Goal: Task Accomplishment & Management: Complete application form

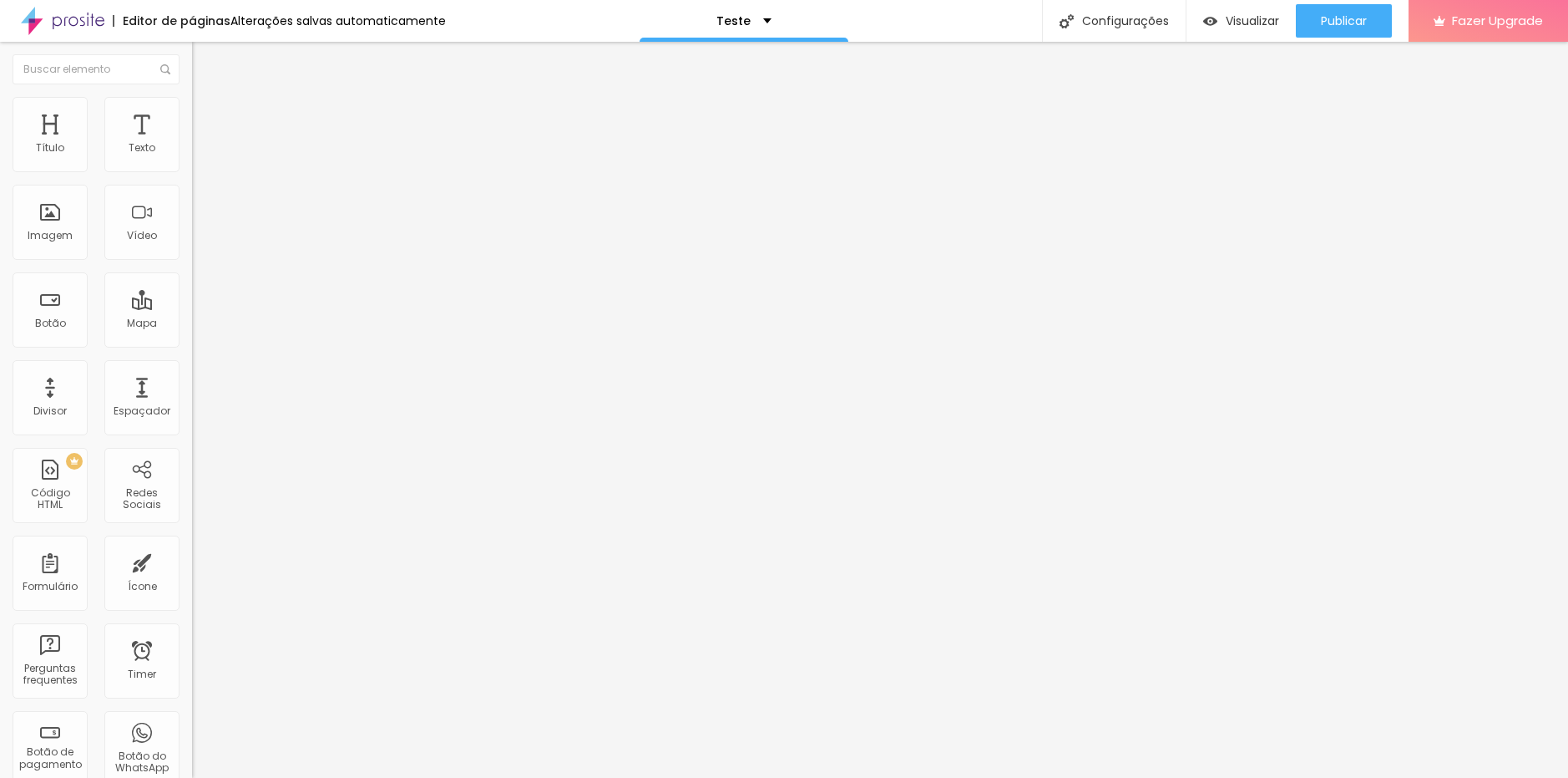
click at [192, 169] on img at bounding box center [196, 173] width 10 height 10
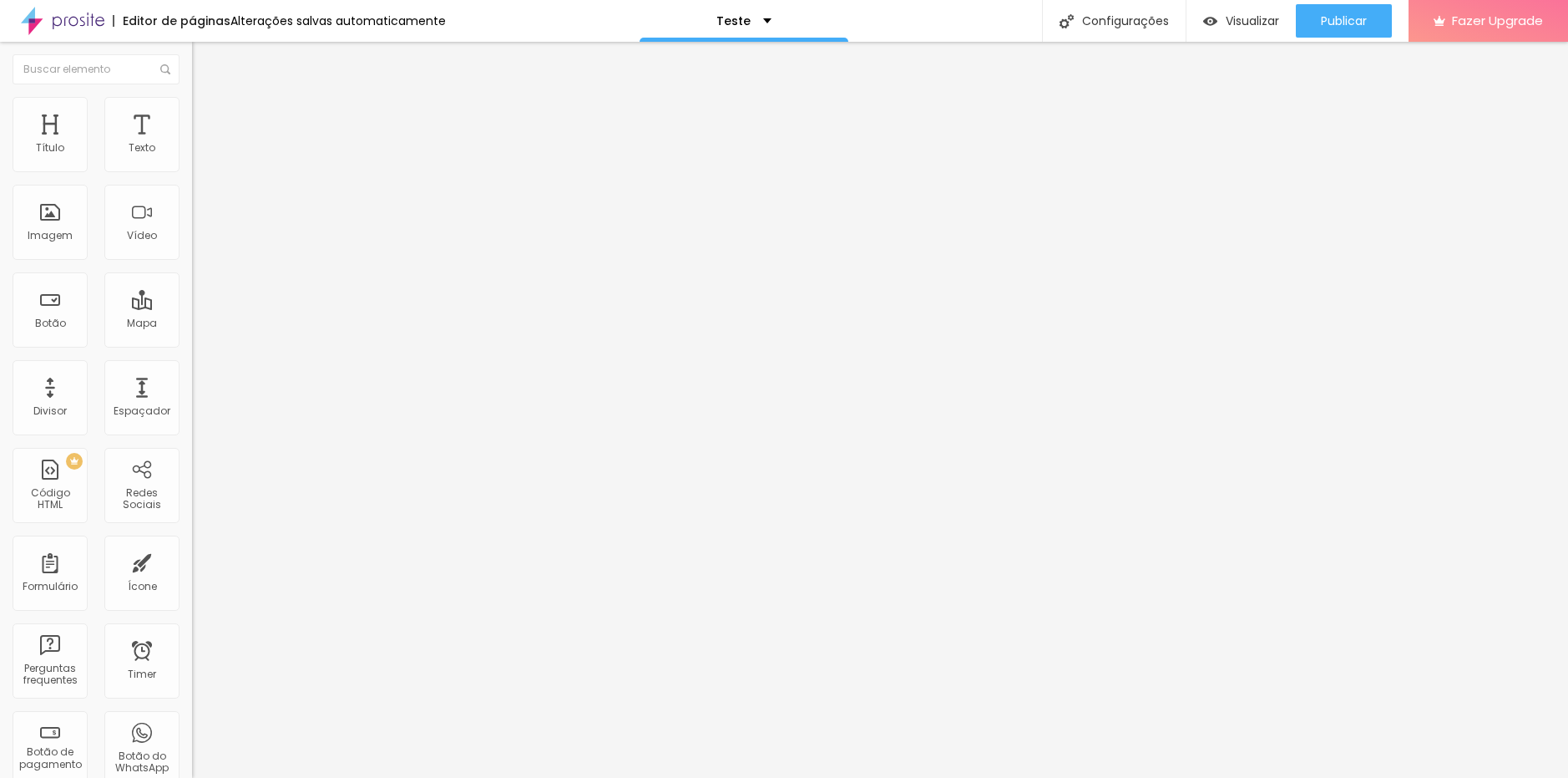
click at [1350, 22] on span "Publicar" at bounding box center [1344, 20] width 46 height 13
click at [192, 168] on span at bounding box center [196, 174] width 10 height 14
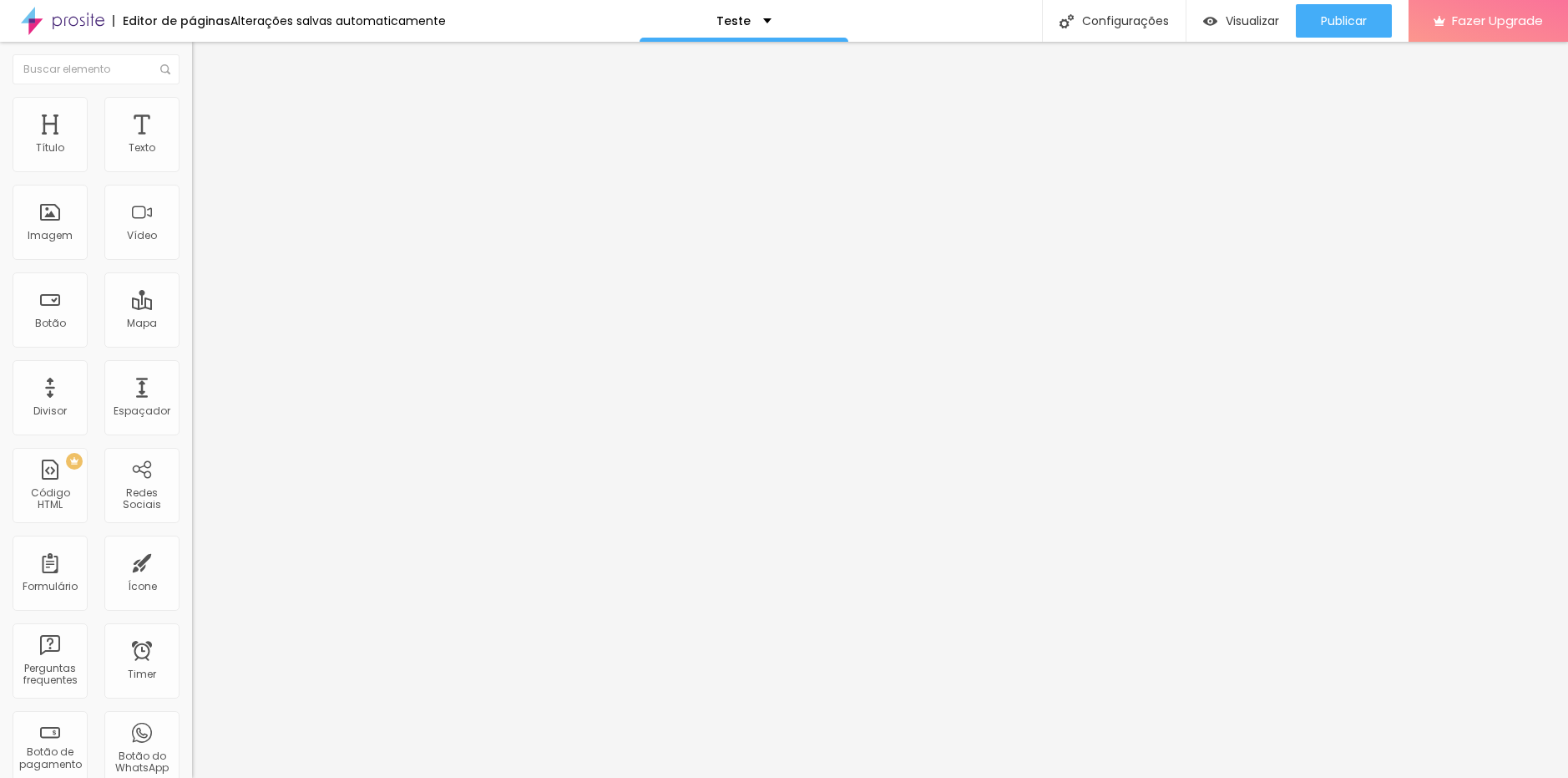
click at [203, 163] on div "Pedido de Fotos Pct Essencial" at bounding box center [288, 156] width 170 height 15
click at [192, 169] on img at bounding box center [196, 173] width 10 height 10
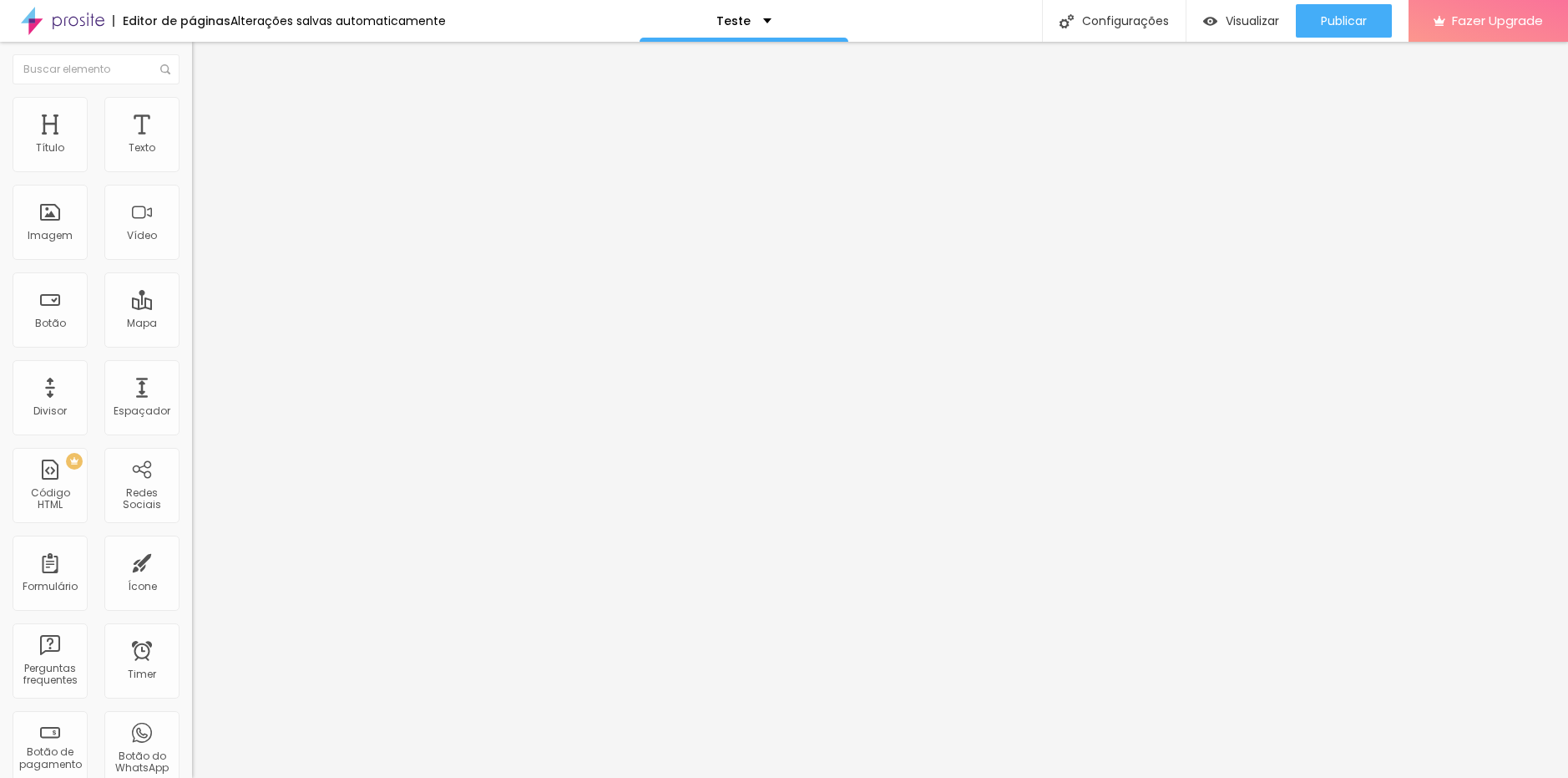
click at [192, 161] on div "Formulário Pedido de fotos pct premium" at bounding box center [287, 156] width 192 height 50
click at [192, 169] on img at bounding box center [196, 173] width 10 height 10
drag, startPoint x: 753, startPoint y: 293, endPoint x: 753, endPoint y: 310, distance: 17.0
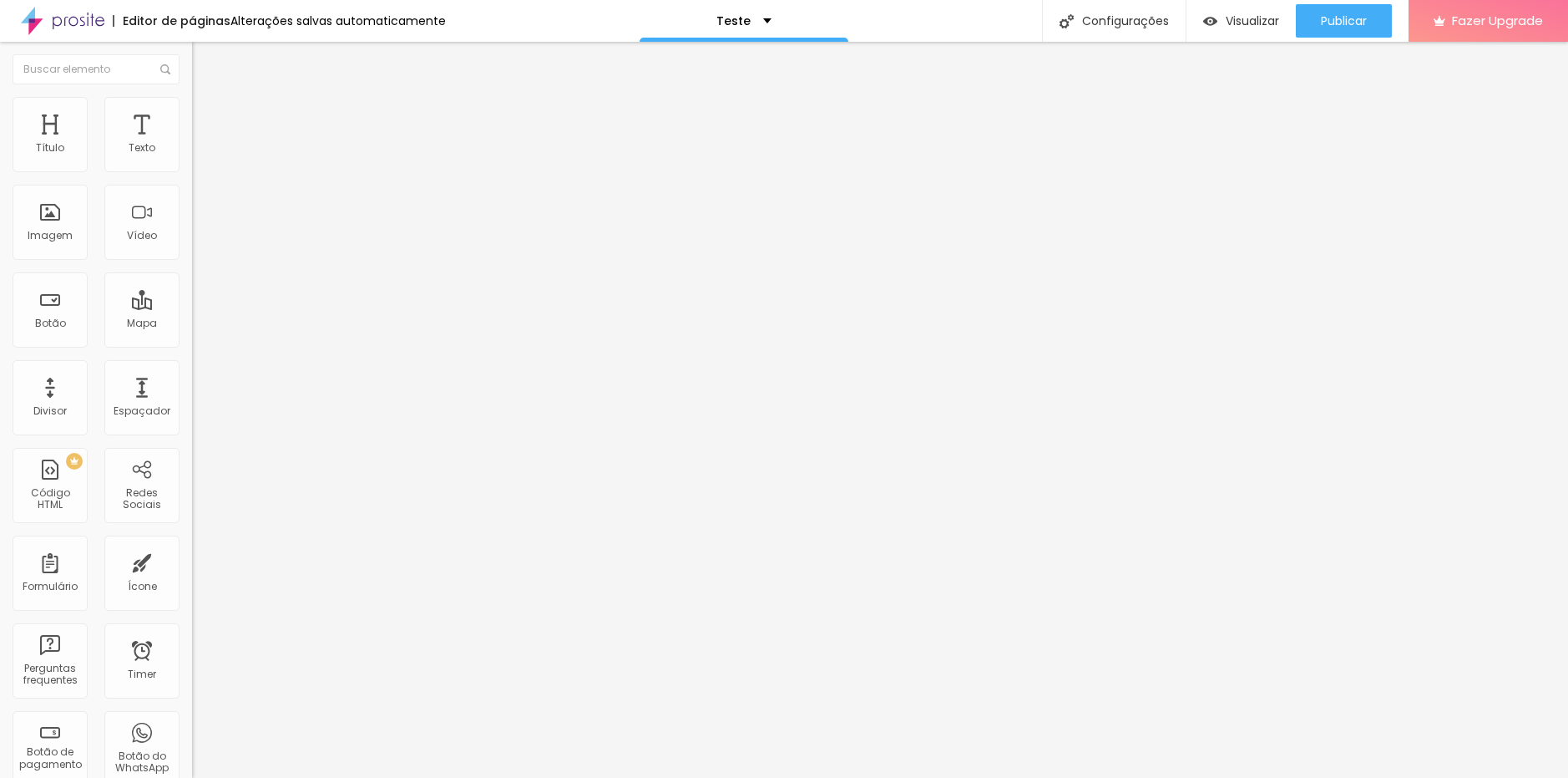
radio input "true"
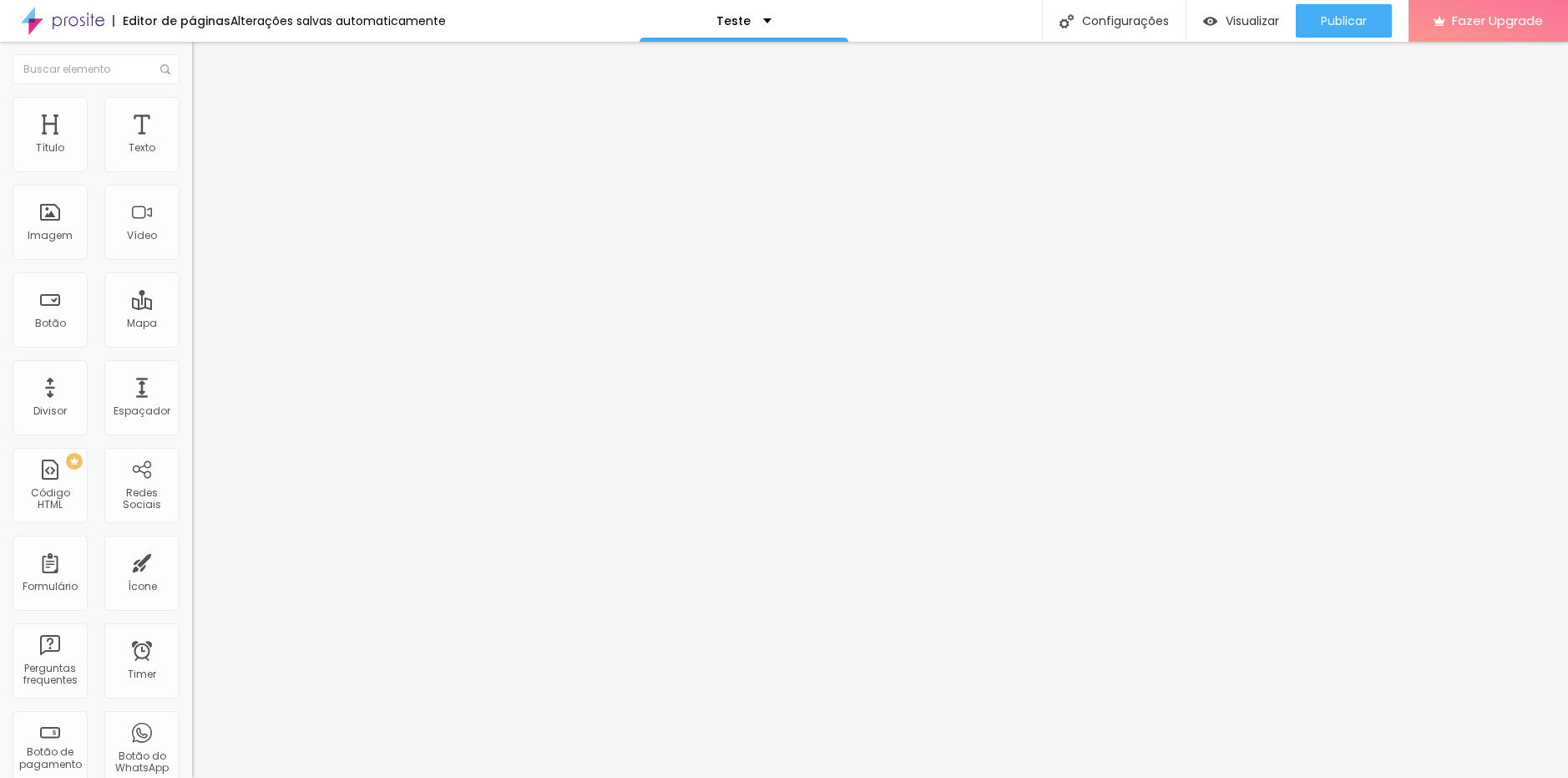
click at [1056, 777] on div "Editor de formulário" at bounding box center [784, 790] width 1568 height 25
click at [192, 169] on img at bounding box center [196, 173] width 10 height 10
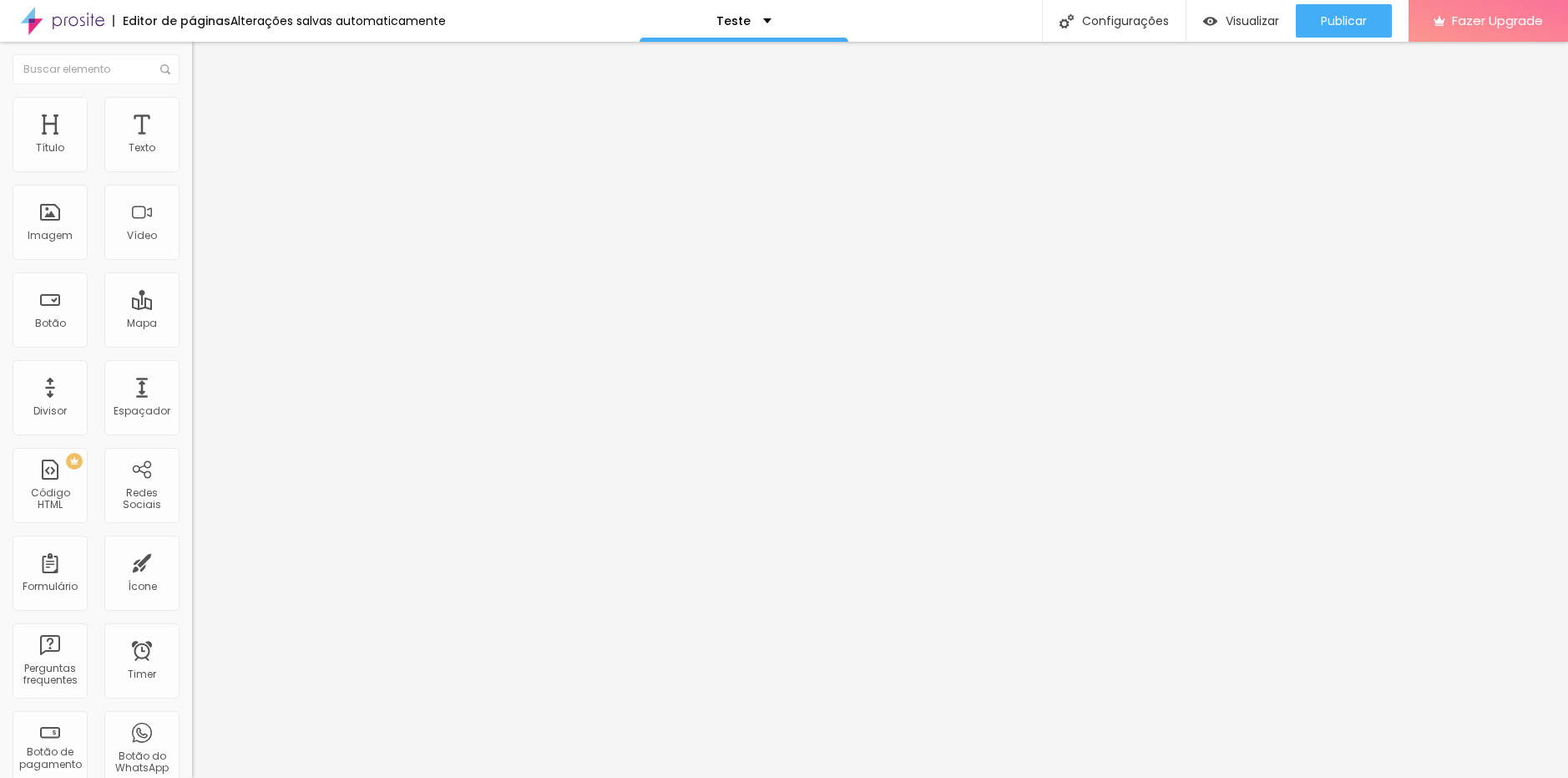
type input "Nome do responsável"
drag, startPoint x: 949, startPoint y: 356, endPoint x: 760, endPoint y: 362, distance: 189.1
type input "Responsável que está solicitando"
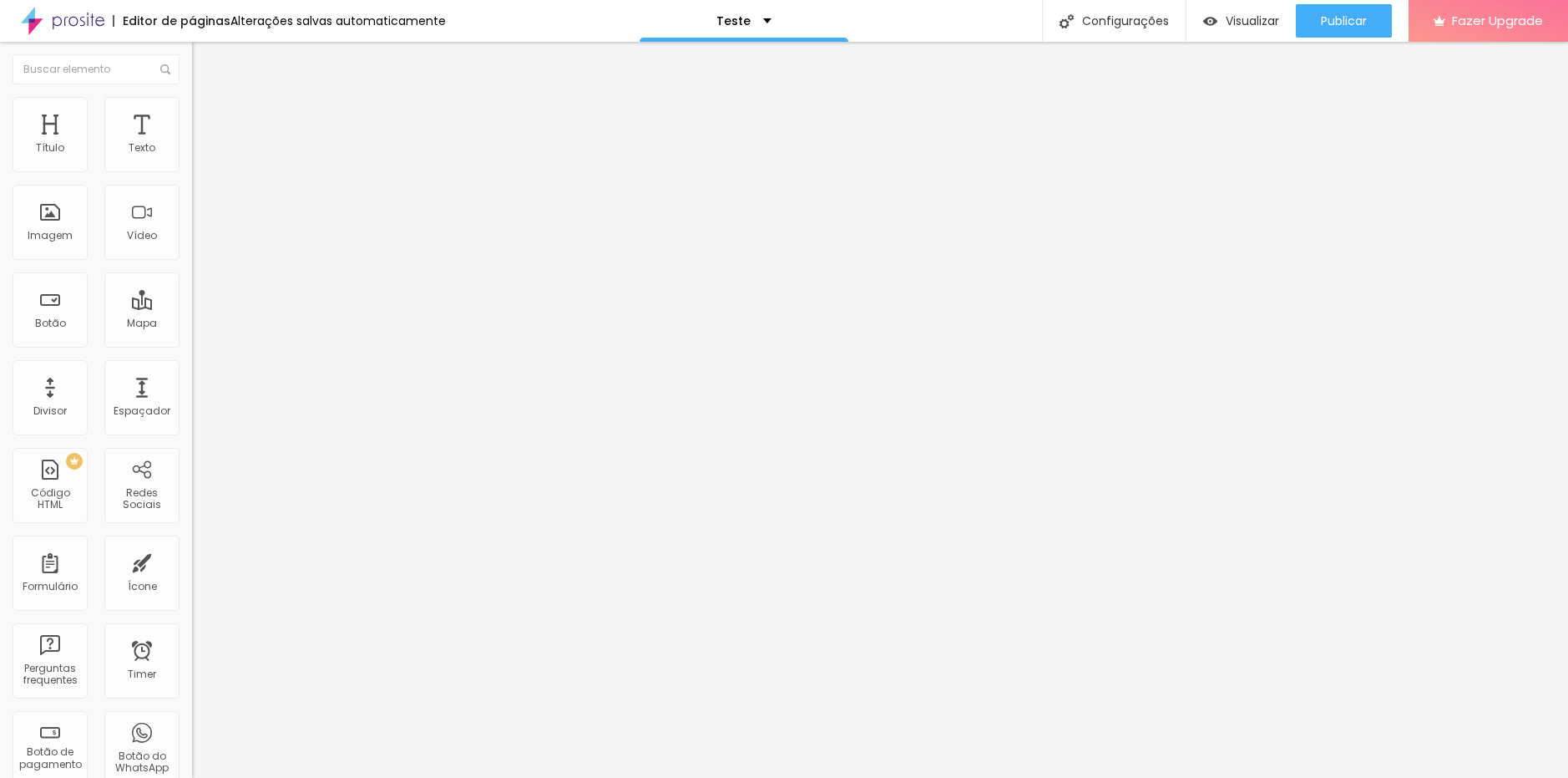
drag, startPoint x: 787, startPoint y: 355, endPoint x: 815, endPoint y: 353, distance: 28.1
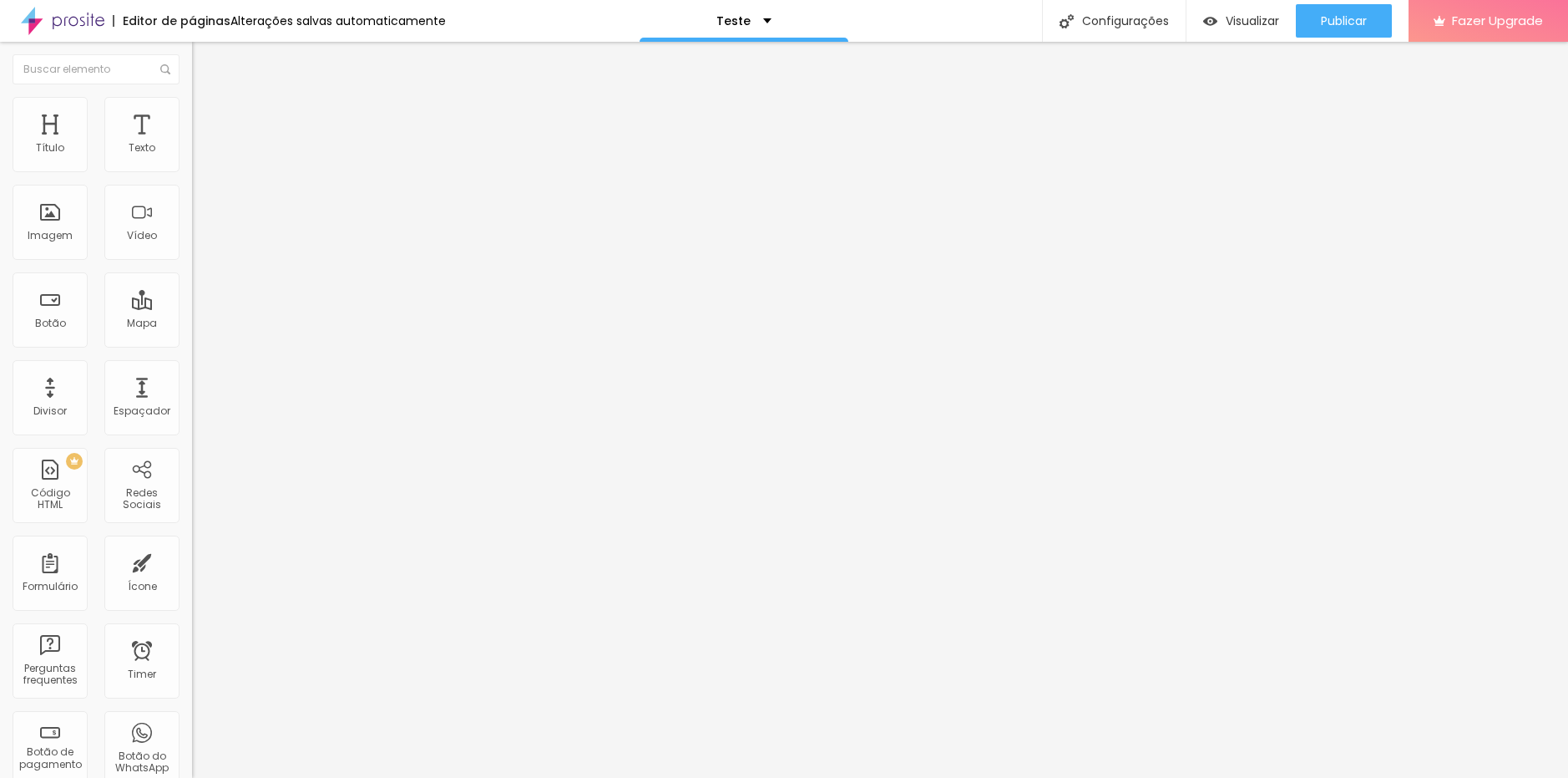
type input "E"
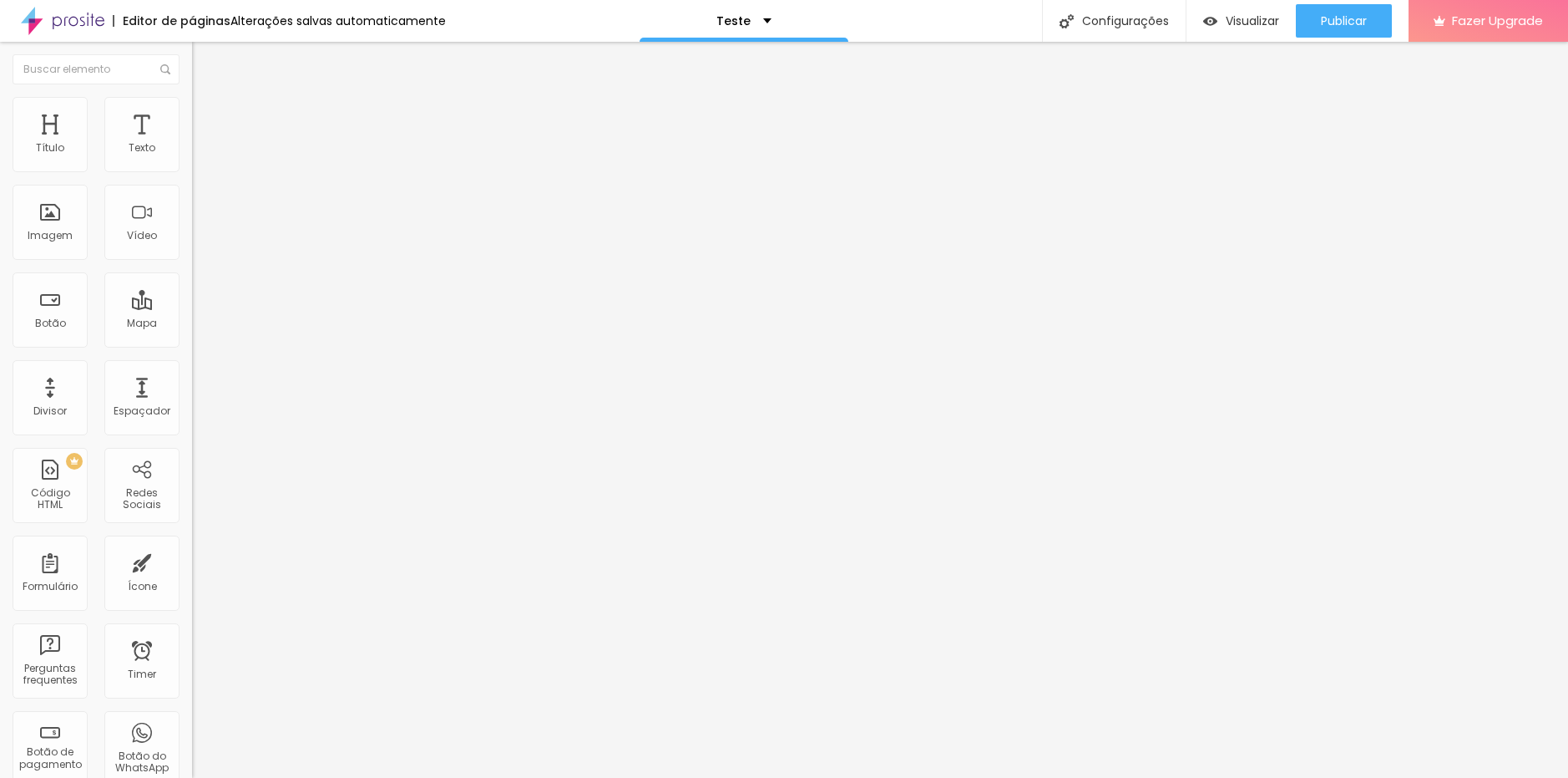
type input "Whatsapp do Responsável"
drag, startPoint x: 601, startPoint y: 351, endPoint x: 614, endPoint y: 437, distance: 87.0
type input "Nome do Responsável"
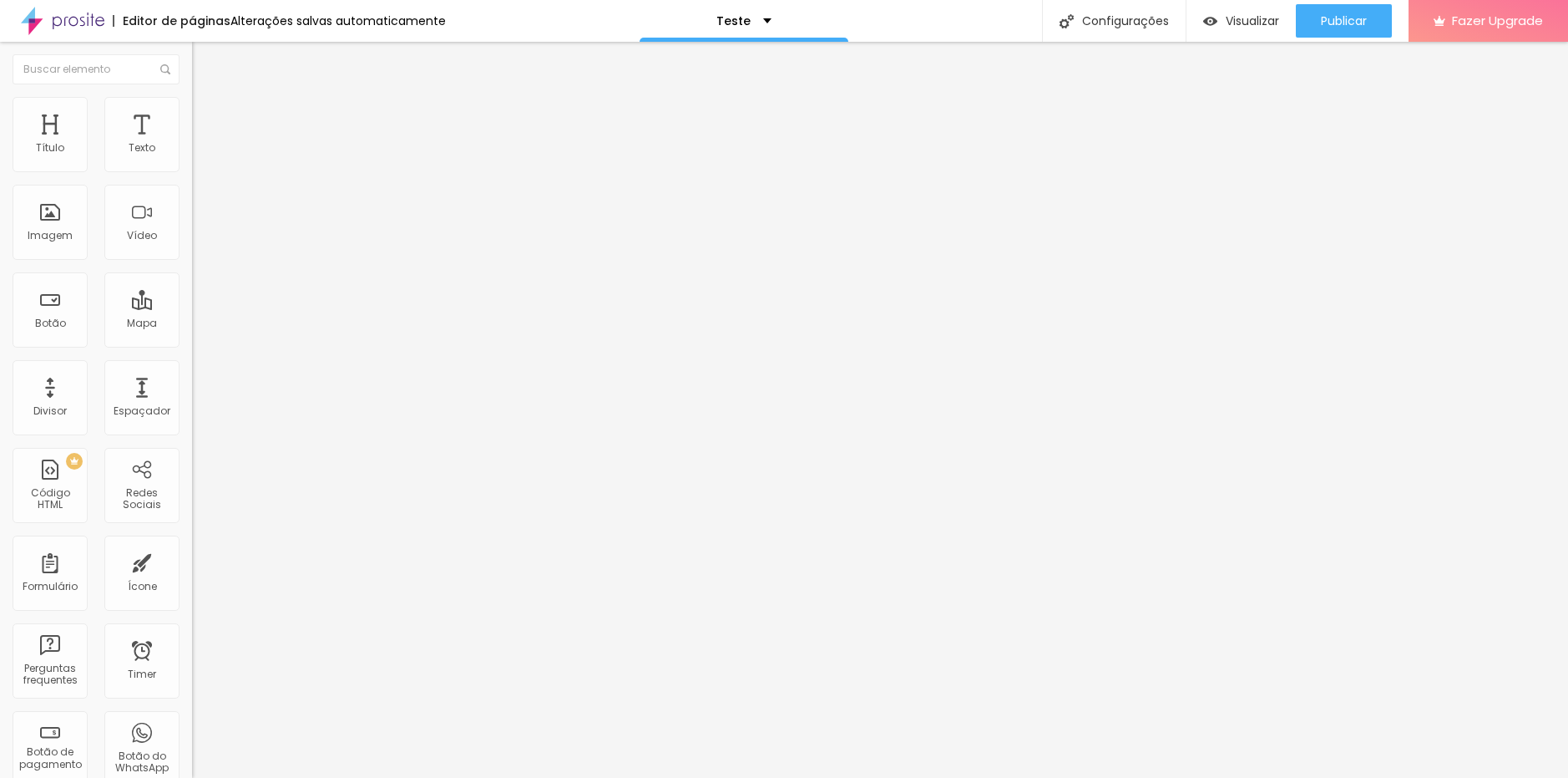
type input "Whatsapp com o DDD"
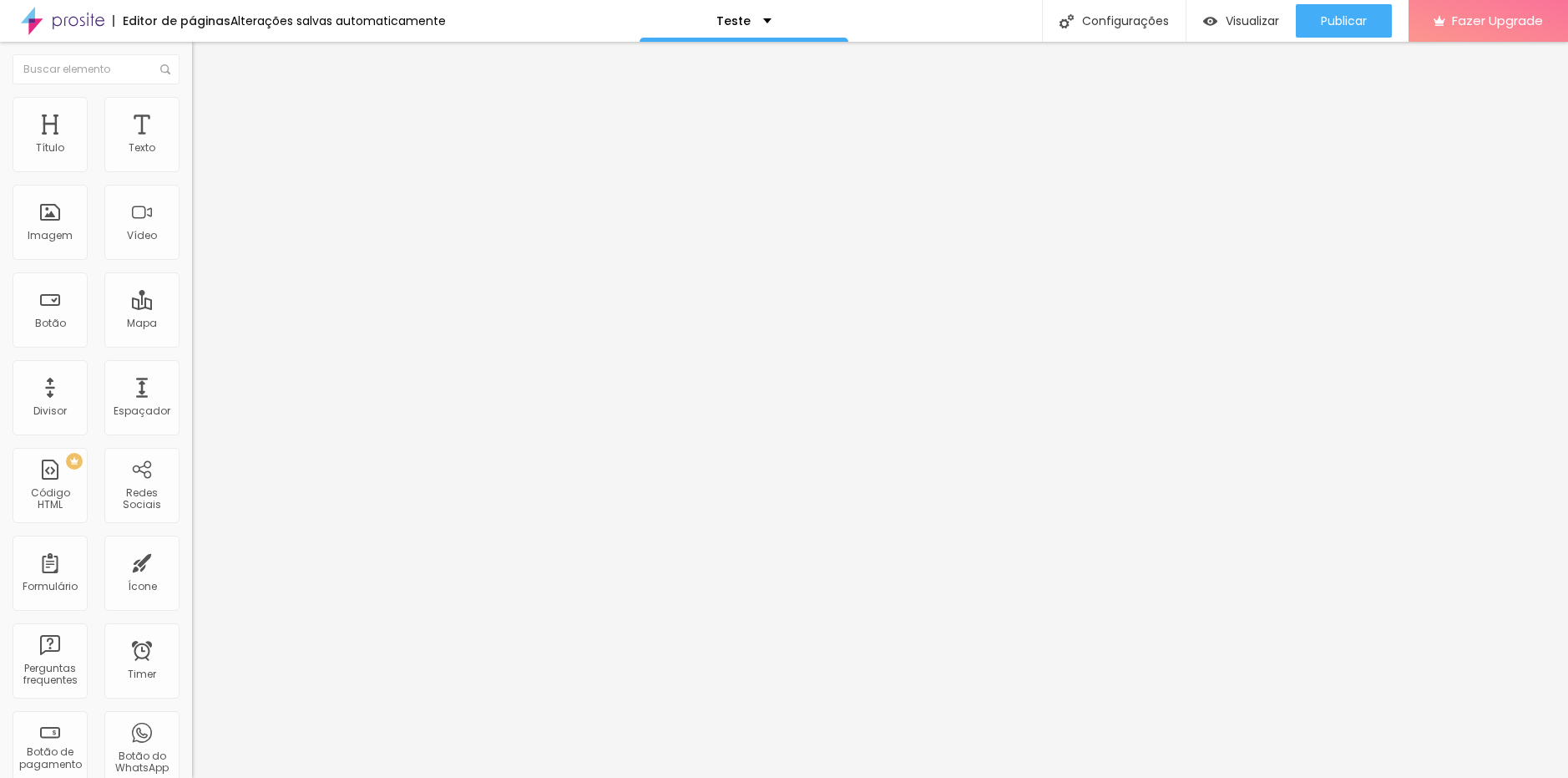
type input "E-mail do Responsável"
type input "O seu e-mail"
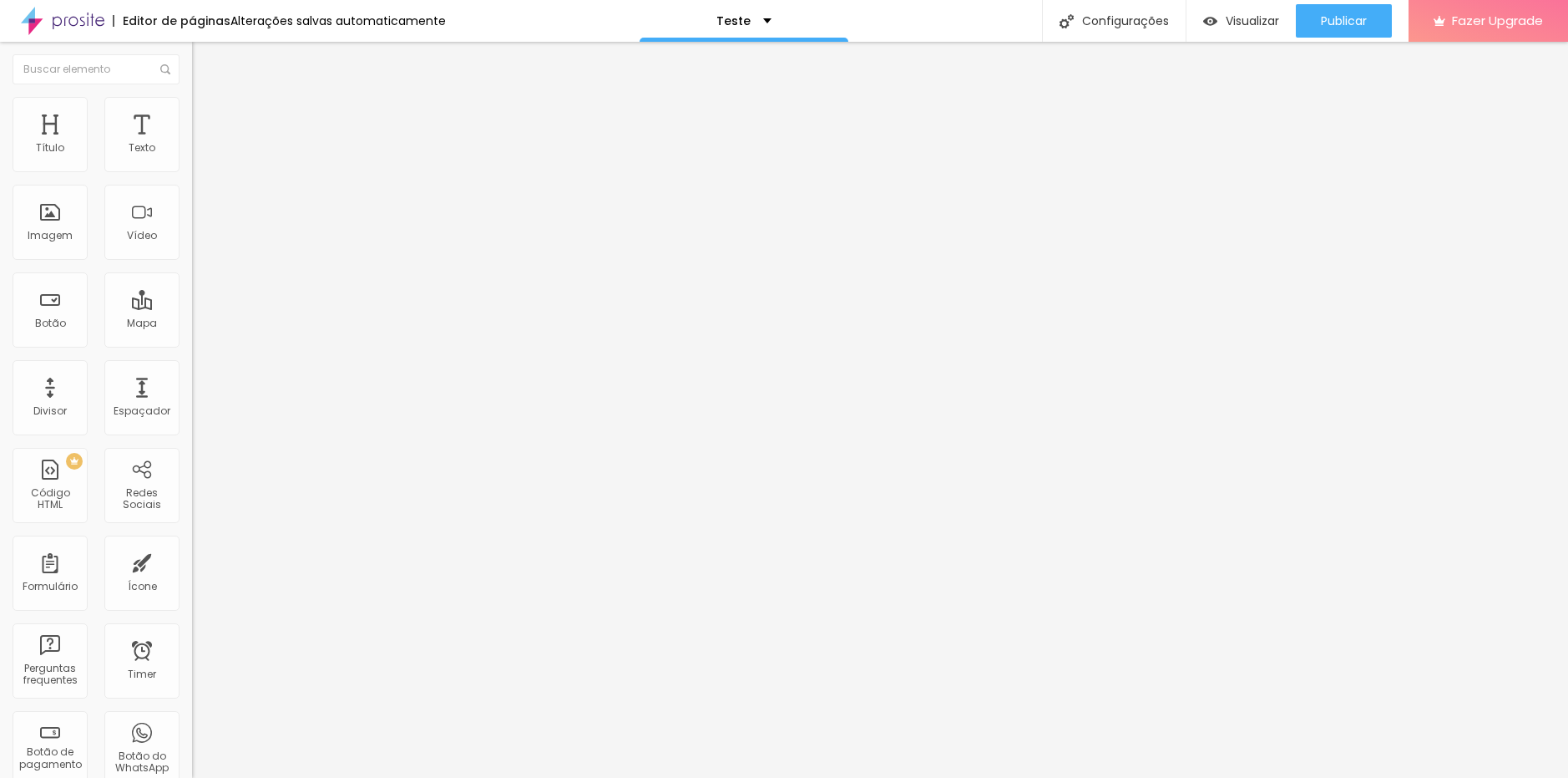
drag, startPoint x: 613, startPoint y: 529, endPoint x: 457, endPoint y: 511, distance: 157.0
drag, startPoint x: 679, startPoint y: 523, endPoint x: 641, endPoint y: 519, distance: 38.2
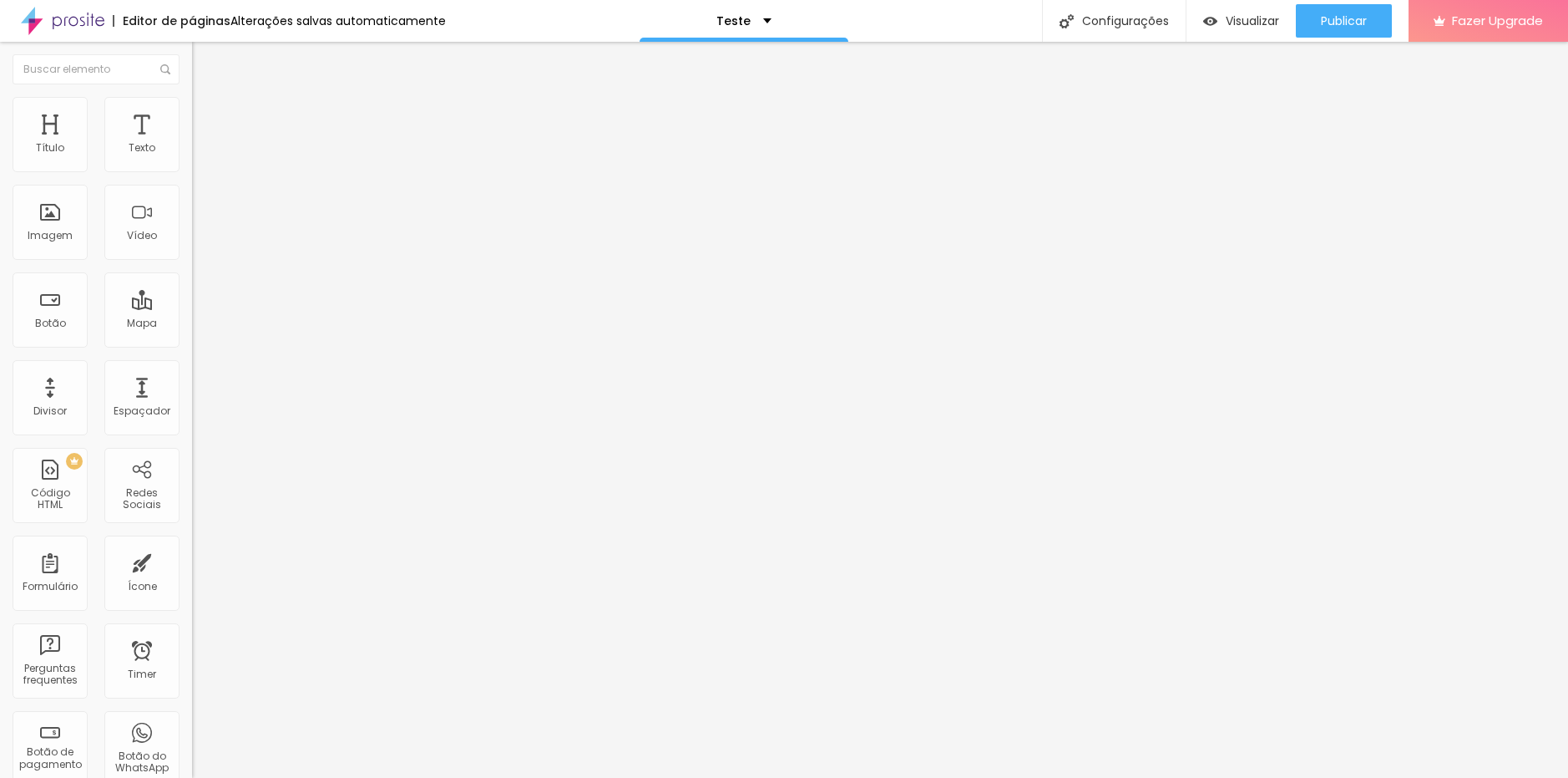
type input "Nome da Escola"
type input "Nome da escola atendida"
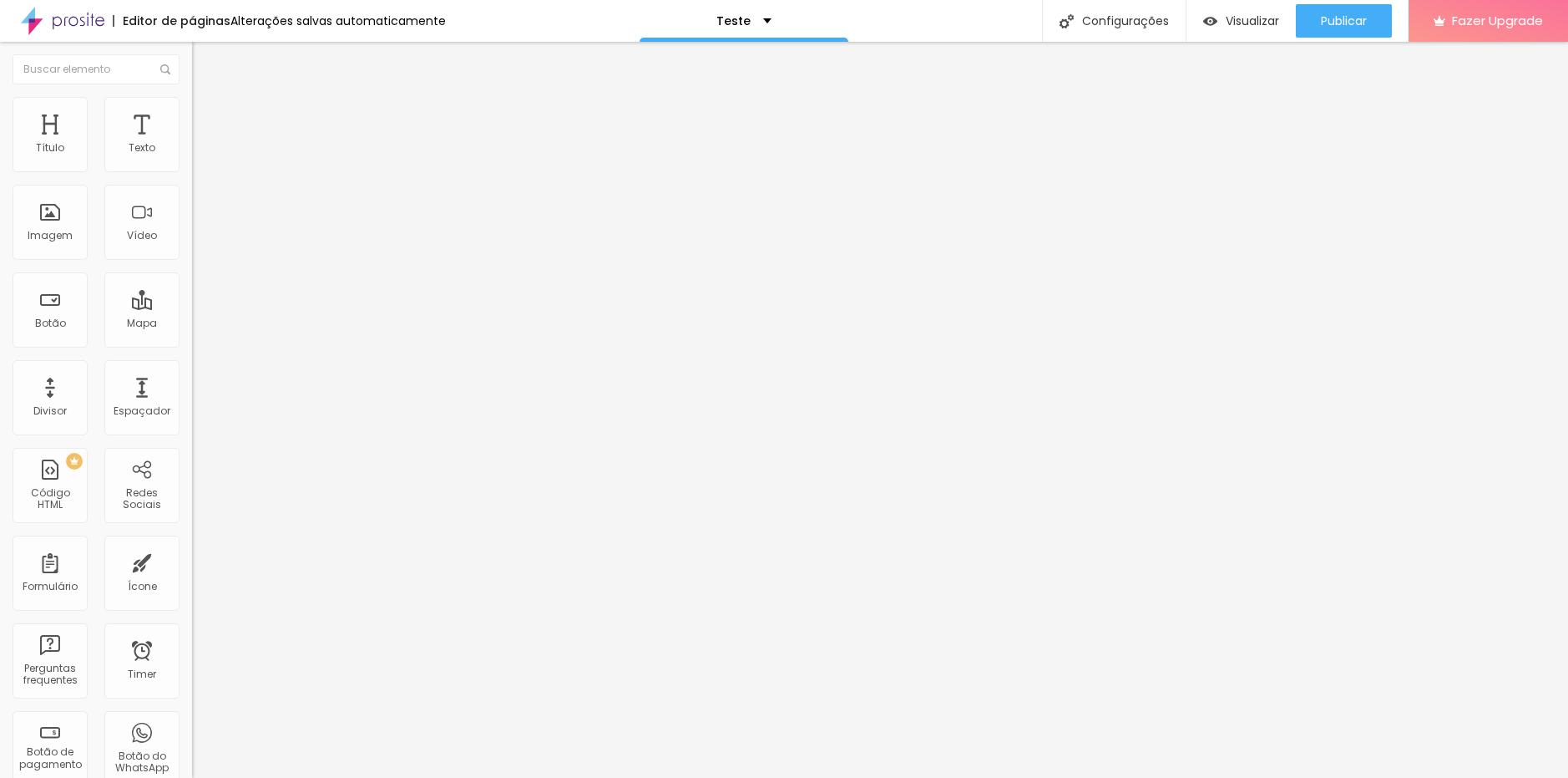
type input "Data da realização das Fotos: dia/mês/ano"
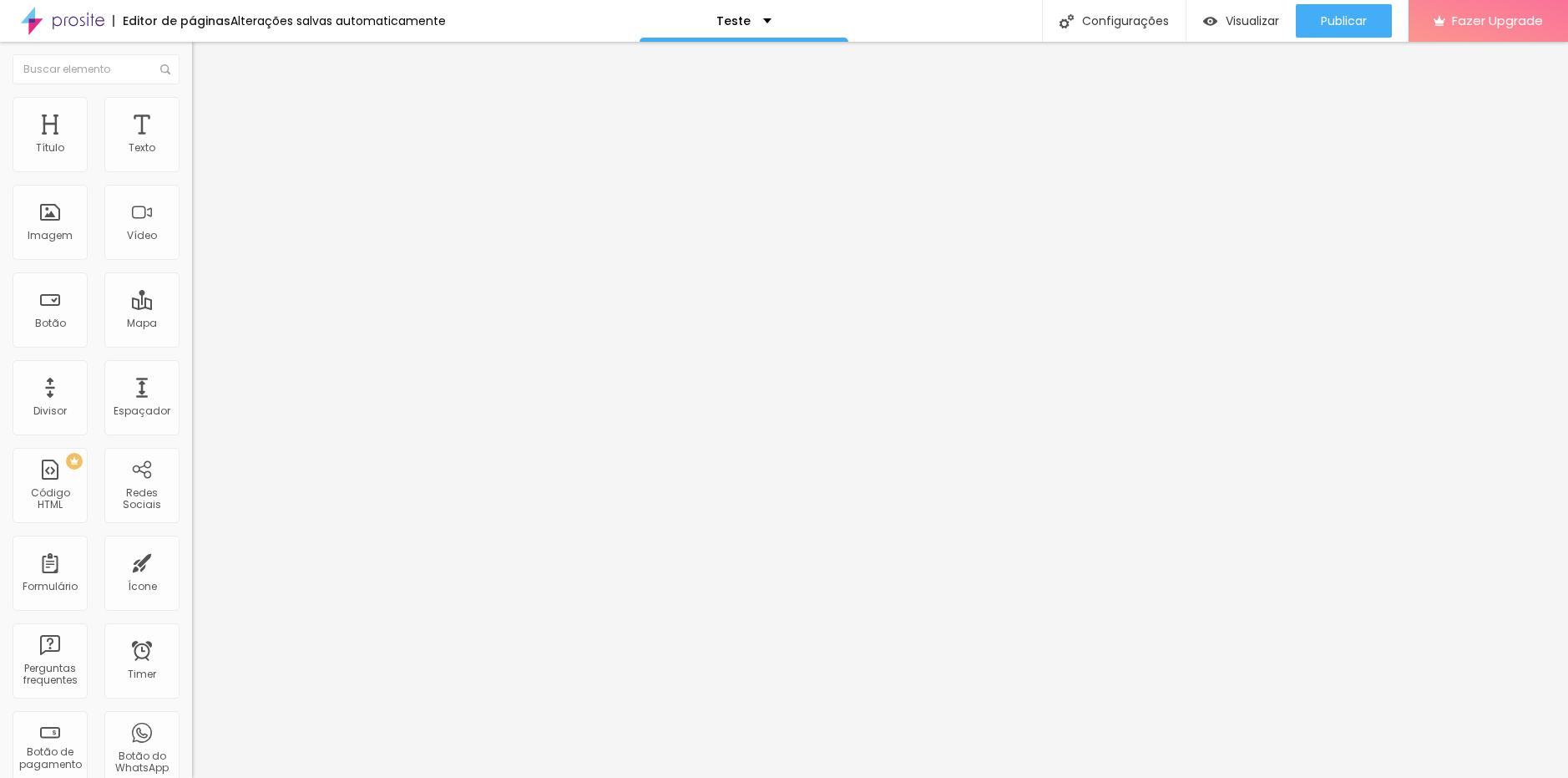
type input "Dia/Mês/Ano"
drag, startPoint x: 633, startPoint y: 483, endPoint x: 466, endPoint y: 478, distance: 167.1
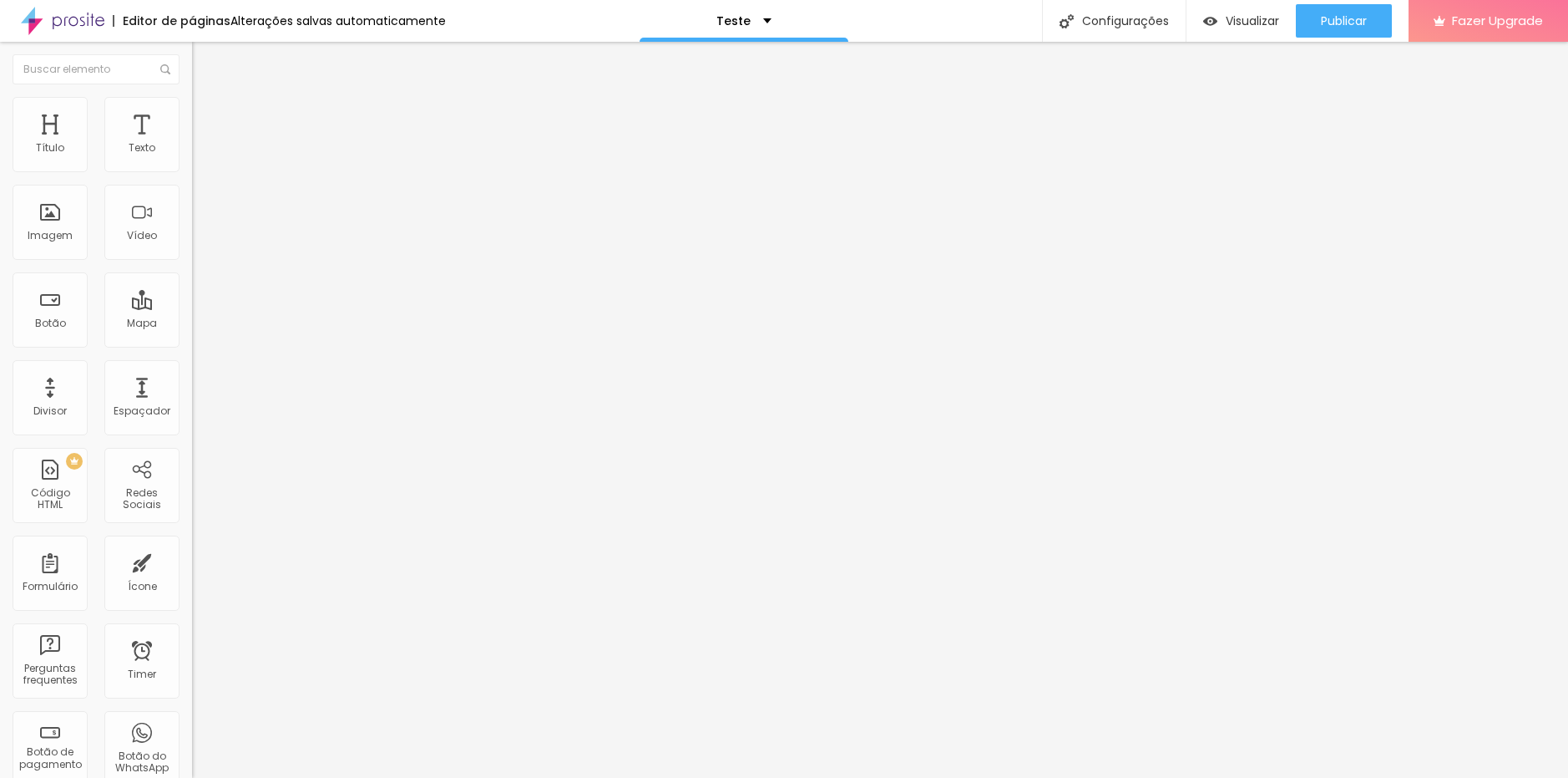
type input "Nome do Aluno(a) Atendido(a)"
type input "Nome completo do aluno(a)"
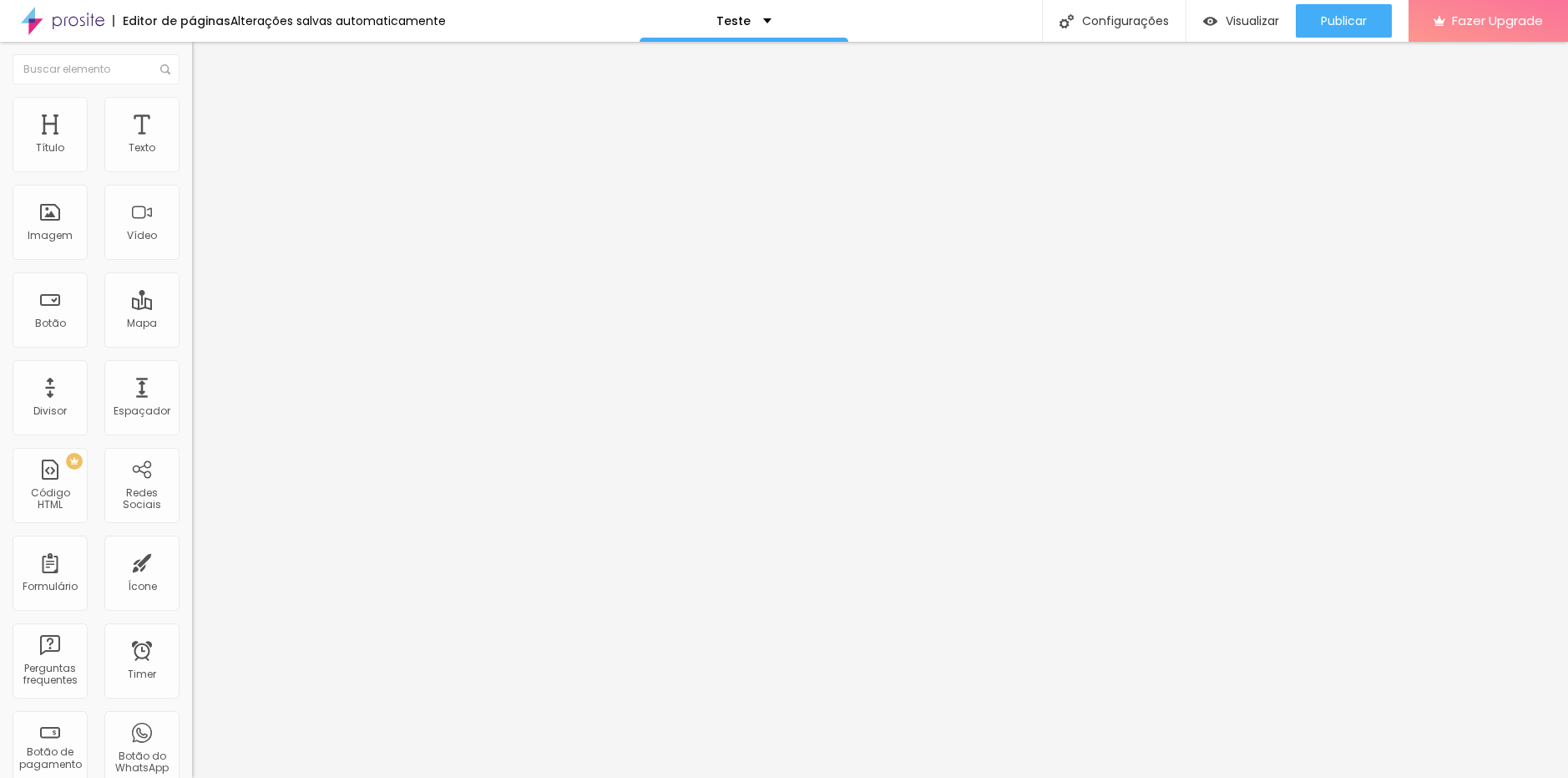
drag, startPoint x: 588, startPoint y: 554, endPoint x: 393, endPoint y: 546, distance: 195.2
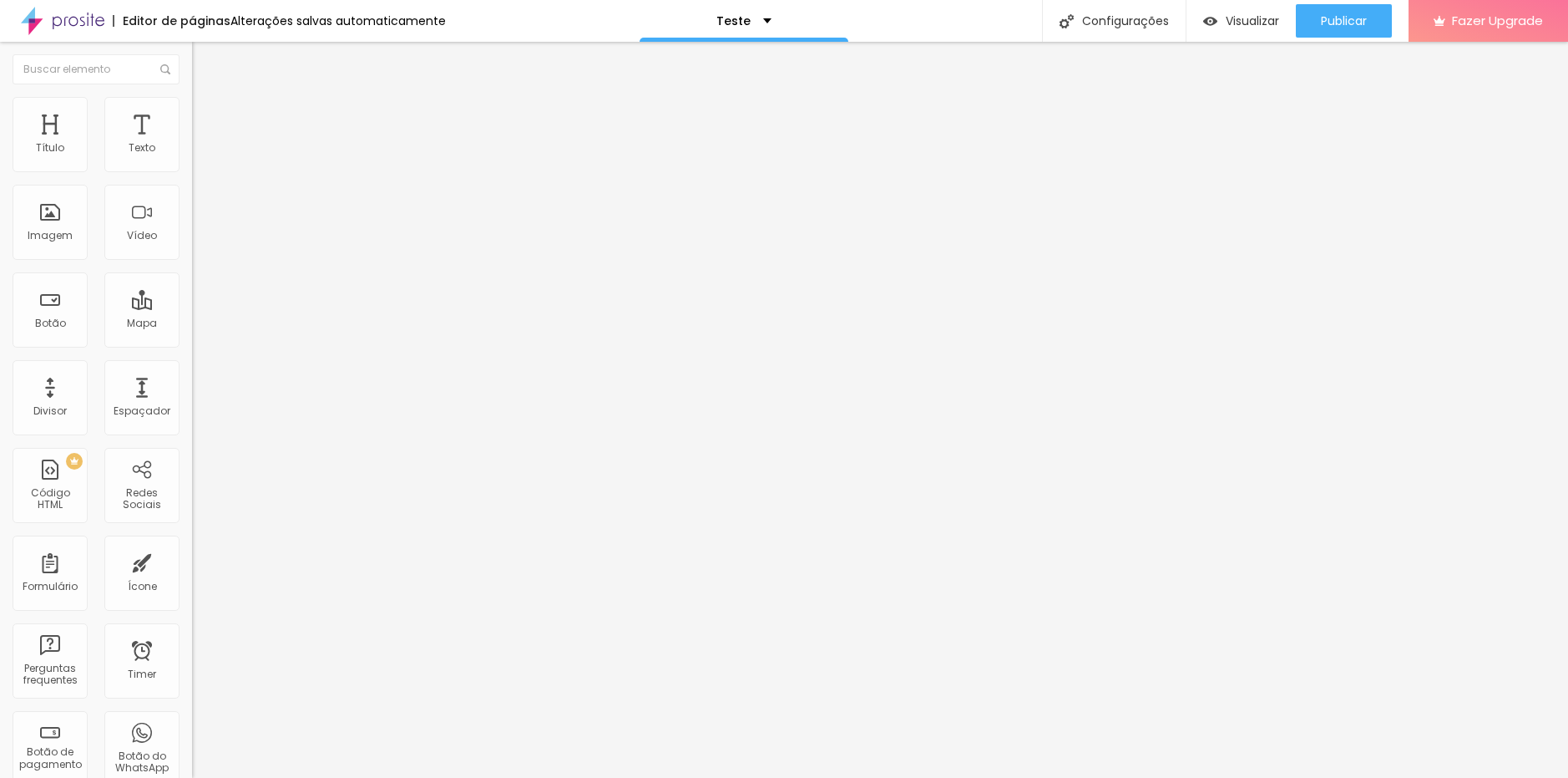
type input "Turno/Turma/Professor(a)"
type input "Preencha conforme solicitado"
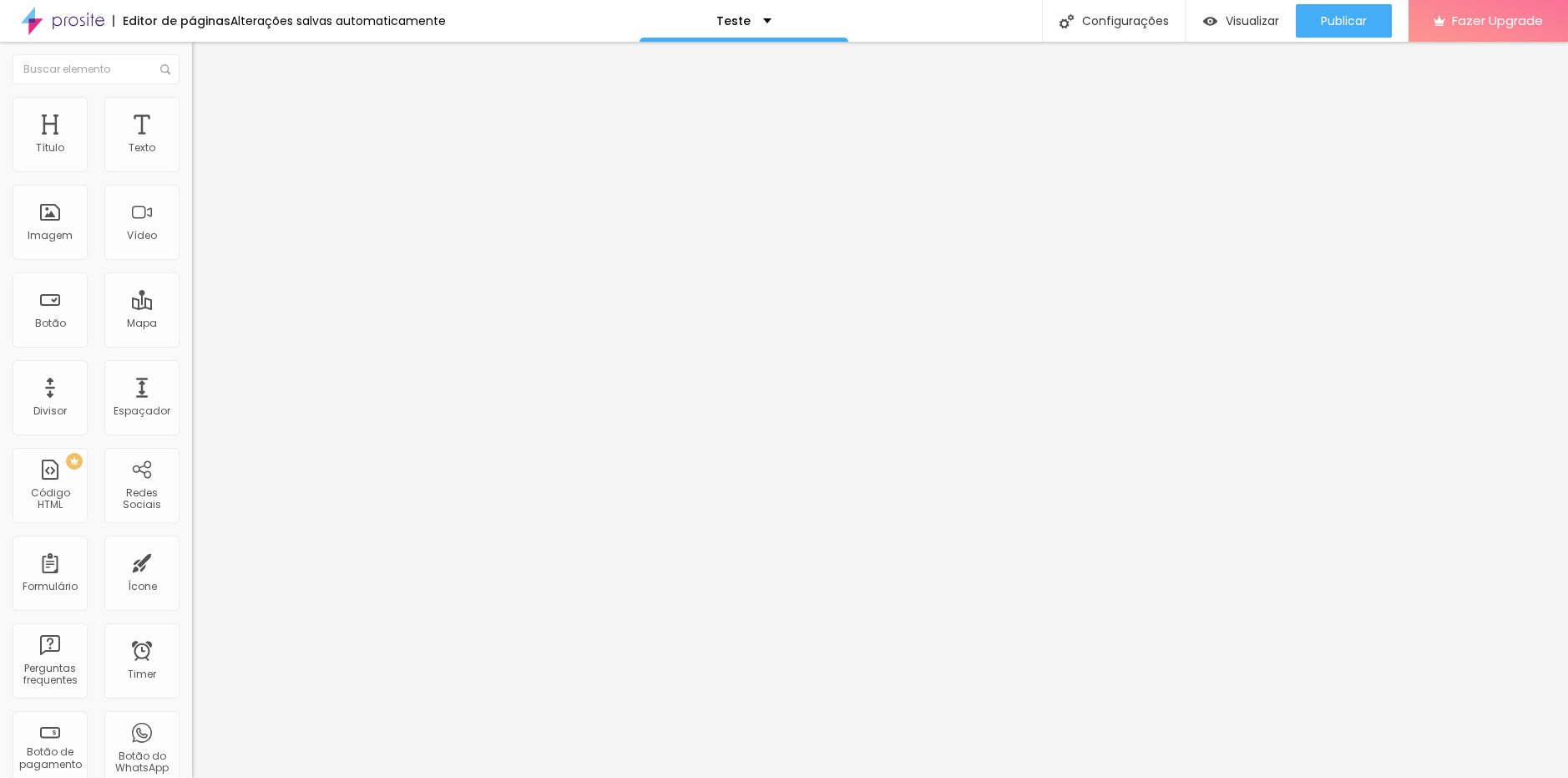
drag, startPoint x: 650, startPoint y: 495, endPoint x: 398, endPoint y: 490, distance: 252.0
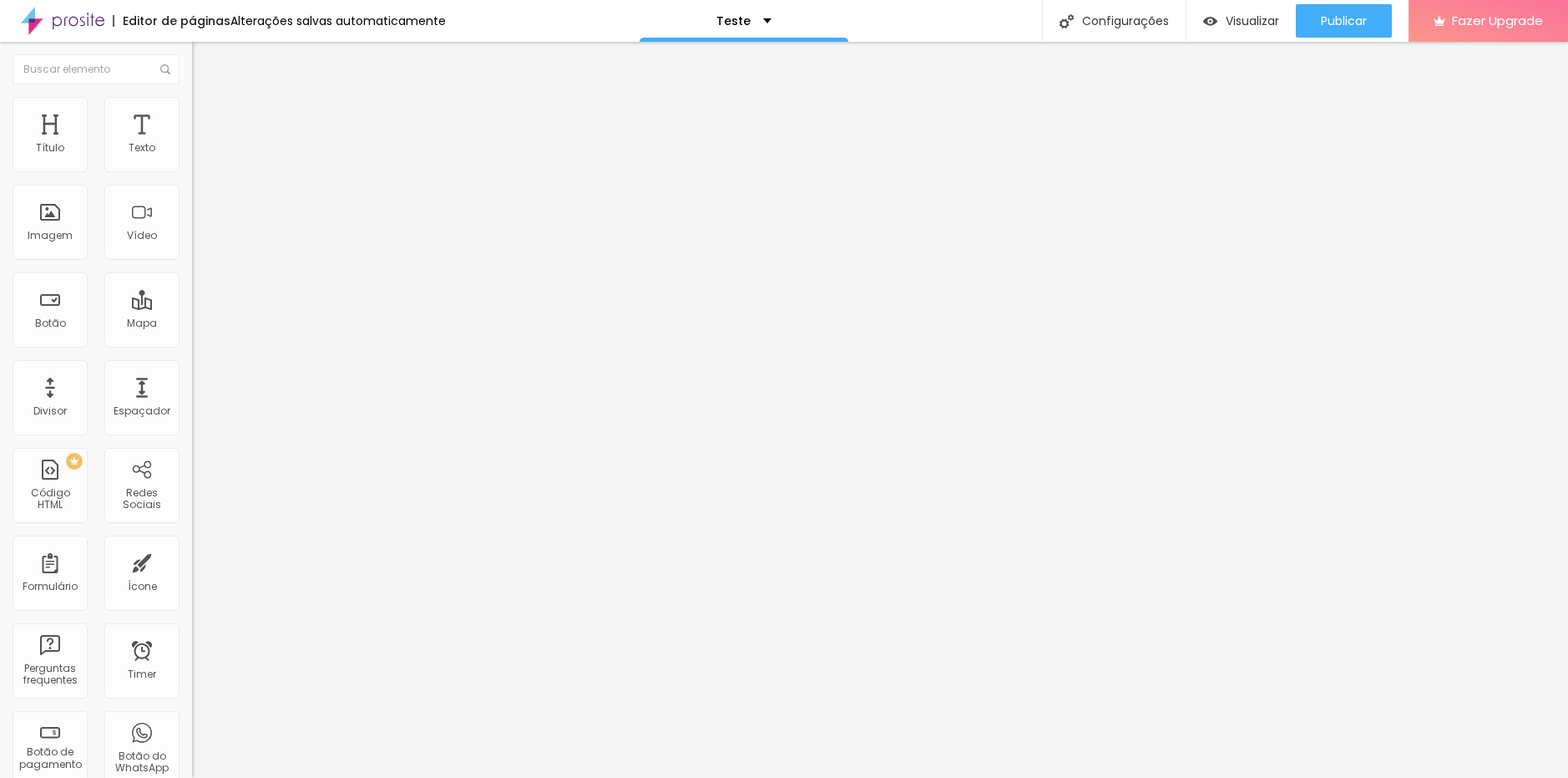
type input "Escolha uma opção"
drag, startPoint x: 623, startPoint y: 572, endPoint x: 560, endPoint y: 571, distance: 63.0
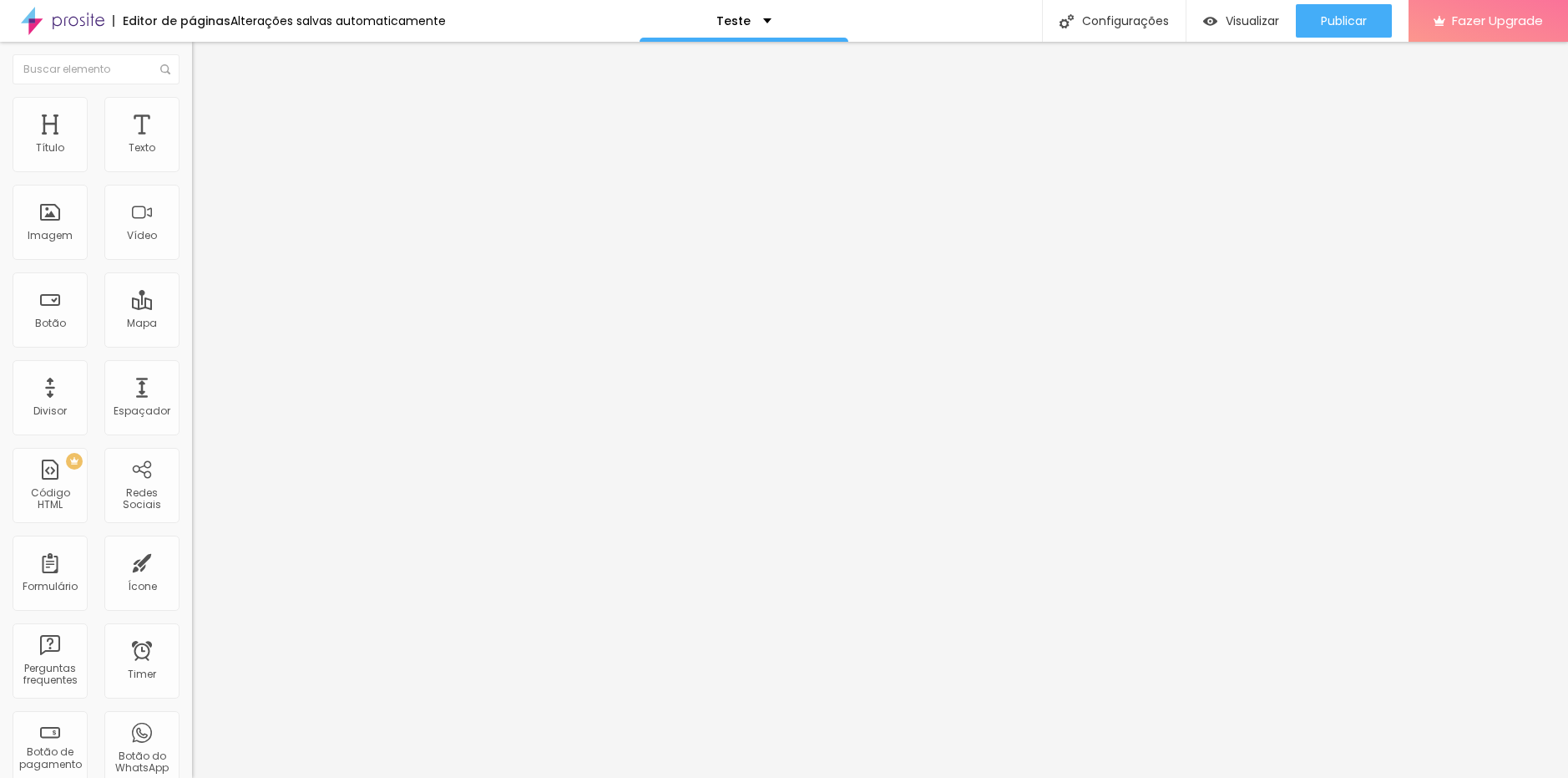
type input "Entregar as fotografias na escola"
drag, startPoint x: 651, startPoint y: 613, endPoint x: 554, endPoint y: 610, distance: 97.0
type input "Enviar para minha casa meu pedido"
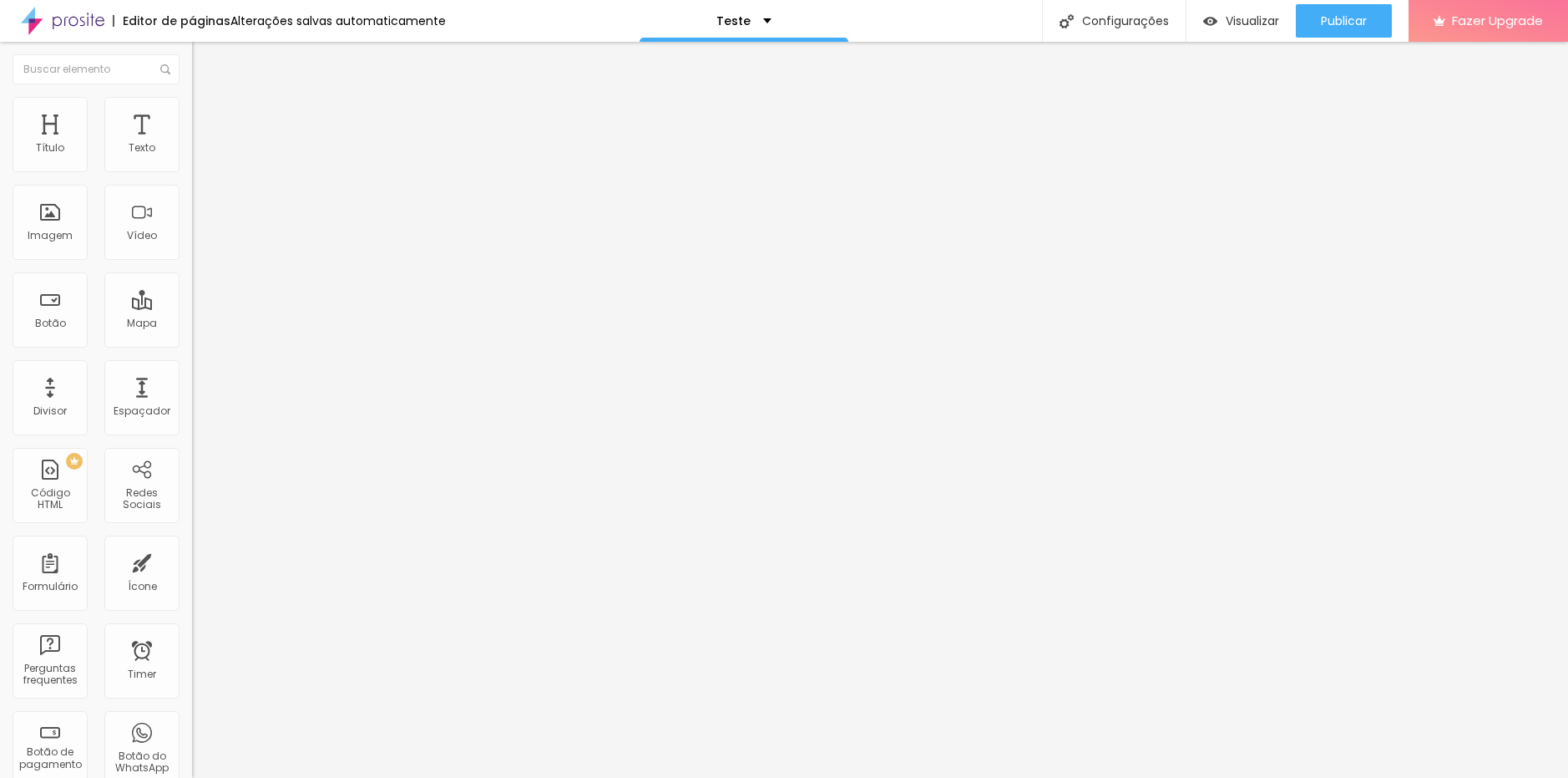
scroll to position [455, 0]
drag, startPoint x: 604, startPoint y: 437, endPoint x: 154, endPoint y: 444, distance: 450.1
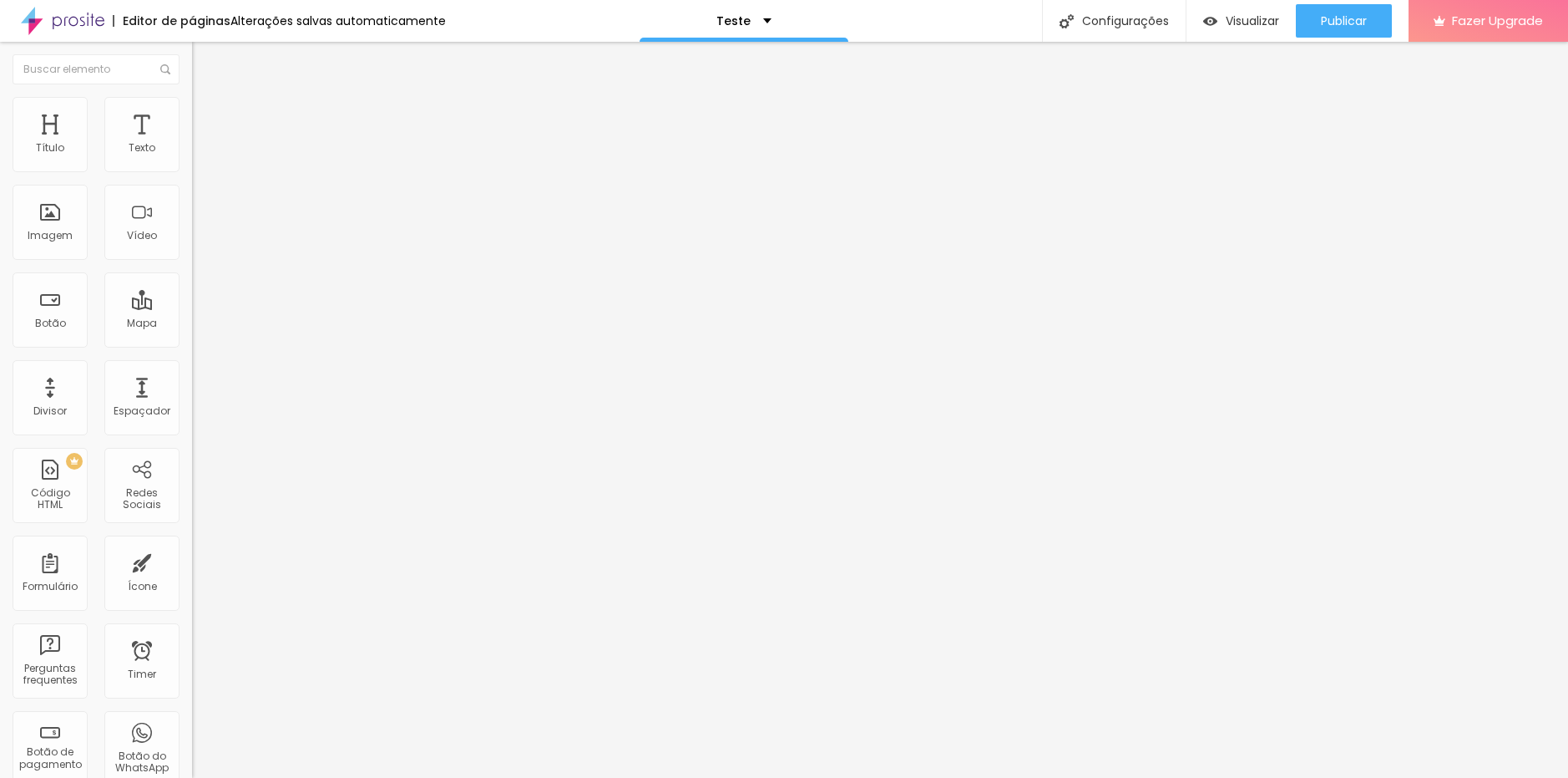
scroll to position [0, 0]
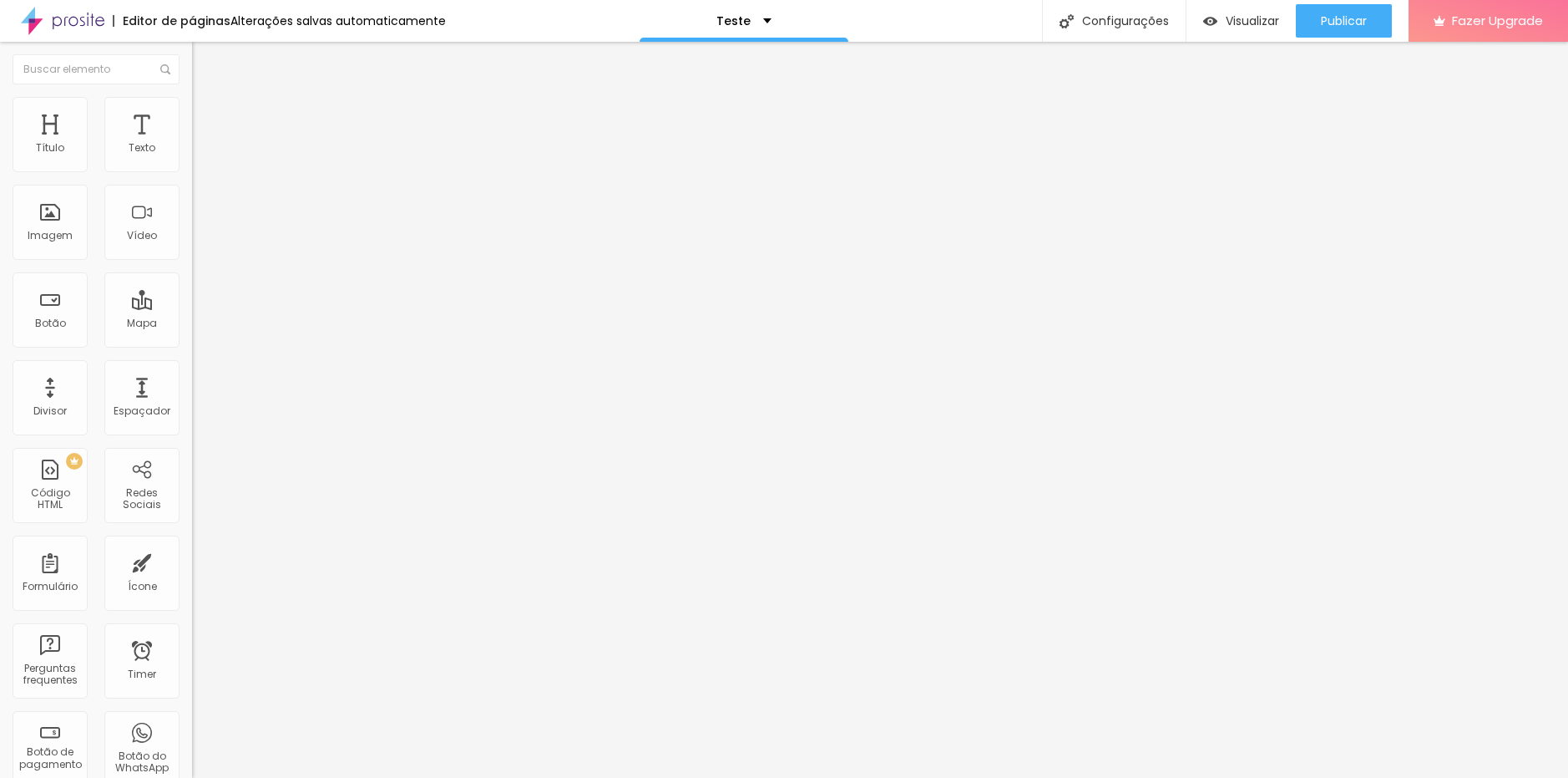
type input "Caso tenha selecionado acima a opção de receber seu material, na sua residência…"
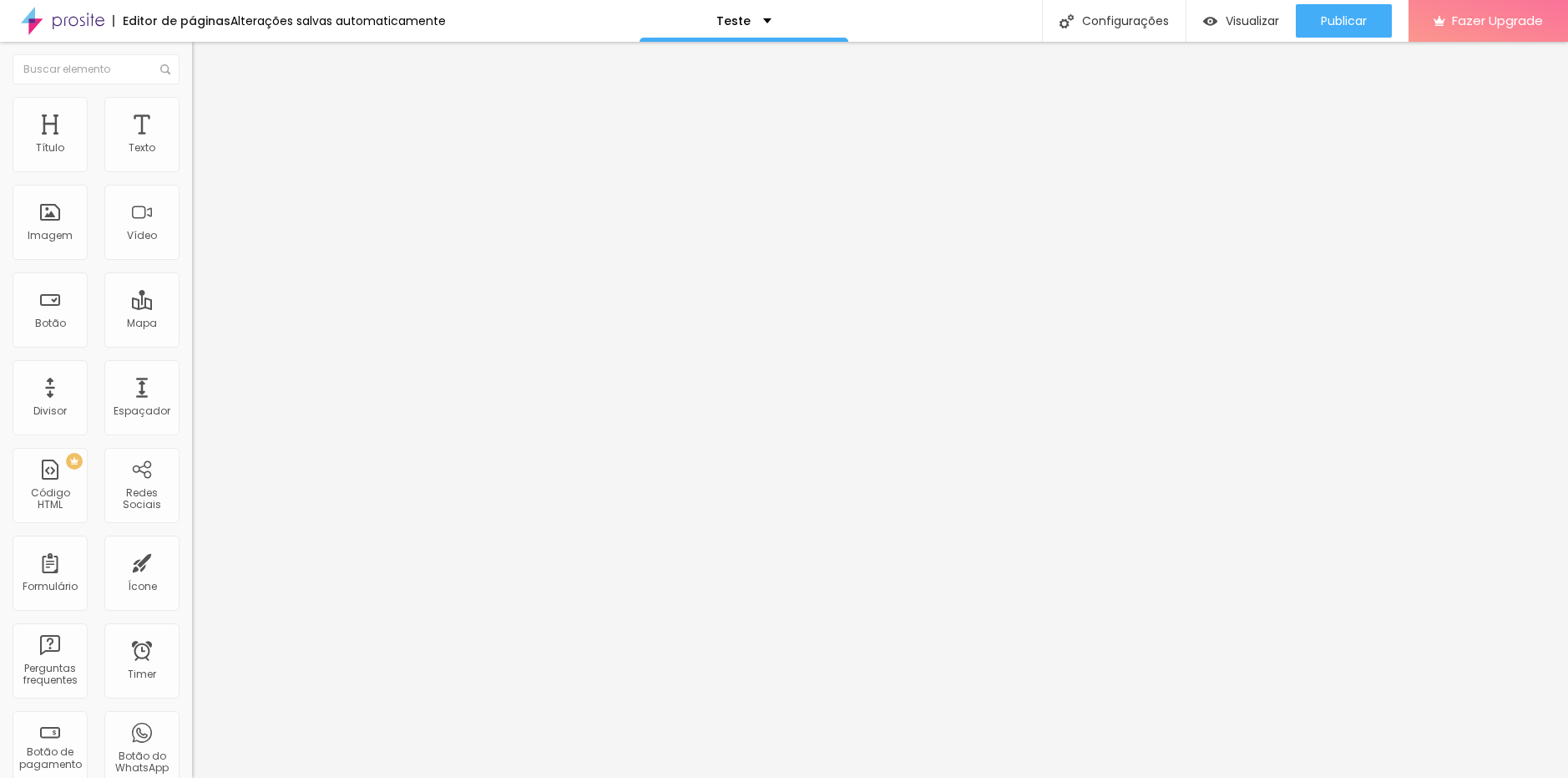
scroll to position [0, 99]
type input "Seu endereço completo com CEP para cálculo do FRETE"
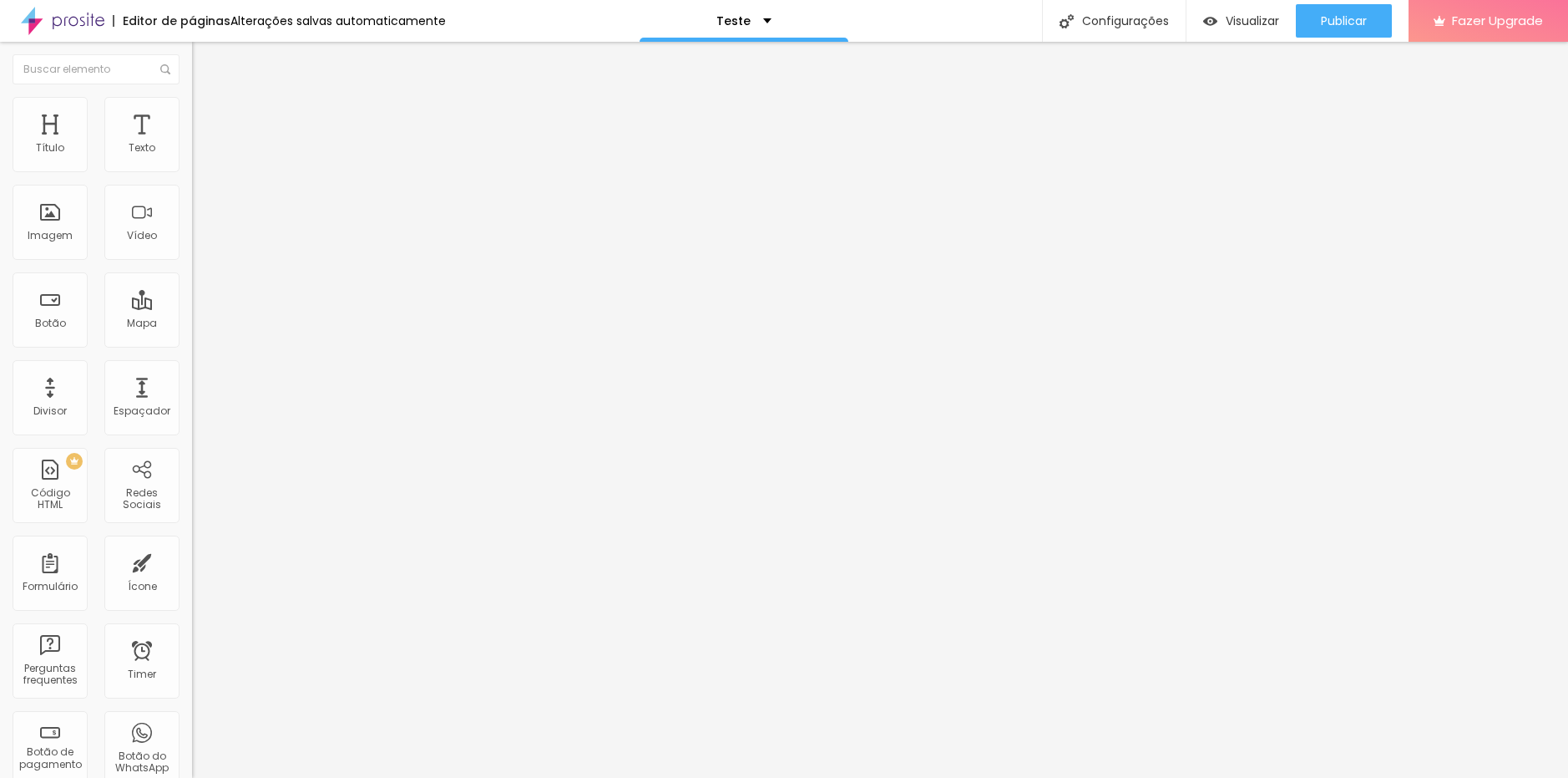
click at [192, 101] on img at bounding box center [199, 105] width 15 height 15
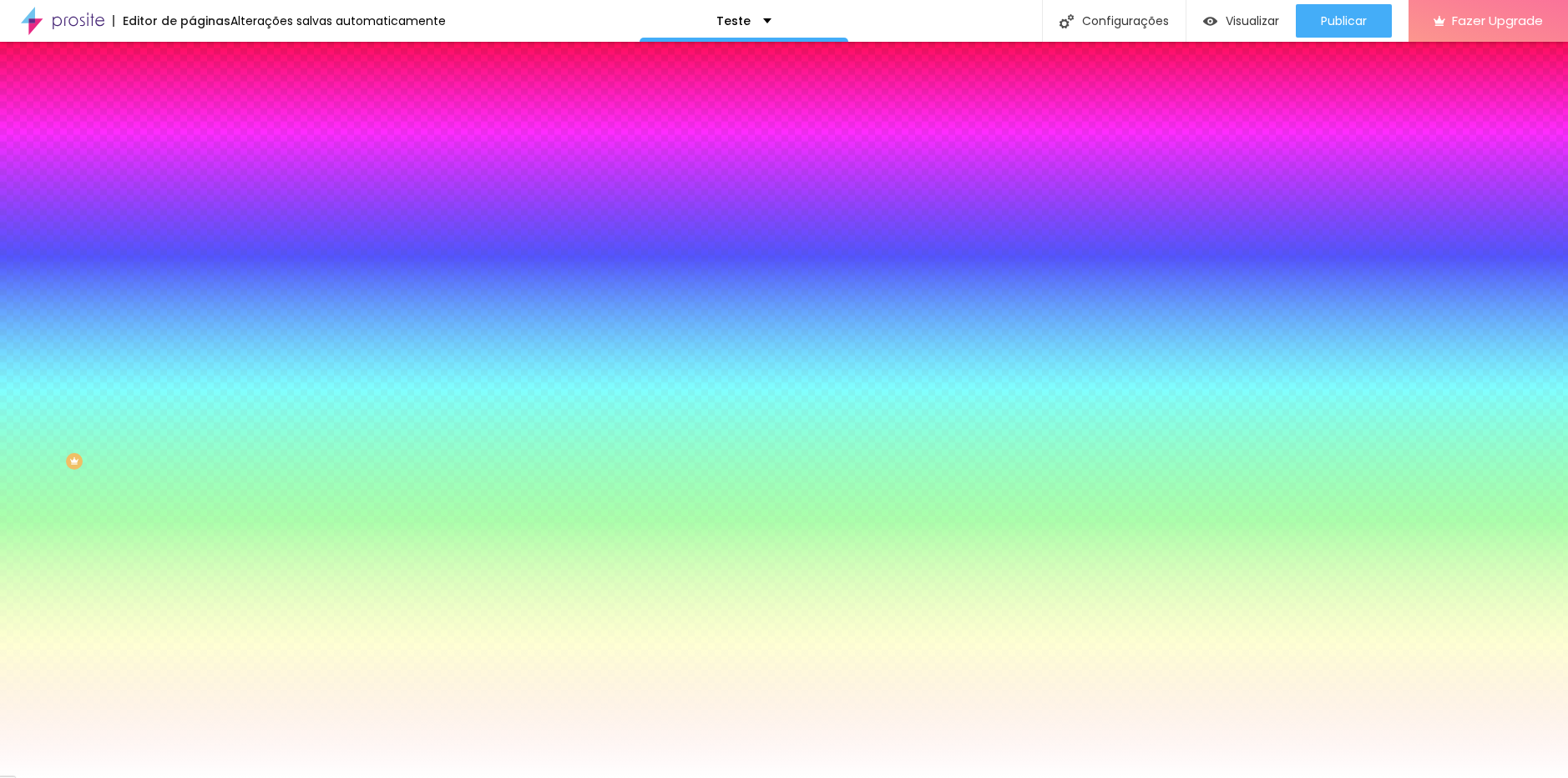
click at [192, 97] on li "Conteúdo" at bounding box center [287, 89] width 192 height 17
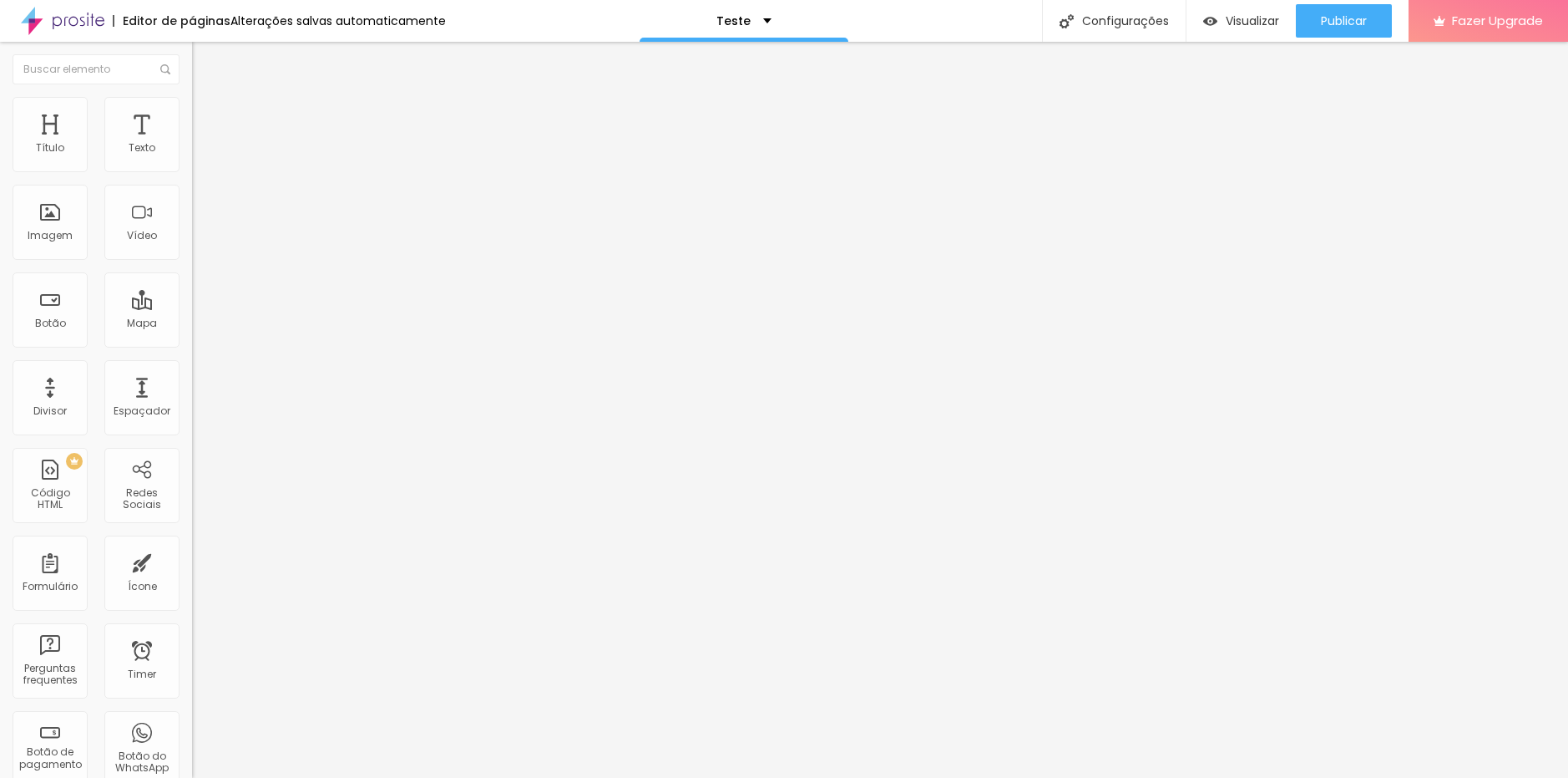
click at [192, 169] on img at bounding box center [196, 173] width 10 height 10
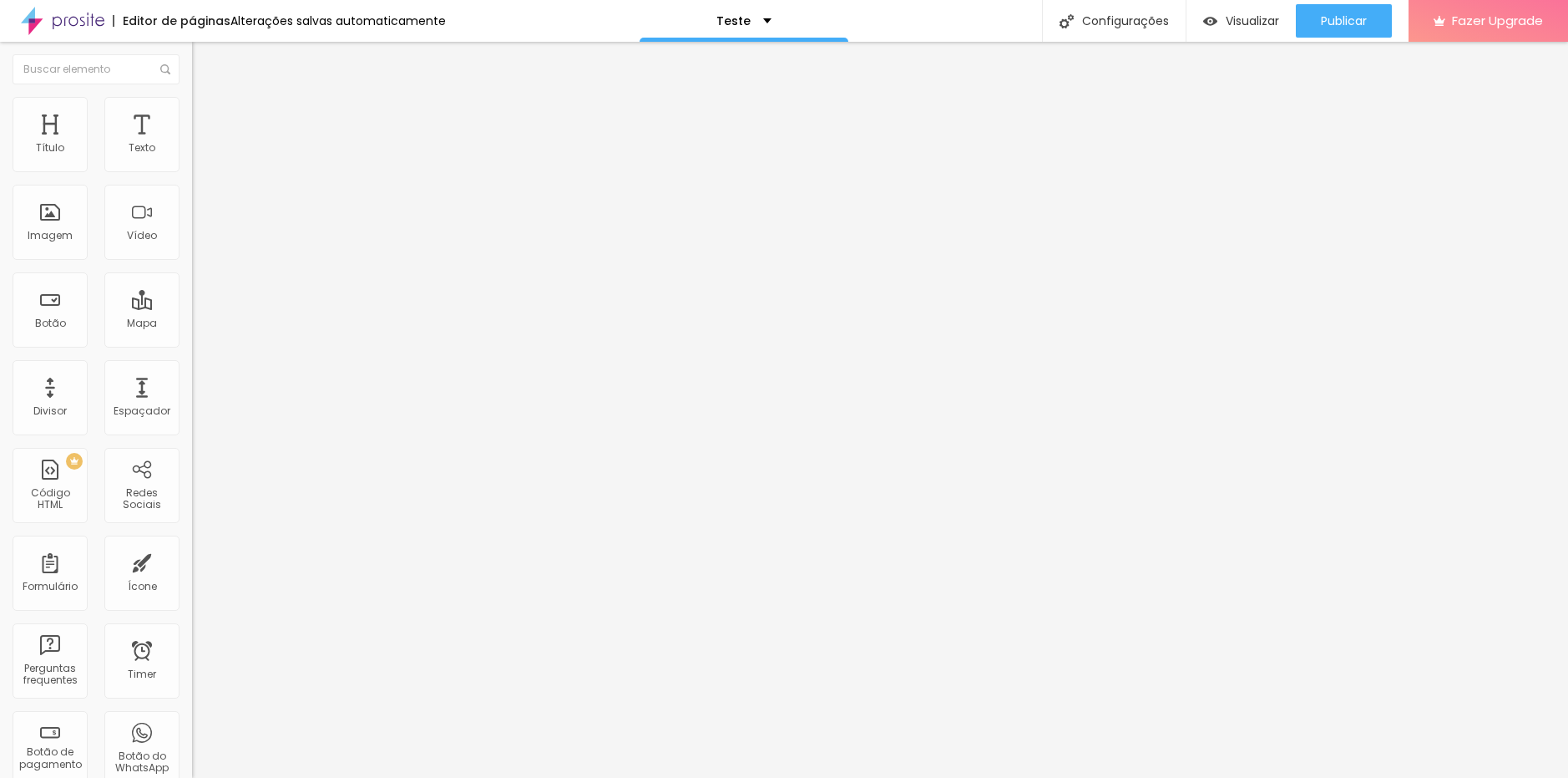
scroll to position [486, 0]
drag, startPoint x: 730, startPoint y: 498, endPoint x: 352, endPoint y: 496, distance: 378.0
paste input "Caso deseje adquirir uma quantidade maior de fotografias, descreva aqui o que d…"
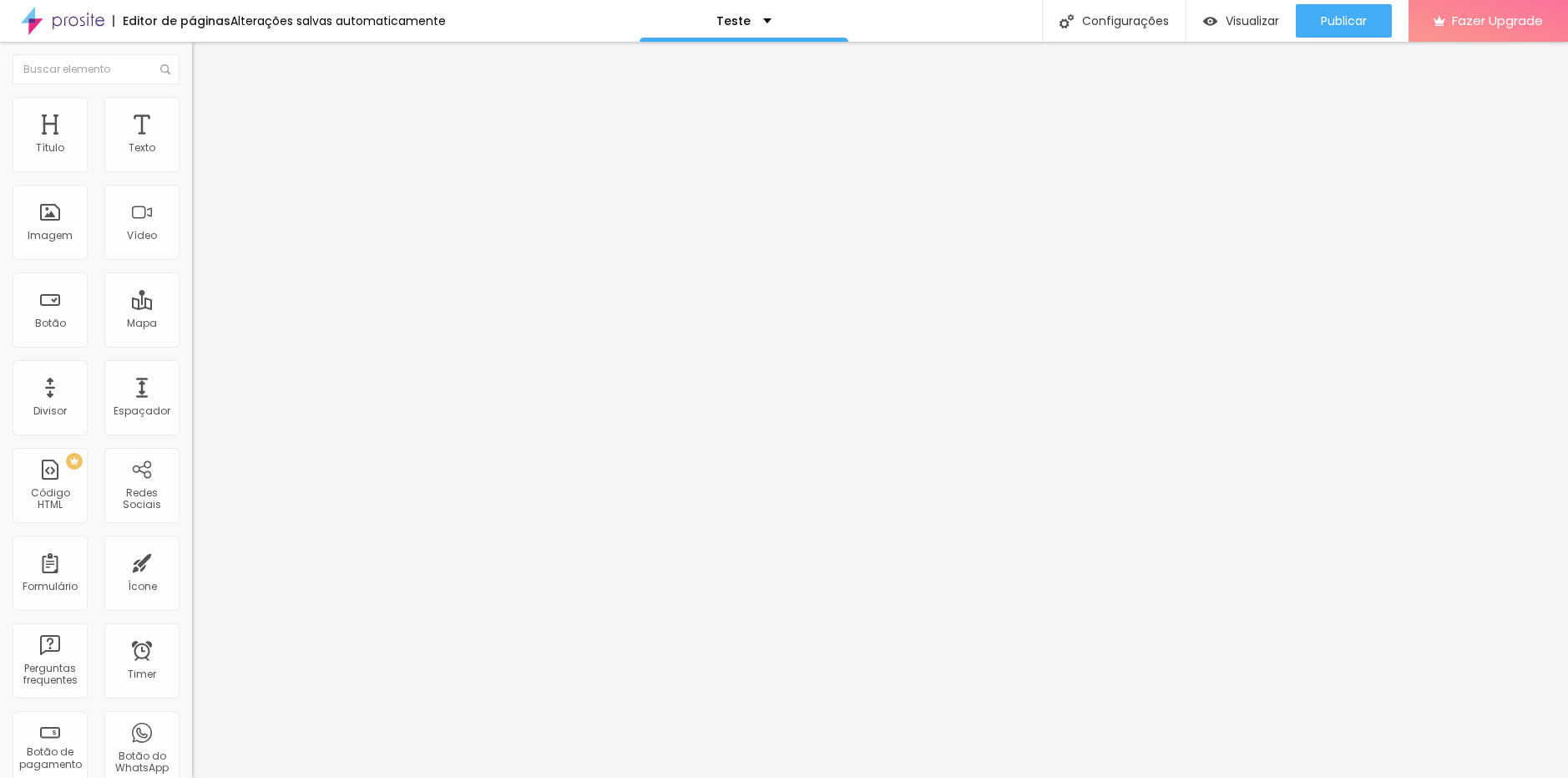
type input "Caso deseje adquirir uma quantidade maior de fotografias, descreva aqui o que d…"
click at [192, 169] on img at bounding box center [196, 173] width 10 height 10
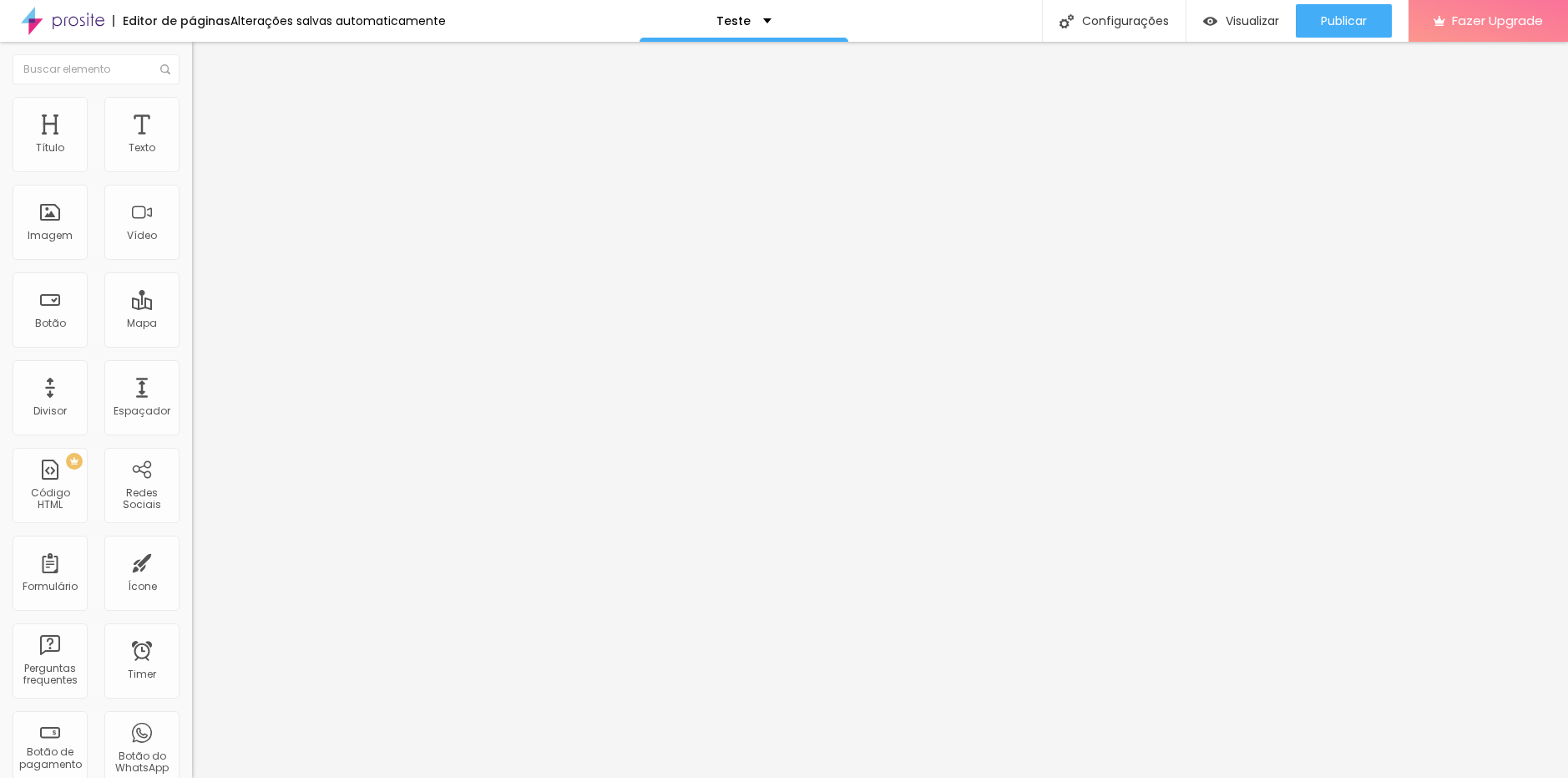
drag, startPoint x: 550, startPoint y: 370, endPoint x: 612, endPoint y: 407, distance: 72.2
drag, startPoint x: 540, startPoint y: 479, endPoint x: 1353, endPoint y: 479, distance: 813.0
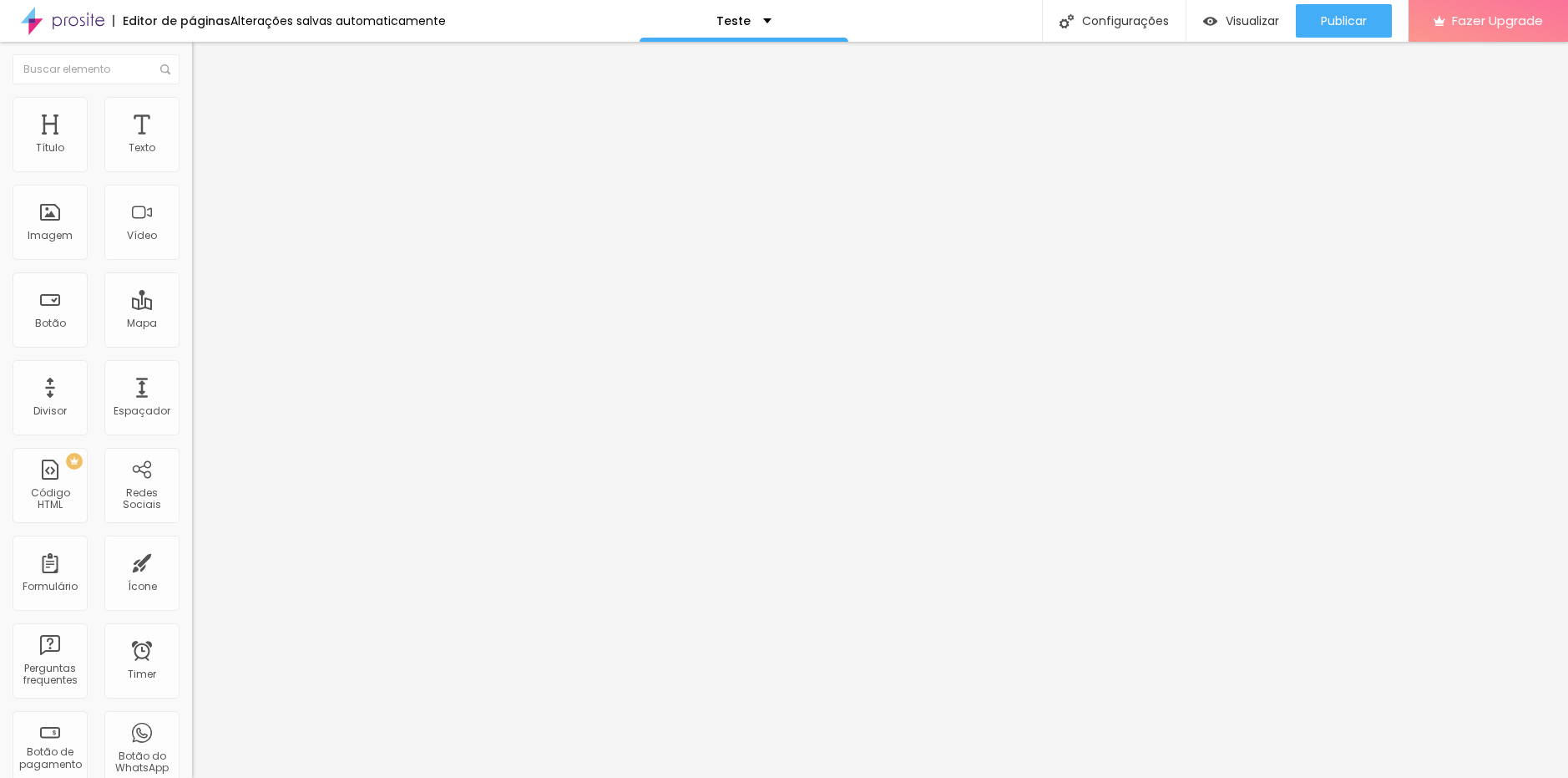
click at [192, 169] on img at bounding box center [196, 173] width 10 height 10
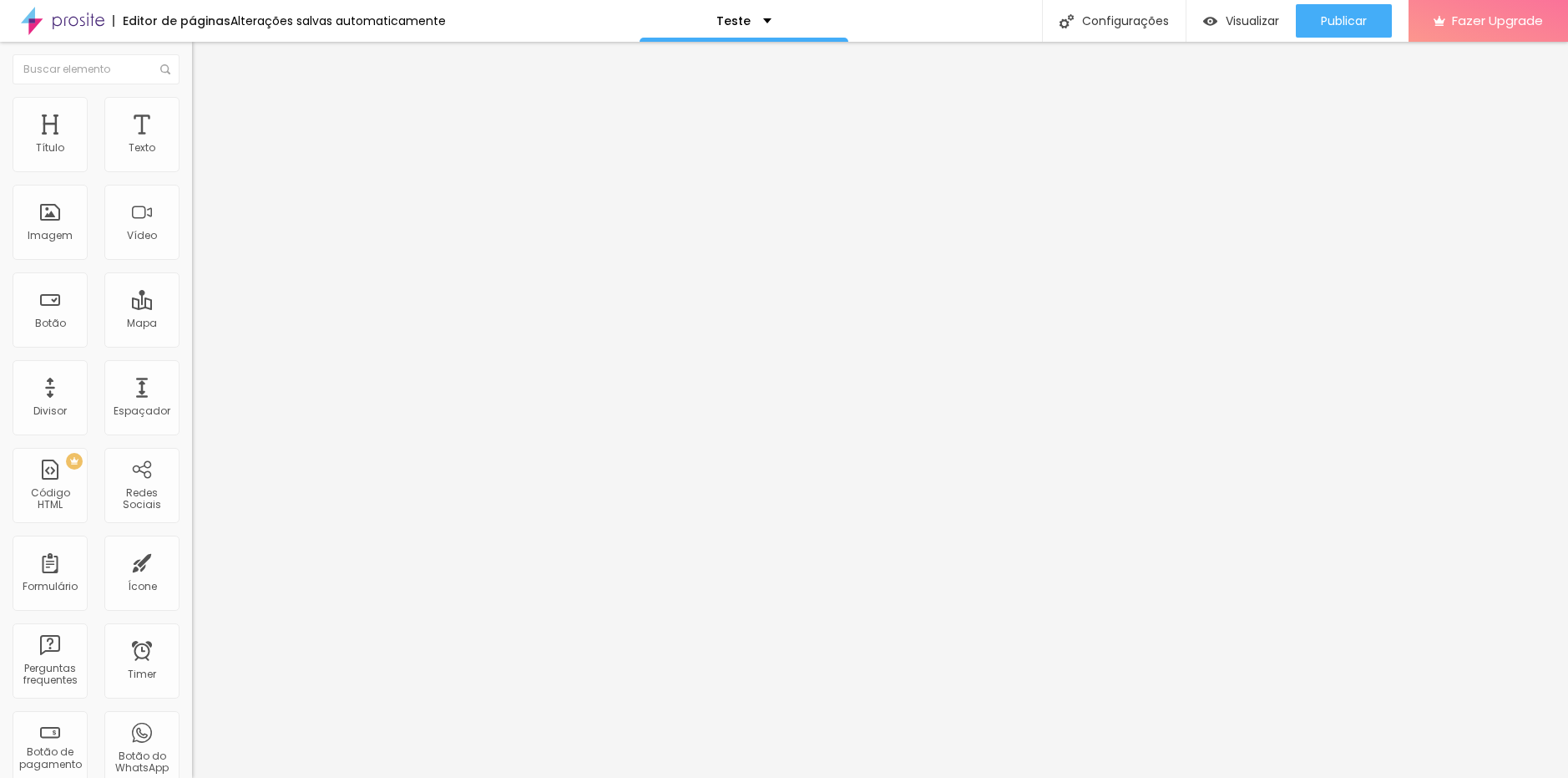
scroll to position [578, 0]
drag, startPoint x: 684, startPoint y: 411, endPoint x: 332, endPoint y: 371, distance: 354.3
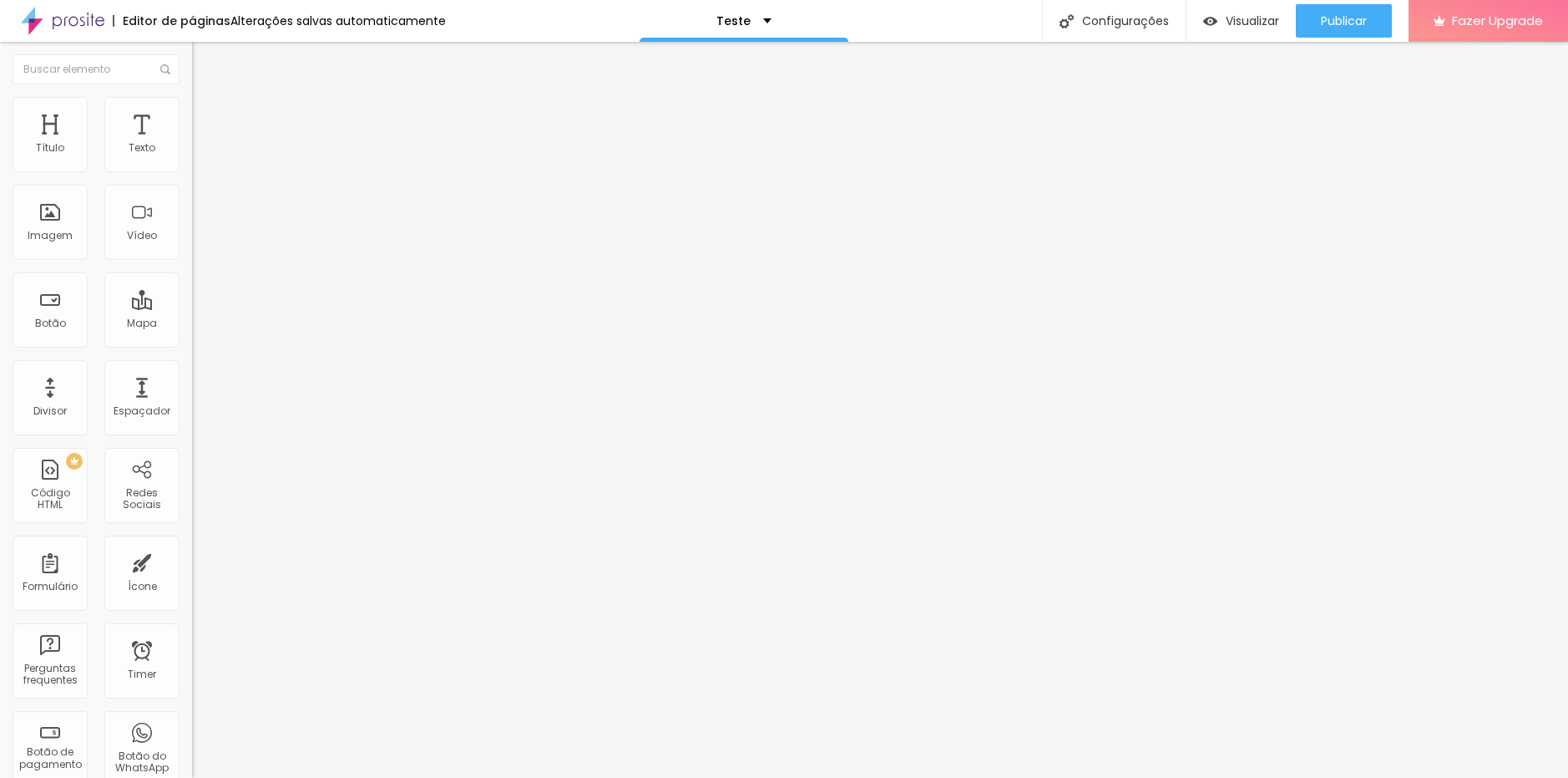
paste input "AUTORIZAÇÃO DE USO DE IMAGEM E VÍDEO : A CONTRATANTE autoriza, de forma livre e…"
type input "AUTORIZAÇÃO DE USO DE IMAGEM E VÍDEO : A CONTRATANTE autoriza, de forma livre e…"
drag, startPoint x: 630, startPoint y: 533, endPoint x: 569, endPoint y: 539, distance: 61.3
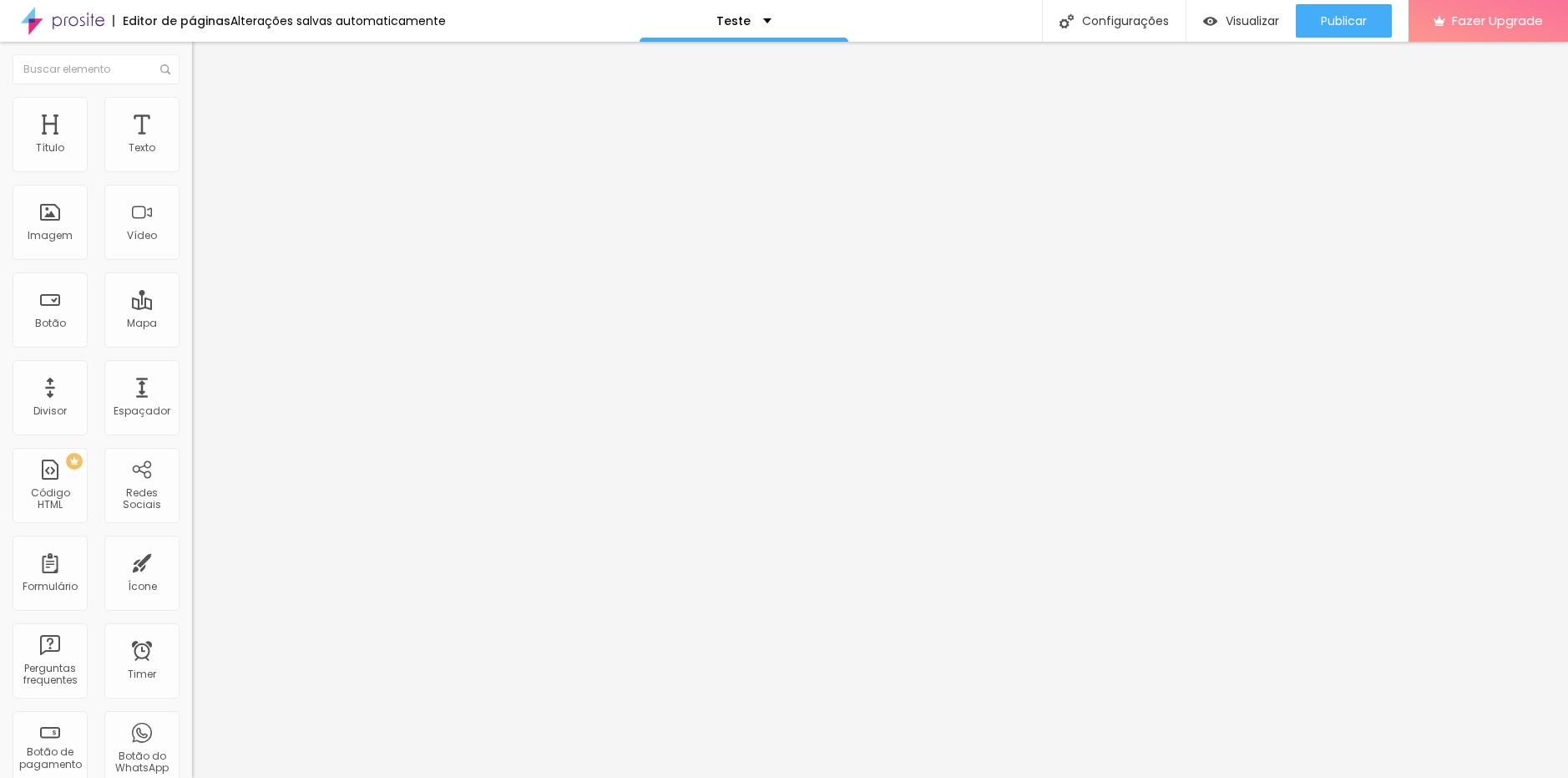
type input "Marcação Obrigatória"
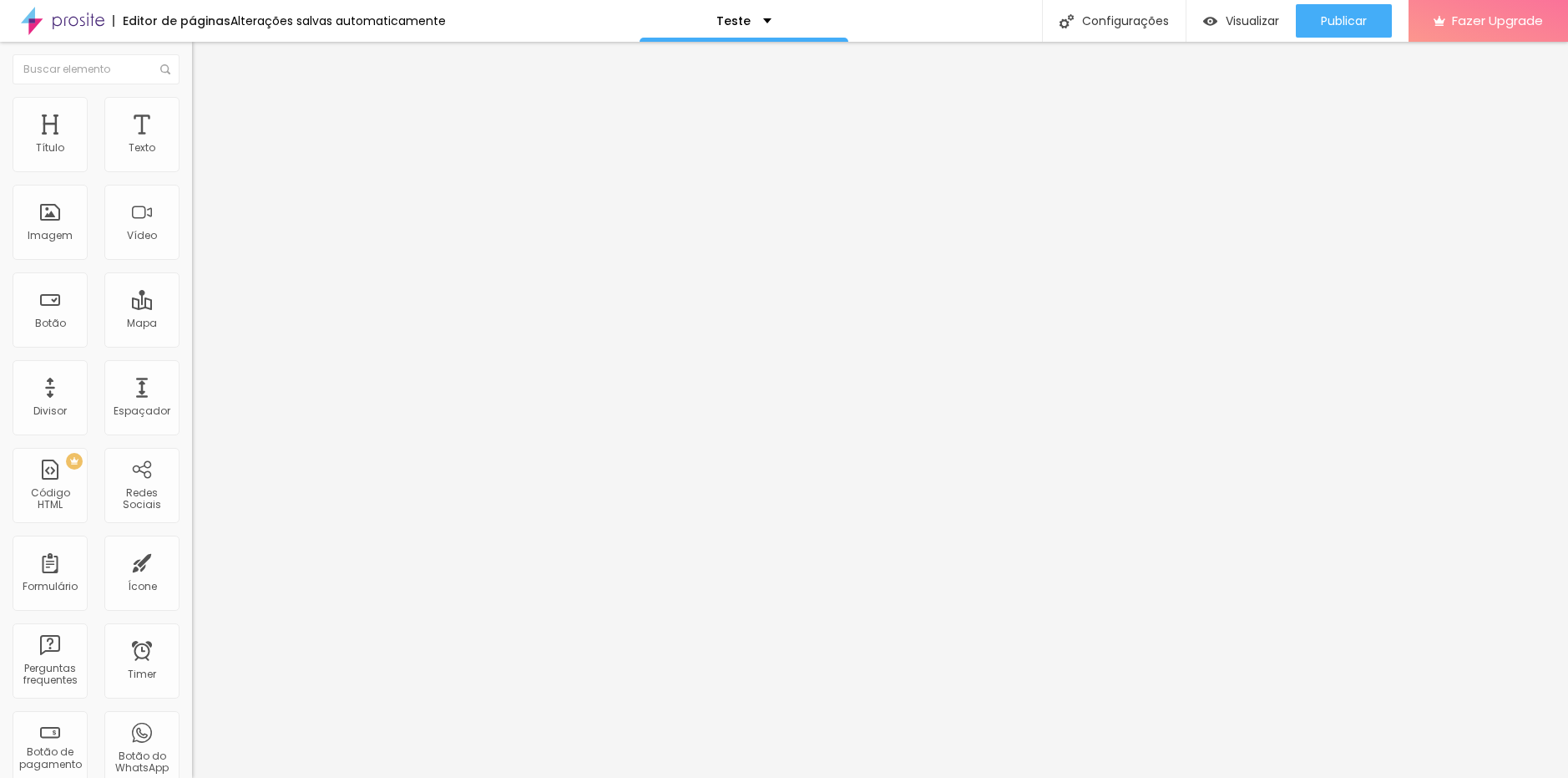
scroll to position [731, 0]
click at [192, 169] on img at bounding box center [196, 173] width 10 height 10
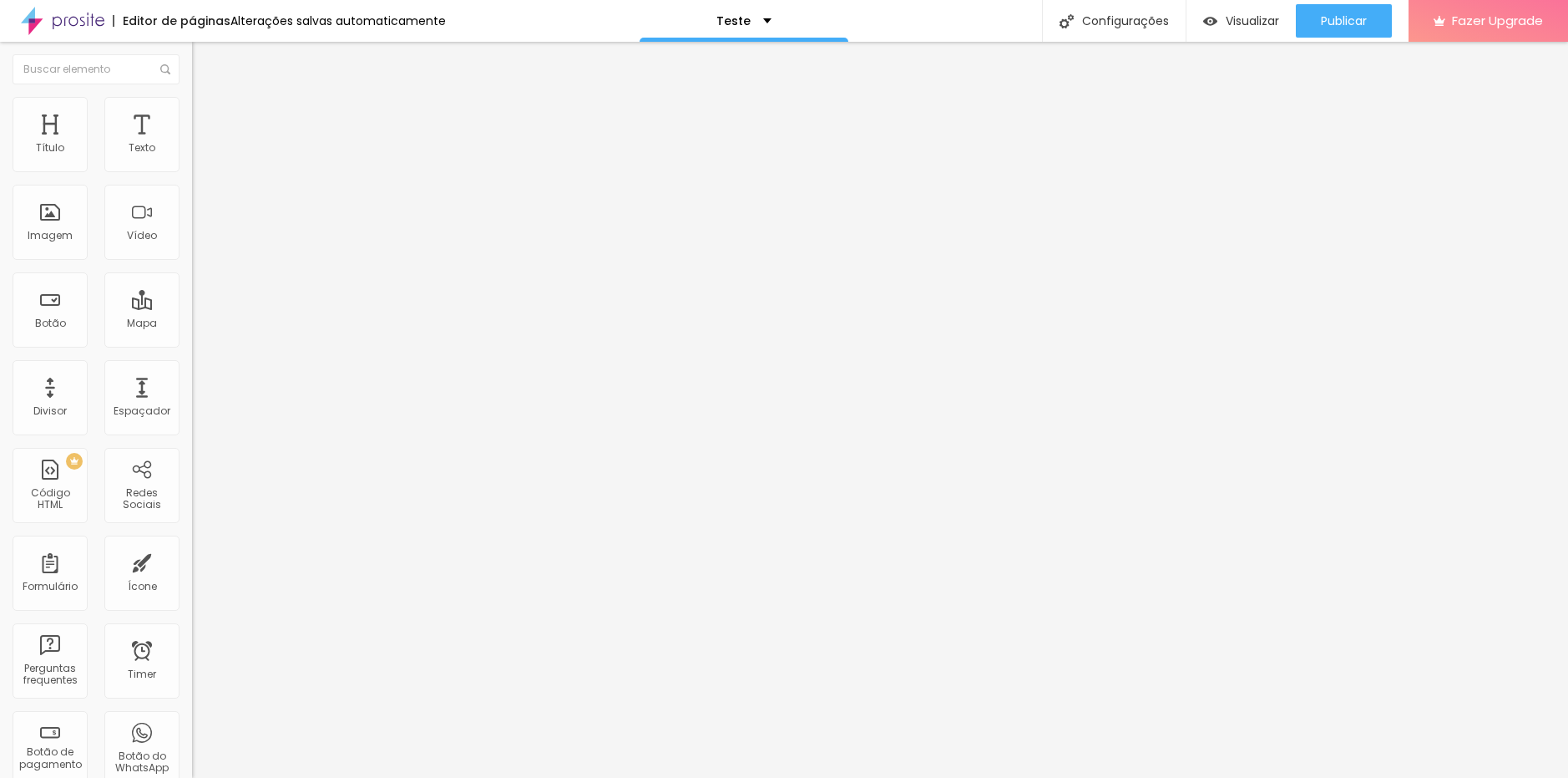
scroll to position [752, 0]
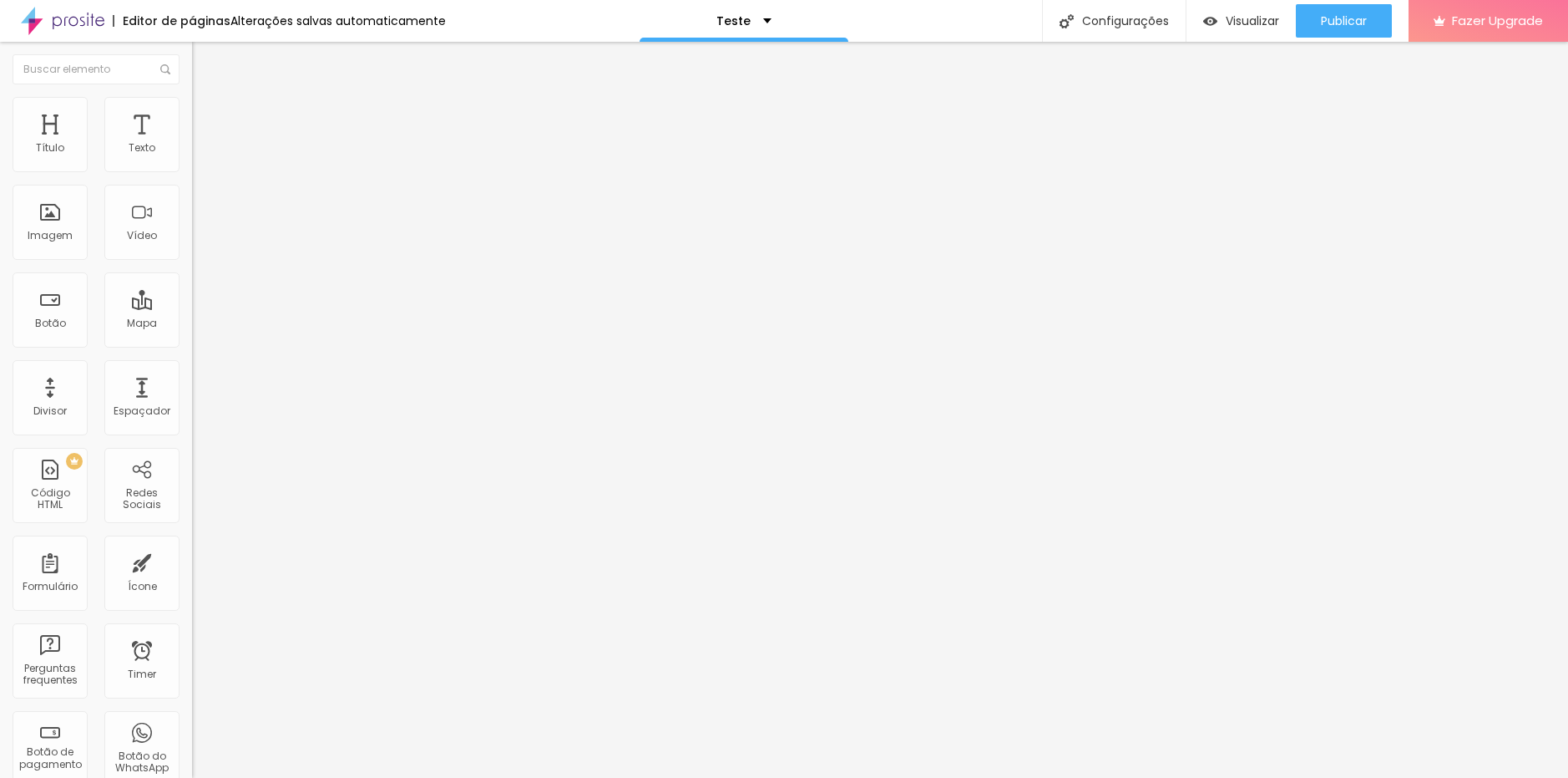
drag, startPoint x: 595, startPoint y: 479, endPoint x: 442, endPoint y: 500, distance: 154.4
type input "AUTORIZAÇÃO DE USO DE IMAGEM E VÍDEO : A CONTRATANTE autoriza, de forma livre e…"
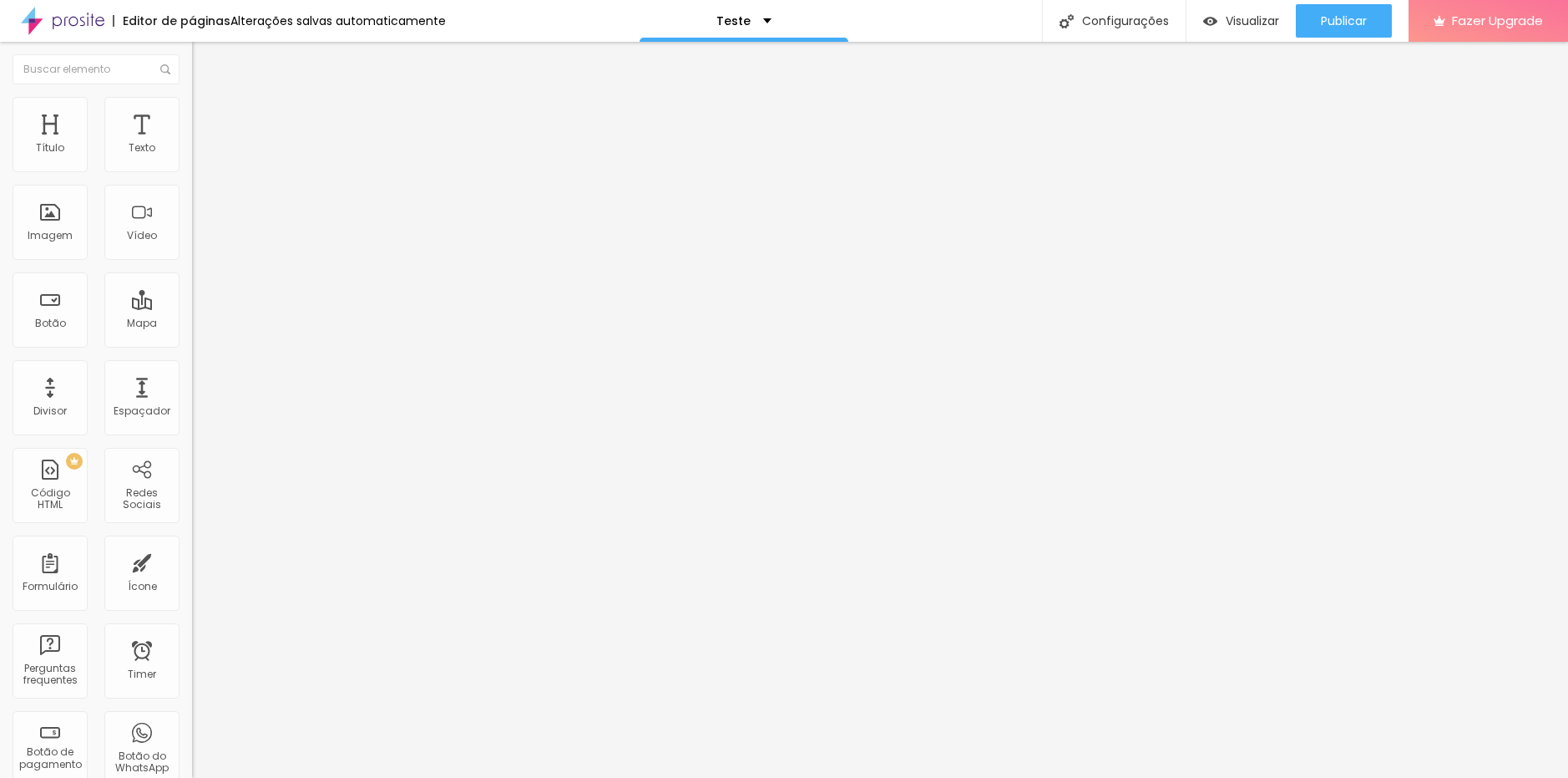
click at [192, 169] on img at bounding box center [196, 173] width 10 height 10
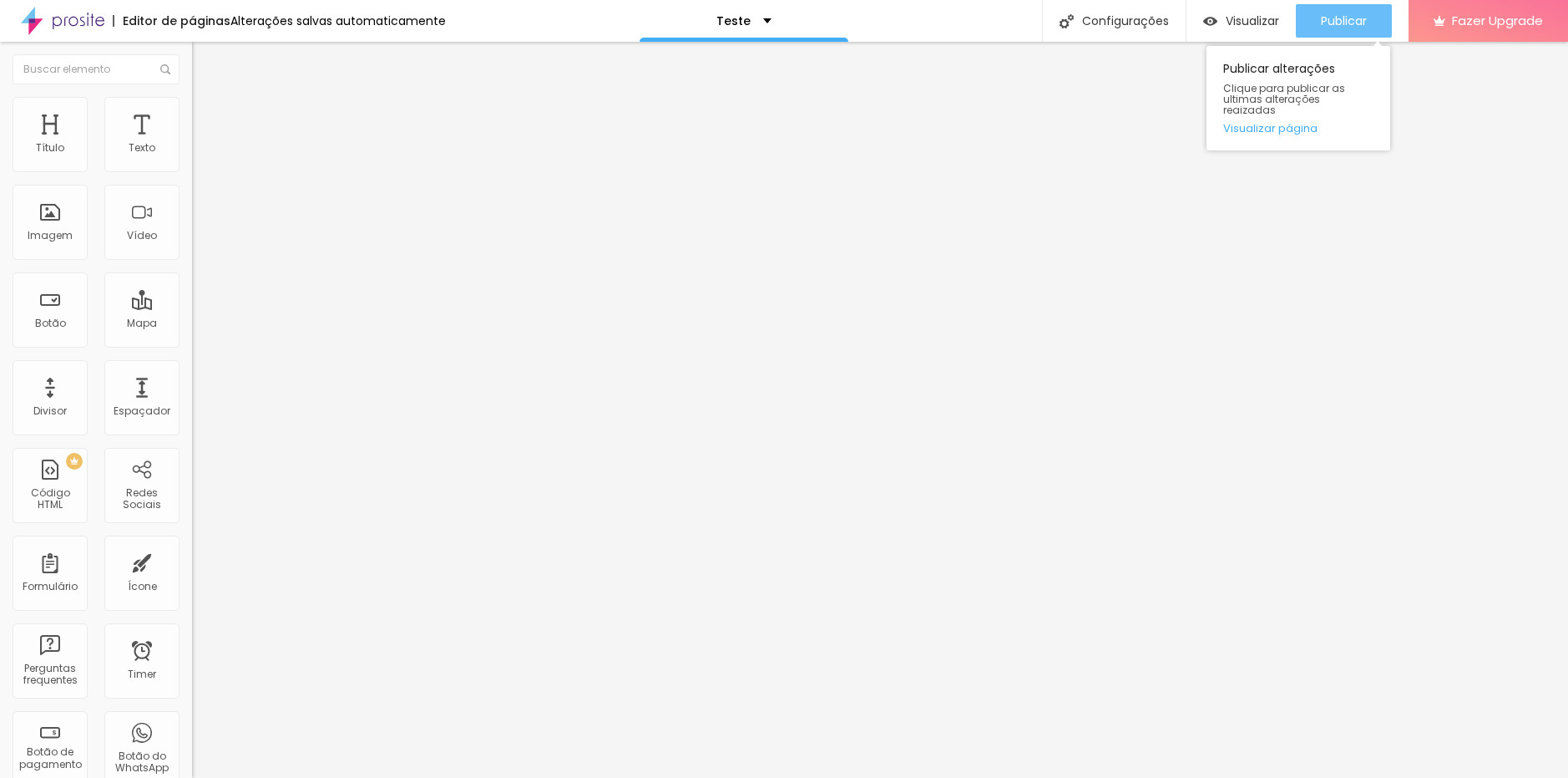
click at [1338, 6] on div "Publicar" at bounding box center [1344, 21] width 46 height 33
click at [192, 69] on button "Editar Formulário" at bounding box center [287, 60] width 192 height 38
click at [192, 56] on button "Editar Formulário" at bounding box center [287, 60] width 192 height 38
click at [205, 56] on img "button" at bounding box center [211, 61] width 13 height 13
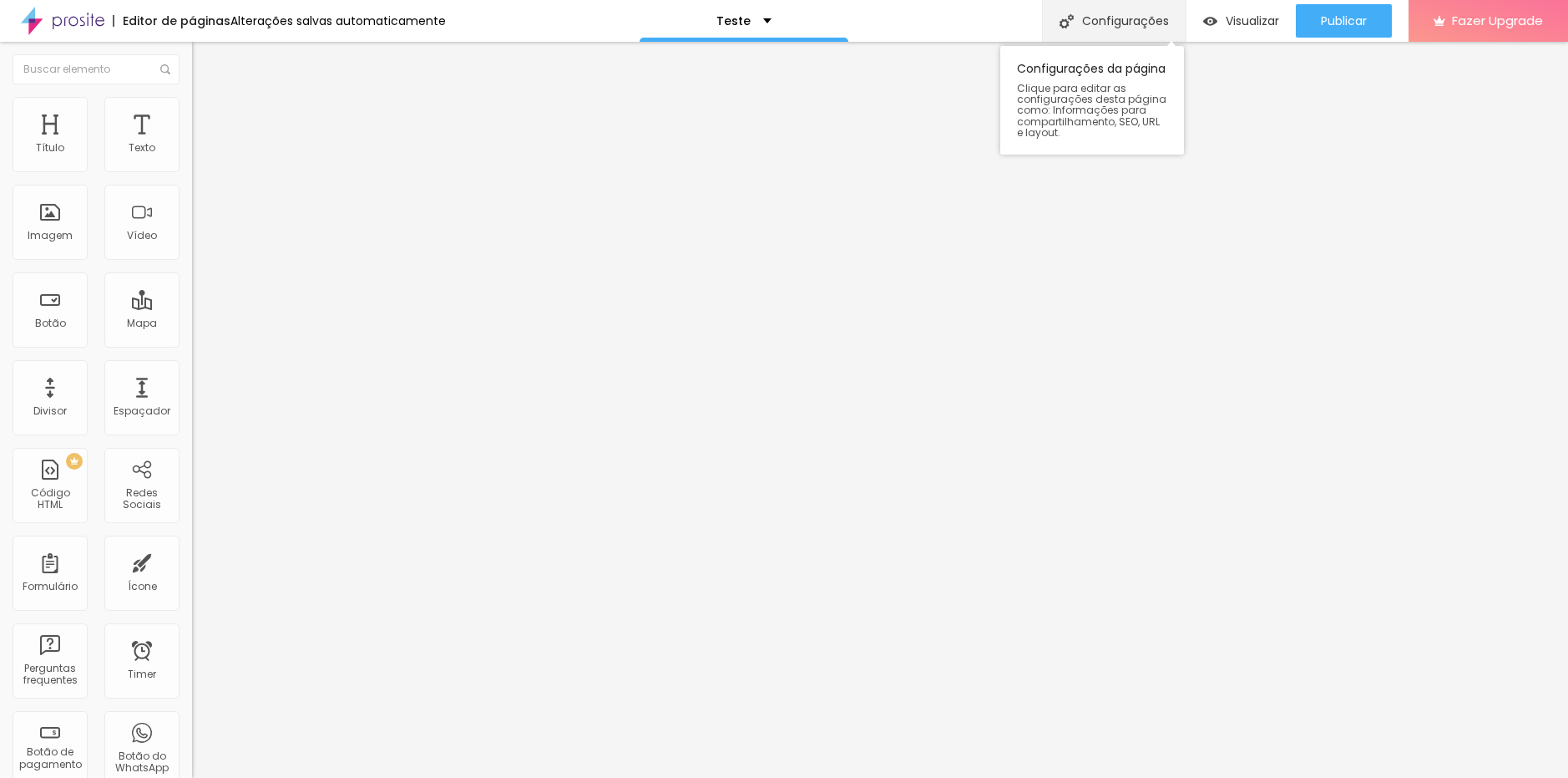
click at [1122, 14] on div "Configurações" at bounding box center [1114, 20] width 143 height 42
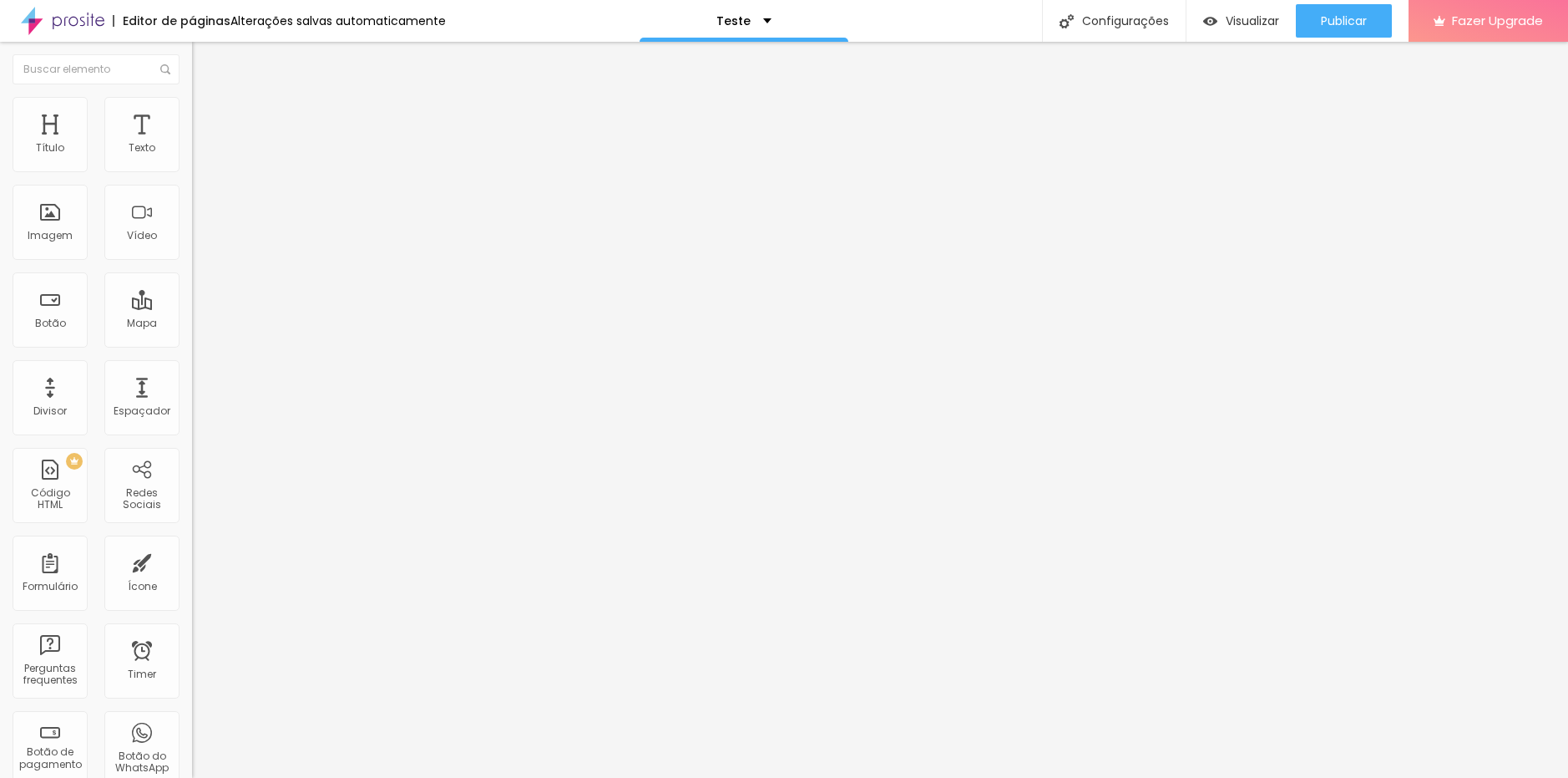
click at [192, 169] on img at bounding box center [196, 173] width 10 height 10
paste input "https://www.alboompay.com/estudiofloresta/pacote-essencial-taxa-de-participacao"
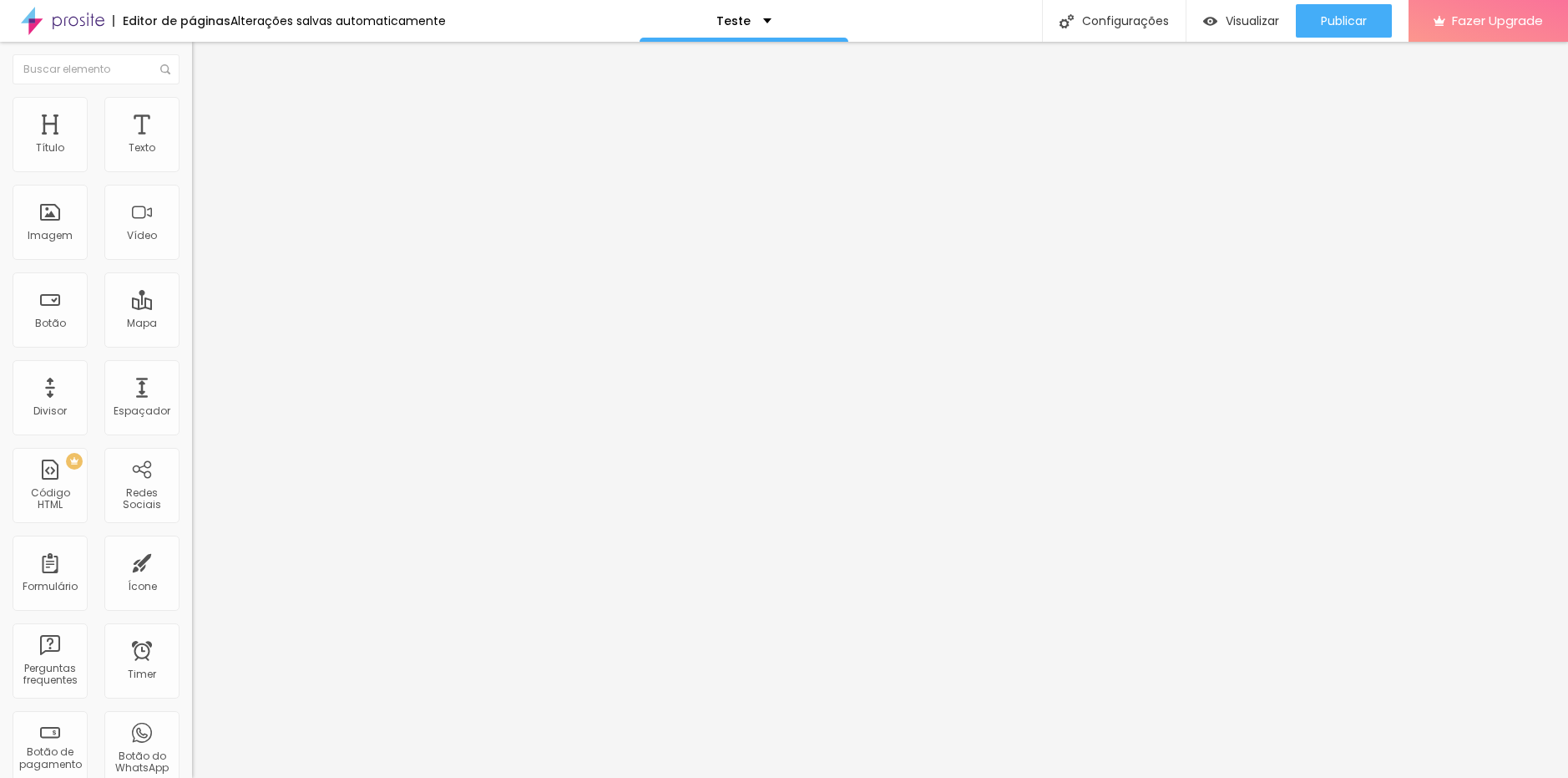
type input "https://www.alboompay.com/estudiofloresta/pacote-essencial-taxa-de-participacao"
click at [192, 169] on img at bounding box center [196, 173] width 10 height 10
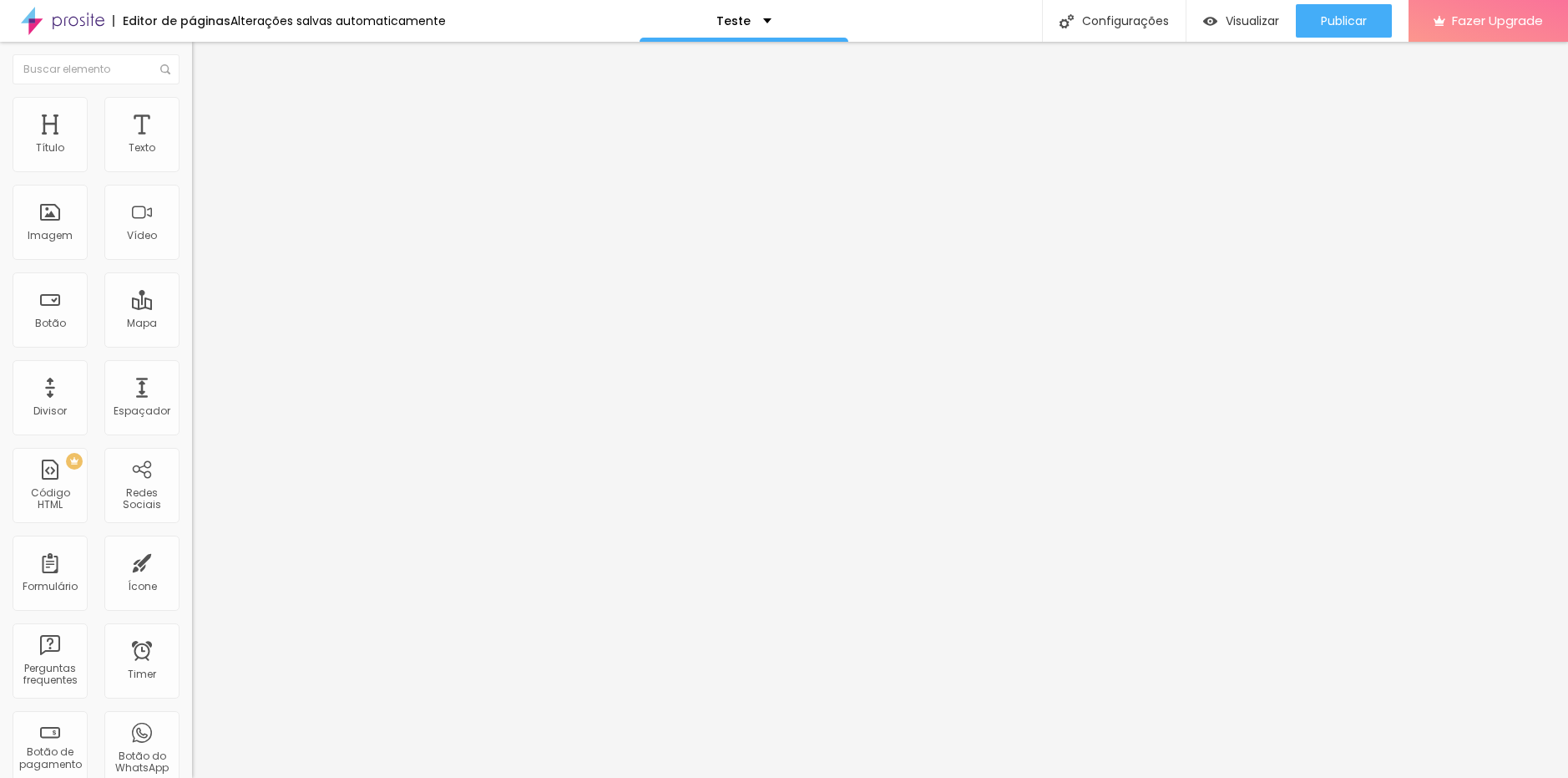
paste input "familia"
type input "https://www.alboompay.com/estudiofloresta/pacote-familia-taxa-de-participacao"
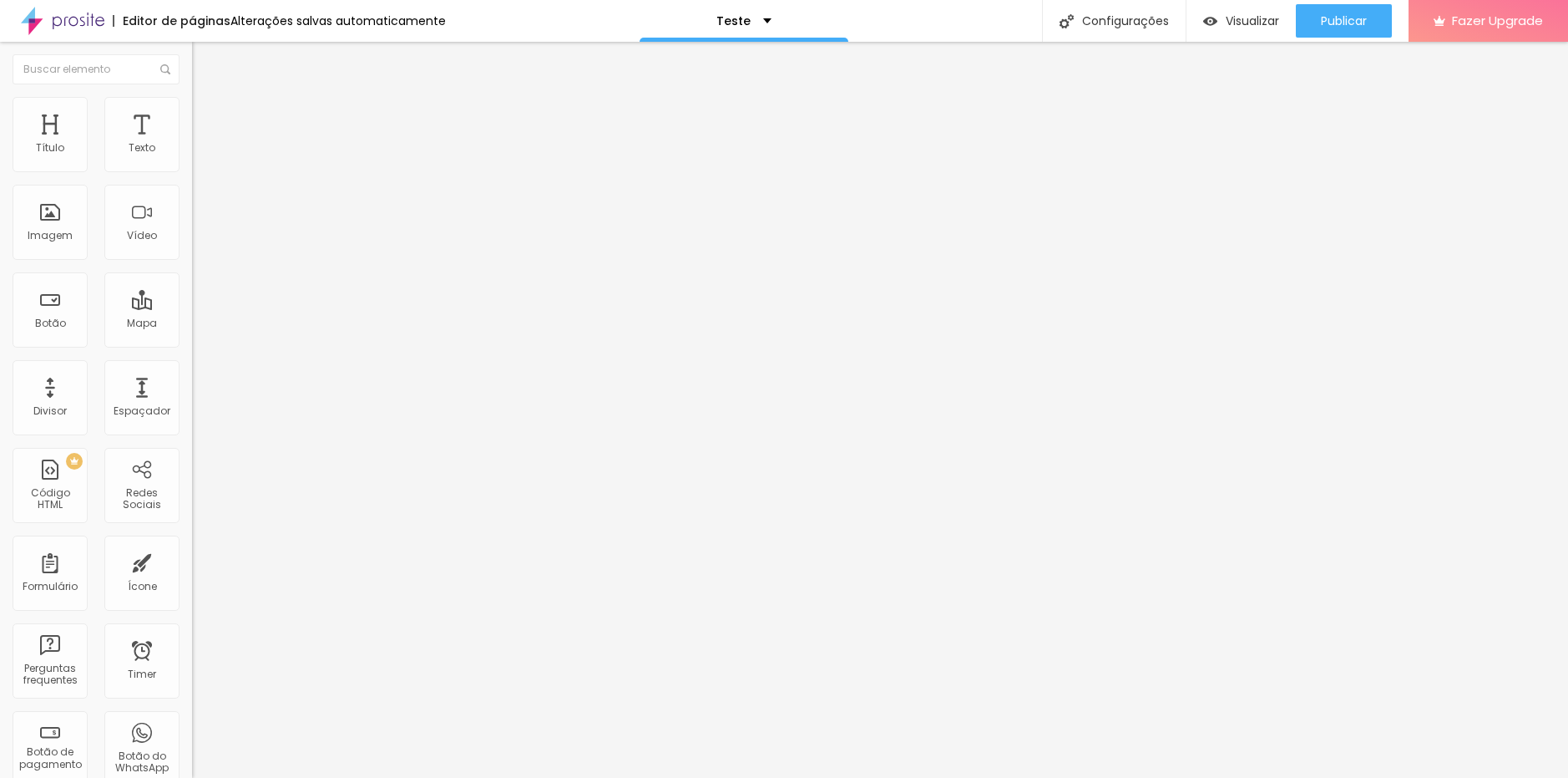
click at [192, 169] on img at bounding box center [196, 173] width 10 height 10
radio input "true"
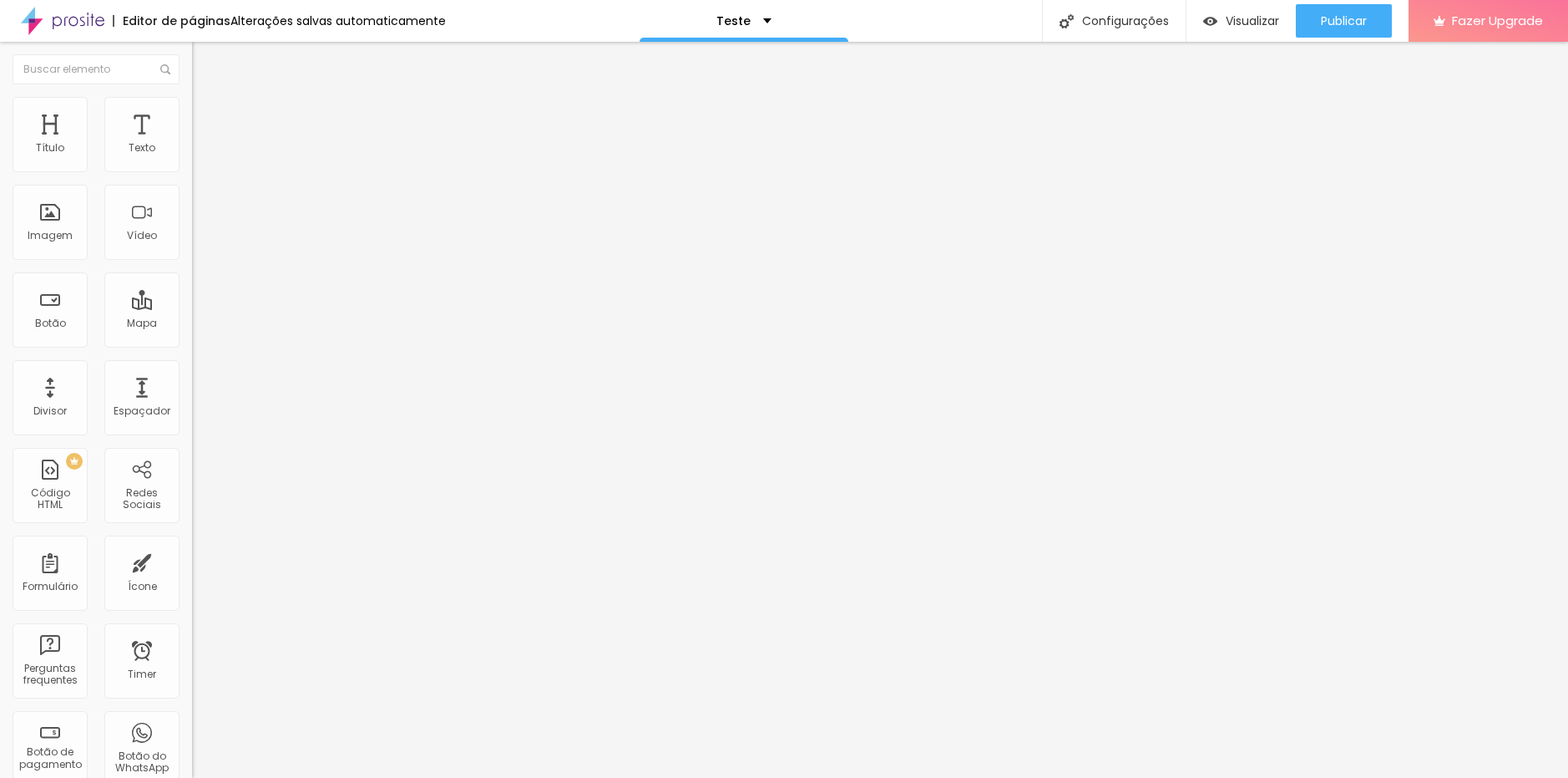
radio input "true"
paste input "https://www.alboompay.com/estudiofloresta/pacote-premium-taxa-de-participacao"
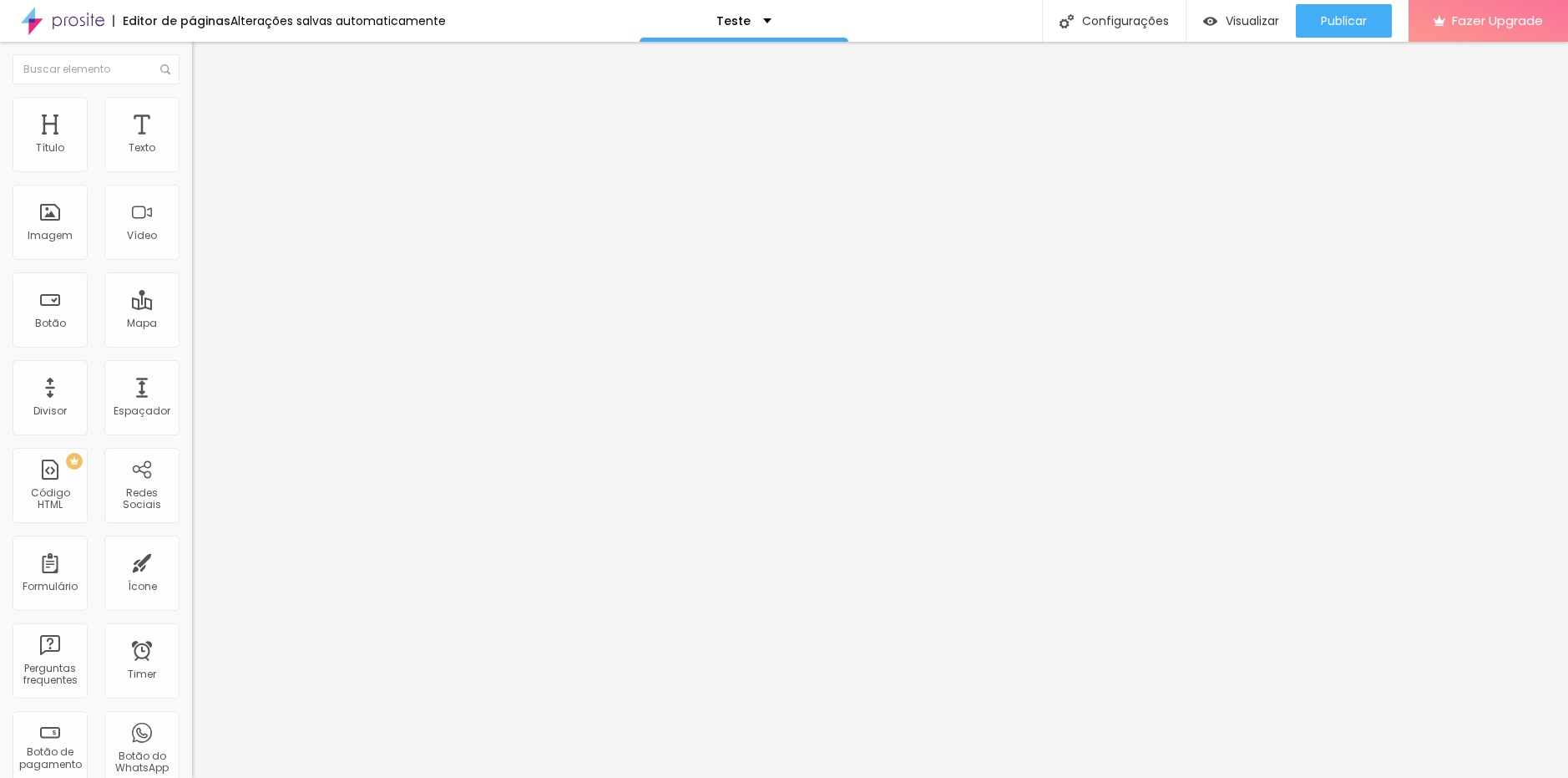
type input "https://www.alboompay.com/estudiofloresta/pacote-premium-taxa-de-participacao"
click at [1098, 11] on div "Configurações" at bounding box center [1114, 20] width 143 height 42
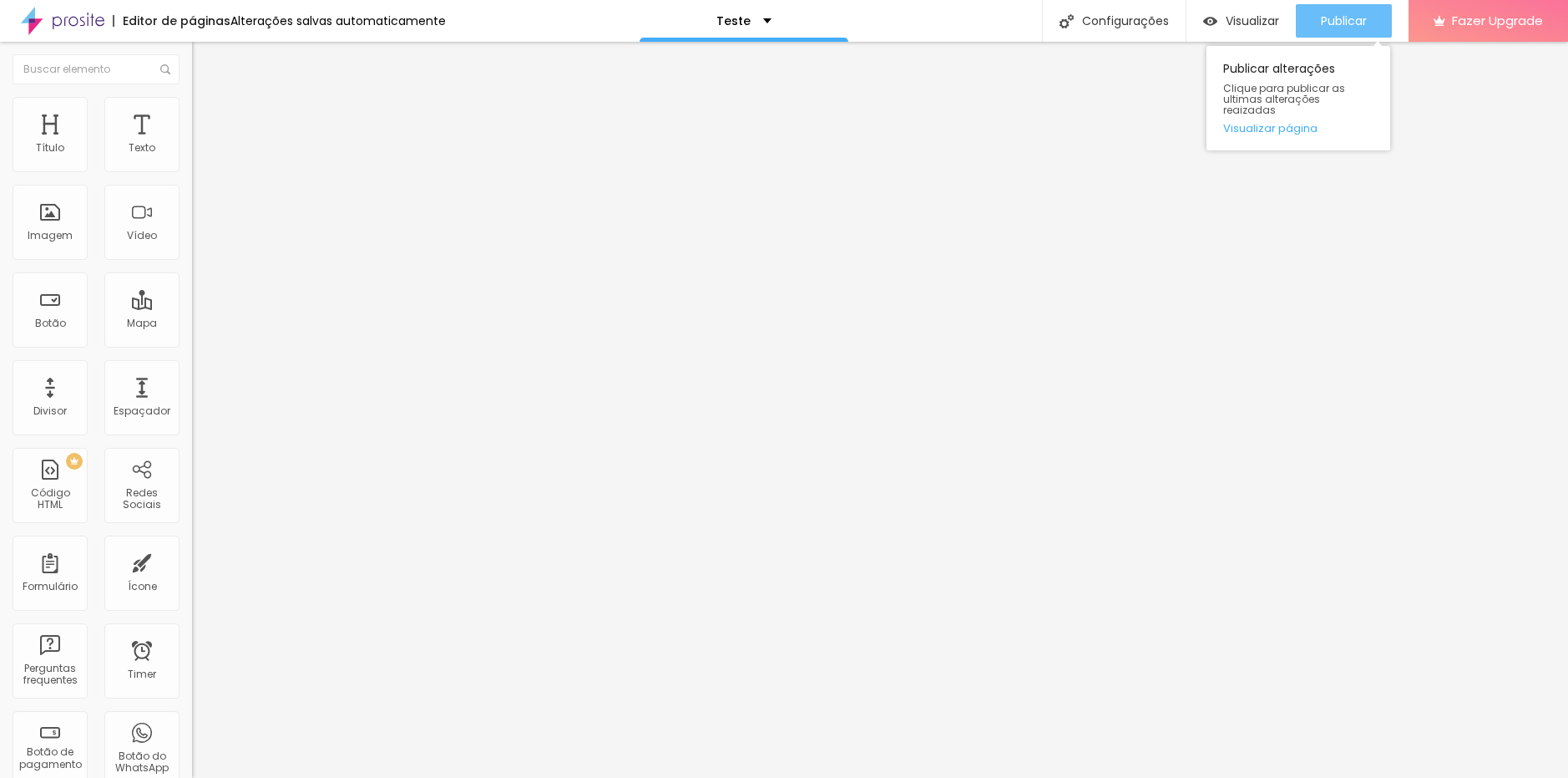
click at [1342, 15] on span "Publicar" at bounding box center [1344, 20] width 46 height 13
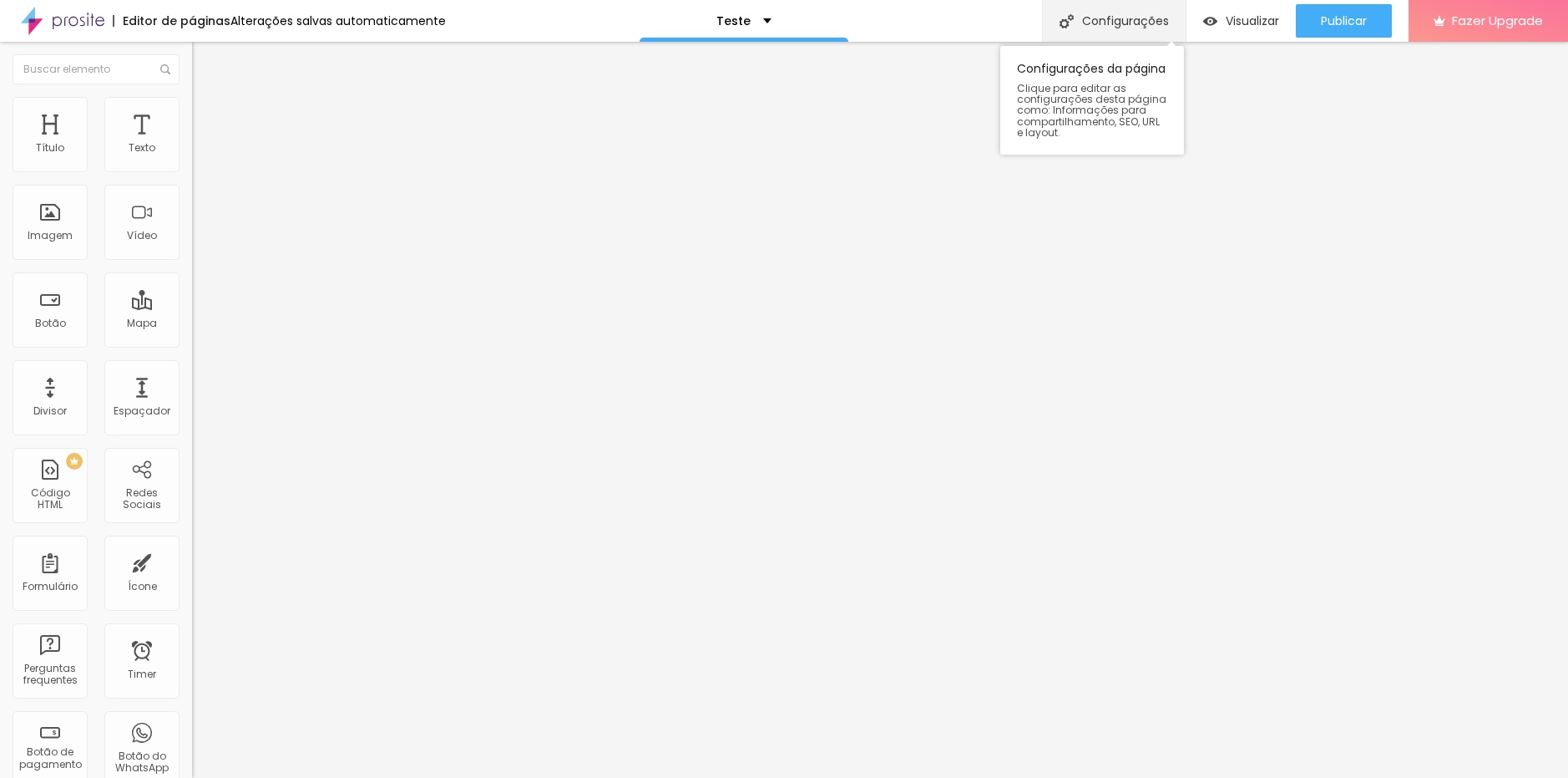
click at [1135, 12] on div "Configurações" at bounding box center [1114, 20] width 143 height 42
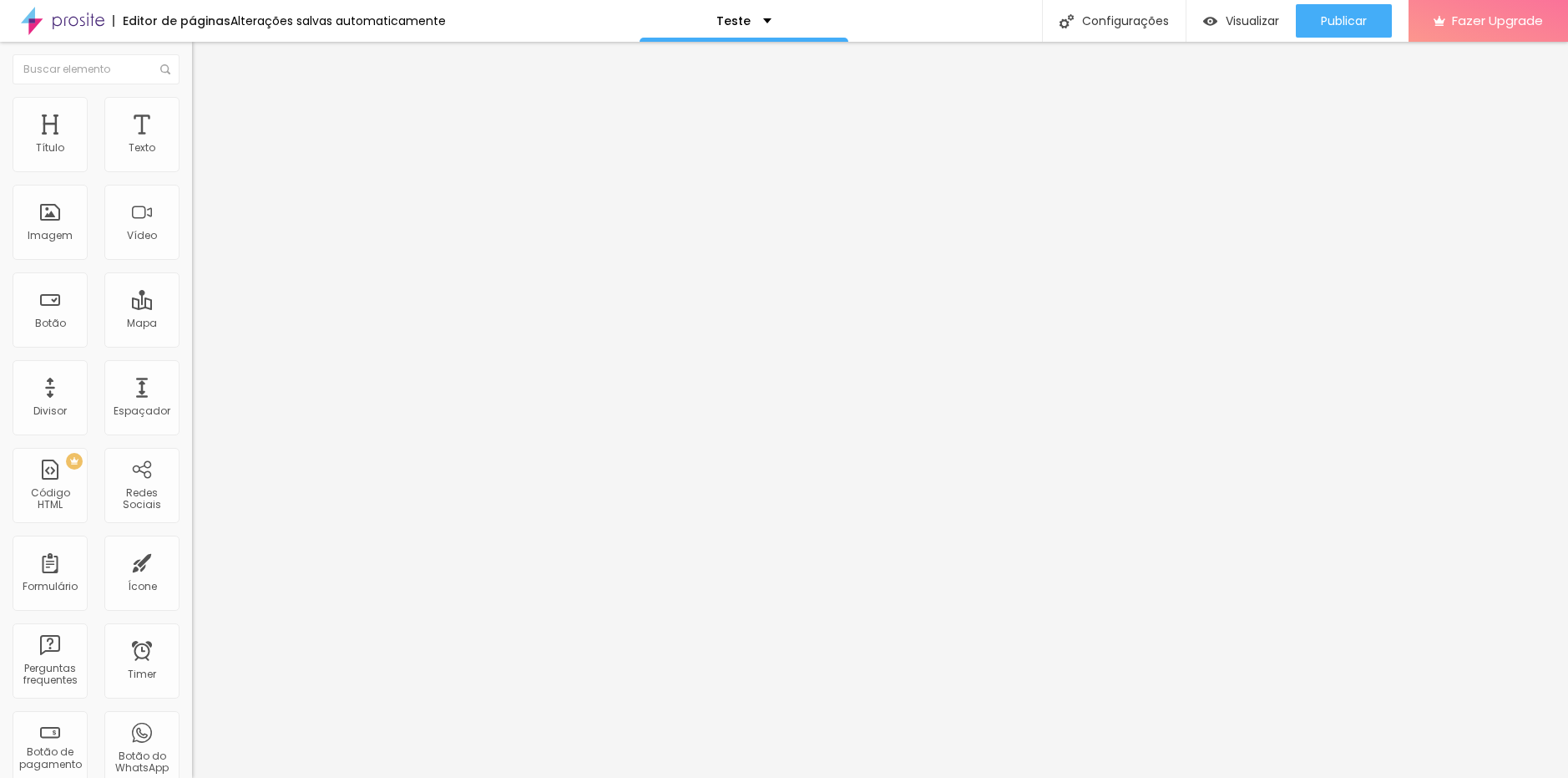
click at [203, 163] on div "Pedido de Fotos Pct Essencial" at bounding box center [288, 156] width 170 height 15
click at [203, 163] on div "Pedido de fotos pct premium" at bounding box center [288, 156] width 170 height 15
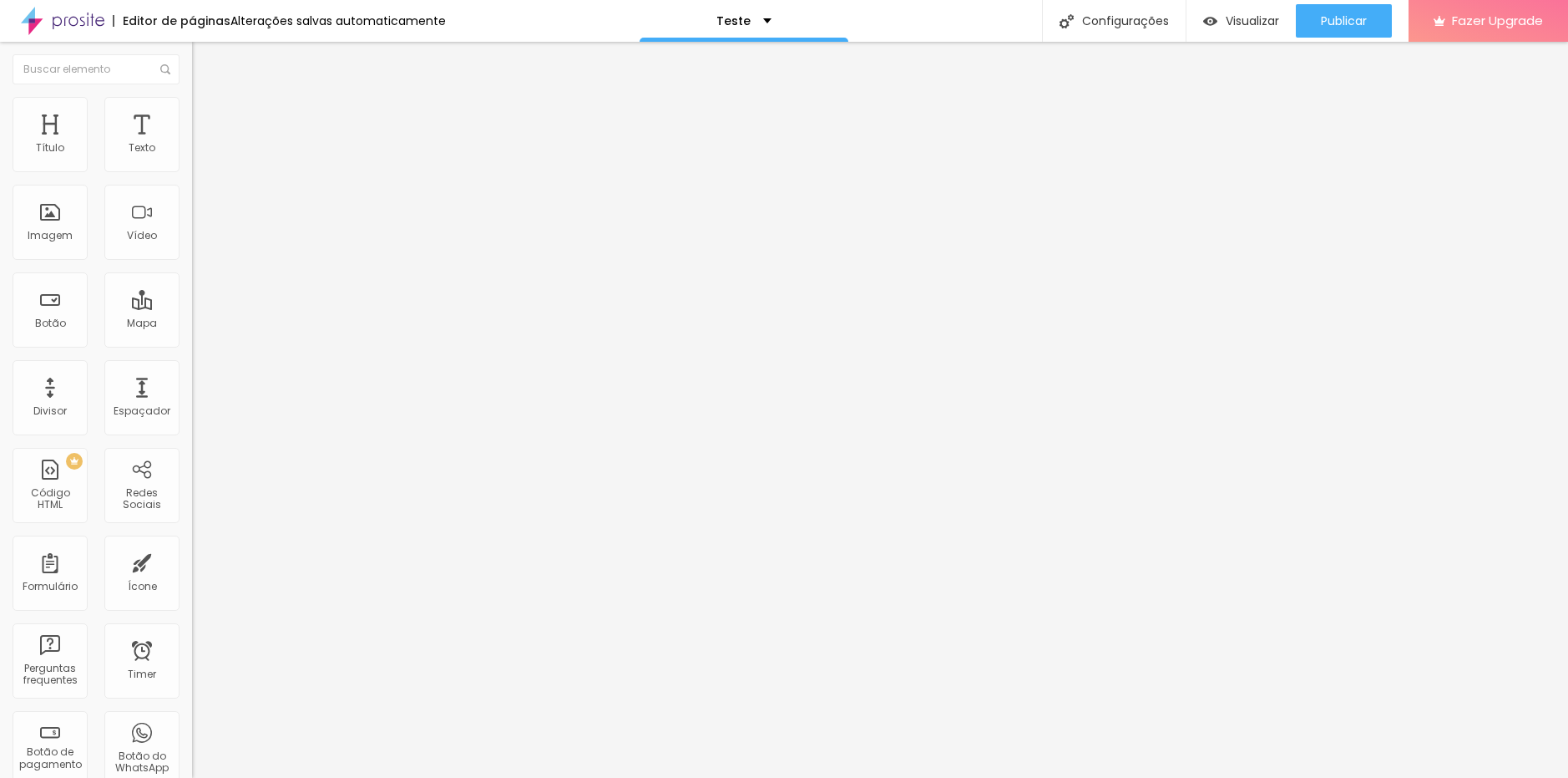
click at [203, 163] on div "Pedido de Fotos Pct Essencial" at bounding box center [288, 156] width 170 height 15
click at [192, 169] on div "Pedido de Fotos Pct Essencial" at bounding box center [287, 155] width 192 height 29
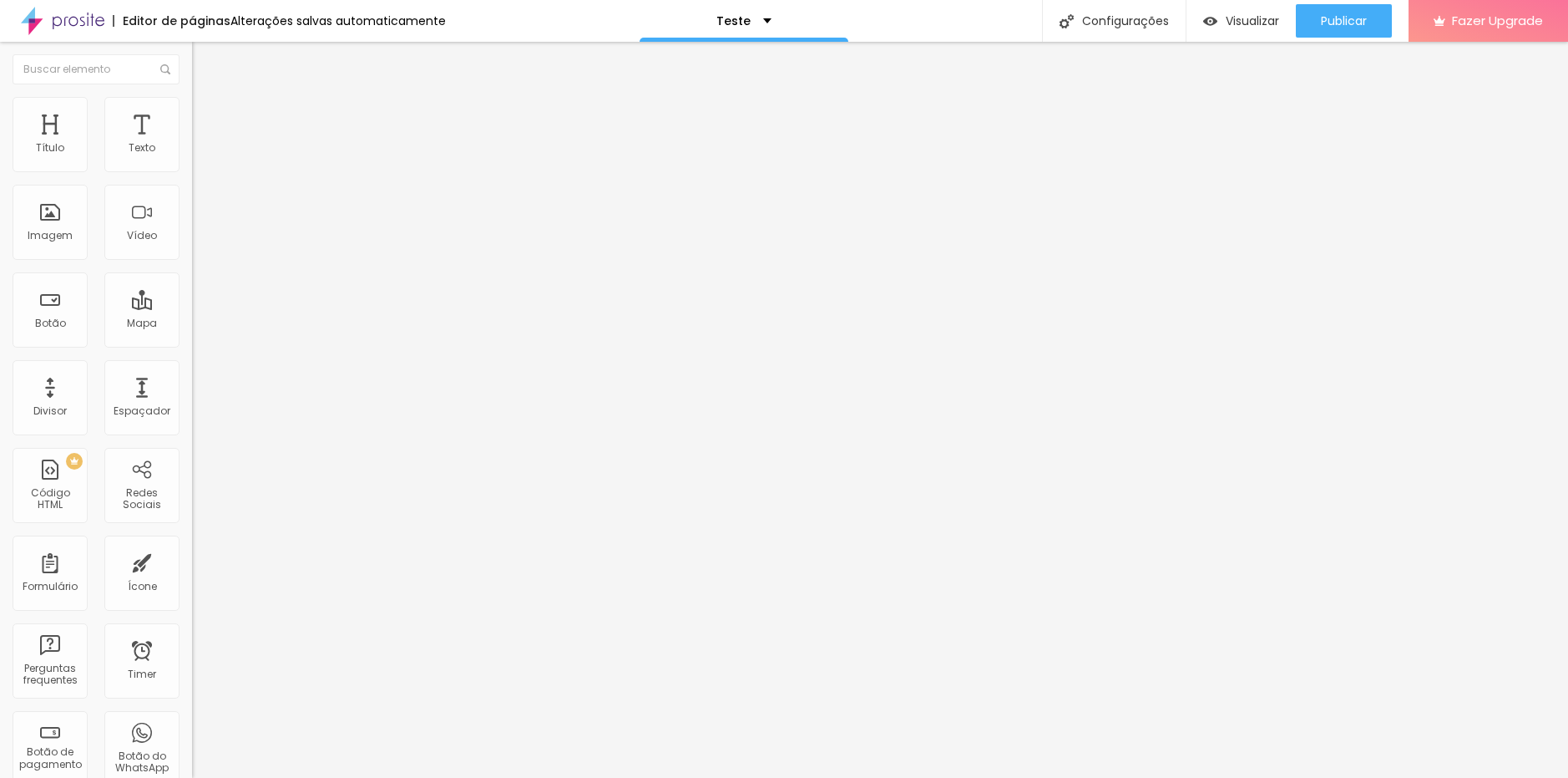
click at [203, 163] on div "Pedido de Fotos Pct Fml" at bounding box center [288, 156] width 170 height 15
click at [93, 777] on div "captação leads" at bounding box center [83, 789] width 158 height 10
click at [192, 169] on div "captação leads" at bounding box center [287, 155] width 192 height 29
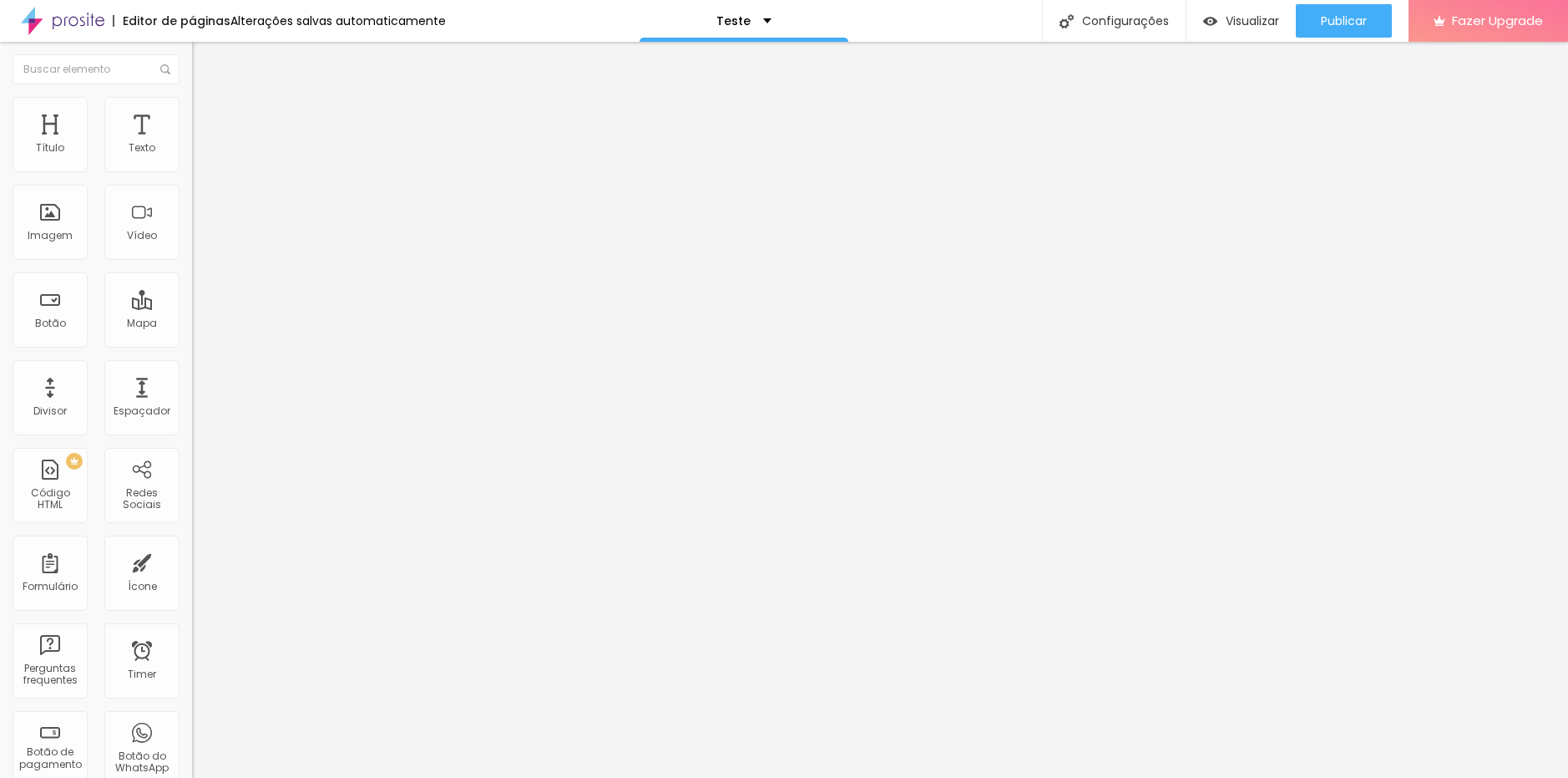
click at [203, 163] on div "captação leads" at bounding box center [288, 156] width 170 height 15
click at [192, 169] on img at bounding box center [196, 173] width 10 height 10
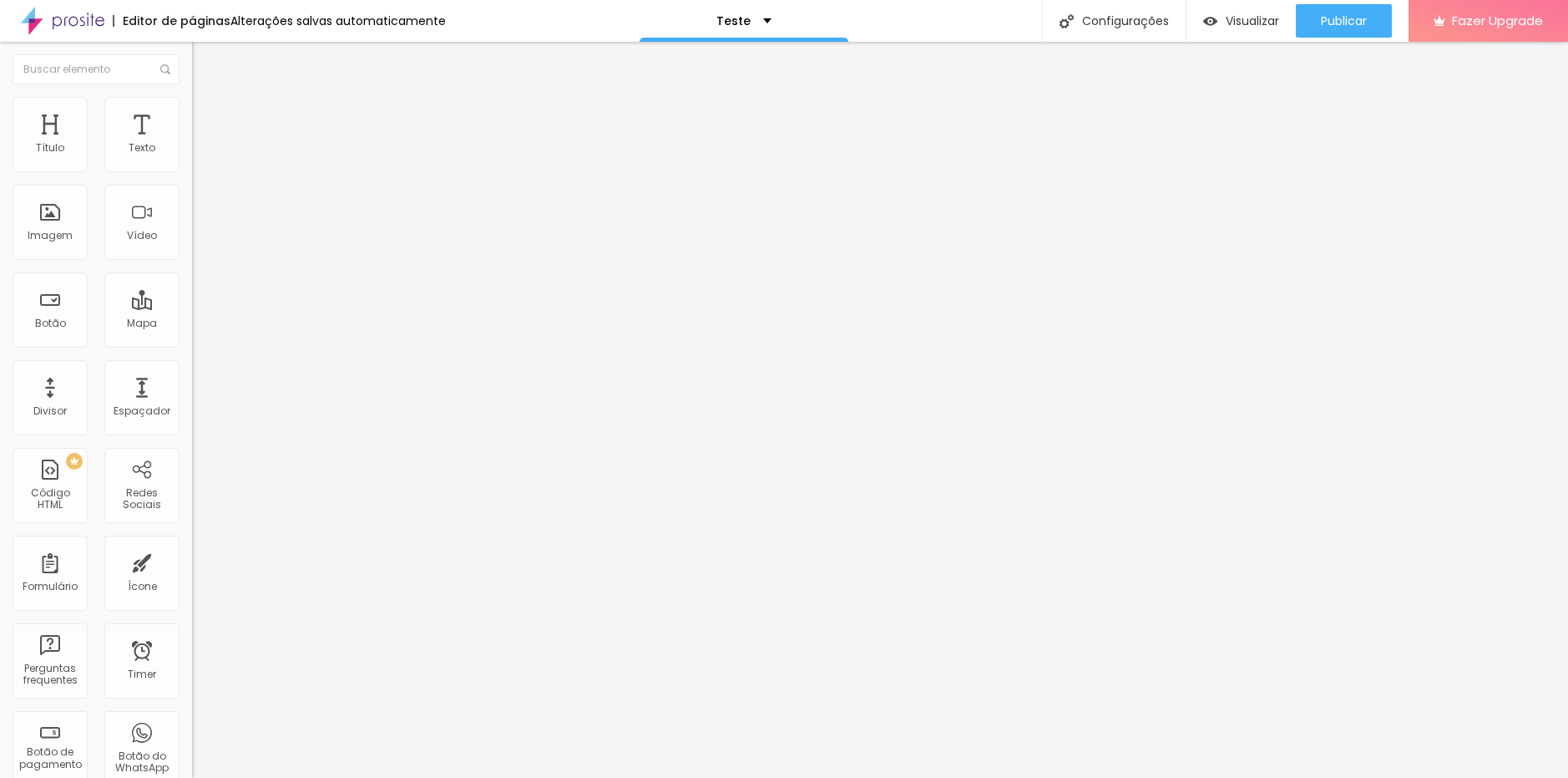
radio input "true"
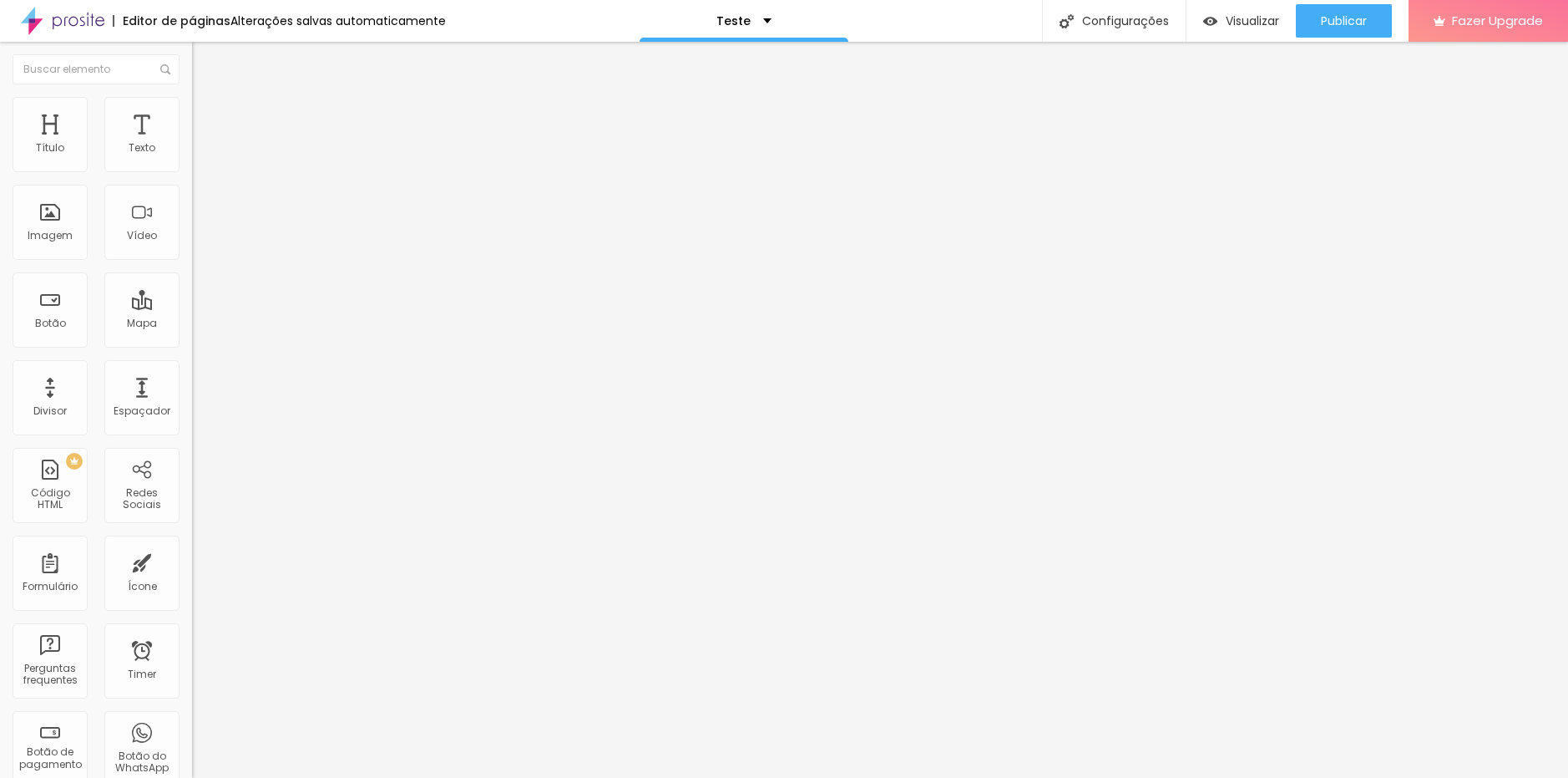
radio input "true"
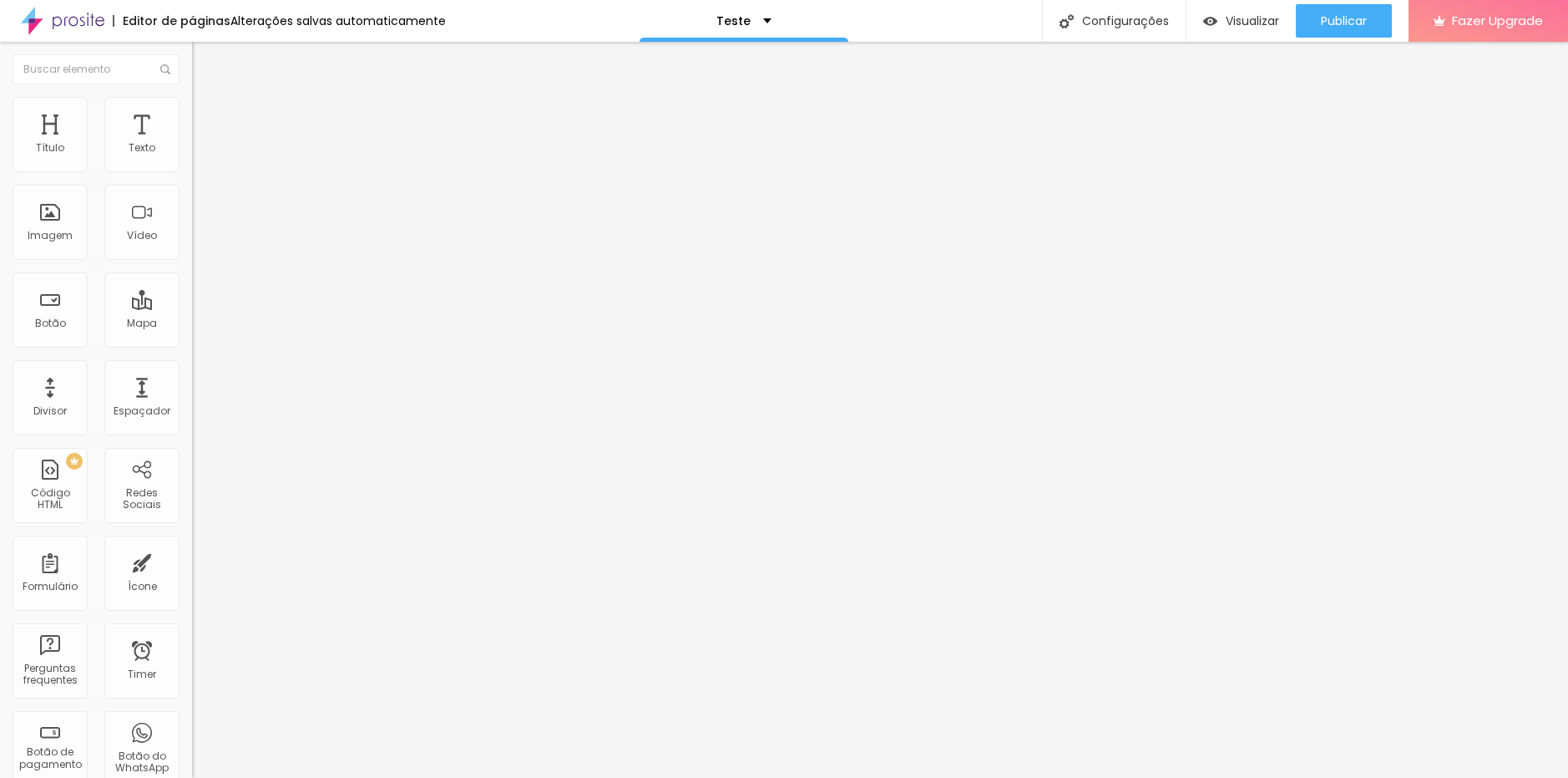
scroll to position [34, 0]
radio input "true"
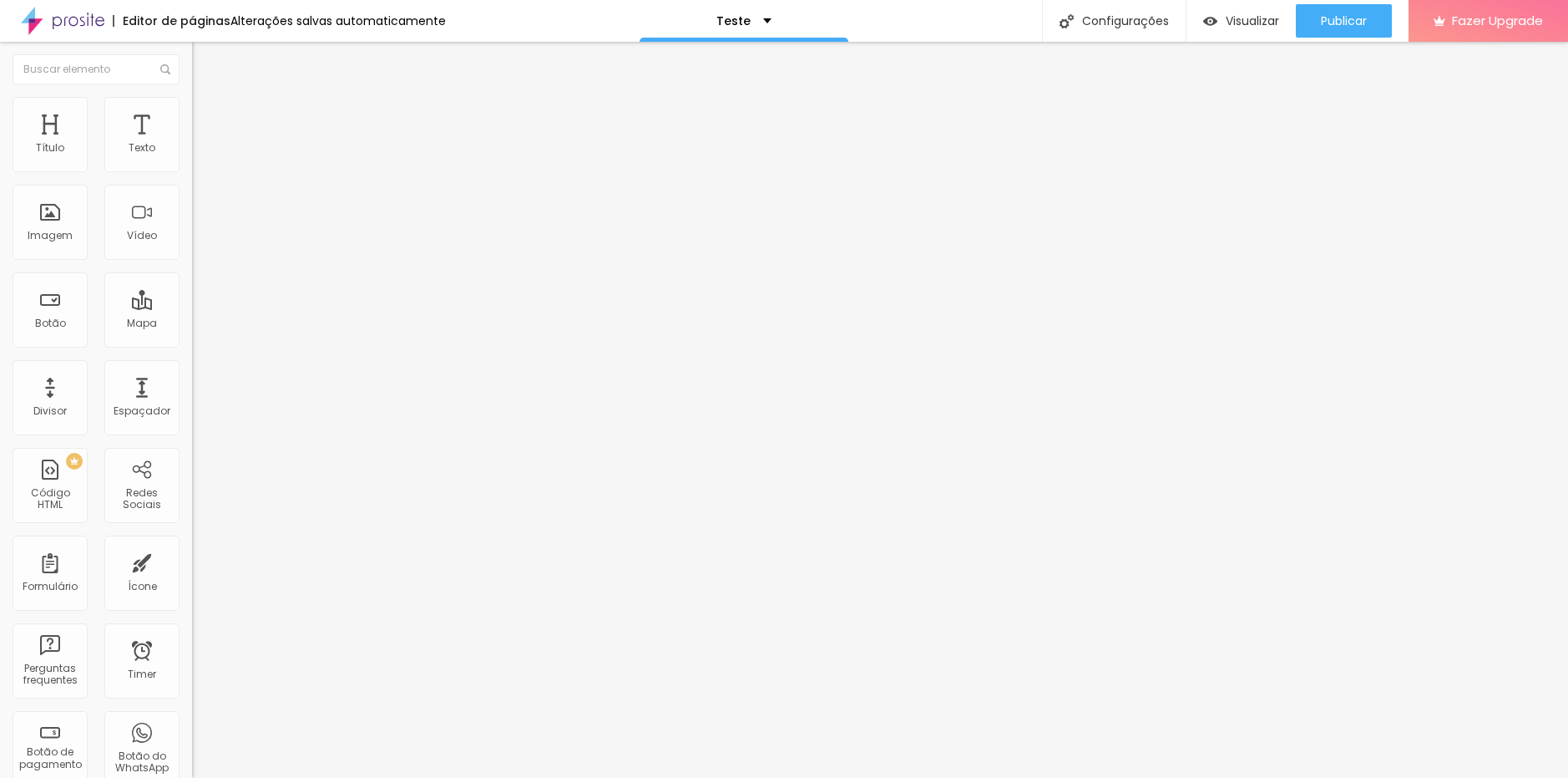
radio input "true"
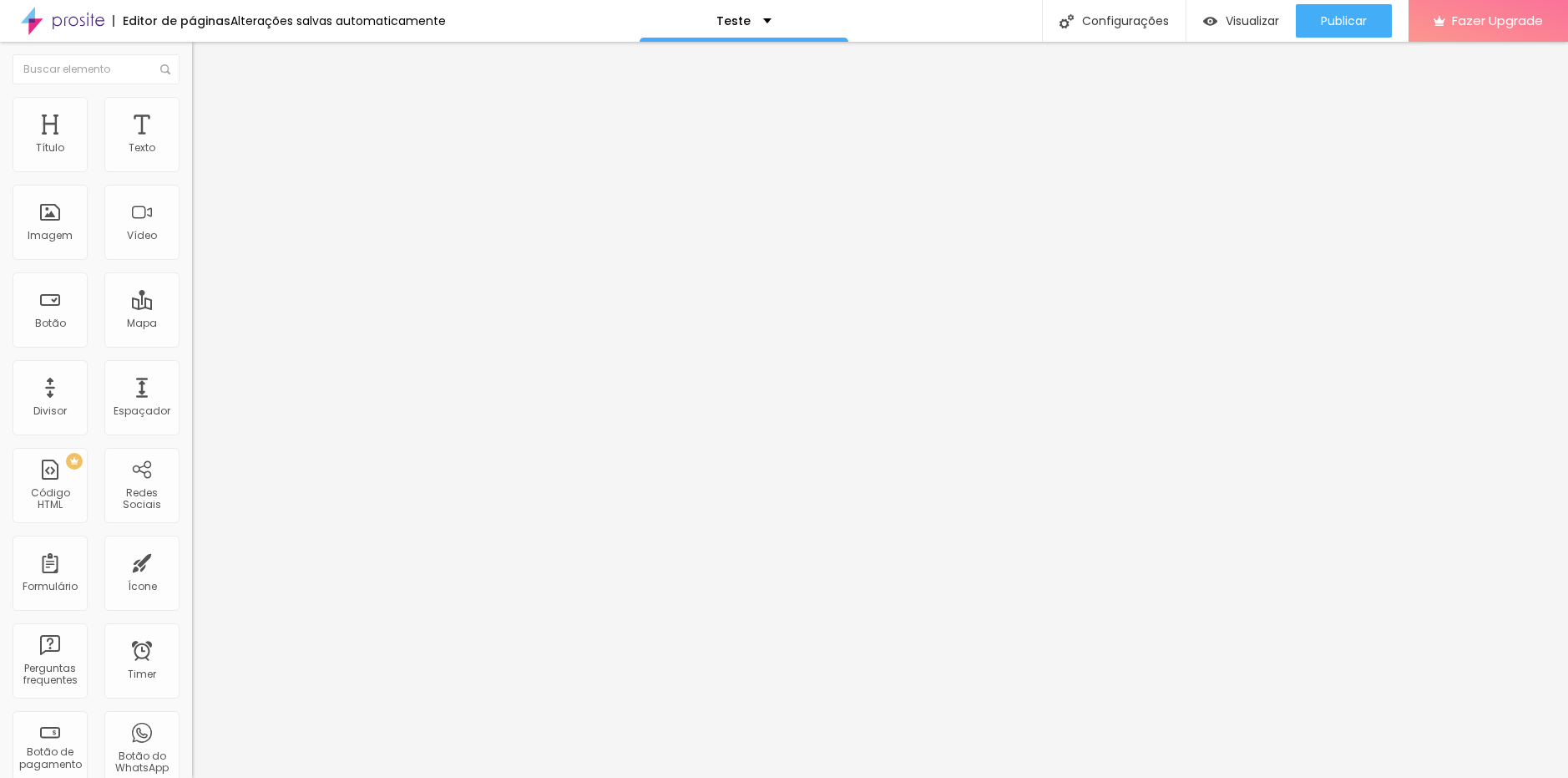
scroll to position [58, 0]
click at [192, 169] on span at bounding box center [196, 174] width 10 height 14
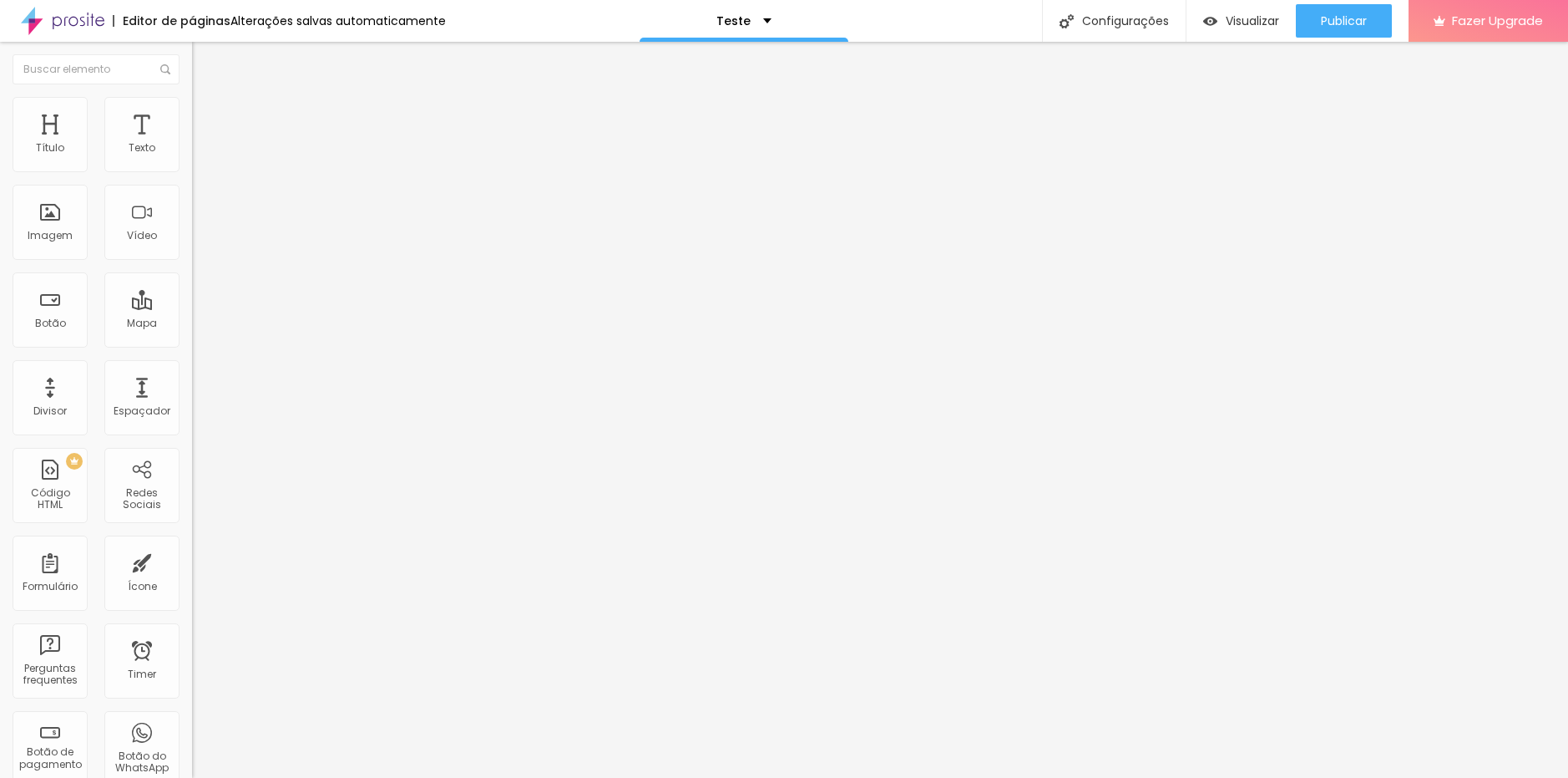
paste input "[URL][DOMAIN_NAME]"
drag, startPoint x: 1042, startPoint y: 386, endPoint x: 189, endPoint y: 419, distance: 853.6
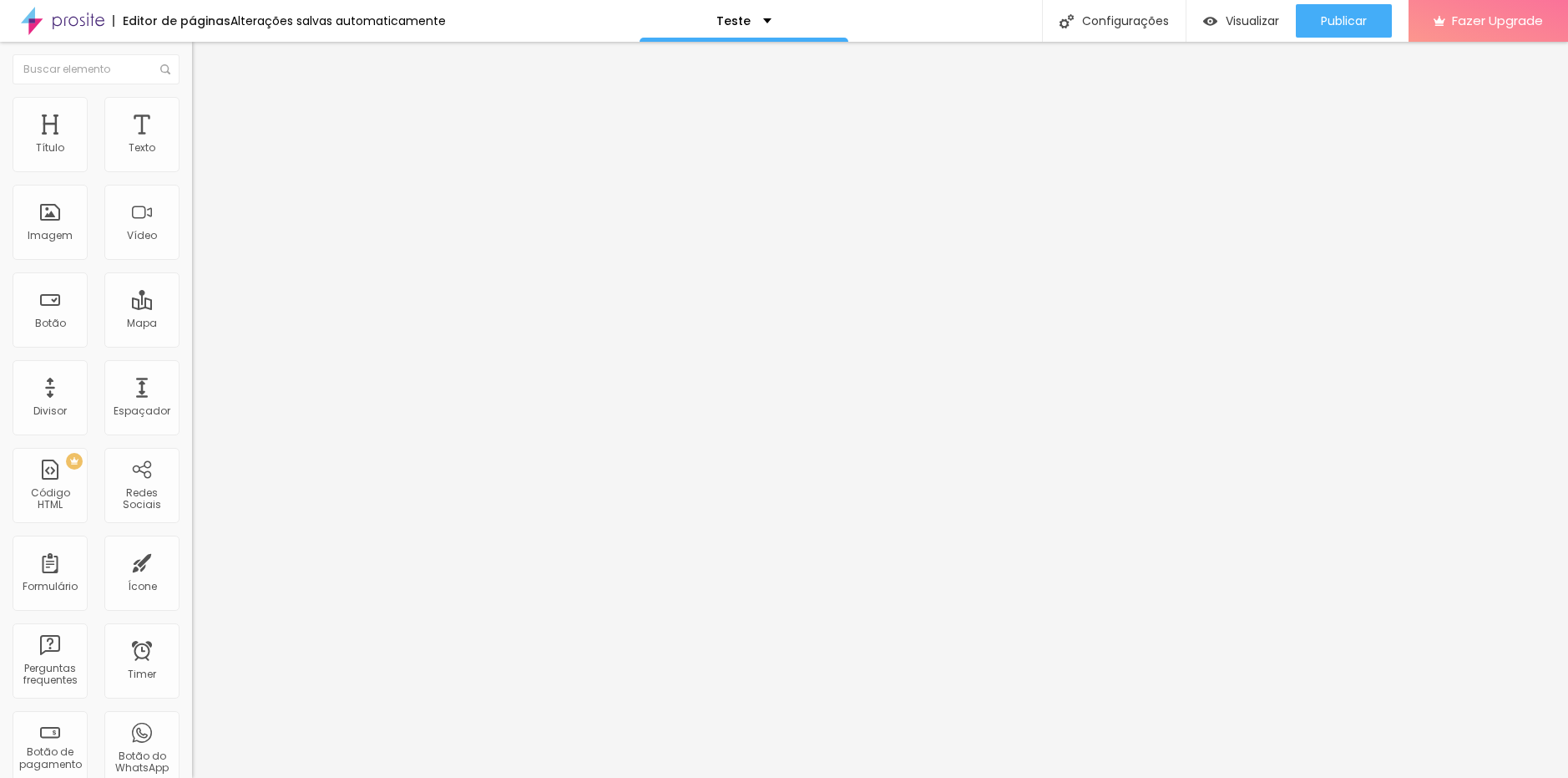
drag, startPoint x: 664, startPoint y: 163, endPoint x: 476, endPoint y: 144, distance: 189.0
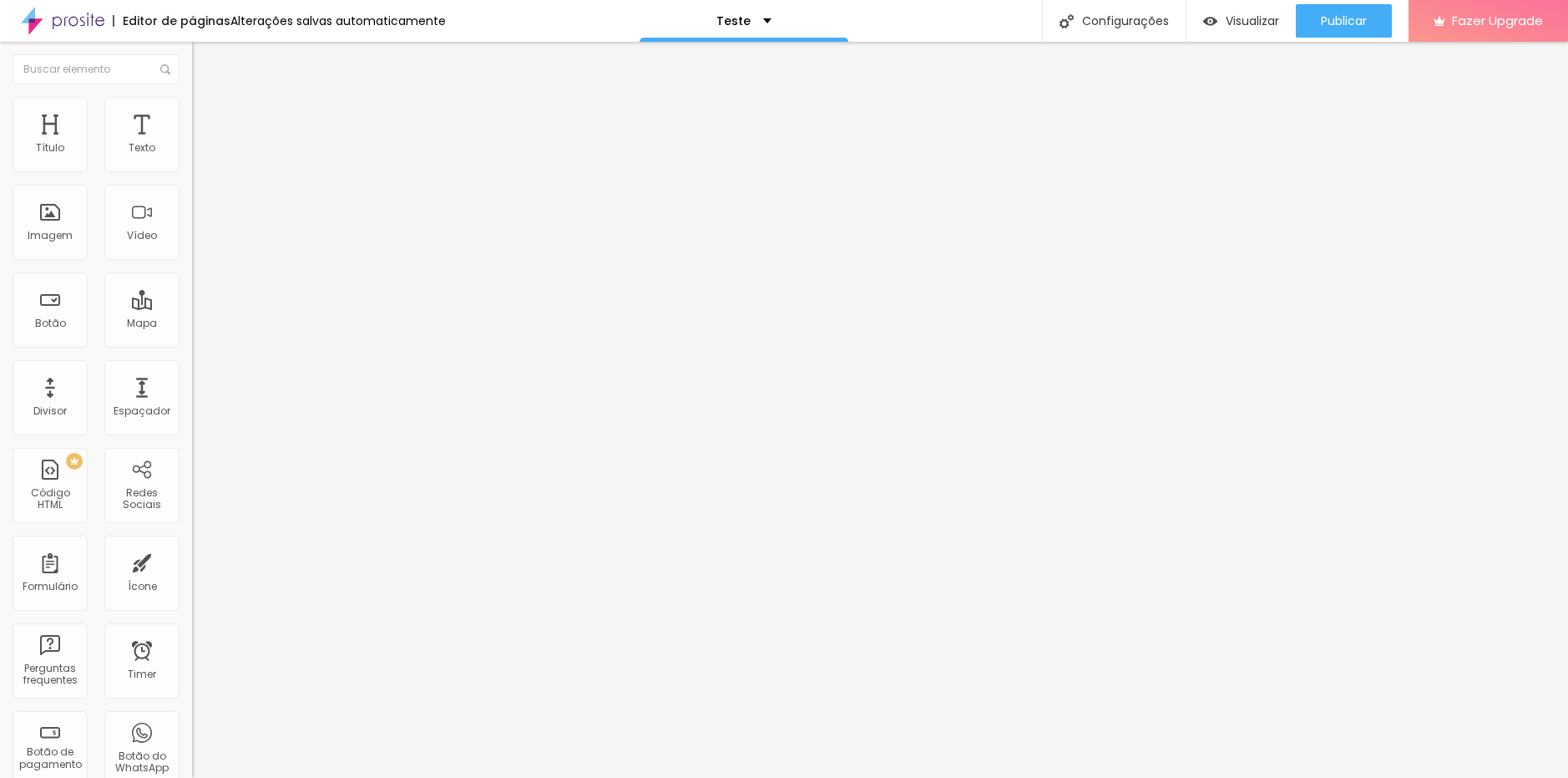
paste input "familia"
type input "https://www.alboompay.com/estudiofloresta/pacote-familia-taxa-de-participacao"
click at [192, 169] on img at bounding box center [196, 173] width 10 height 10
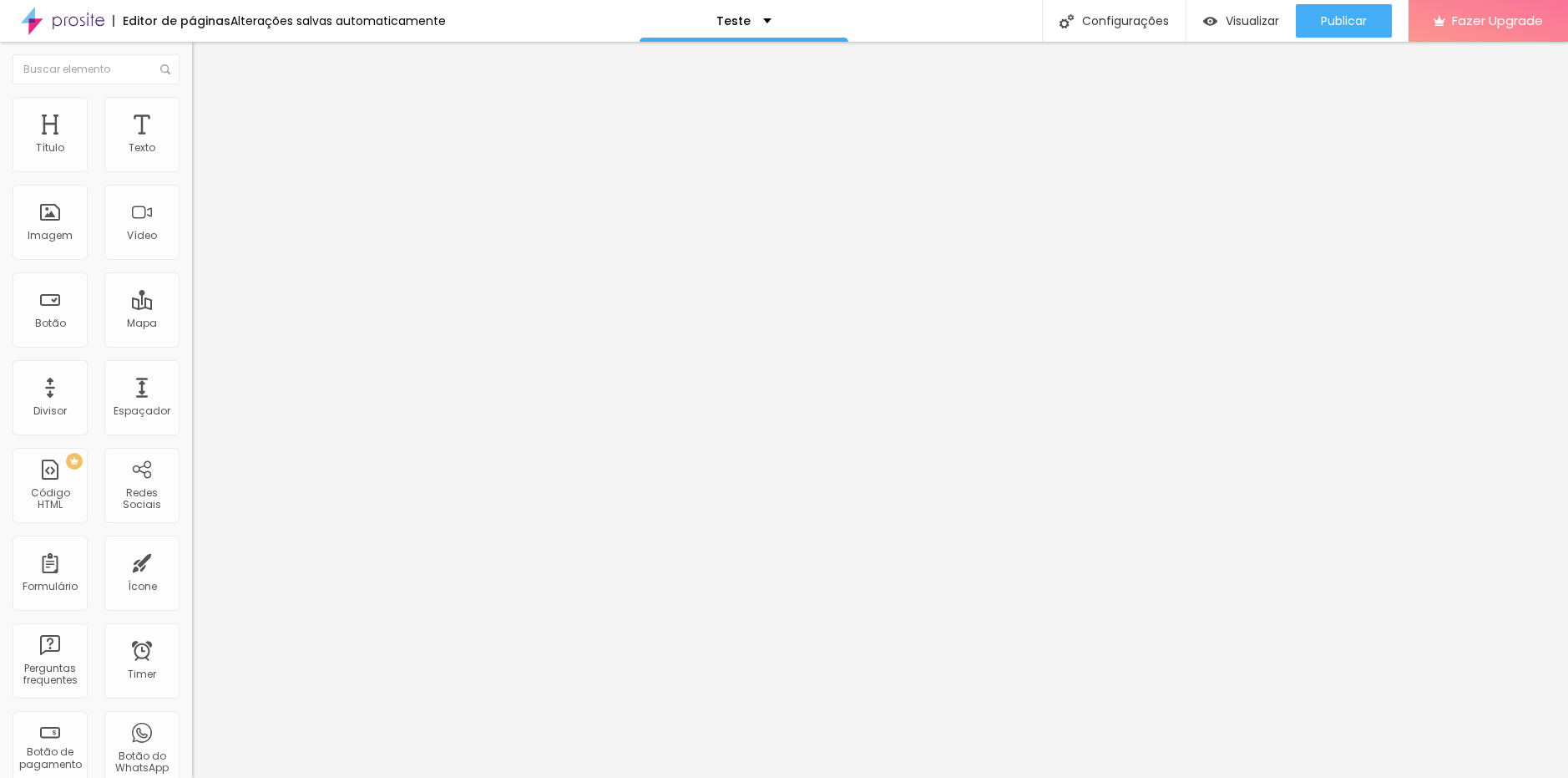
click at [1046, 777] on div "Editor de formulário" at bounding box center [784, 783] width 1568 height 10
click at [203, 163] on div "Pedido de Fotos Pct Essencial" at bounding box center [288, 156] width 170 height 15
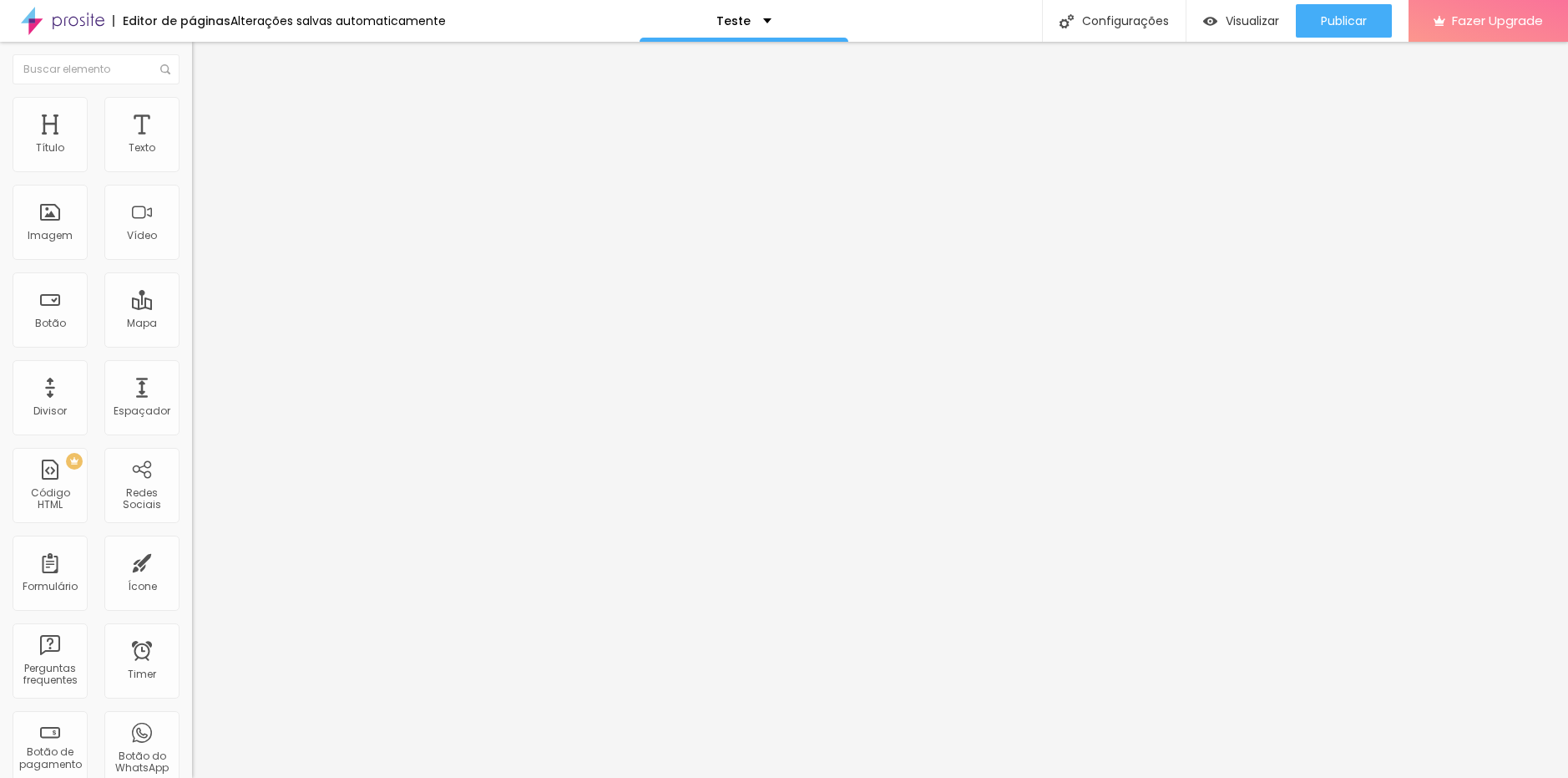
click at [192, 169] on img at bounding box center [196, 173] width 10 height 10
drag, startPoint x: 1003, startPoint y: 372, endPoint x: 390, endPoint y: 376, distance: 613.0
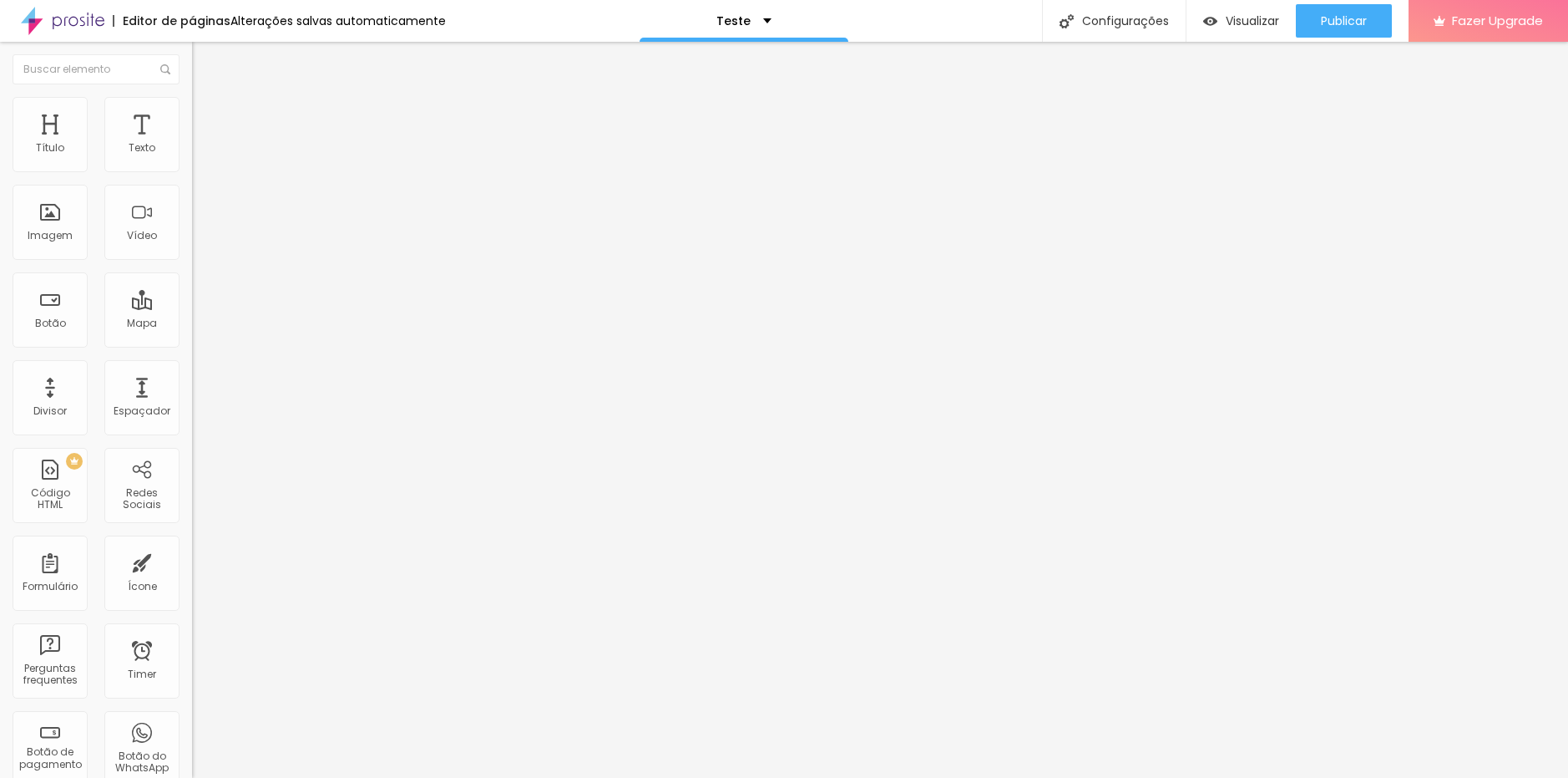
drag, startPoint x: 941, startPoint y: 401, endPoint x: 916, endPoint y: 381, distance: 32.0
drag, startPoint x: 1043, startPoint y: 380, endPoint x: 390, endPoint y: 387, distance: 653.0
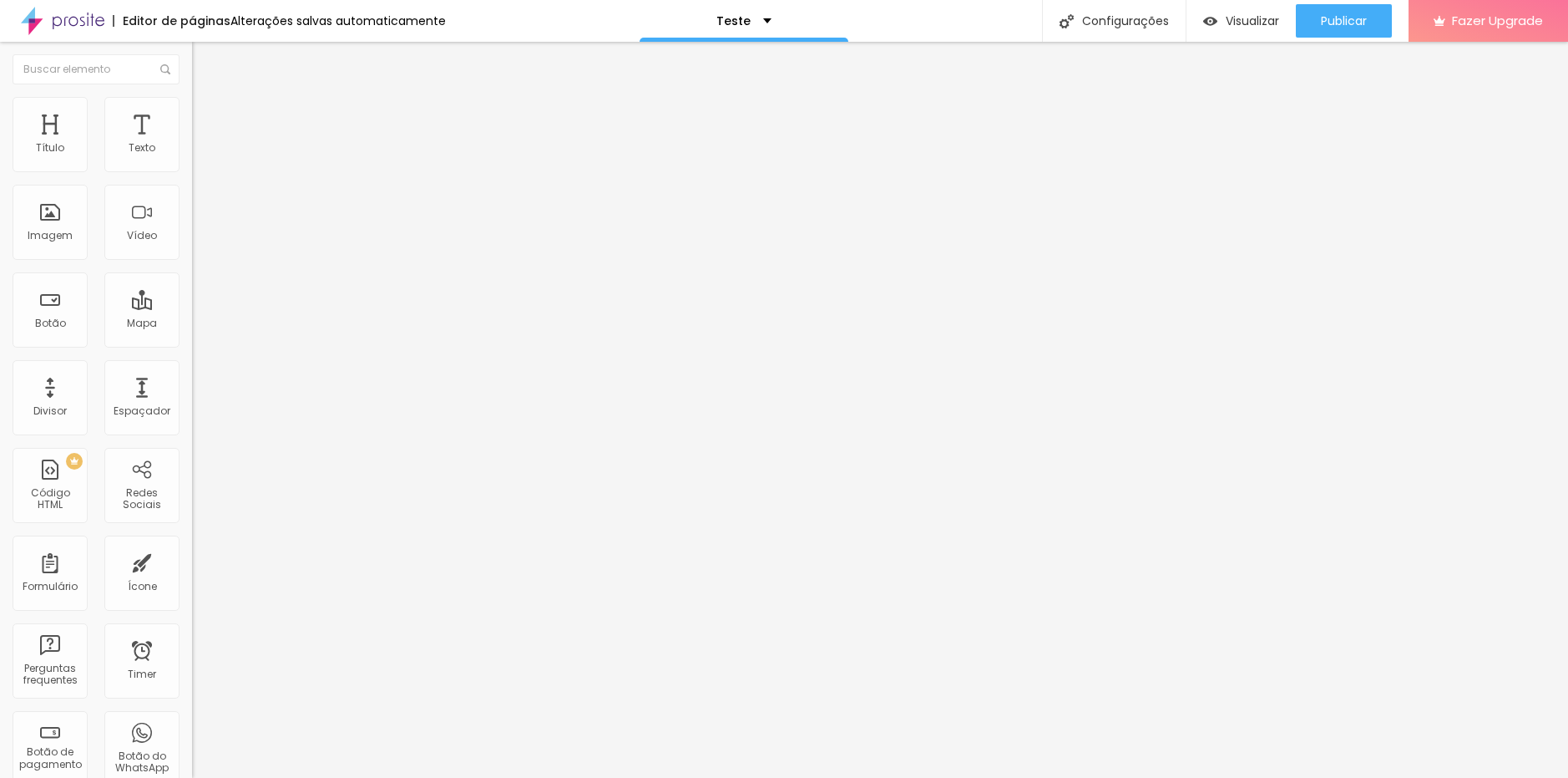
click at [207, 112] on span "Estilo" at bounding box center [220, 107] width 26 height 14
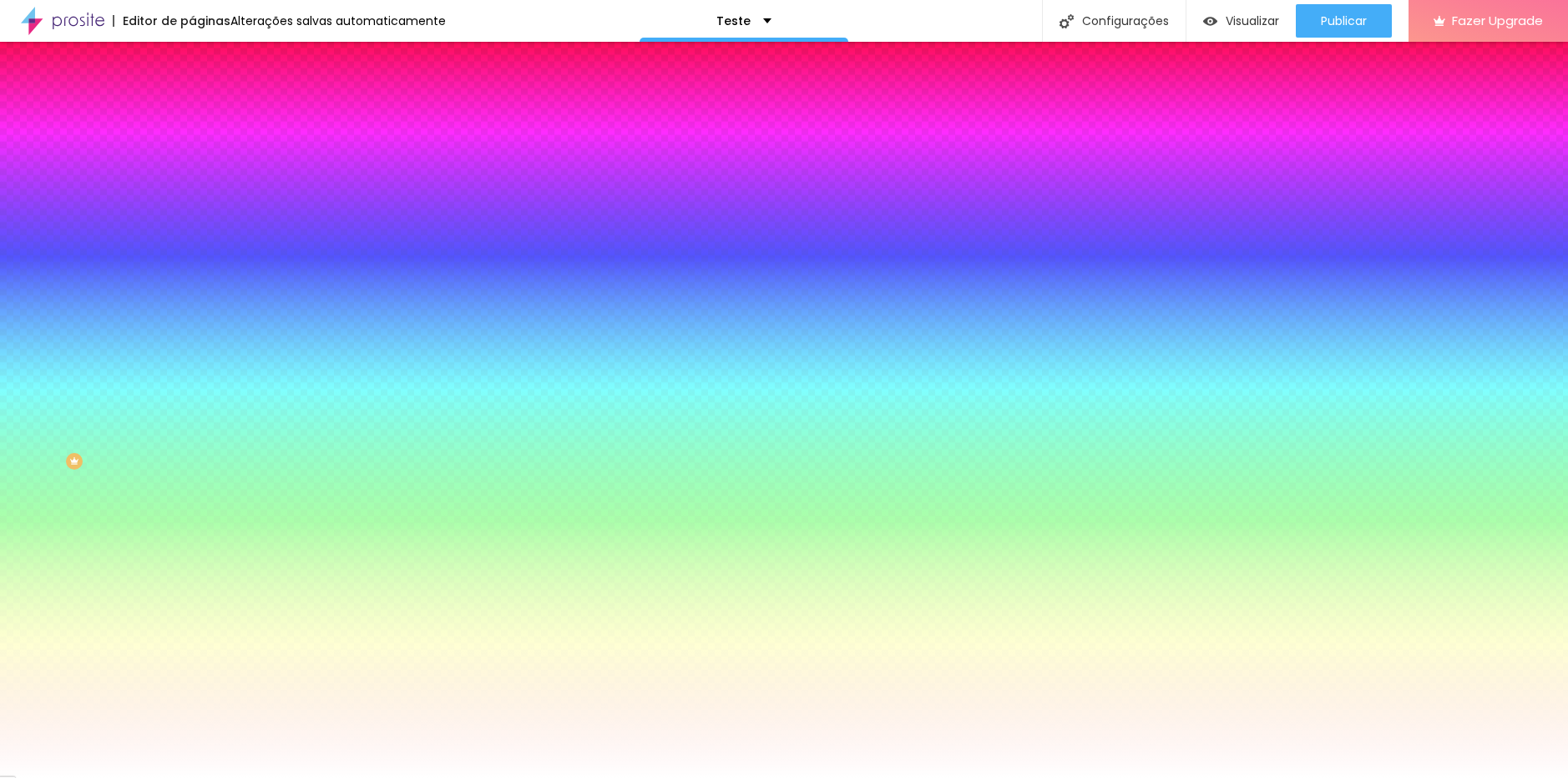
click at [192, 107] on ul "Conteúdo Estilo Avançado" at bounding box center [287, 106] width 192 height 50
click at [207, 98] on span "Conteúdo" at bounding box center [233, 91] width 52 height 14
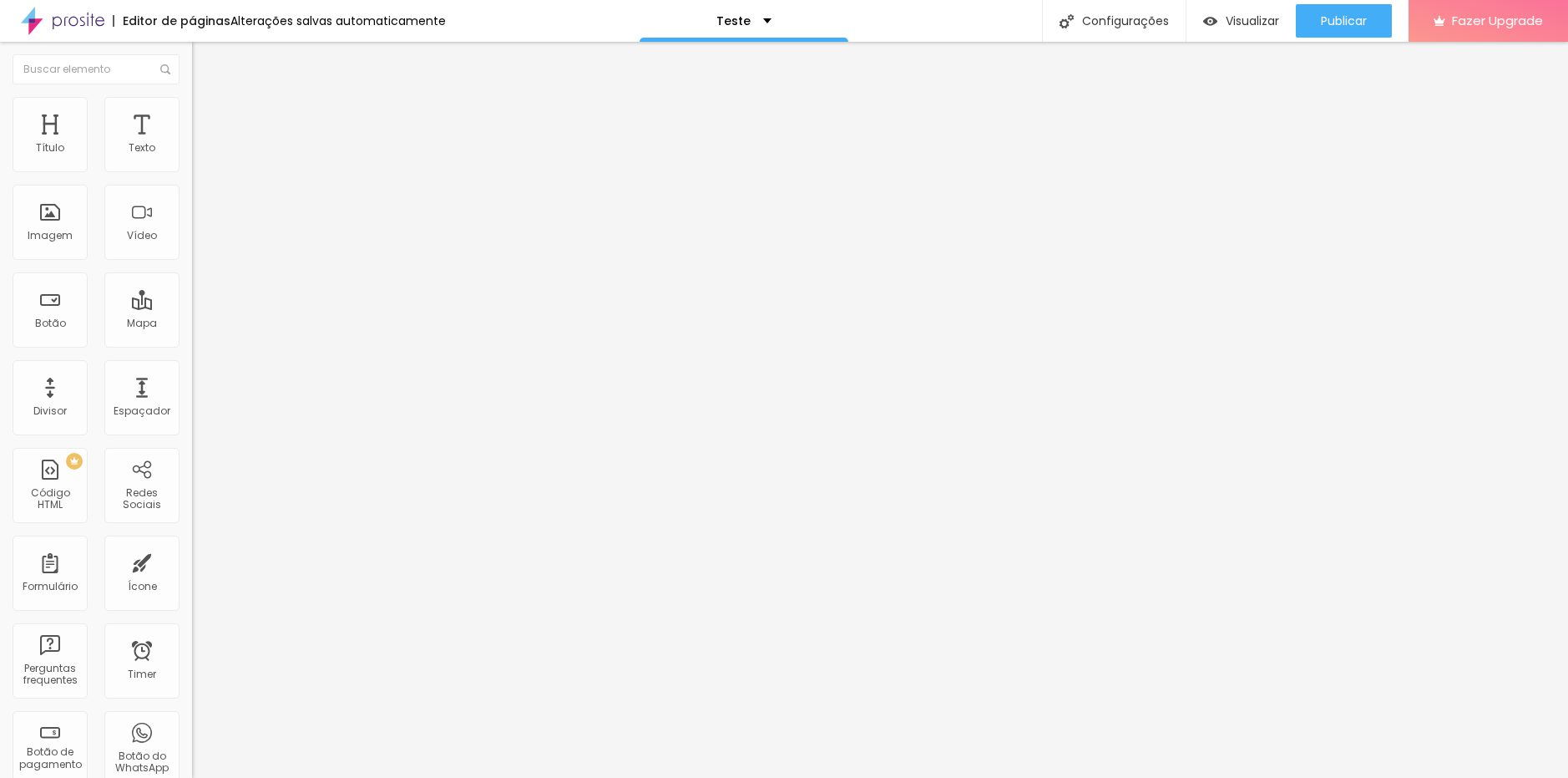
click at [192, 169] on img at bounding box center [196, 173] width 10 height 10
drag, startPoint x: 1028, startPoint y: 380, endPoint x: 518, endPoint y: 394, distance: 510.2
paste input "familia"
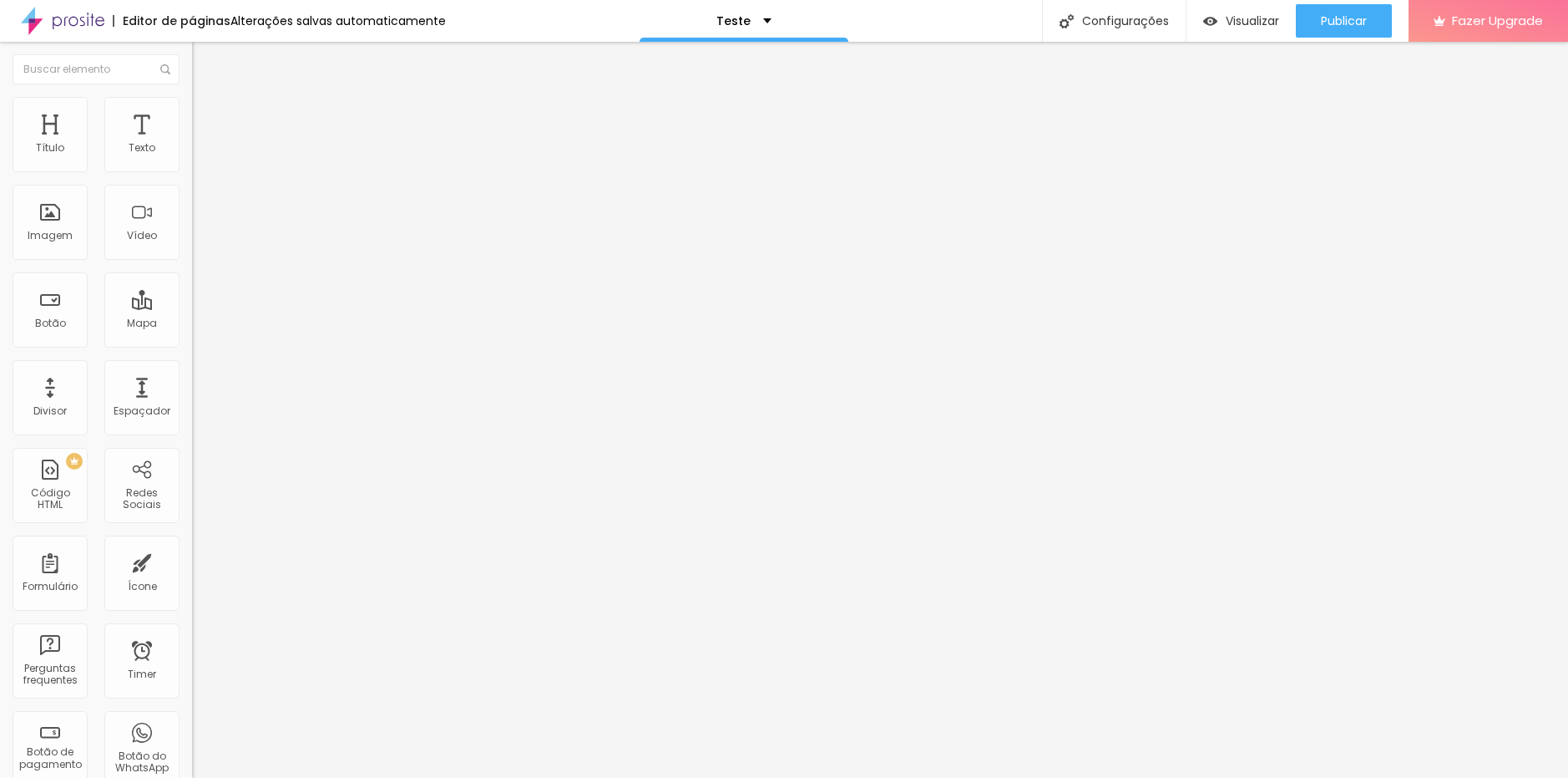
type input "https://www.alboompay.com/estudiofloresta/pacote-familia-taxa-de-participacao"
click at [192, 168] on span at bounding box center [196, 174] width 10 height 14
drag, startPoint x: 1023, startPoint y: 375, endPoint x: 251, endPoint y: 441, distance: 774.8
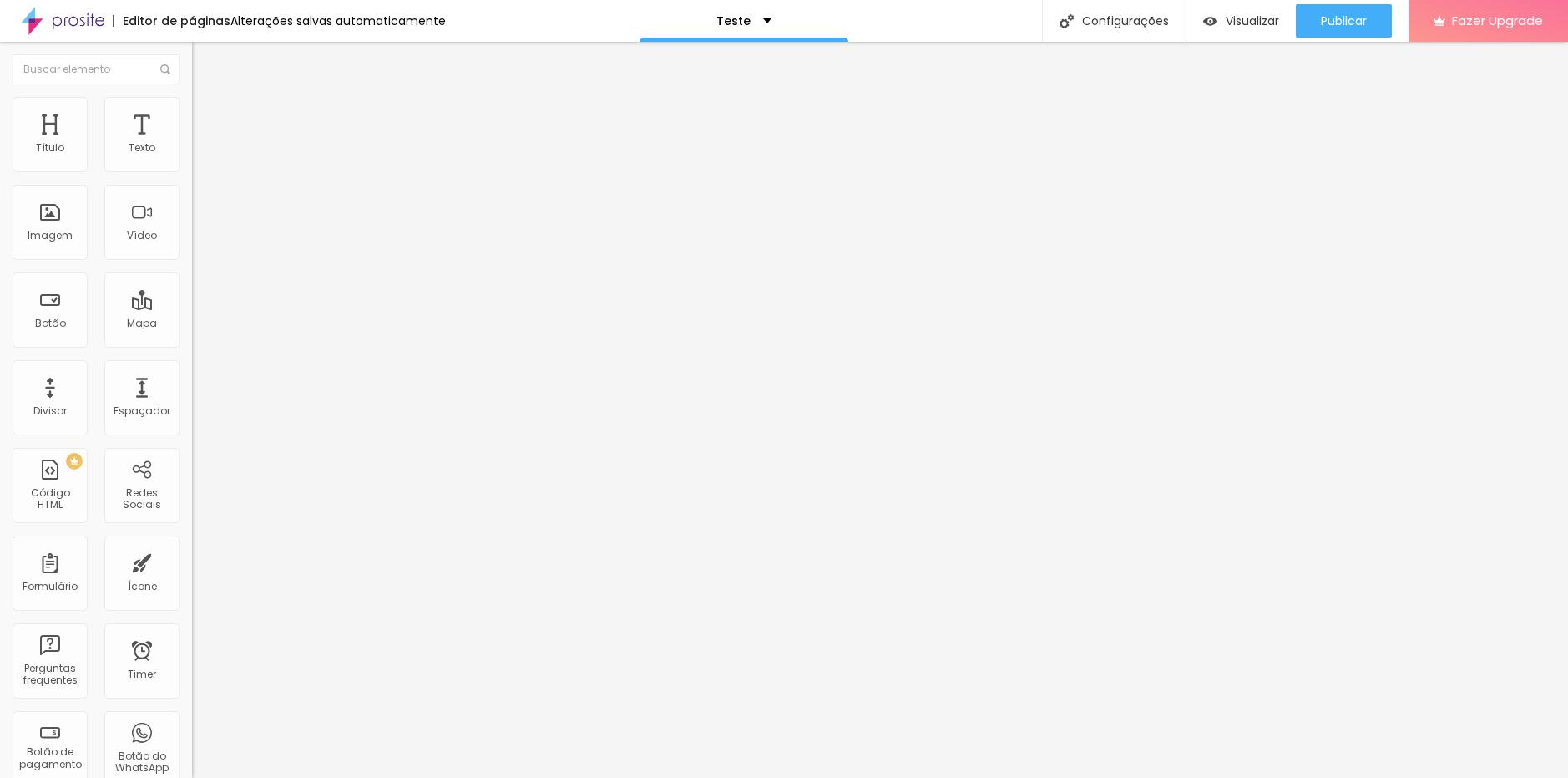
paste input "familia"
type input "https://www.alboompay.com/estudiofloresta/pacote-familia-taxa-de-participacao"
click at [192, 168] on span at bounding box center [196, 174] width 10 height 14
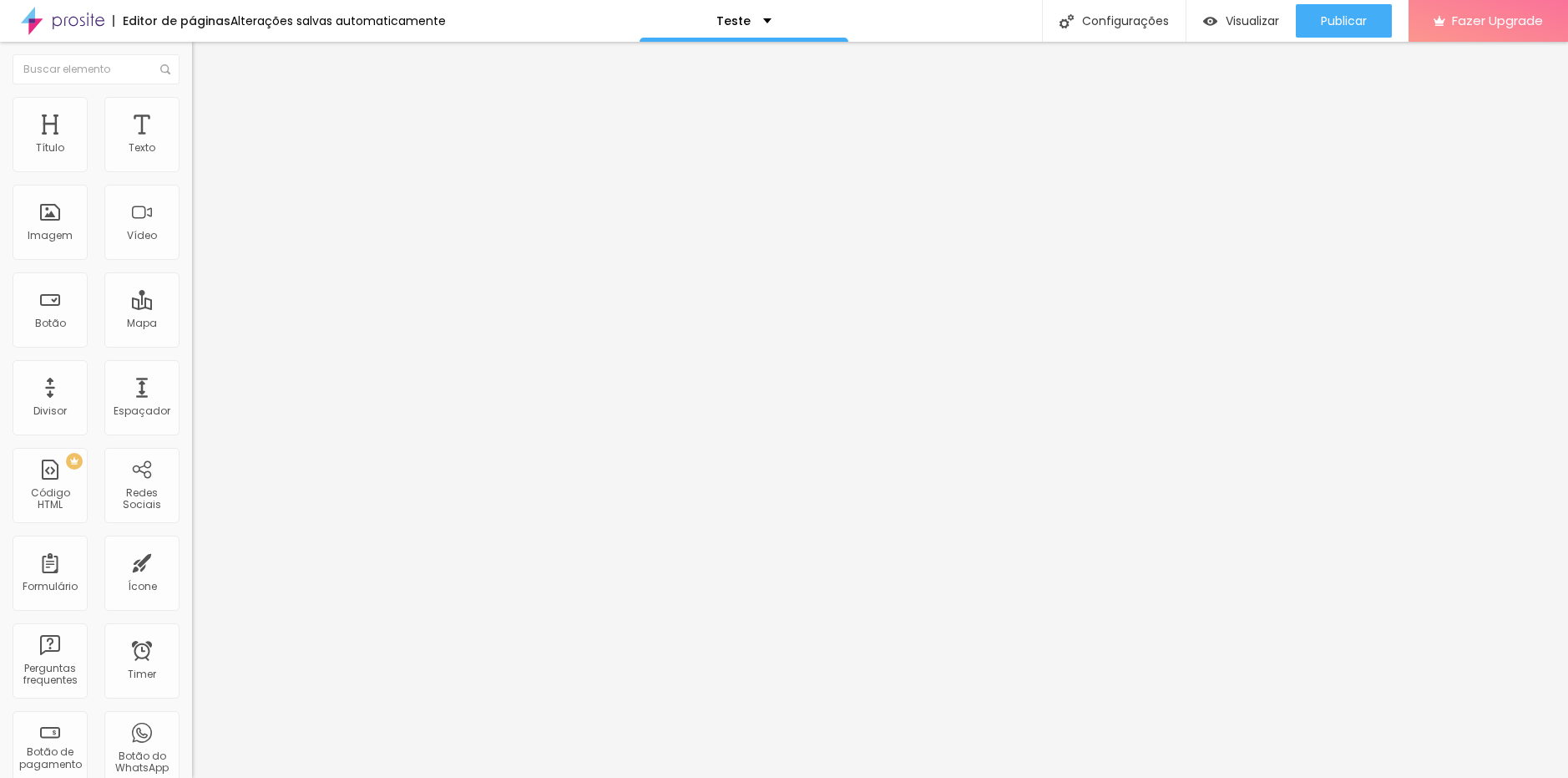
click at [192, 169] on img at bounding box center [196, 173] width 10 height 10
drag, startPoint x: 1029, startPoint y: 373, endPoint x: 243, endPoint y: 407, distance: 786.7
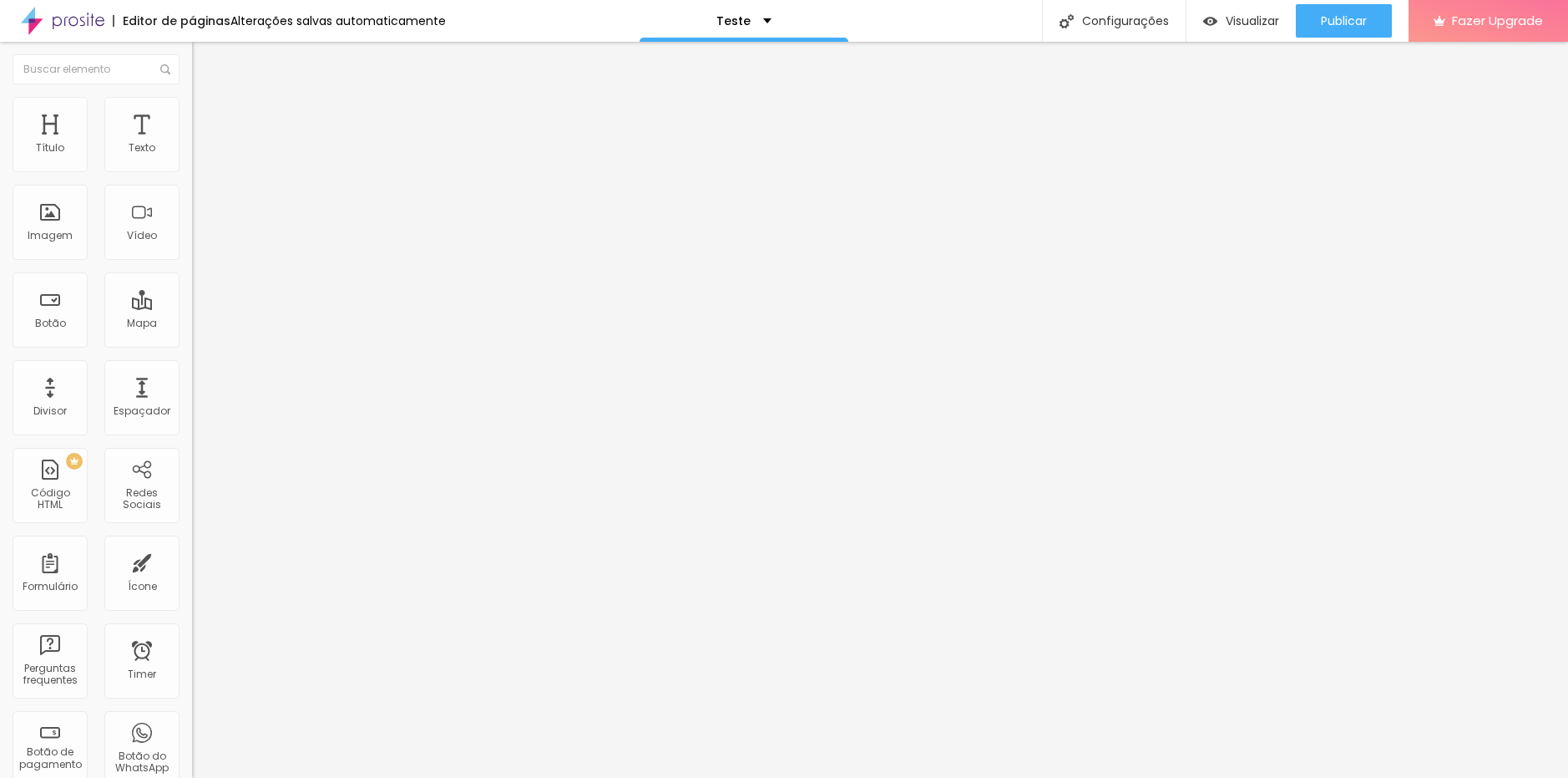
click at [192, 296] on div "Editar Formulário Conteúdo Estilo Avançado Formulário Pedido de Fotos Pct Essen…" at bounding box center [287, 409] width 192 height 736
click at [192, 169] on img at bounding box center [196, 173] width 10 height 10
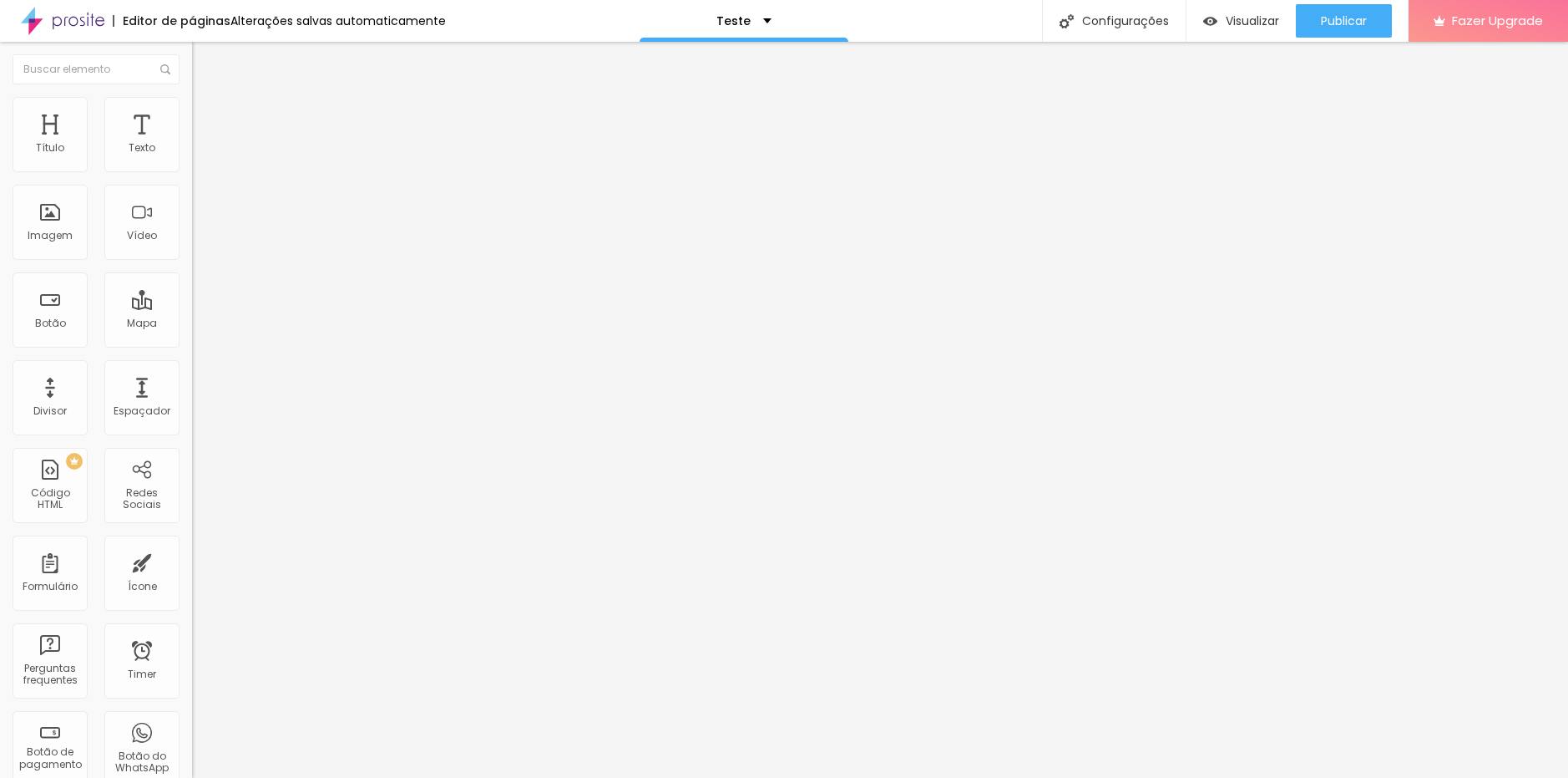
drag, startPoint x: 628, startPoint y: 178, endPoint x: 715, endPoint y: 178, distance: 87.0
click at [192, 168] on span at bounding box center [196, 174] width 10 height 14
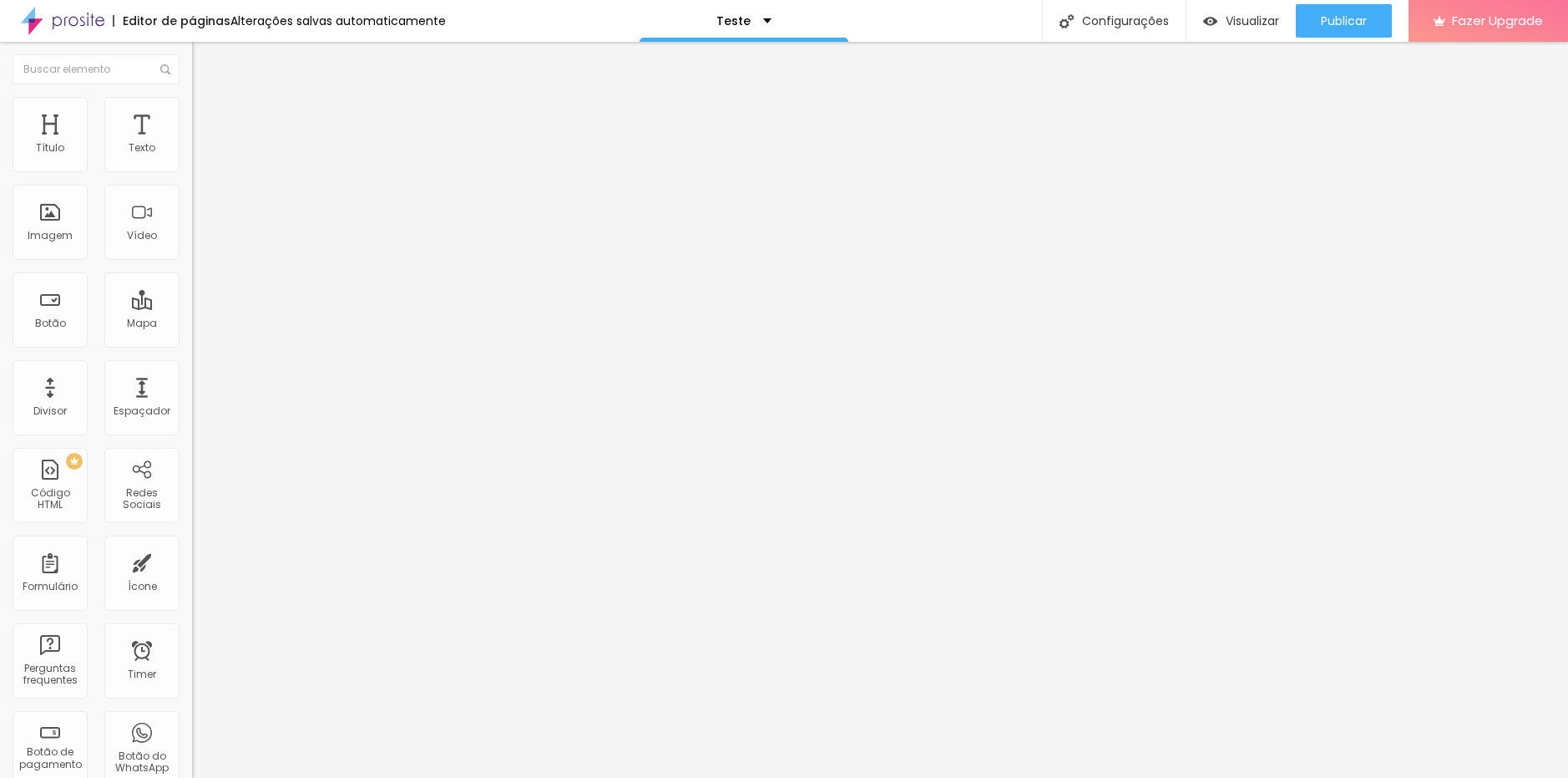
drag, startPoint x: 941, startPoint y: 376, endPoint x: 859, endPoint y: 373, distance: 82.1
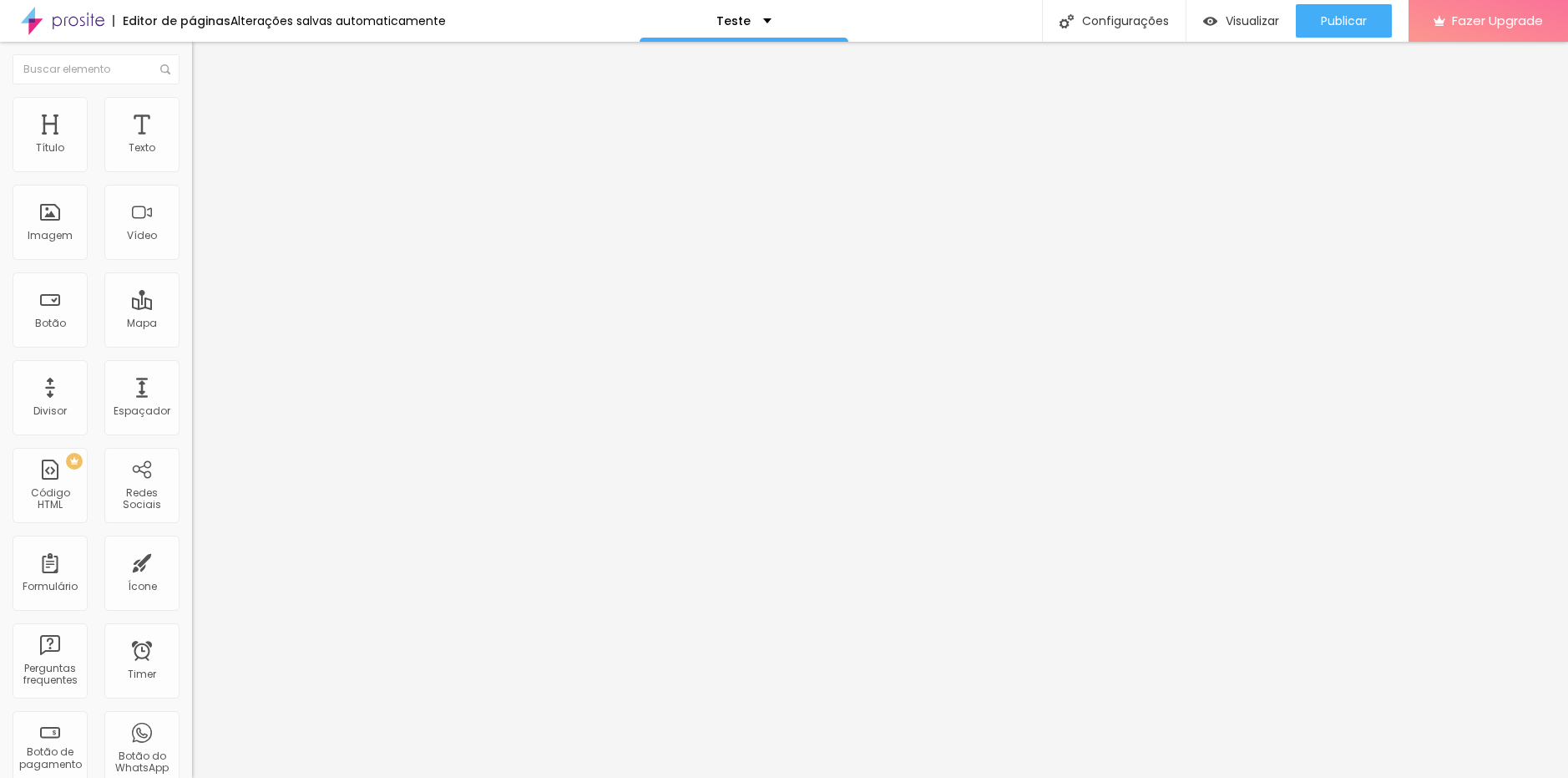
click at [192, 157] on div "Formulário Pedido de Fotos Pct Essencial" at bounding box center [287, 156] width 192 height 50
click at [192, 169] on img at bounding box center [196, 173] width 10 height 10
paste input "essencial"
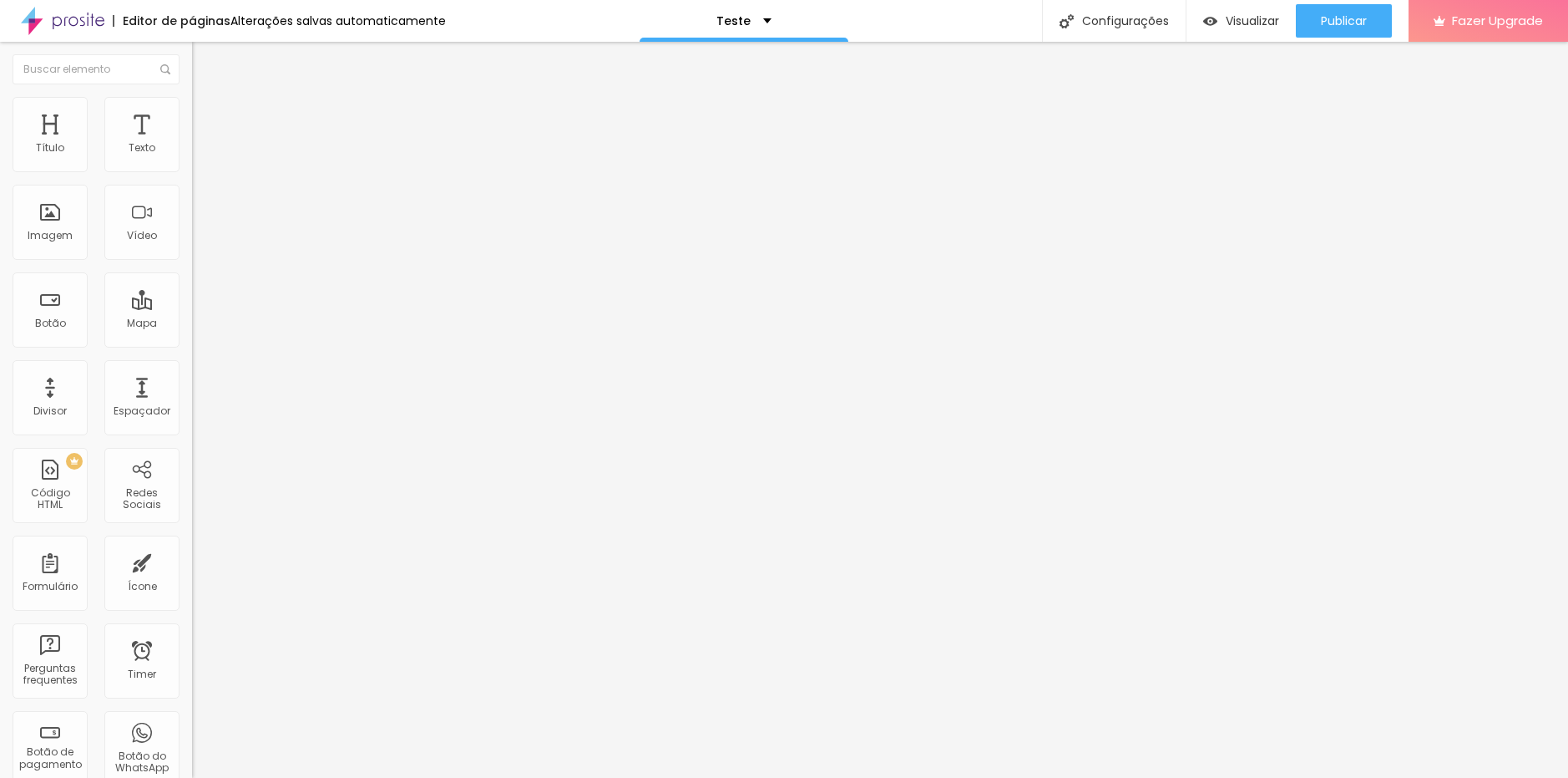
type input "https://www.alboompay.com/estudiofloresta/pacote-essencial-taxa-de-participacaoa"
click at [192, 169] on img at bounding box center [196, 173] width 10 height 10
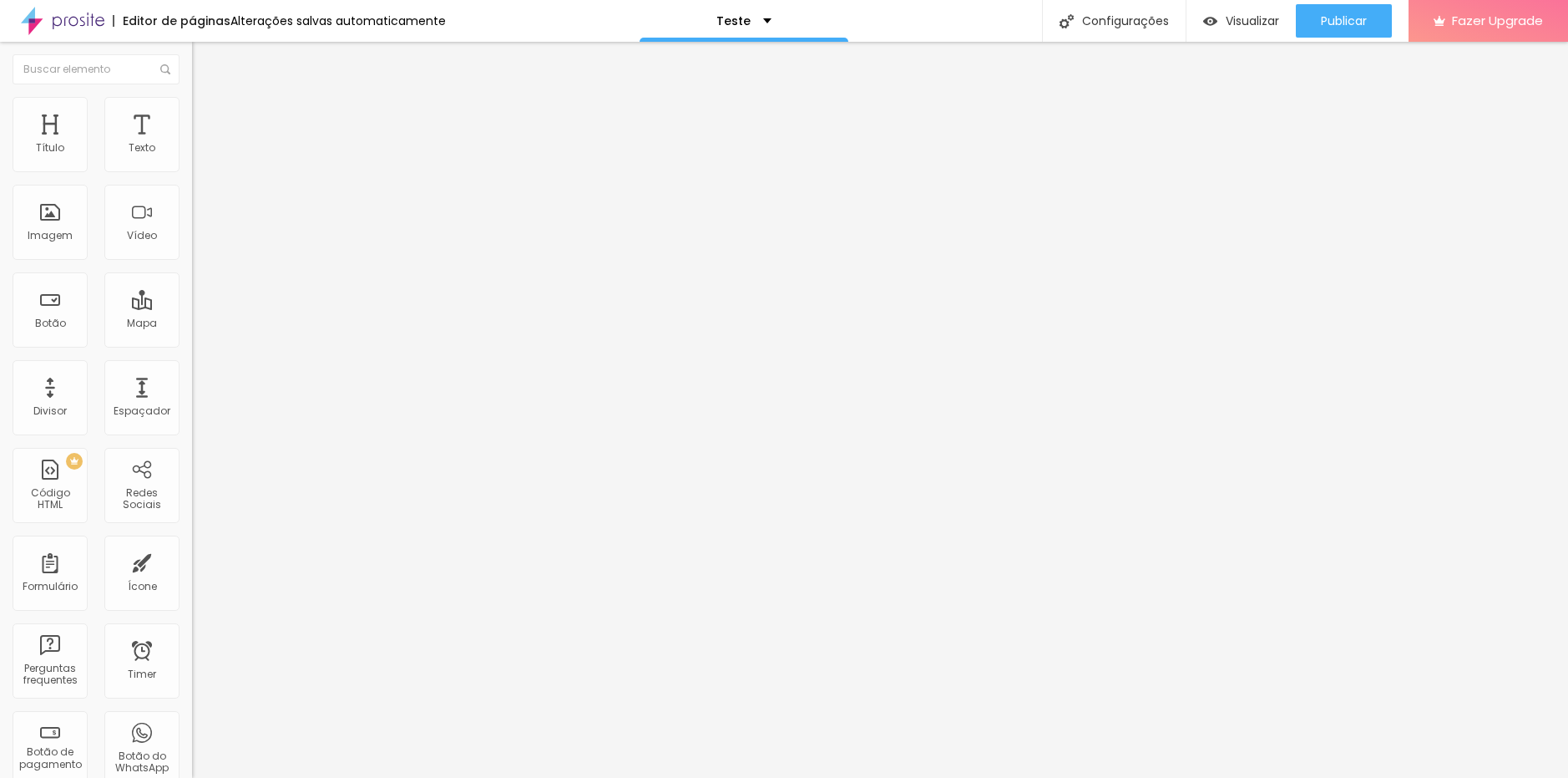
click at [207, 115] on span "Estilo" at bounding box center [220, 107] width 26 height 14
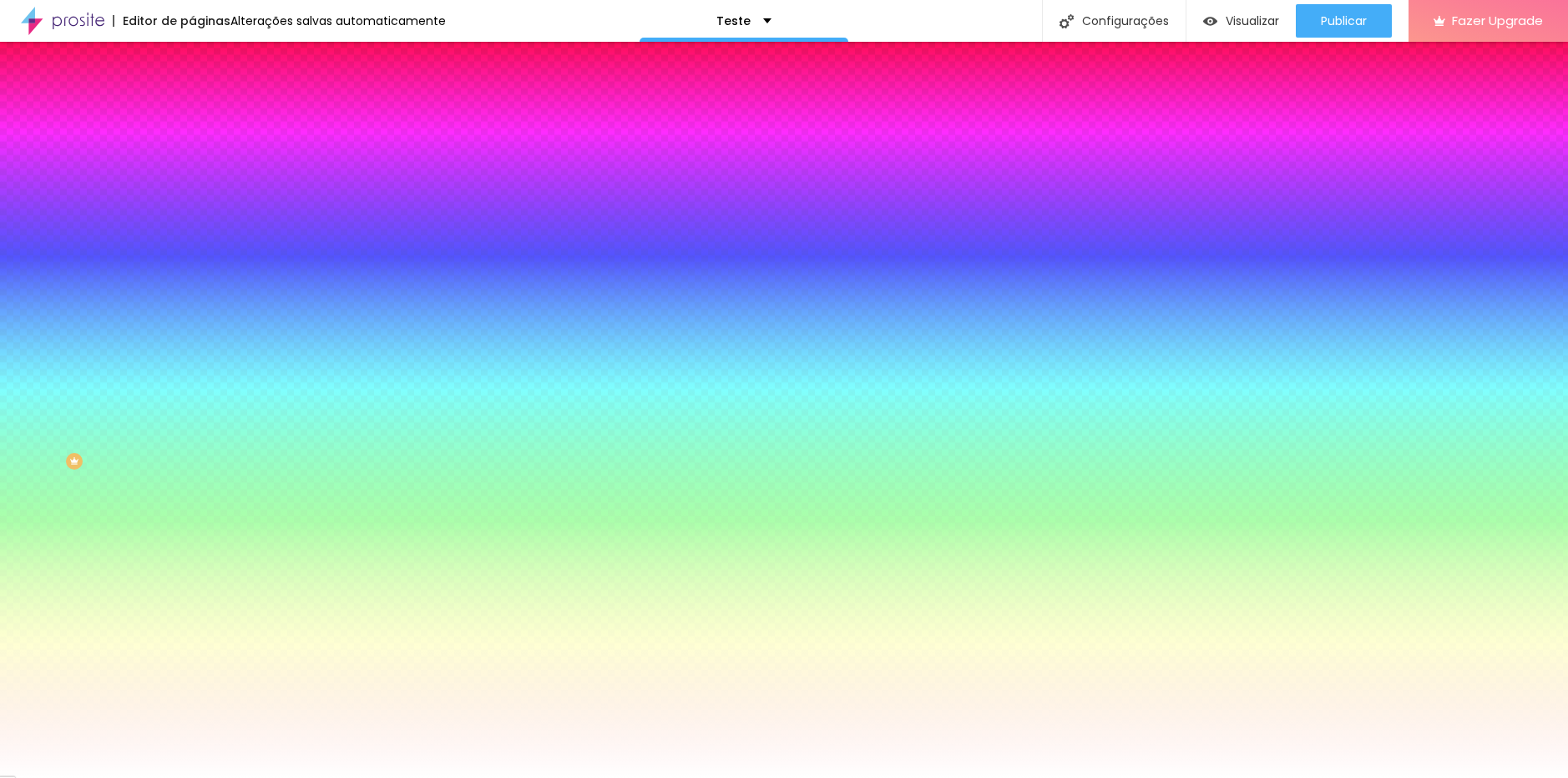
click at [207, 98] on span "Conteúdo" at bounding box center [233, 91] width 52 height 14
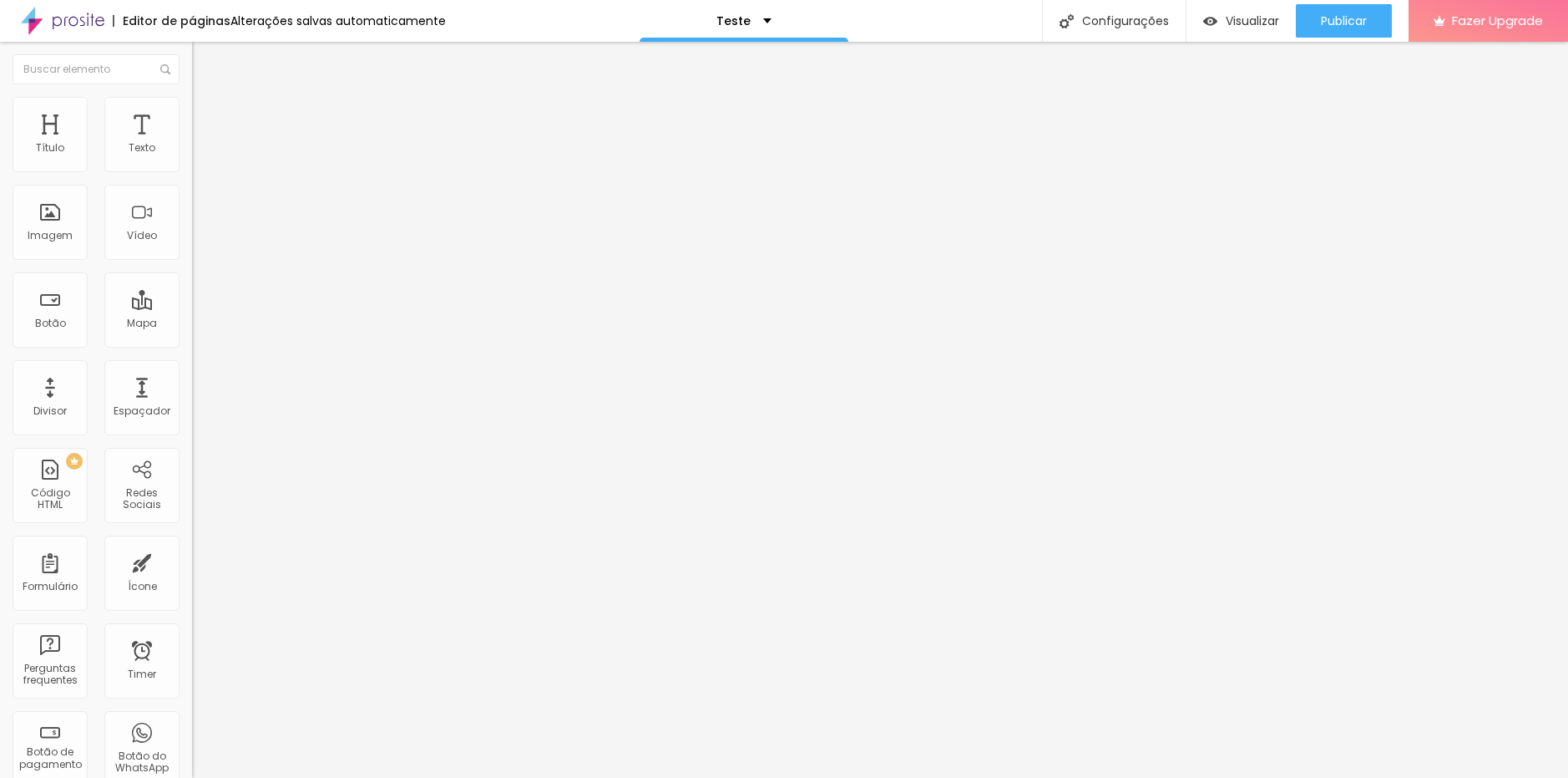
click at [192, 168] on span at bounding box center [196, 174] width 10 height 14
drag, startPoint x: 1034, startPoint y: 365, endPoint x: 64, endPoint y: 424, distance: 971.8
paste input "familia"
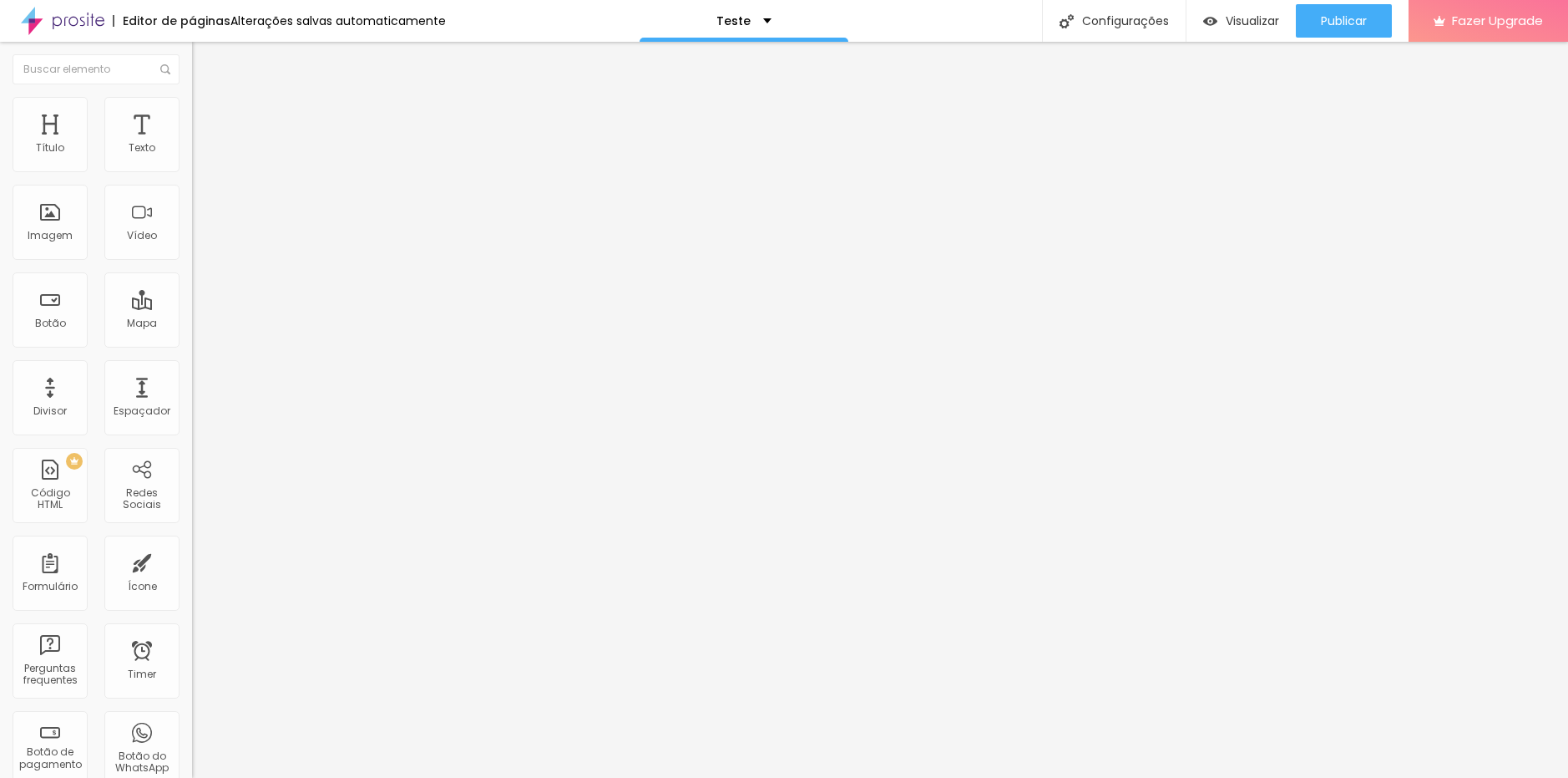
type input "https://www.alboompay.com/estudiofloresta/pacote-familia-taxa-de-participacao"
click at [192, 169] on img at bounding box center [196, 173] width 10 height 10
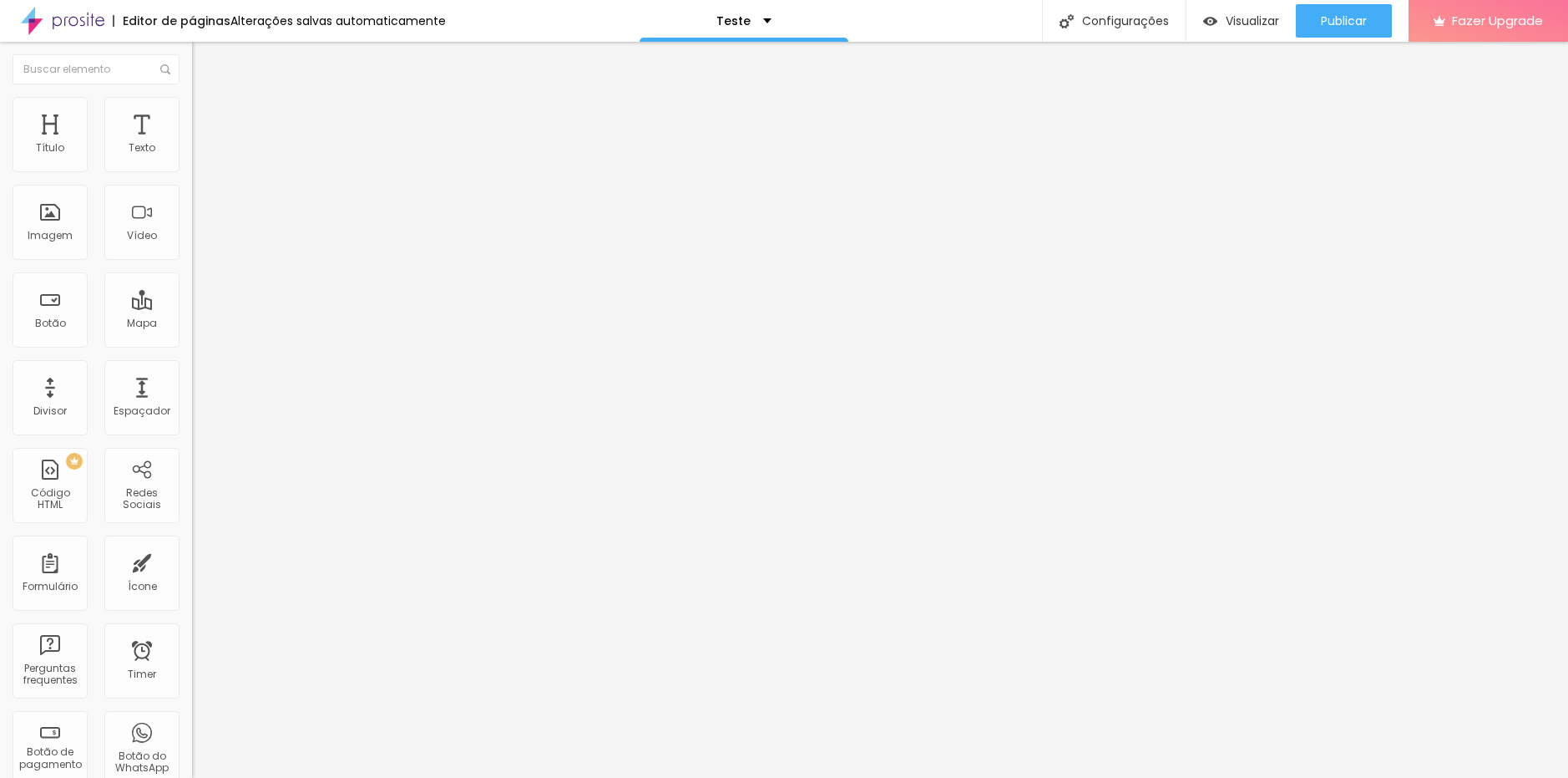
type input "https://www.alboompay.com/estudiofloresta/pacote-essencial-taxa-de-participacao"
click at [192, 169] on img at bounding box center [196, 173] width 10 height 10
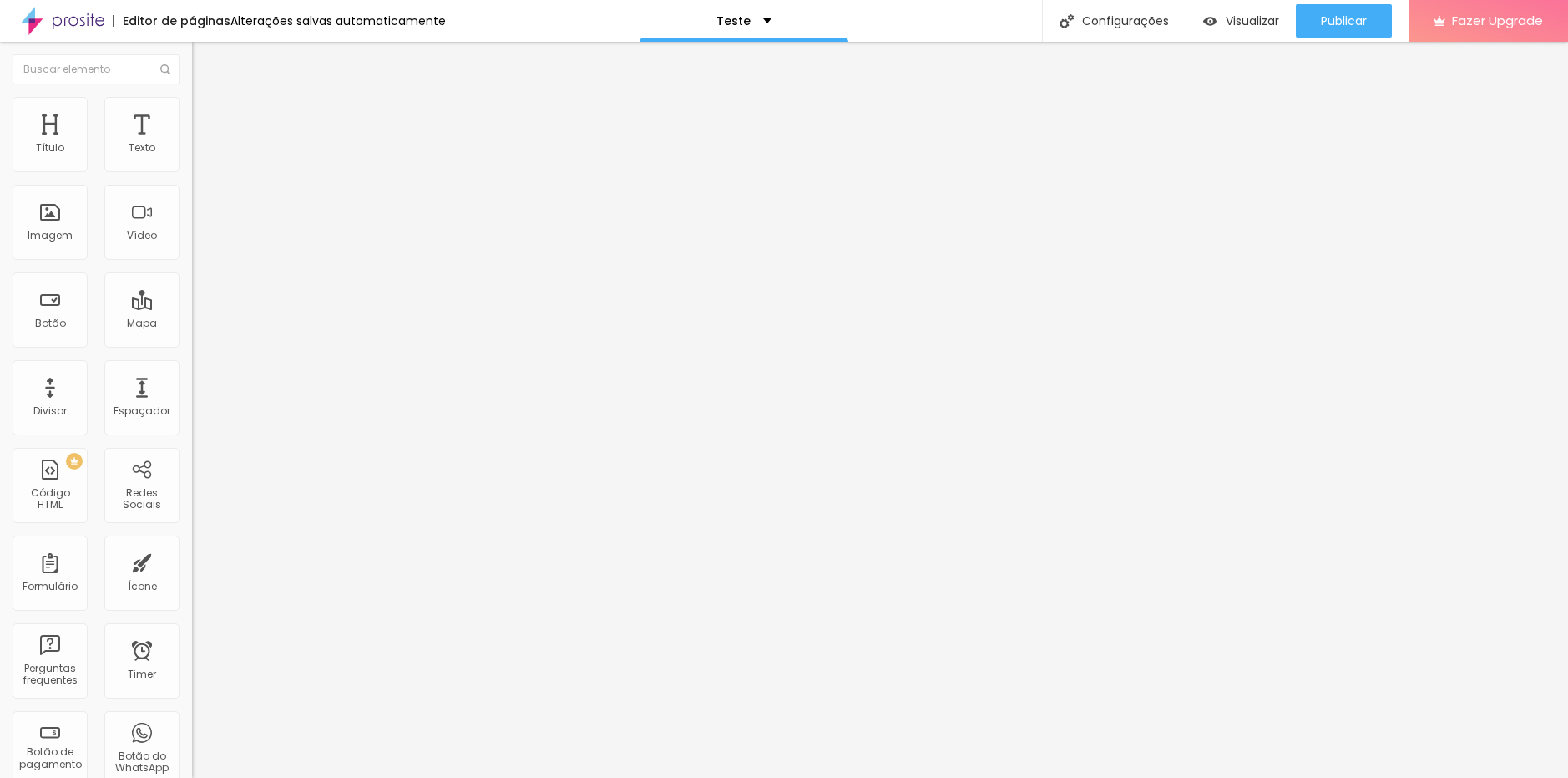
click at [192, 169] on img at bounding box center [196, 173] width 10 height 10
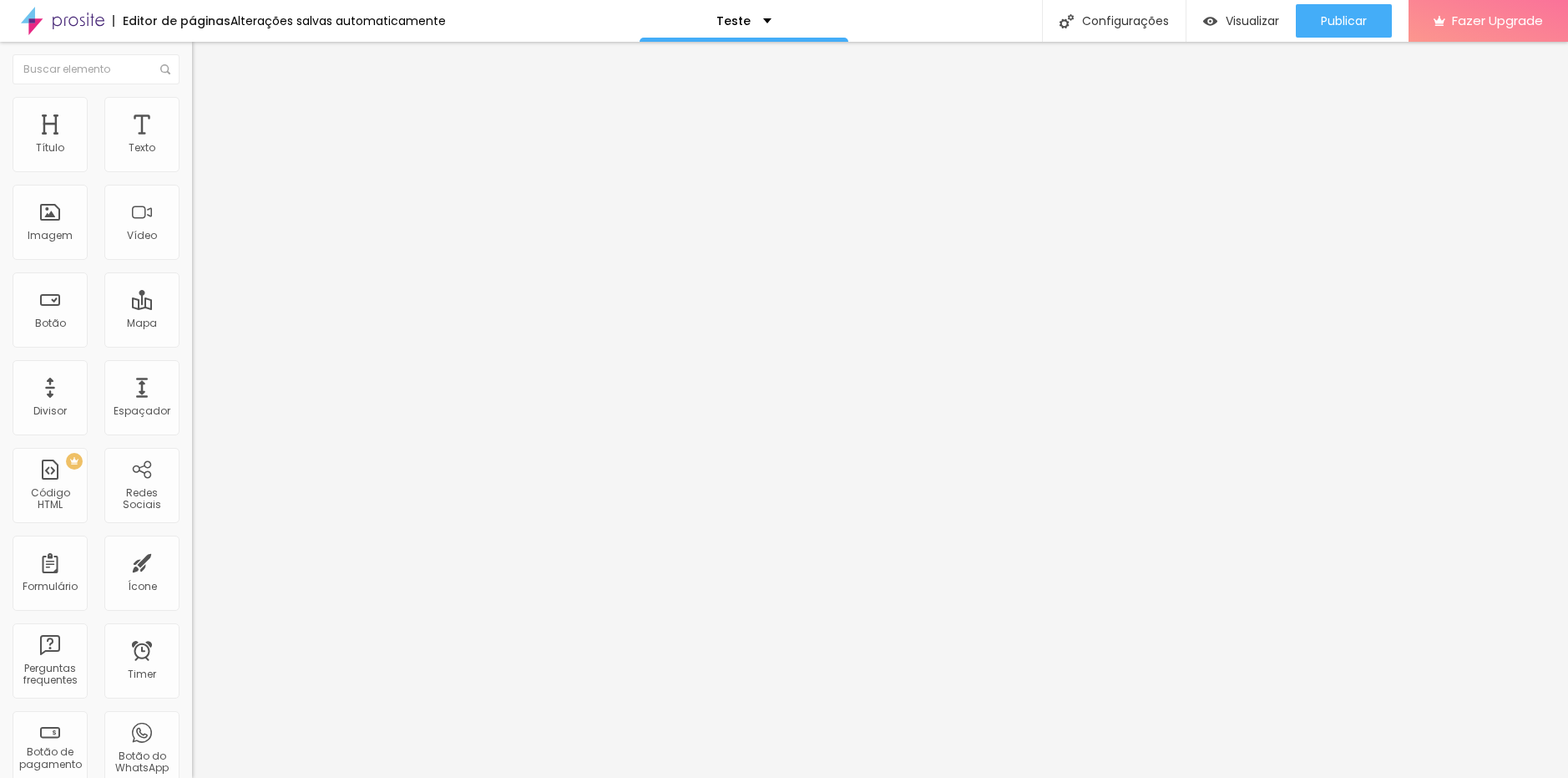
click at [192, 168] on span at bounding box center [196, 174] width 10 height 14
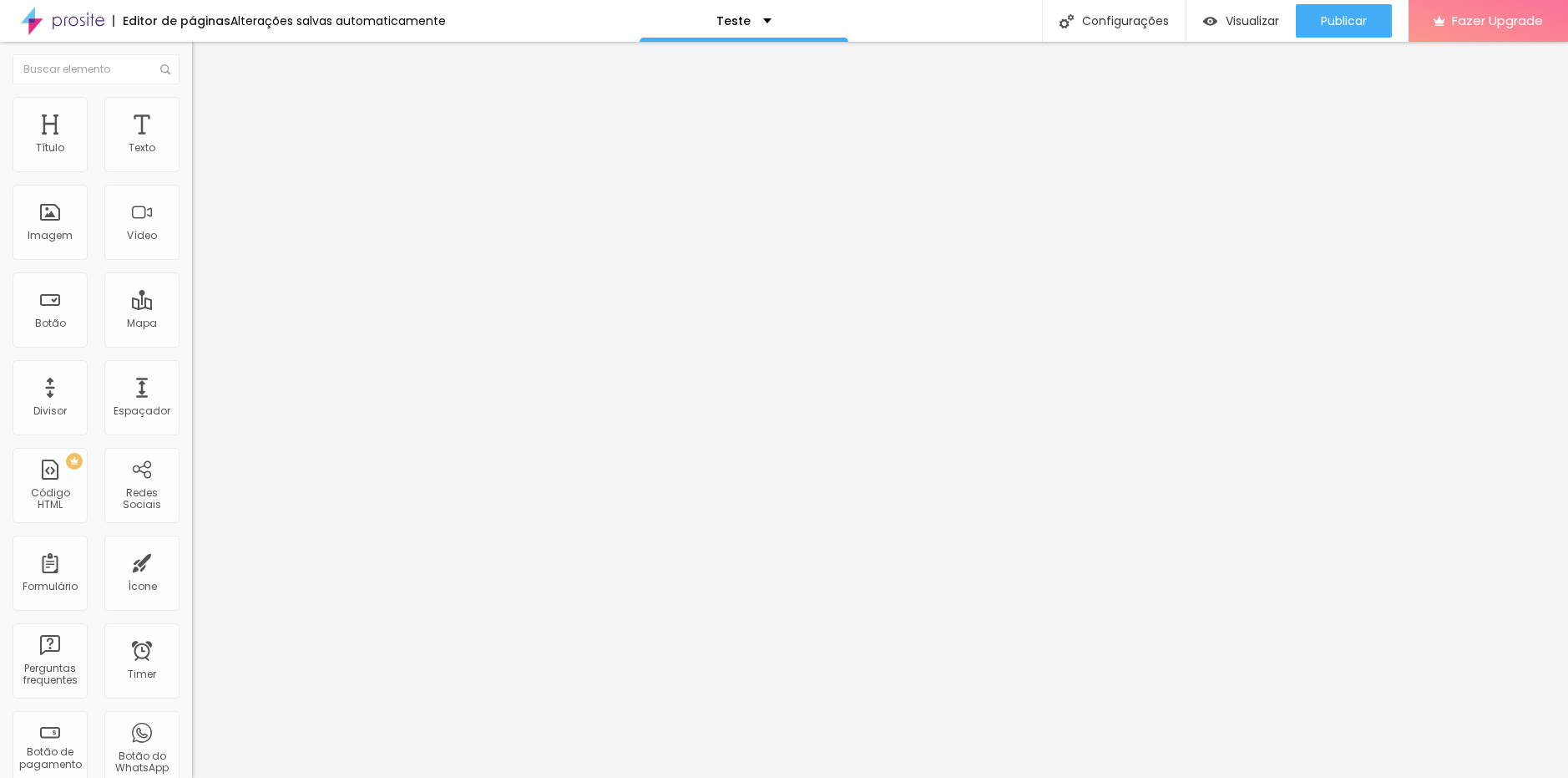
click at [192, 164] on div "Formulário Pedido de Fotos Pct Fml" at bounding box center [287, 156] width 192 height 50
click at [192, 169] on img at bounding box center [196, 173] width 10 height 10
click at [207, 112] on span "Estilo" at bounding box center [220, 107] width 26 height 14
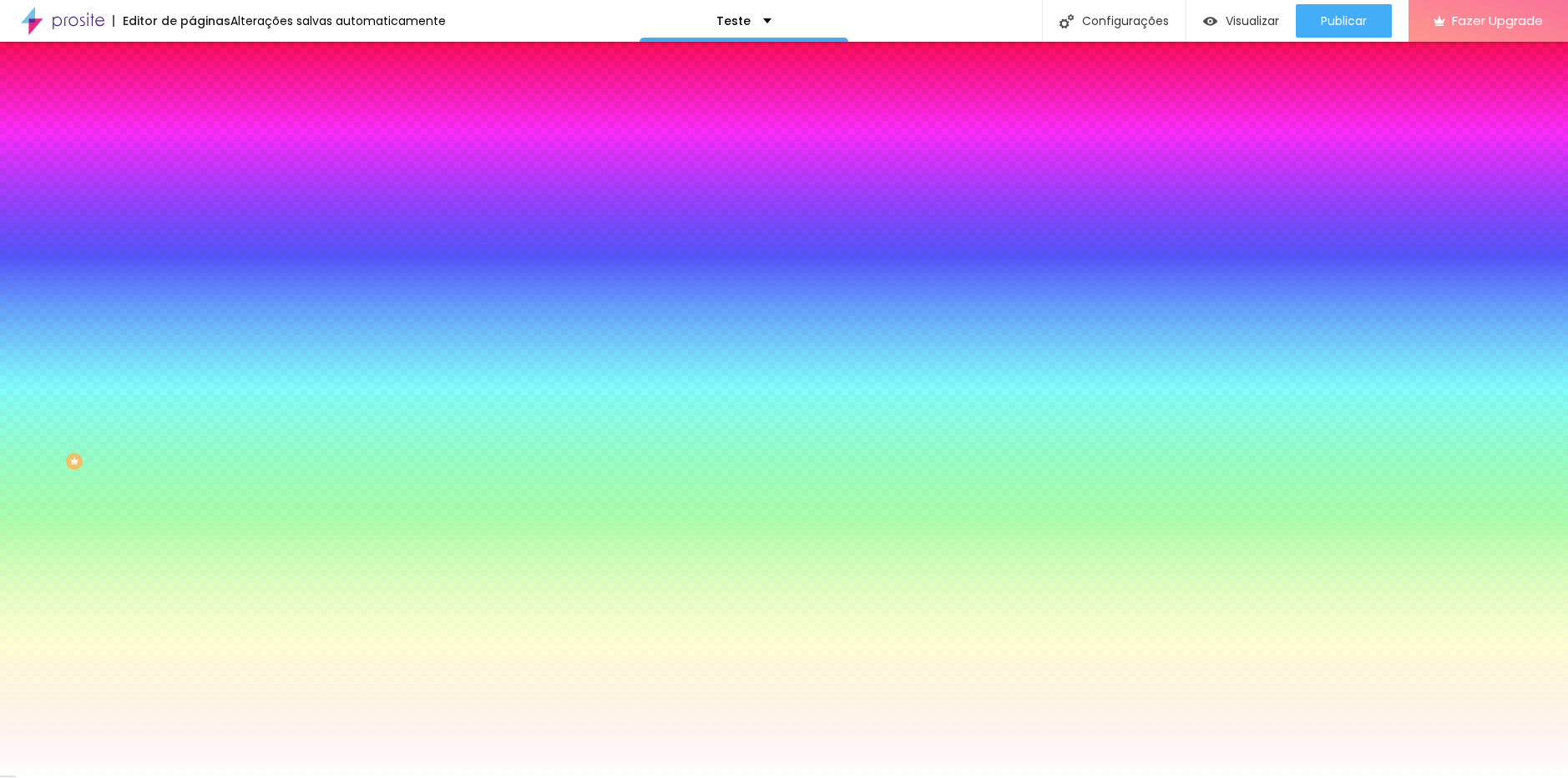
click at [192, 97] on li "Conteúdo" at bounding box center [287, 89] width 192 height 17
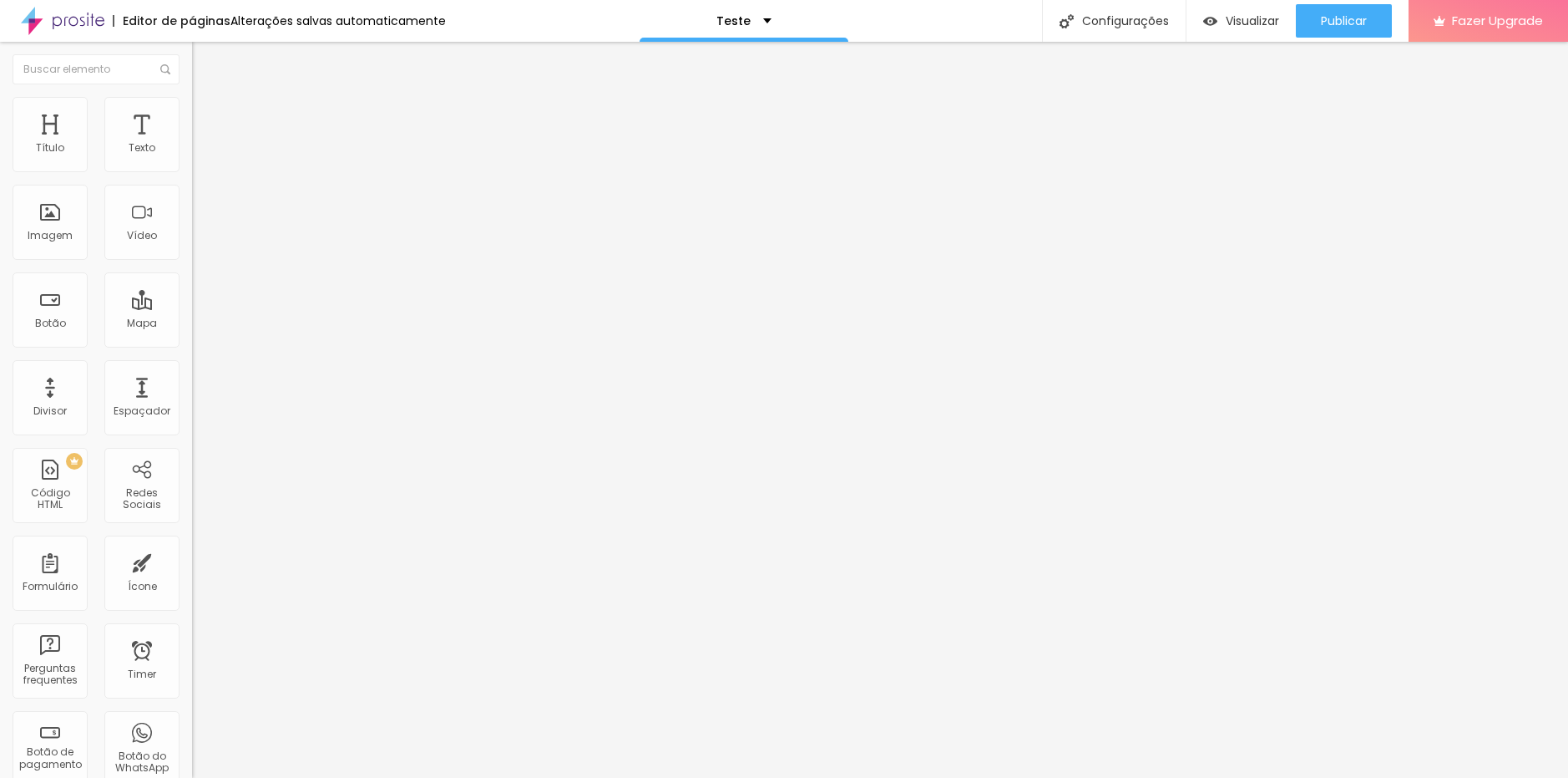
click at [192, 169] on img at bounding box center [196, 173] width 10 height 10
drag, startPoint x: 680, startPoint y: 354, endPoint x: 487, endPoint y: 353, distance: 193.0
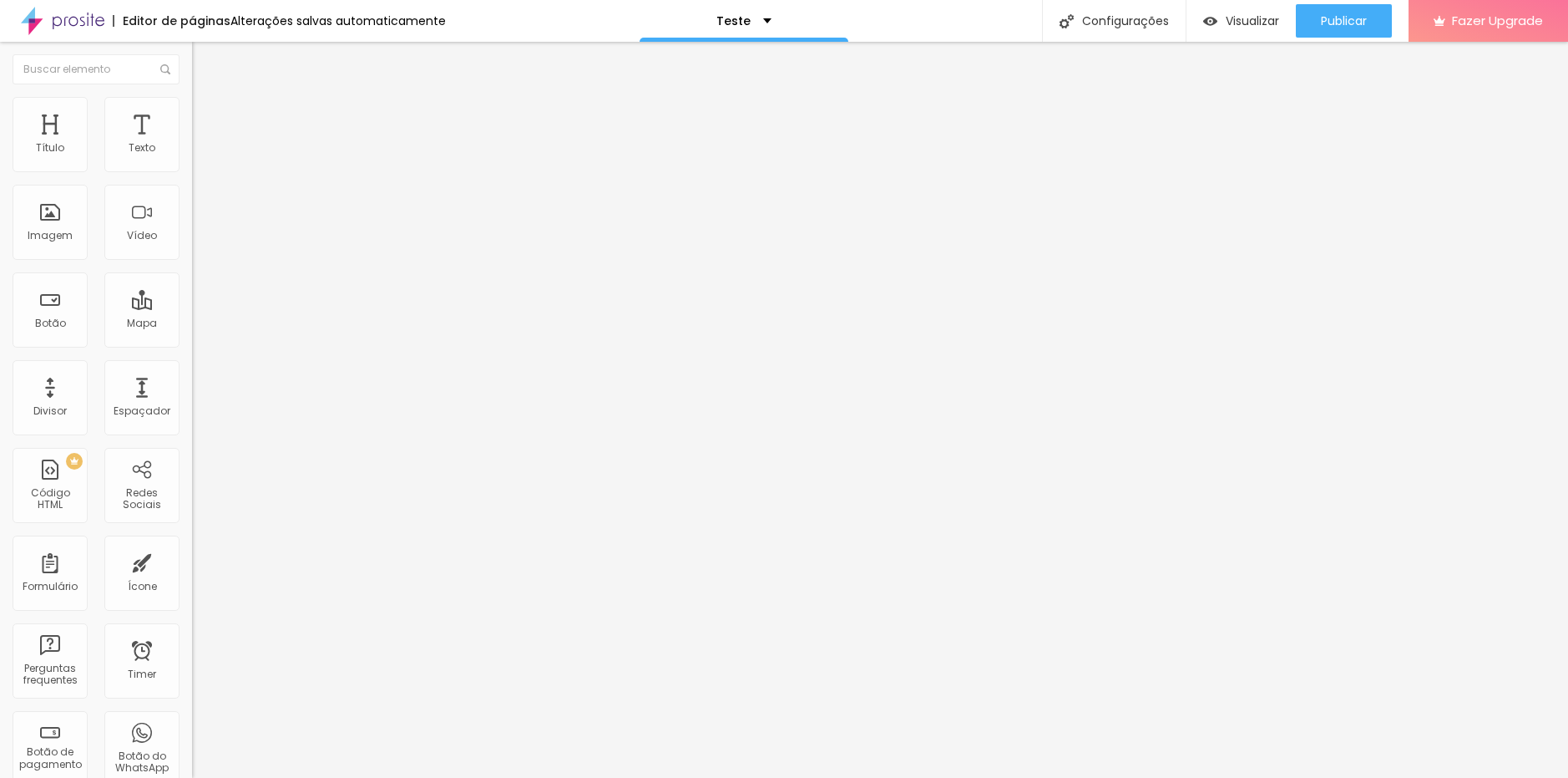
scroll to position [0, 149]
drag, startPoint x: 796, startPoint y: 354, endPoint x: 1153, endPoint y: 364, distance: 357.1
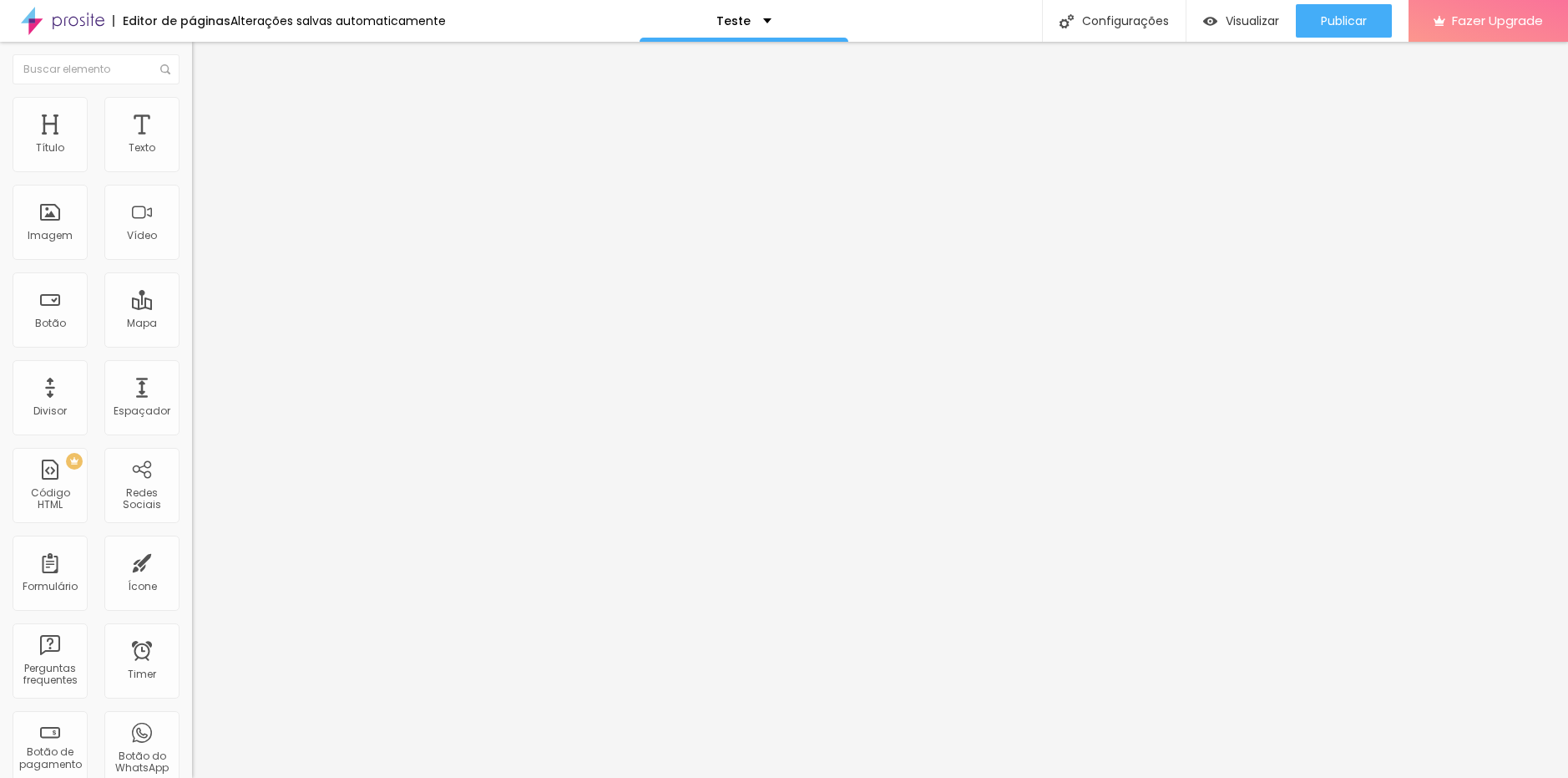
drag, startPoint x: 729, startPoint y: 409, endPoint x: 438, endPoint y: 425, distance: 291.4
drag, startPoint x: 798, startPoint y: 410, endPoint x: 983, endPoint y: 407, distance: 185.0
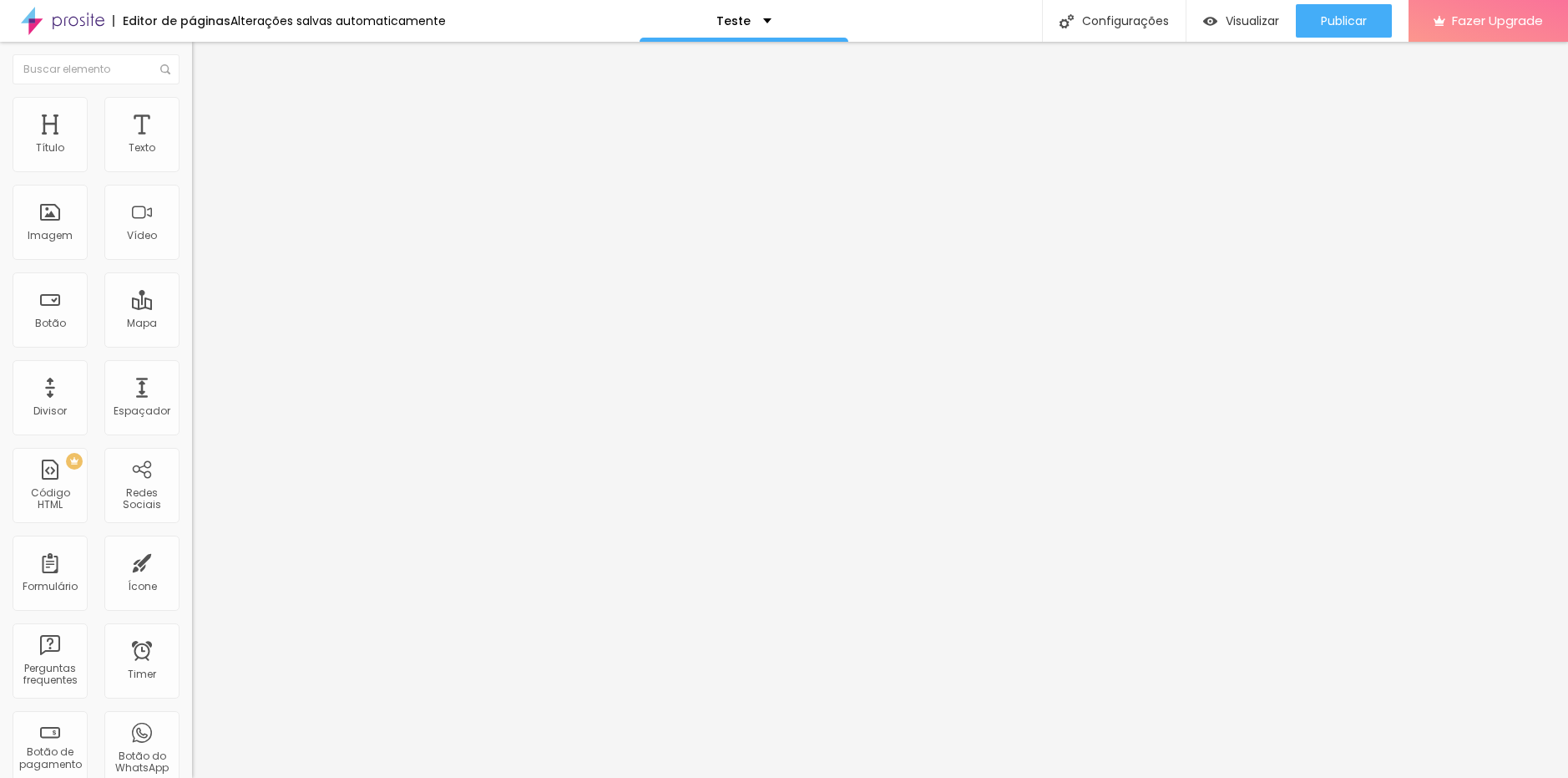
drag, startPoint x: 692, startPoint y: 460, endPoint x: 260, endPoint y: 471, distance: 432.1
drag, startPoint x: 796, startPoint y: 466, endPoint x: 917, endPoint y: 464, distance: 121.0
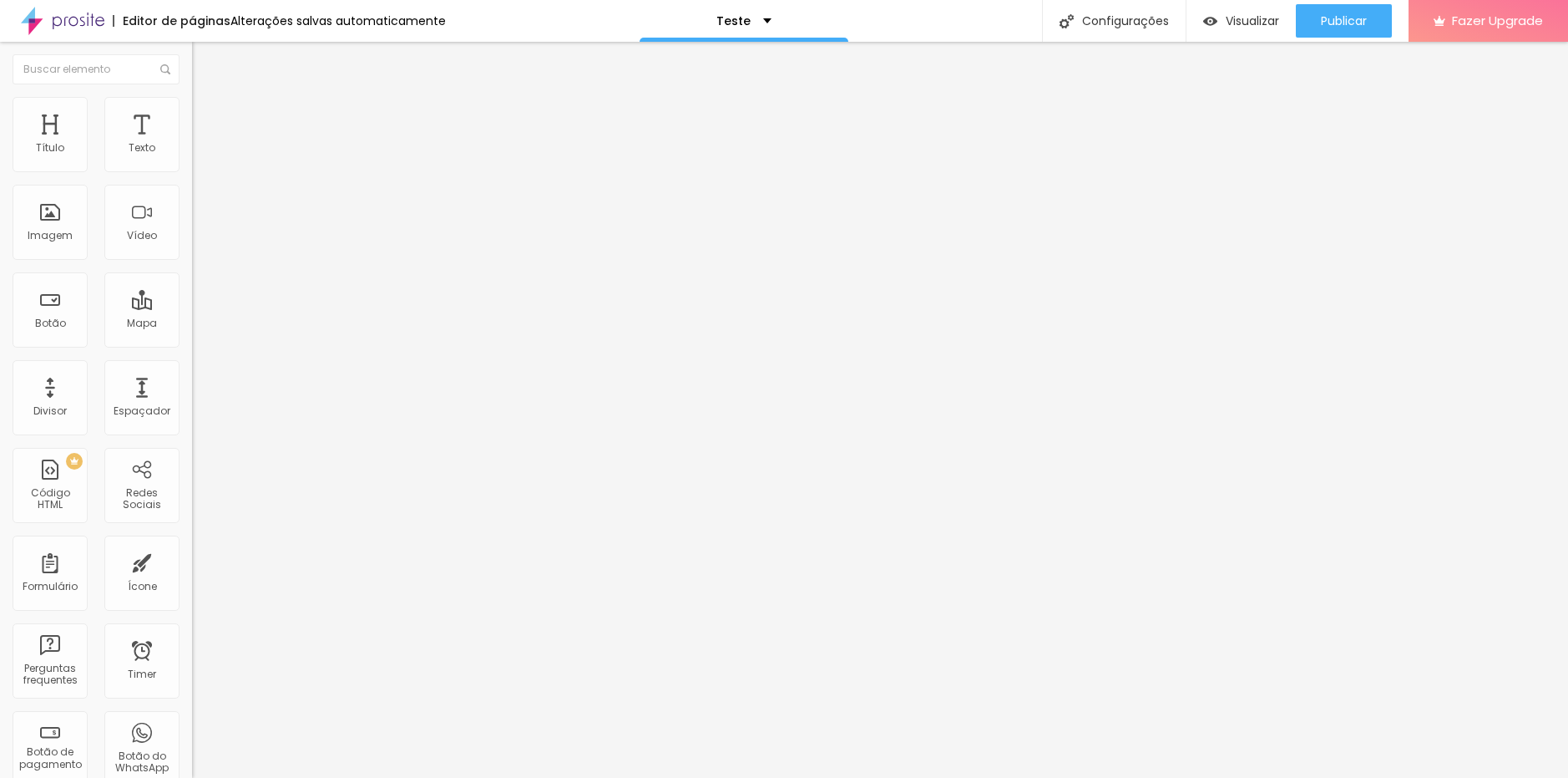
drag, startPoint x: 653, startPoint y: 516, endPoint x: 402, endPoint y: 524, distance: 251.1
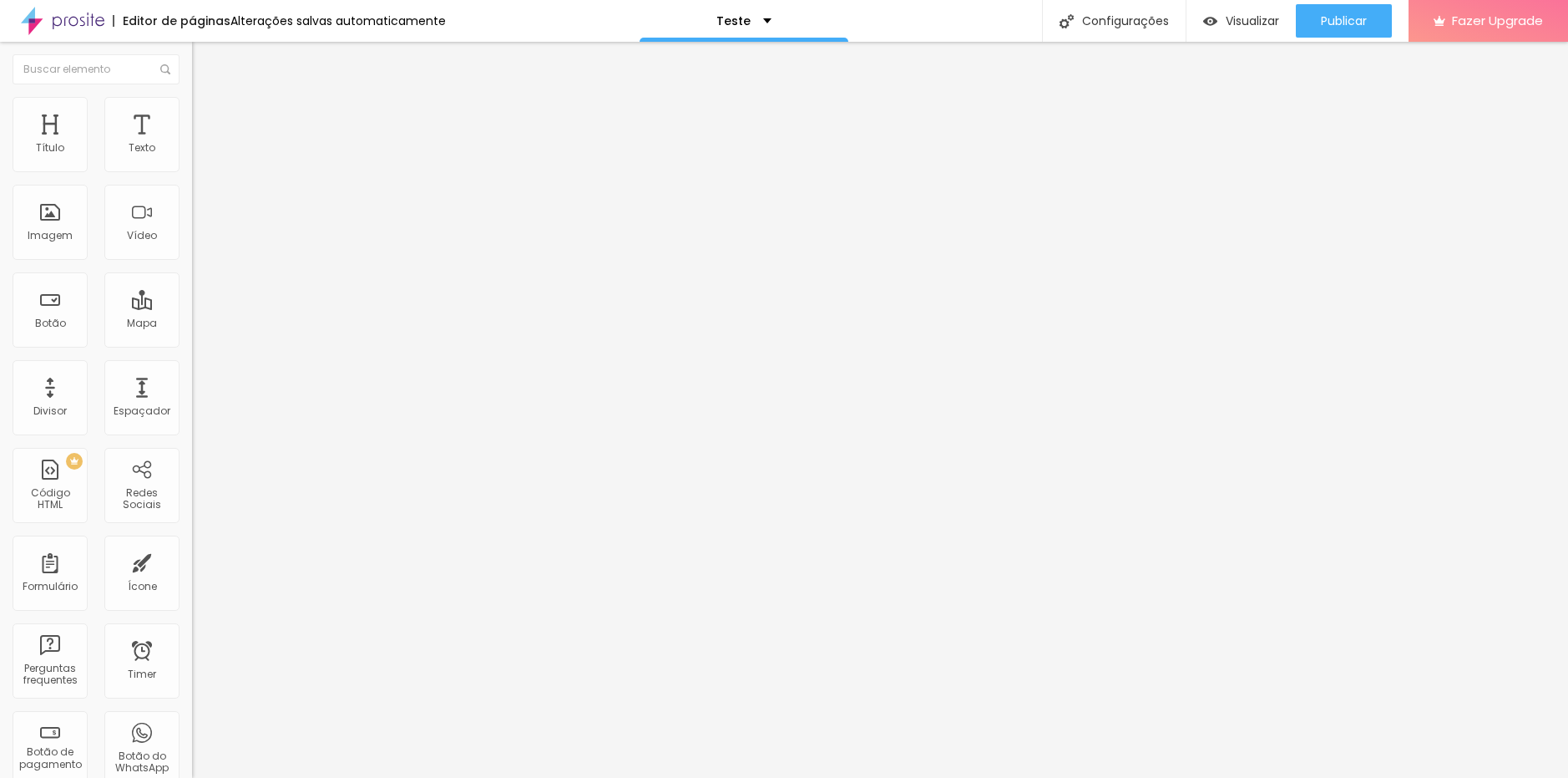
drag, startPoint x: 798, startPoint y: 522, endPoint x: 1109, endPoint y: 513, distance: 311.1
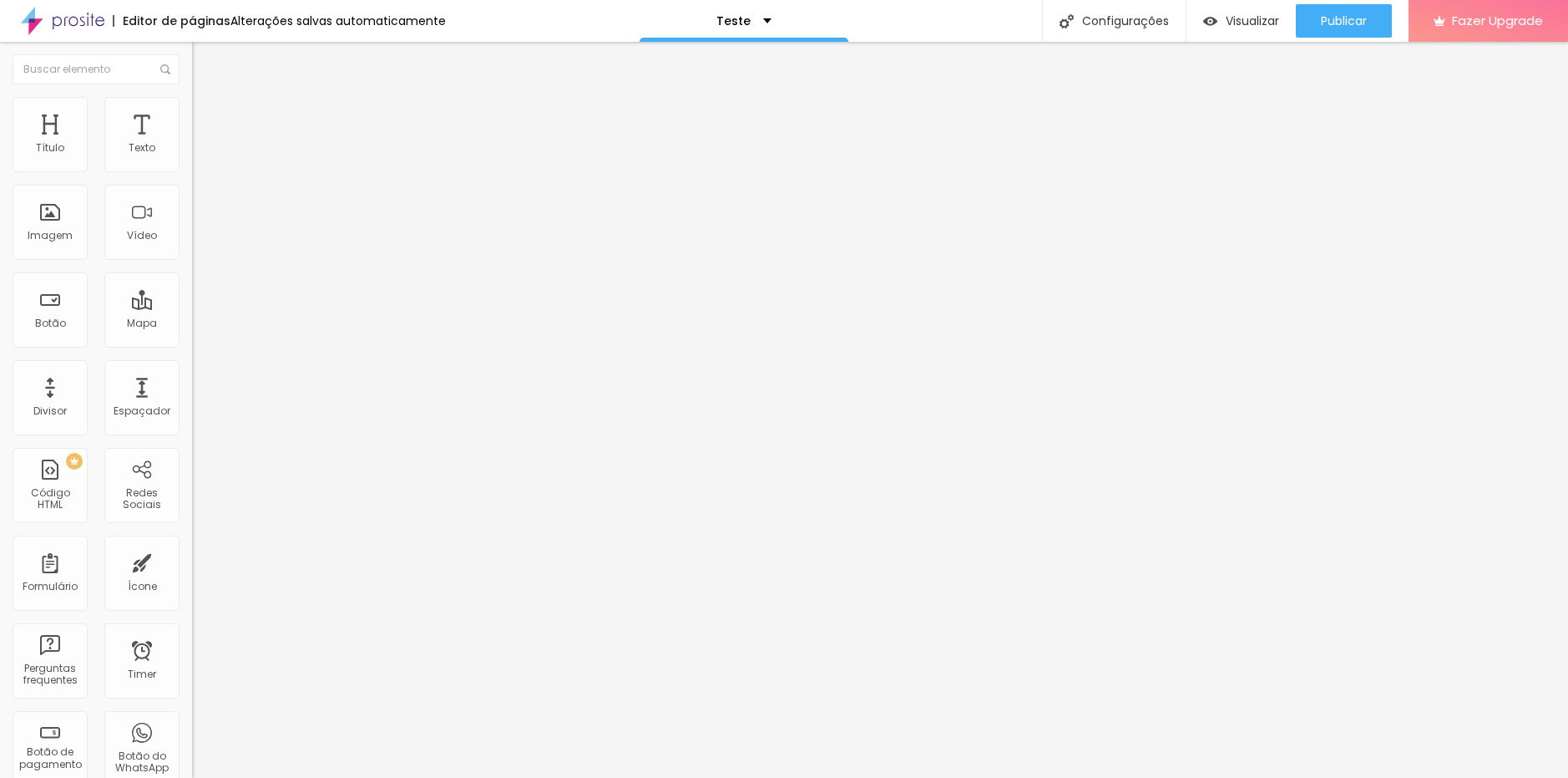
drag, startPoint x: 541, startPoint y: 579, endPoint x: 823, endPoint y: 563, distance: 282.5
drag, startPoint x: 798, startPoint y: 574, endPoint x: 1034, endPoint y: 619, distance: 240.3
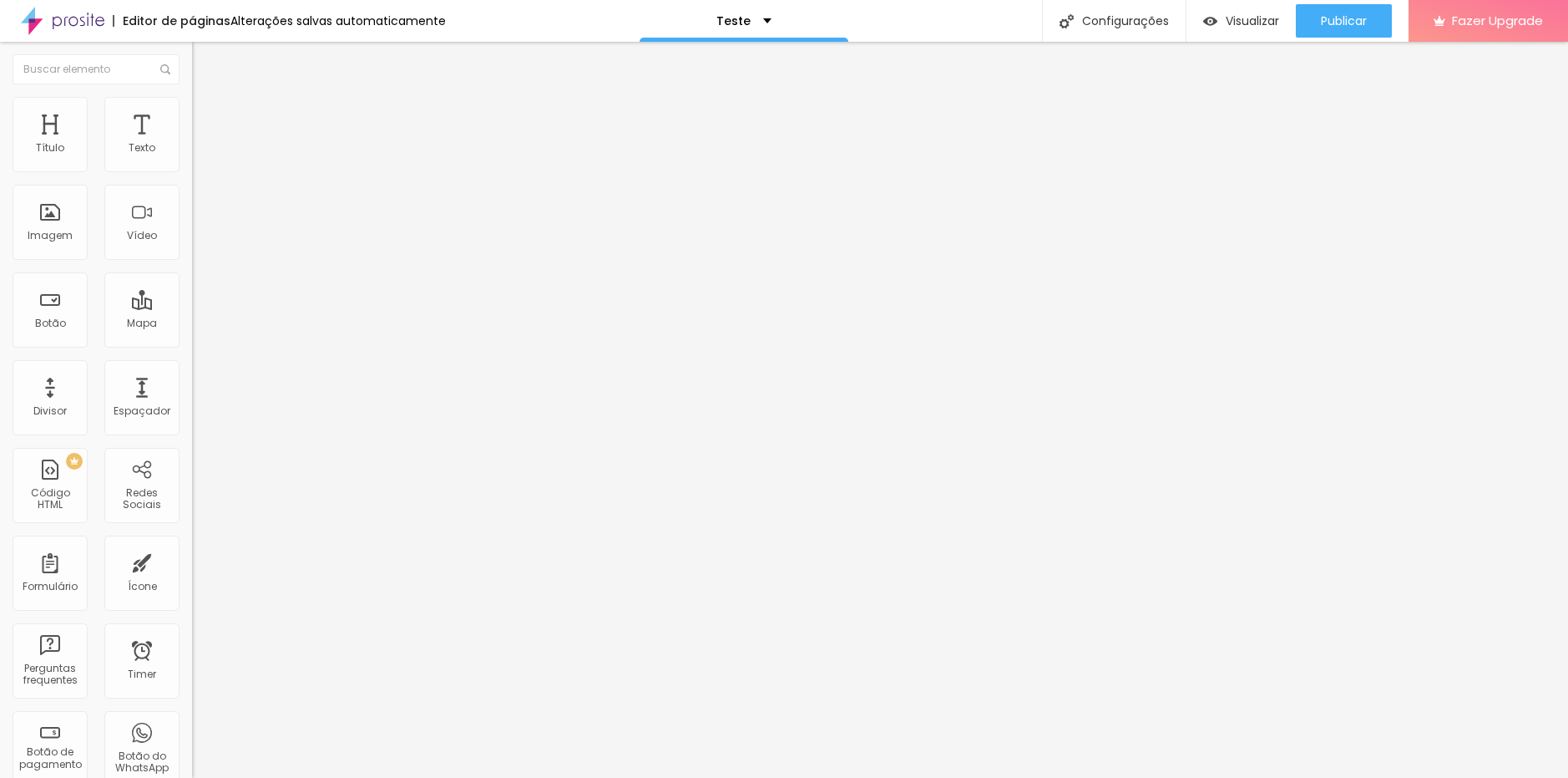
drag, startPoint x: 537, startPoint y: 470, endPoint x: 811, endPoint y: 468, distance: 274.0
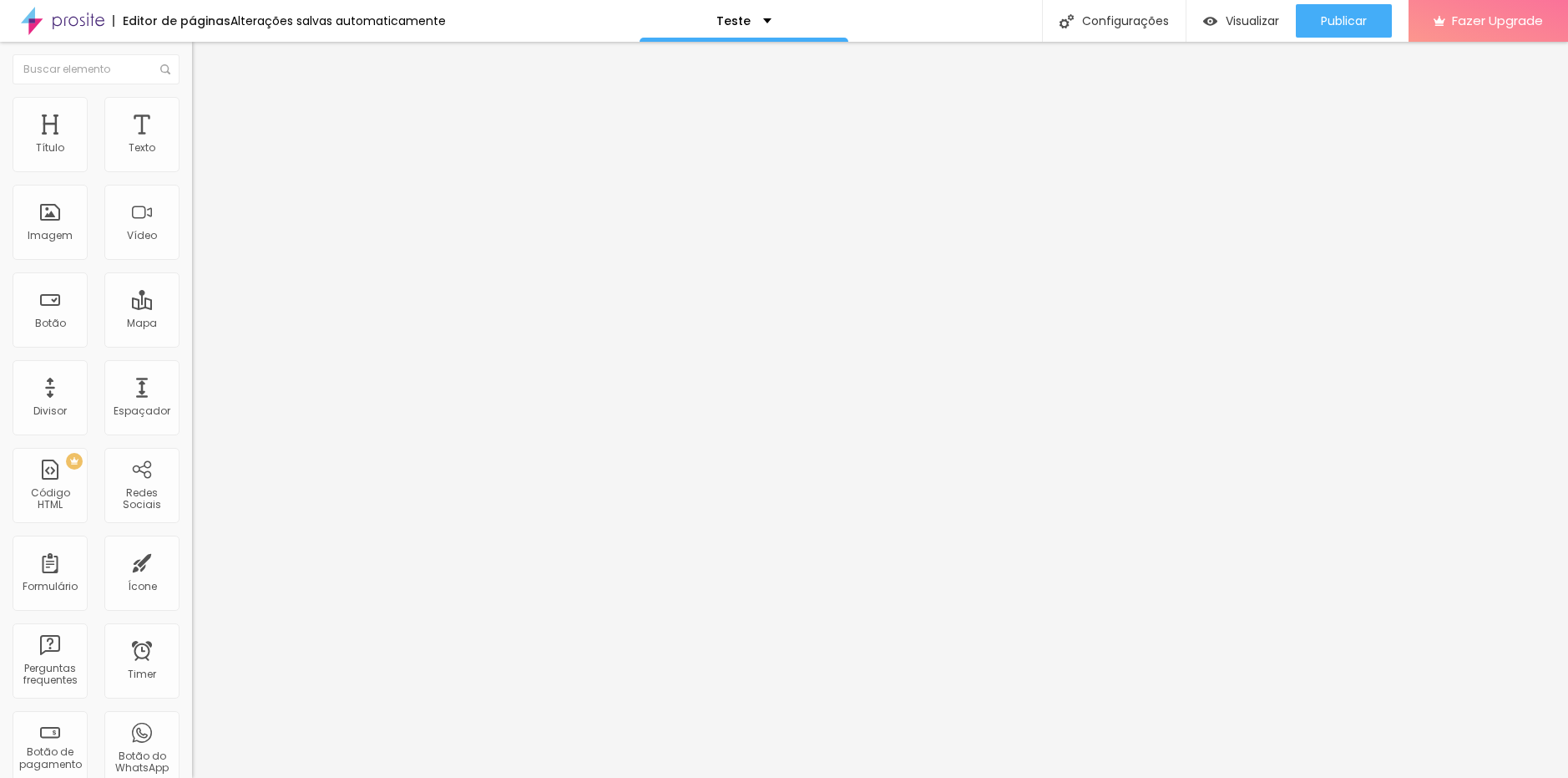
drag, startPoint x: 794, startPoint y: 467, endPoint x: 1029, endPoint y: 464, distance: 235.0
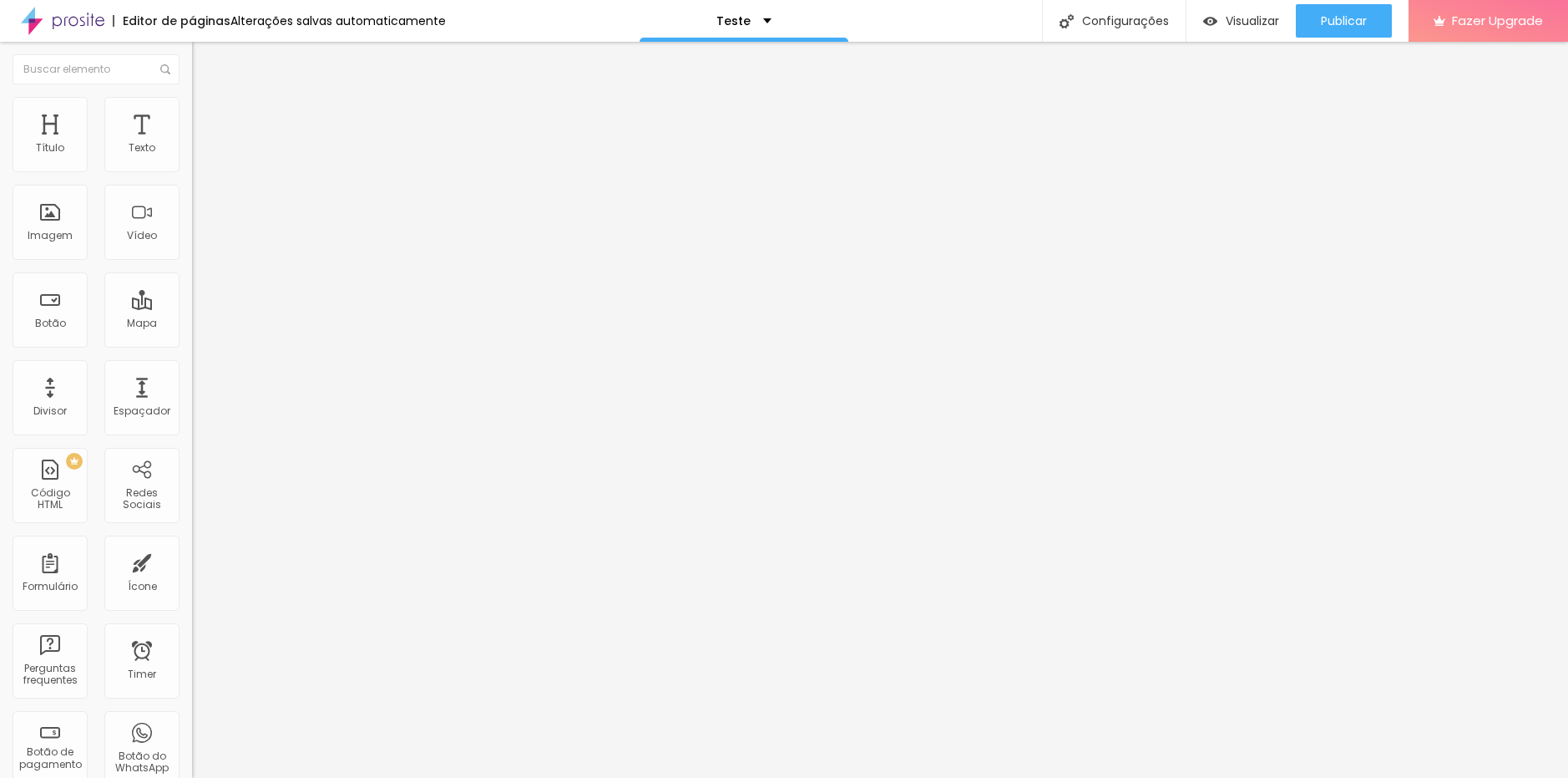
drag, startPoint x: 540, startPoint y: 525, endPoint x: 845, endPoint y: 517, distance: 305.1
drag, startPoint x: 796, startPoint y: 524, endPoint x: 1177, endPoint y: 501, distance: 381.7
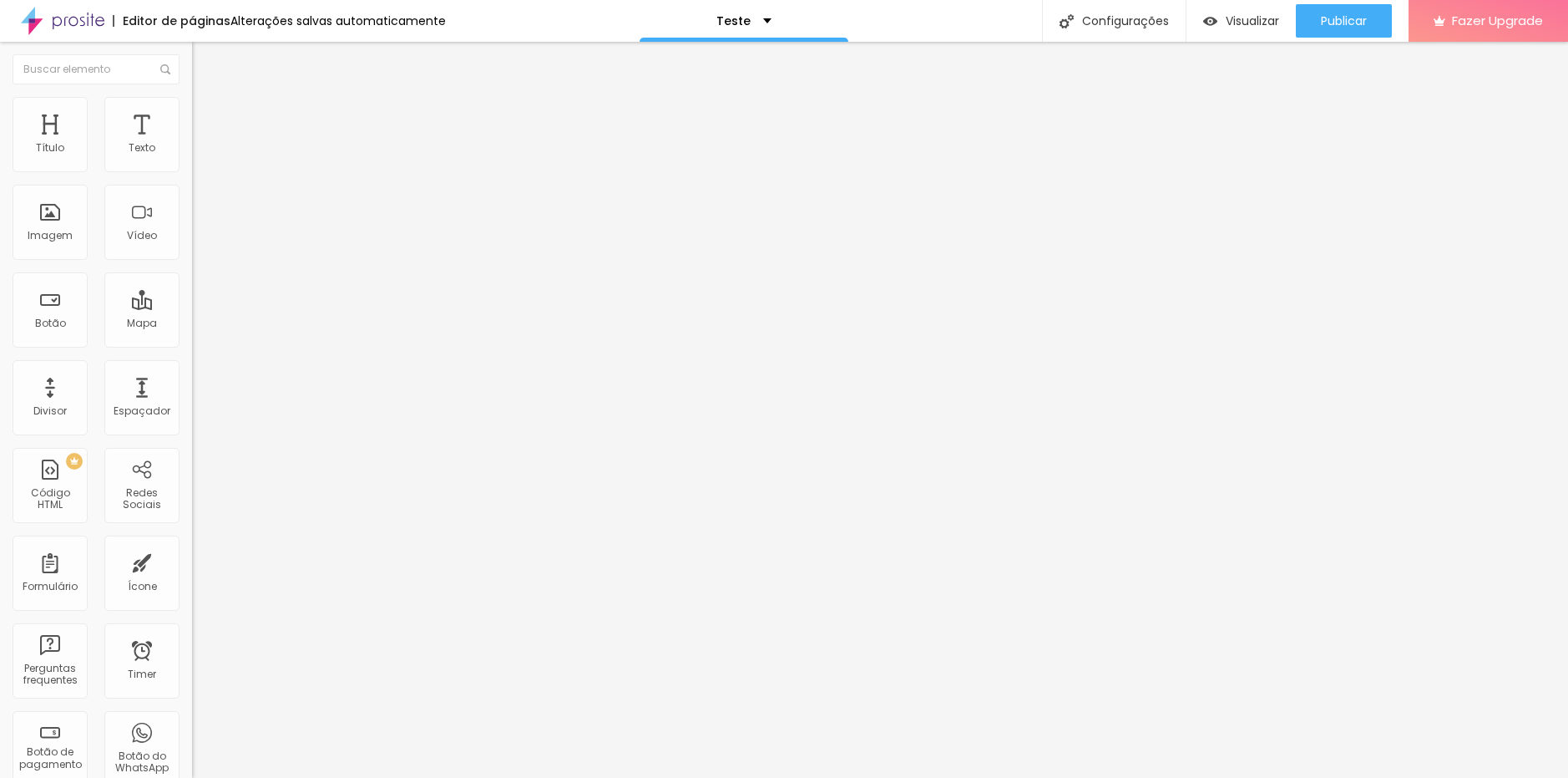
drag, startPoint x: 677, startPoint y: 589, endPoint x: 455, endPoint y: 588, distance: 222.0
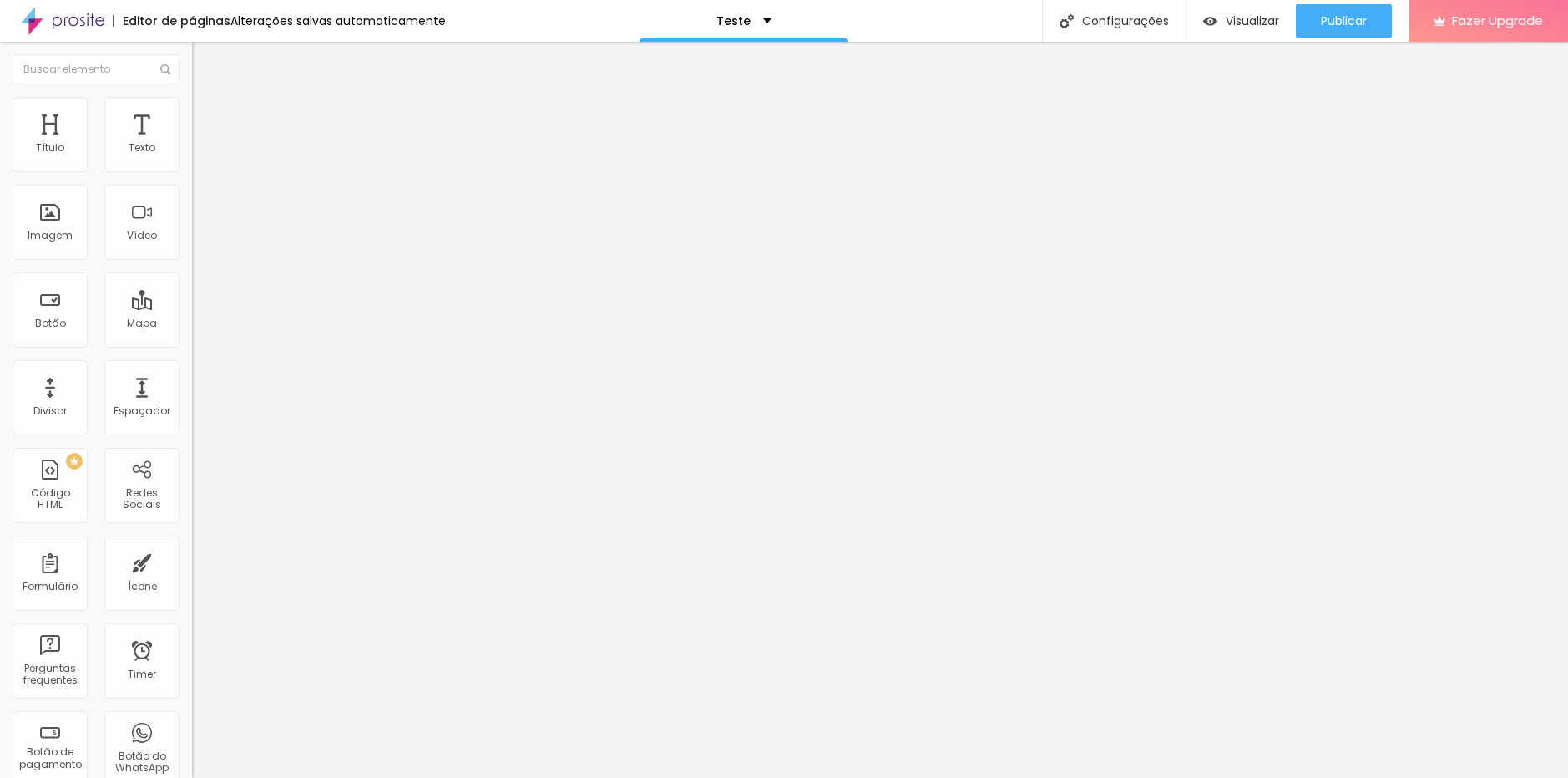
drag, startPoint x: 569, startPoint y: 481, endPoint x: 734, endPoint y: 487, distance: 165.1
drag, startPoint x: 746, startPoint y: 486, endPoint x: 559, endPoint y: 490, distance: 187.0
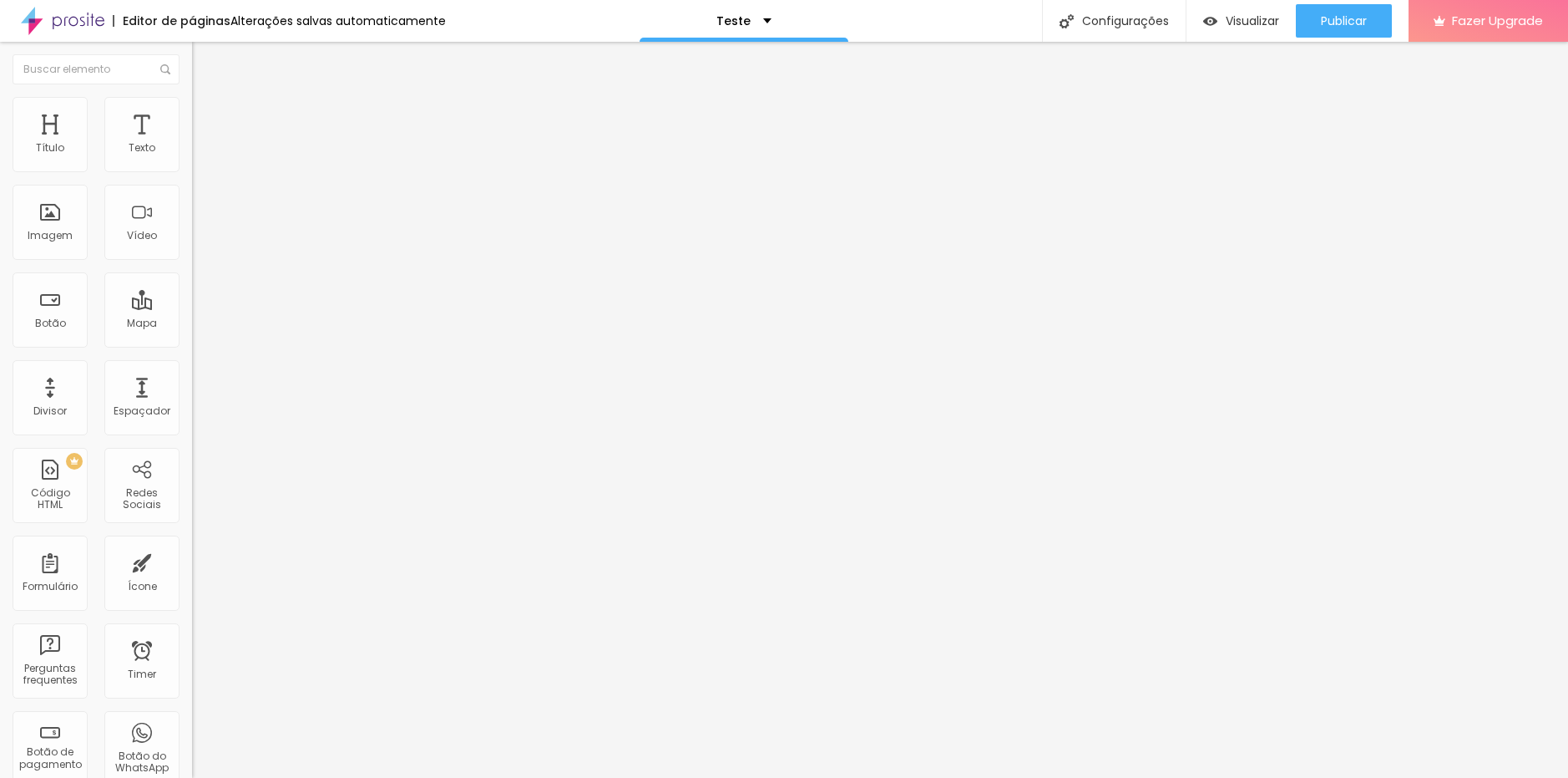
drag, startPoint x: 731, startPoint y: 521, endPoint x: 569, endPoint y: 524, distance: 162.0
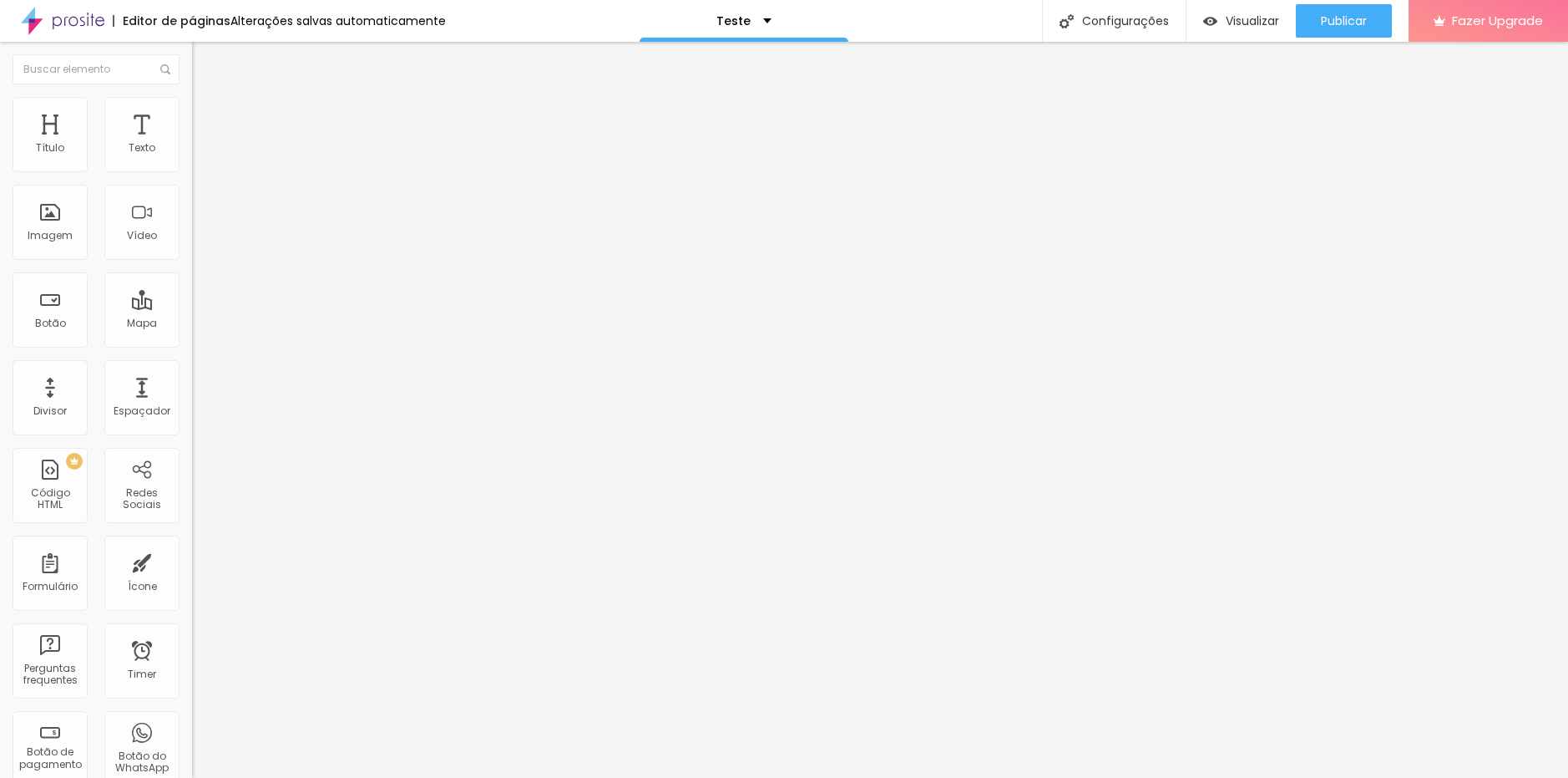
drag, startPoint x: 818, startPoint y: 430, endPoint x: 763, endPoint y: 434, distance: 55.1
drag, startPoint x: 543, startPoint y: 498, endPoint x: 1014, endPoint y: 492, distance: 471.0
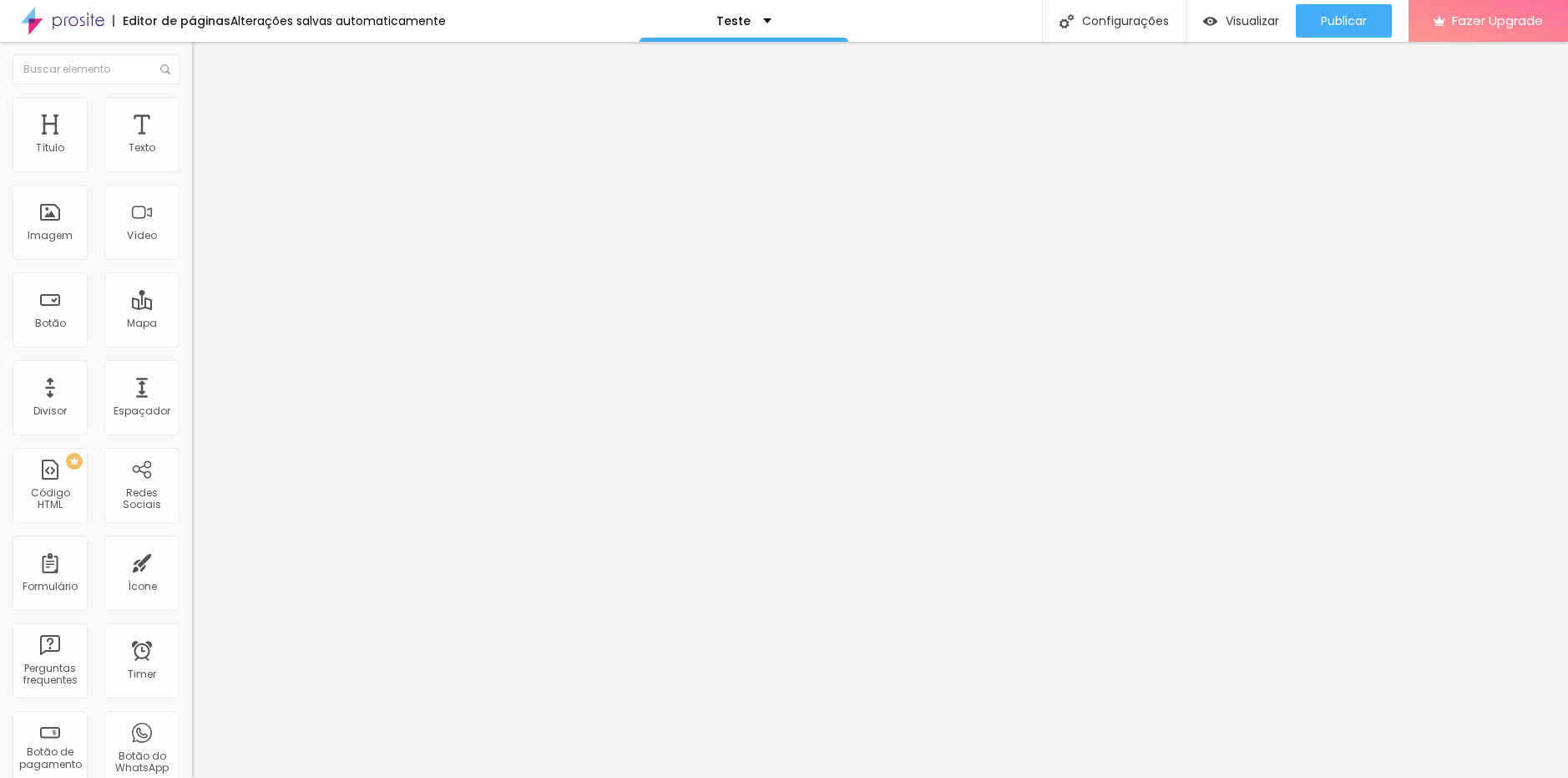
drag, startPoint x: 793, startPoint y: 496, endPoint x: 1272, endPoint y: 525, distance: 479.9
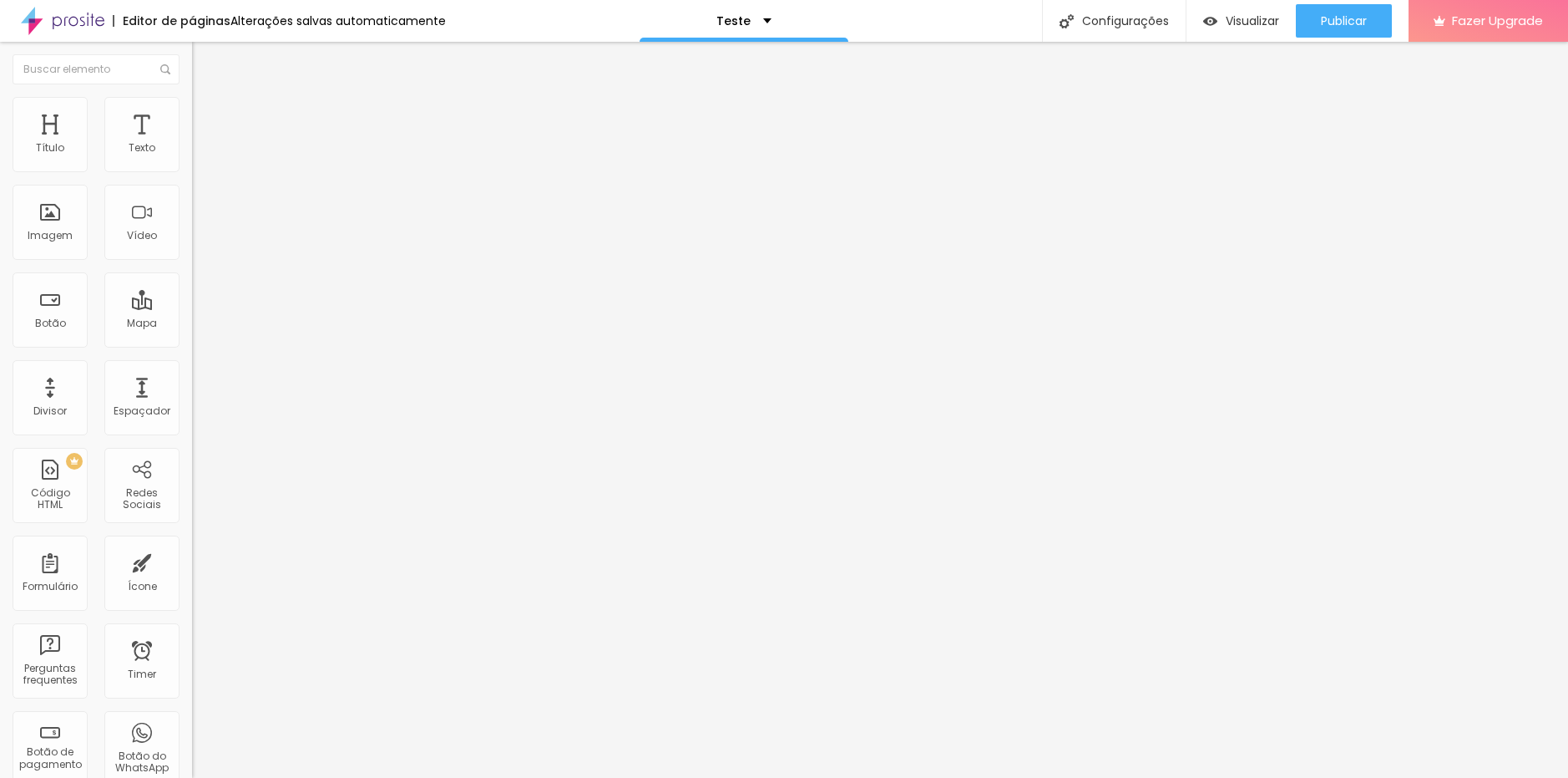
drag, startPoint x: 537, startPoint y: 575, endPoint x: 1027, endPoint y: 582, distance: 490.0
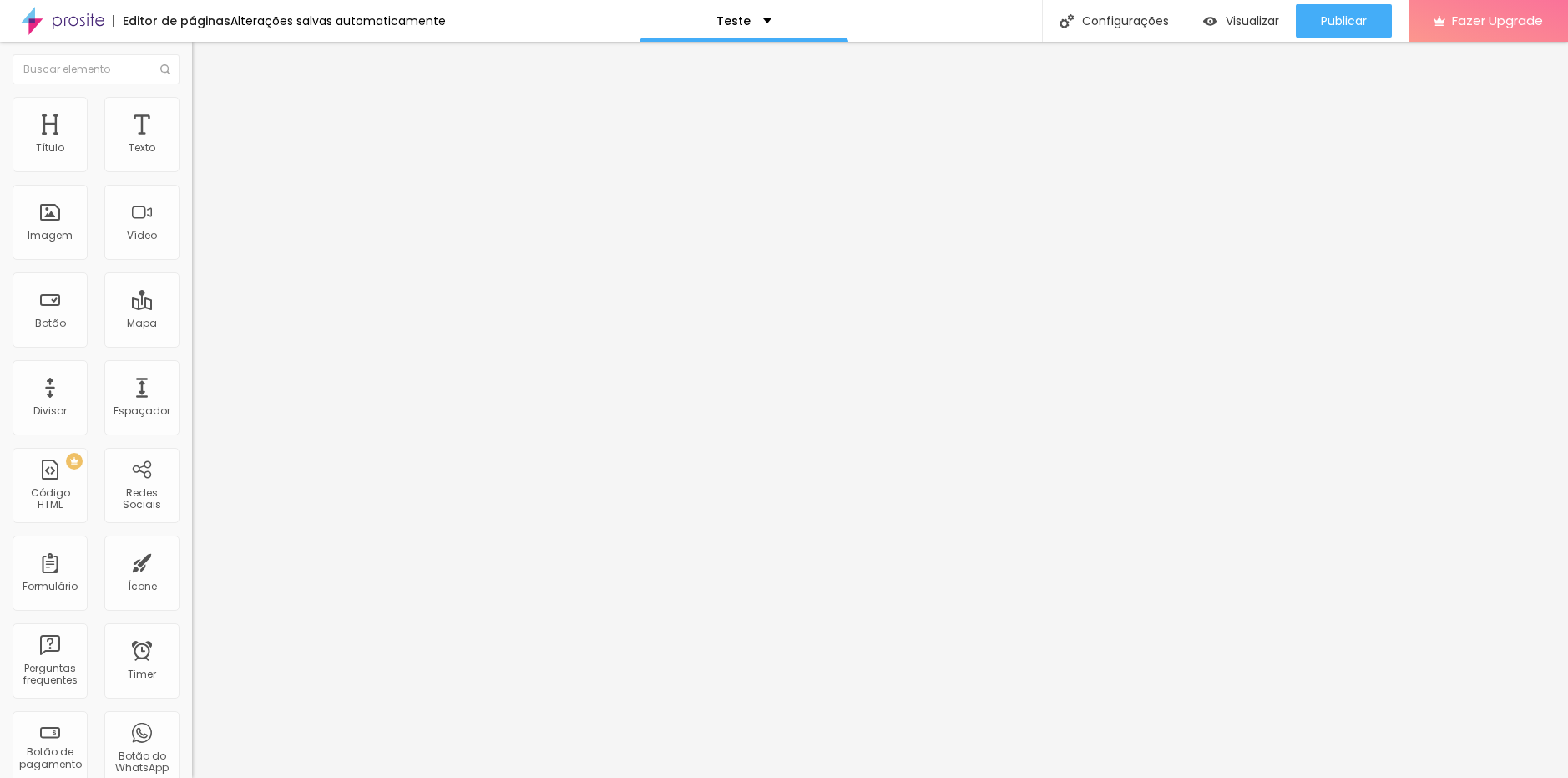
scroll to position [787, 0]
drag, startPoint x: 535, startPoint y: 476, endPoint x: 1450, endPoint y: 444, distance: 915.6
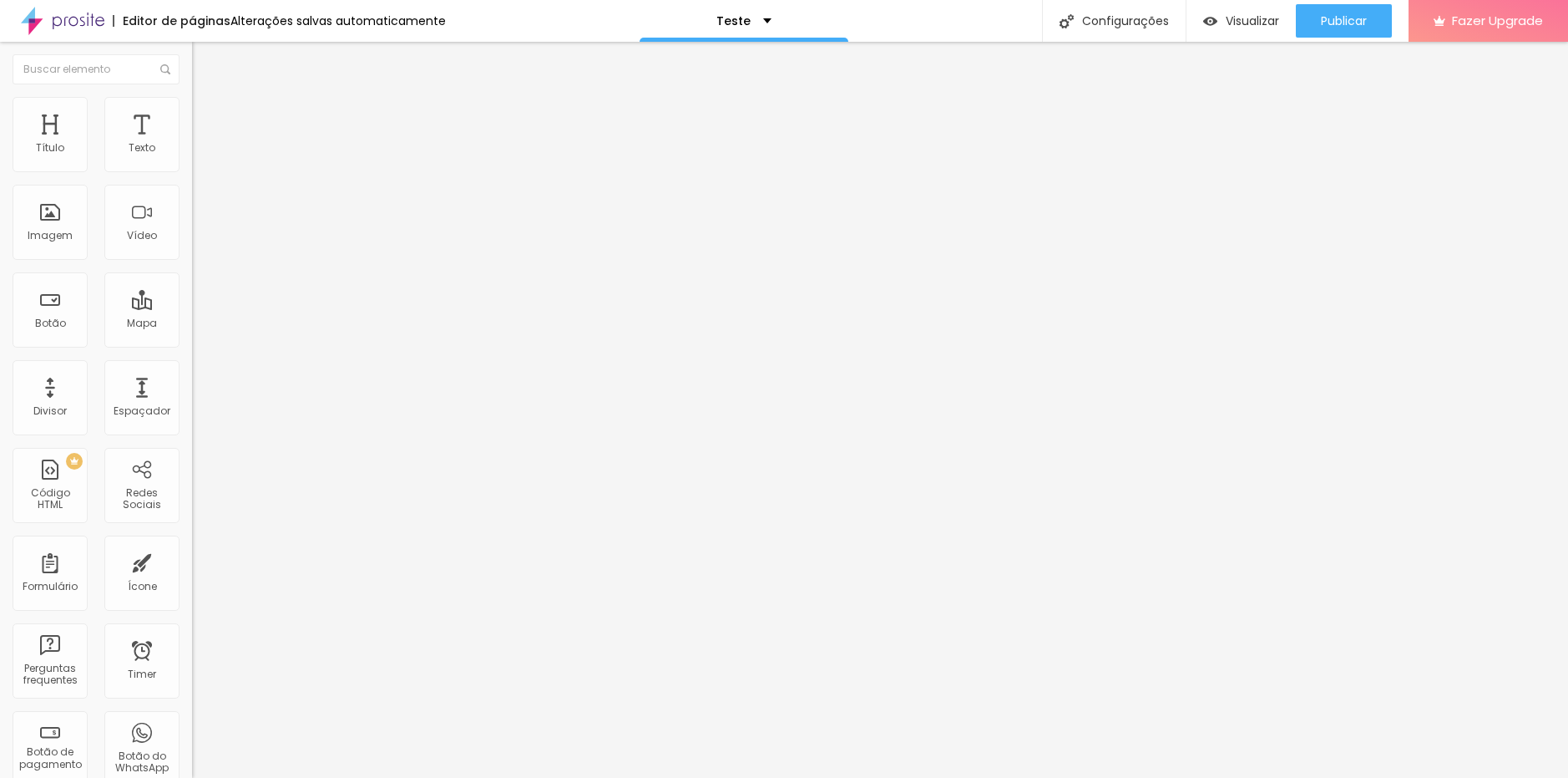
scroll to position [0, 0]
click at [192, 168] on span at bounding box center [196, 174] width 10 height 14
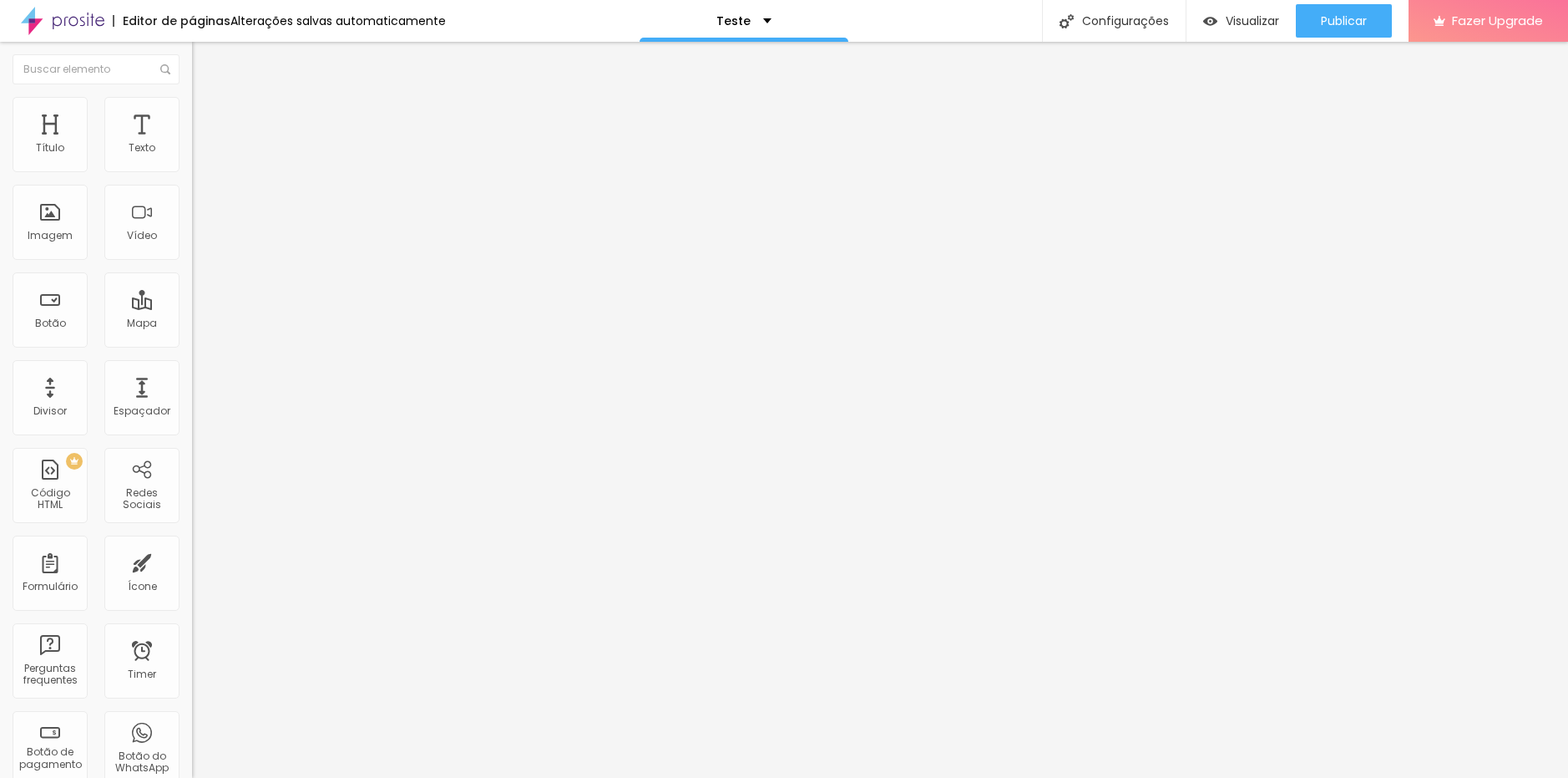
type input "Nome do Responsável"
drag, startPoint x: 958, startPoint y: 354, endPoint x: 659, endPoint y: 326, distance: 300.3
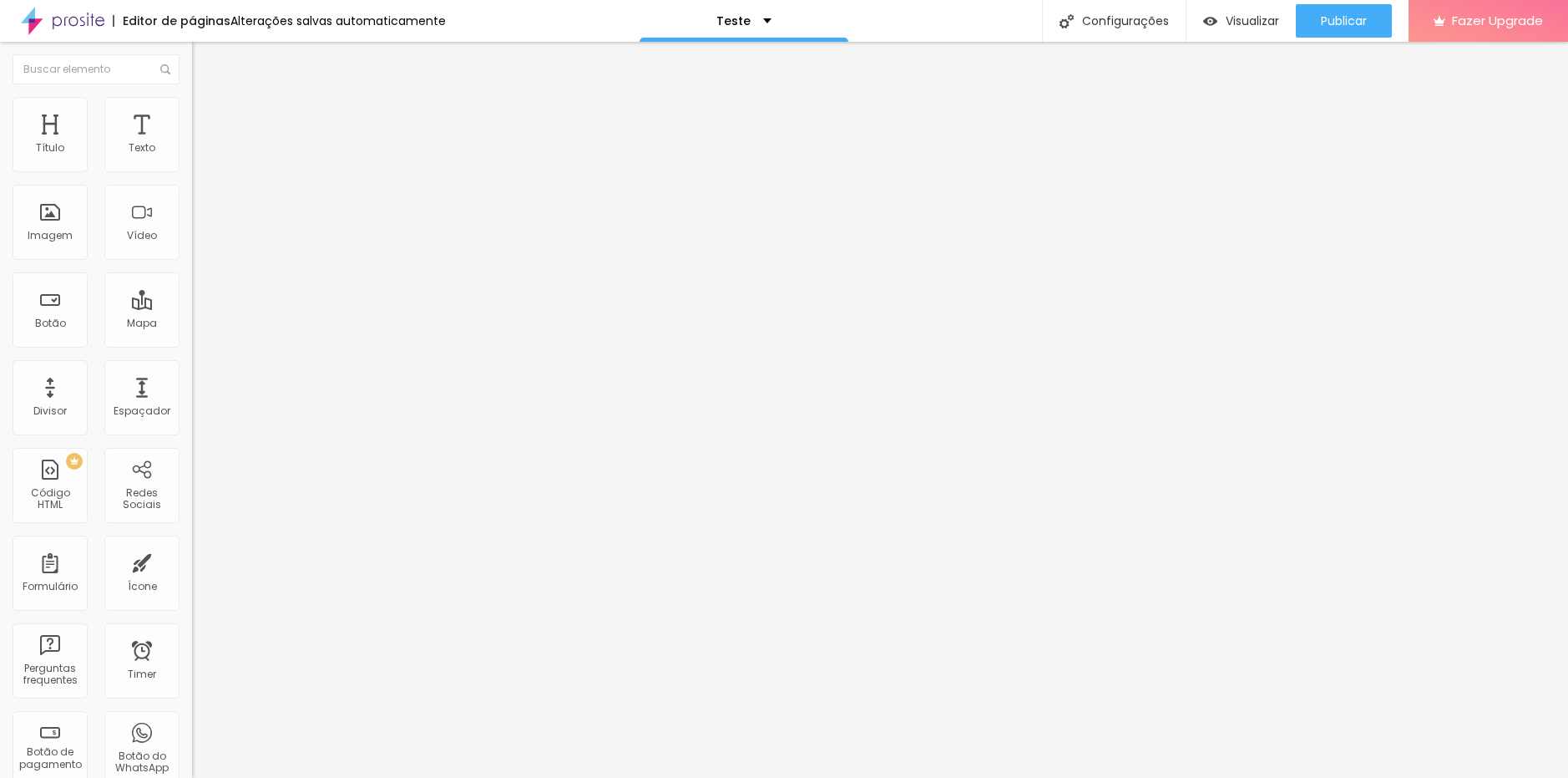
paste input "Responsável que está solicitando o pedido de fotografias extras"
type input "Responsável que está solicitando o pedido de fotografias extras"
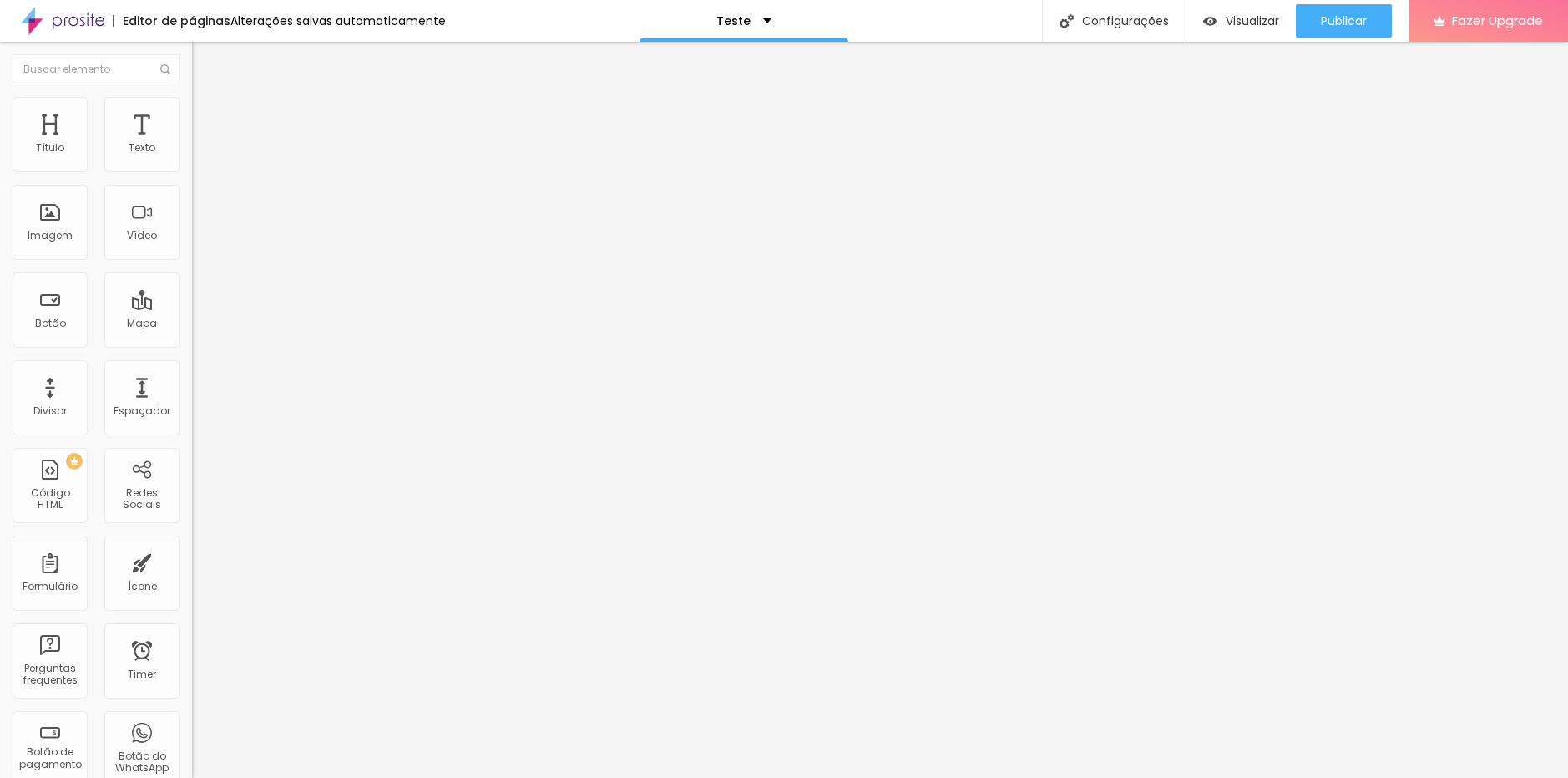
drag, startPoint x: 616, startPoint y: 411, endPoint x: 244, endPoint y: 385, distance: 372.9
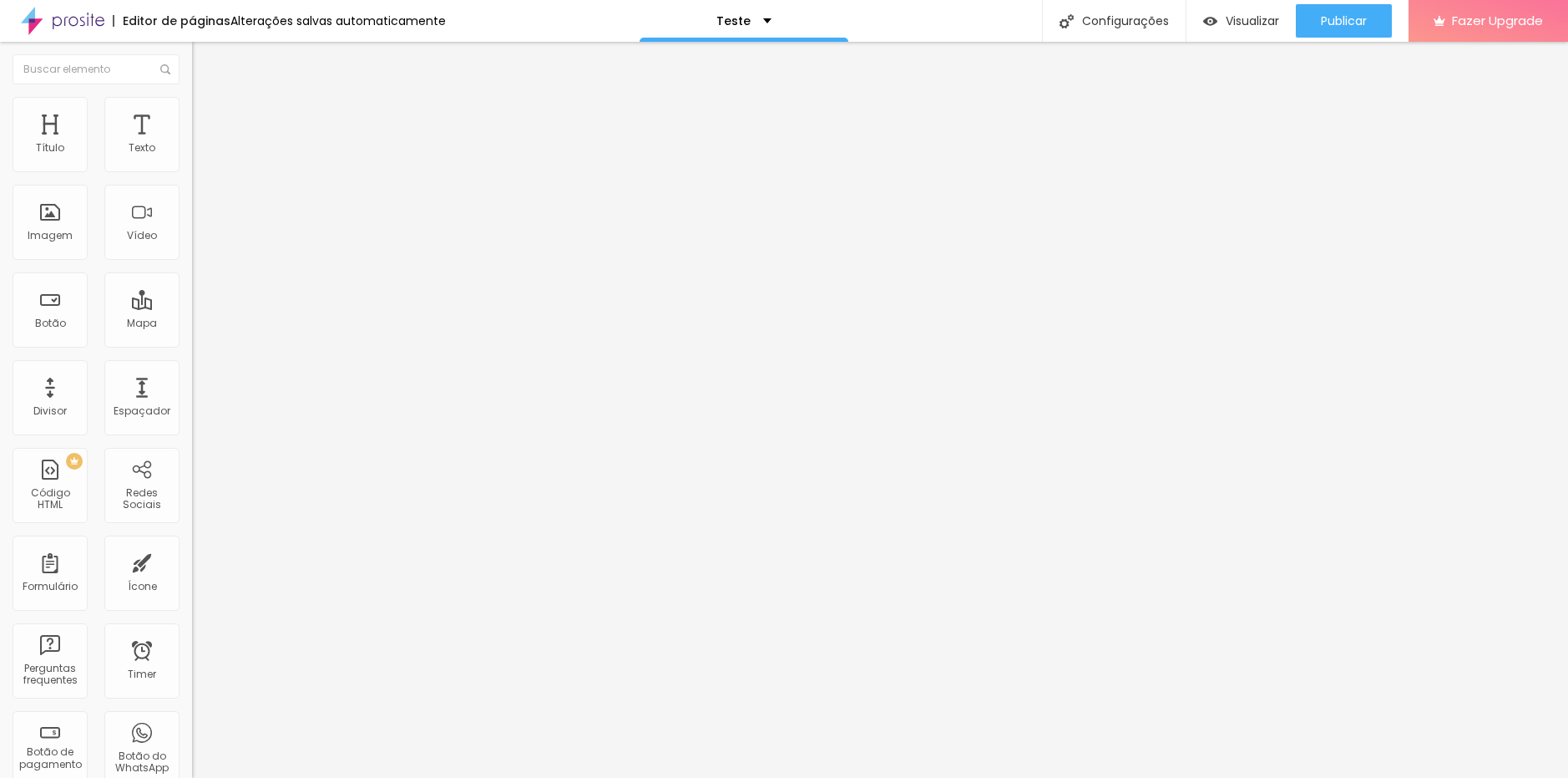
drag, startPoint x: 619, startPoint y: 401, endPoint x: 172, endPoint y: 380, distance: 447.5
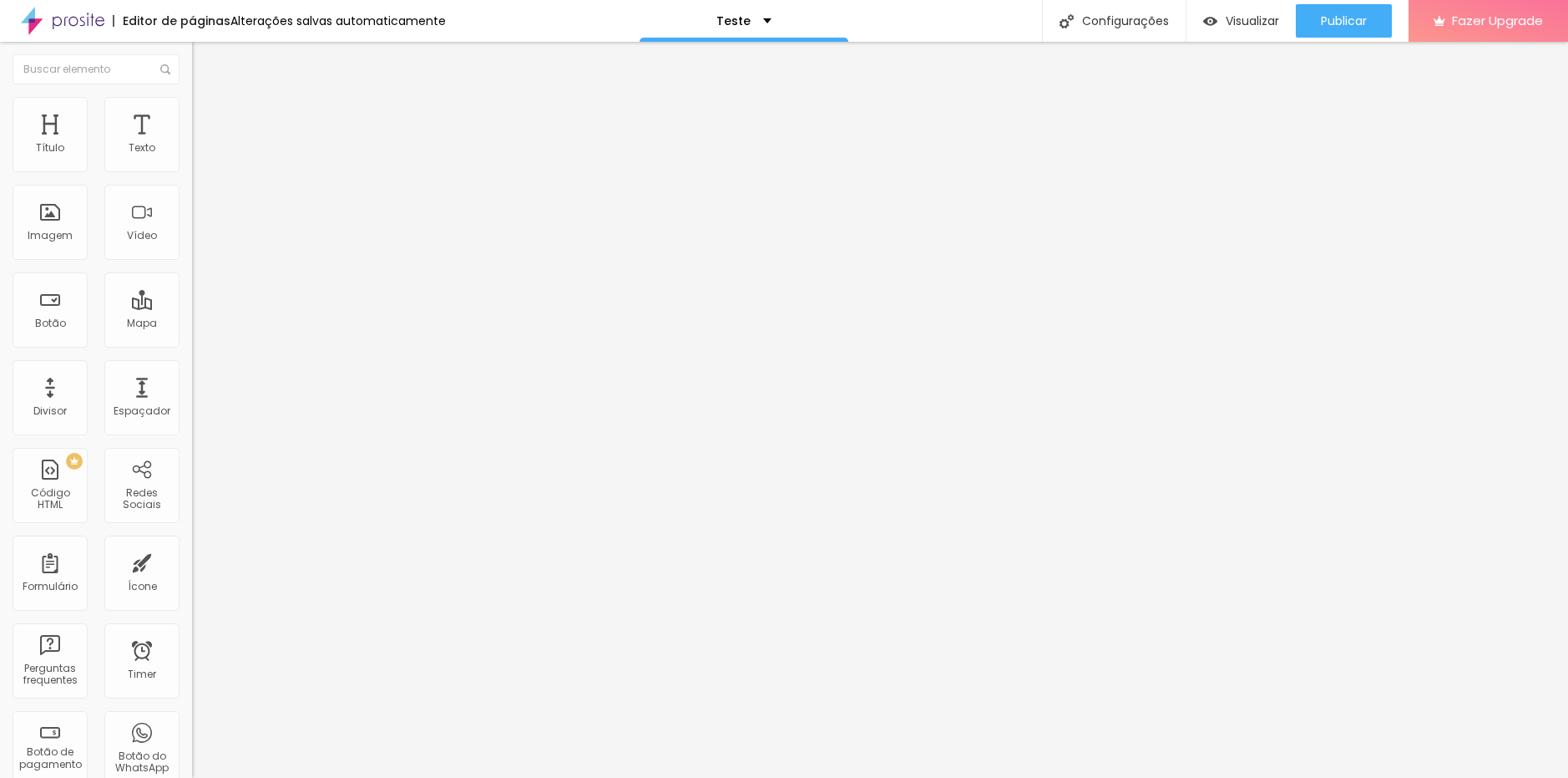
paste input "WhatsApp do Responsável"
type input "WhatsApp do Responsável"
type input "Whatsapp com o DDD"
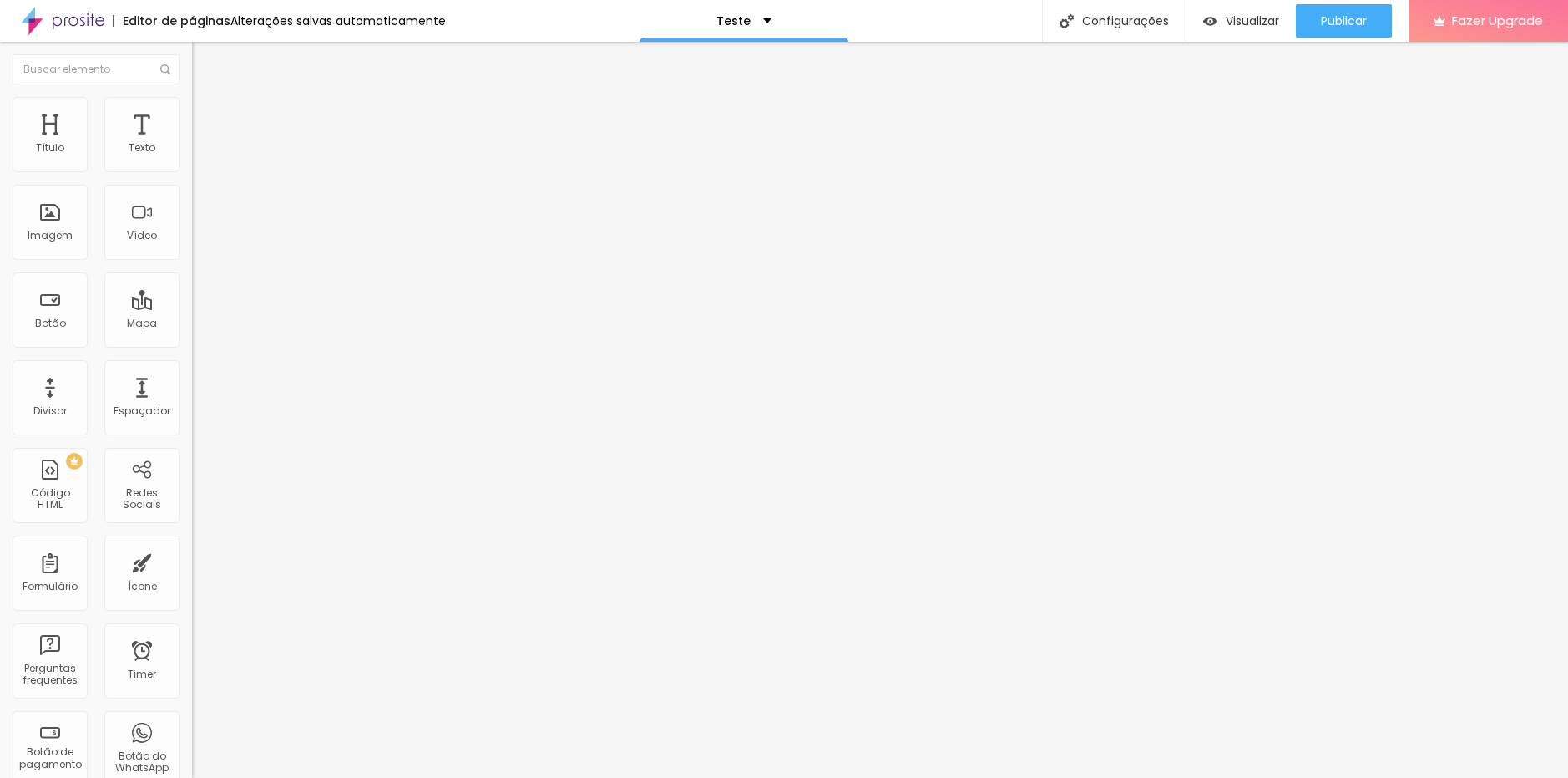
drag, startPoint x: 634, startPoint y: 566, endPoint x: 645, endPoint y: 567, distance: 11.0
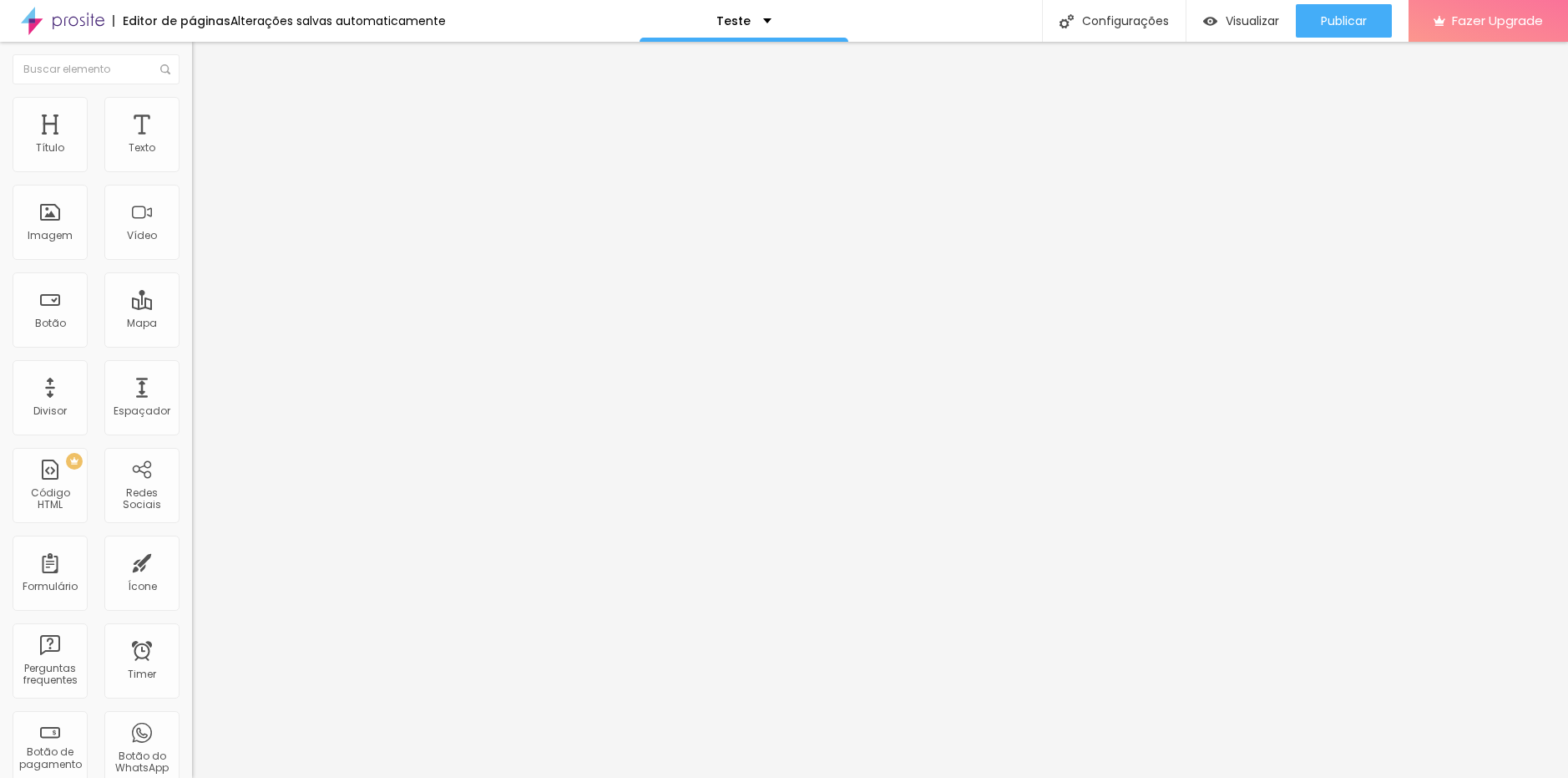
drag, startPoint x: 600, startPoint y: 468, endPoint x: 357, endPoint y: 430, distance: 246.0
paste input "do Responsável"
type input "E-mail do Responsável"
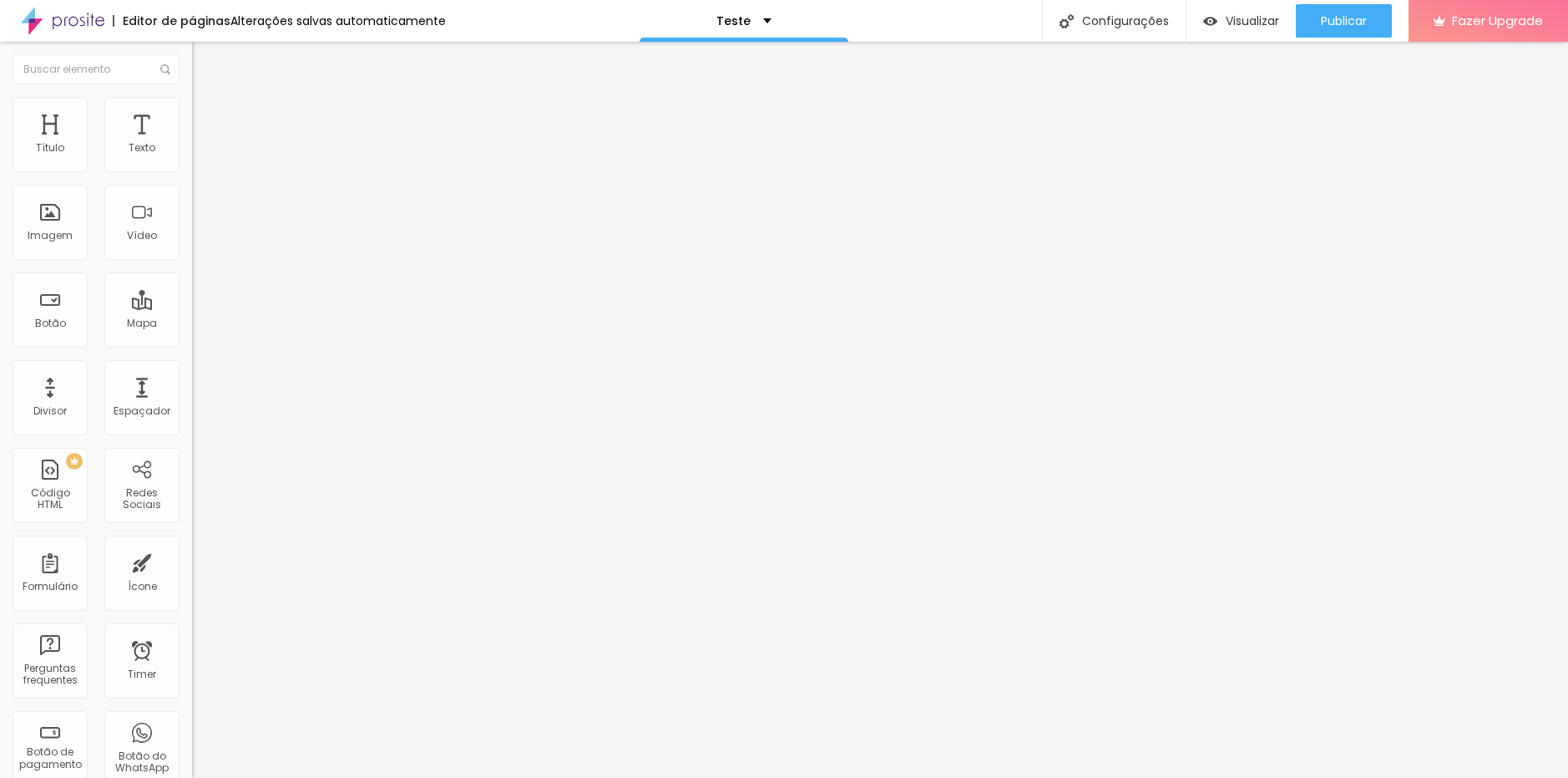
drag, startPoint x: 941, startPoint y: 475, endPoint x: 499, endPoint y: 438, distance: 443.5
paste input "E-mail do Responsável"
type input "Whatsapp com o DDD"
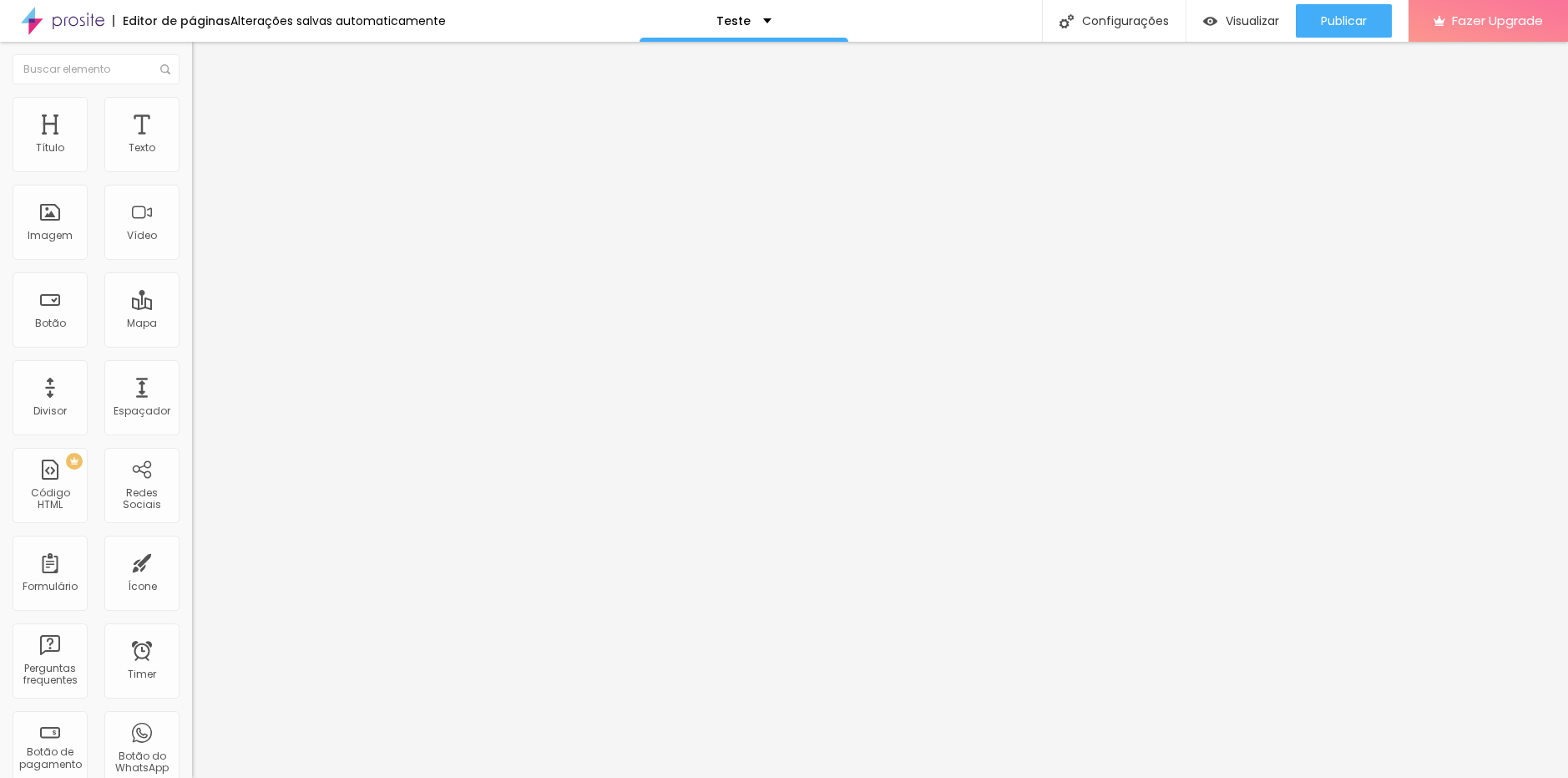
paste input "E-mail do Responsável"
type input "E"
paste input "O seu e-mail"
type input "O seu e-mail"
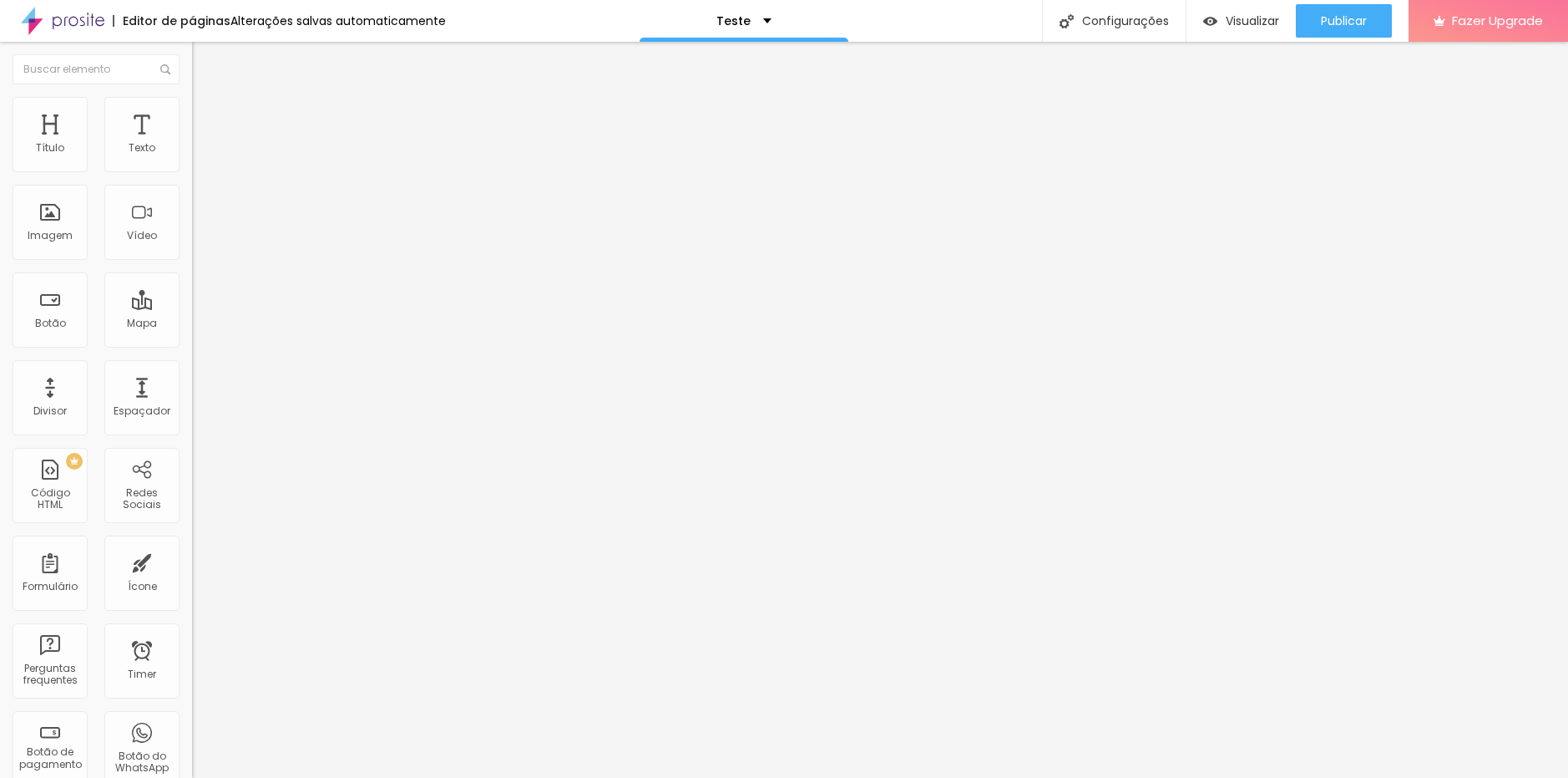
drag, startPoint x: 610, startPoint y: 524, endPoint x: -35, endPoint y: 592, distance: 648.6
click at [0, 592] on html "Editor de páginas Alterações salvas automaticamente Teste Configurações Configu…" at bounding box center [784, 389] width 1568 height 778
paste input "Nome da Escola"
type input "Nome da Escola"
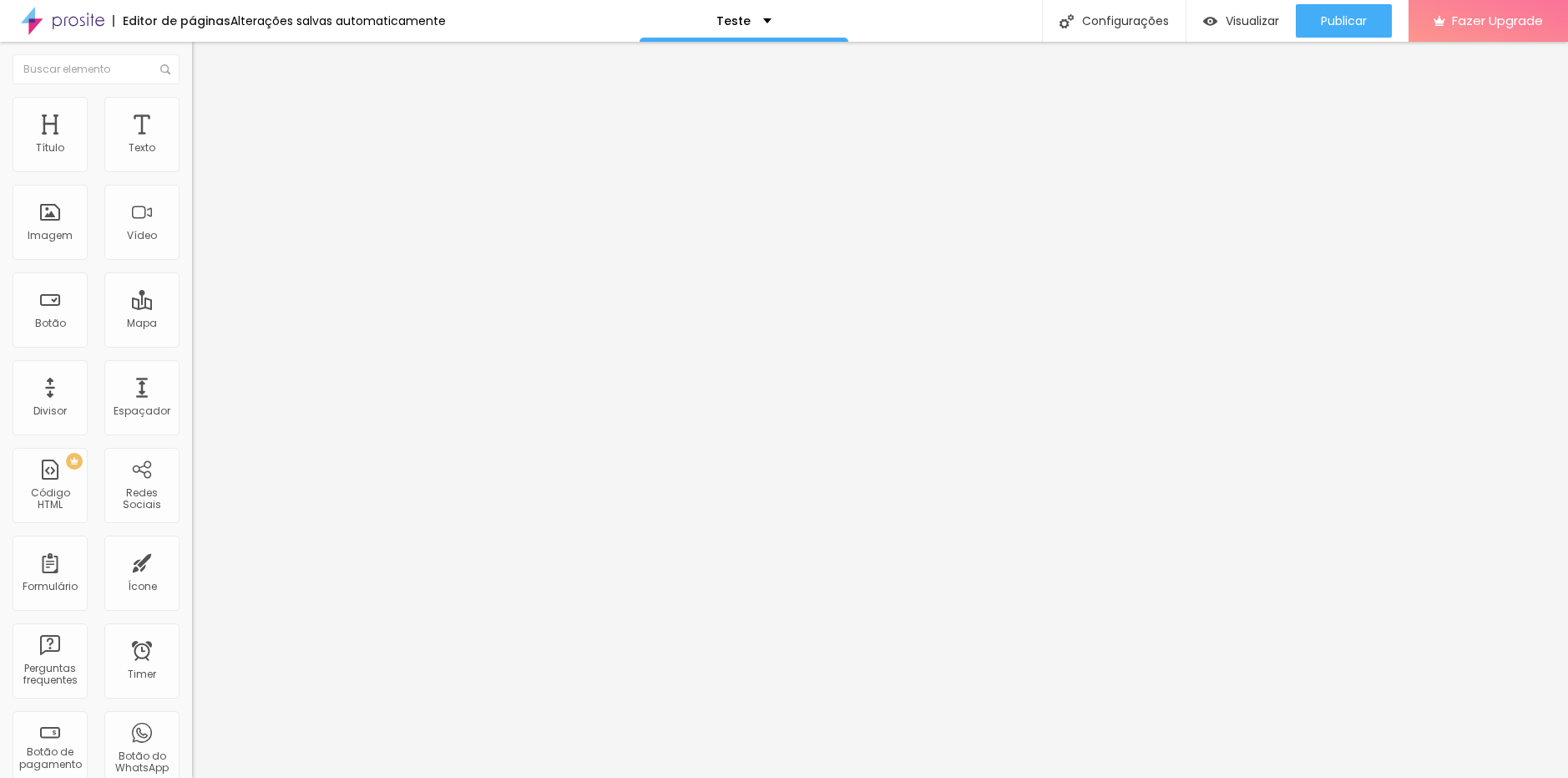
type input "Nome da escola atendida"
drag, startPoint x: 673, startPoint y: 575, endPoint x: 665, endPoint y: 582, distance: 10.6
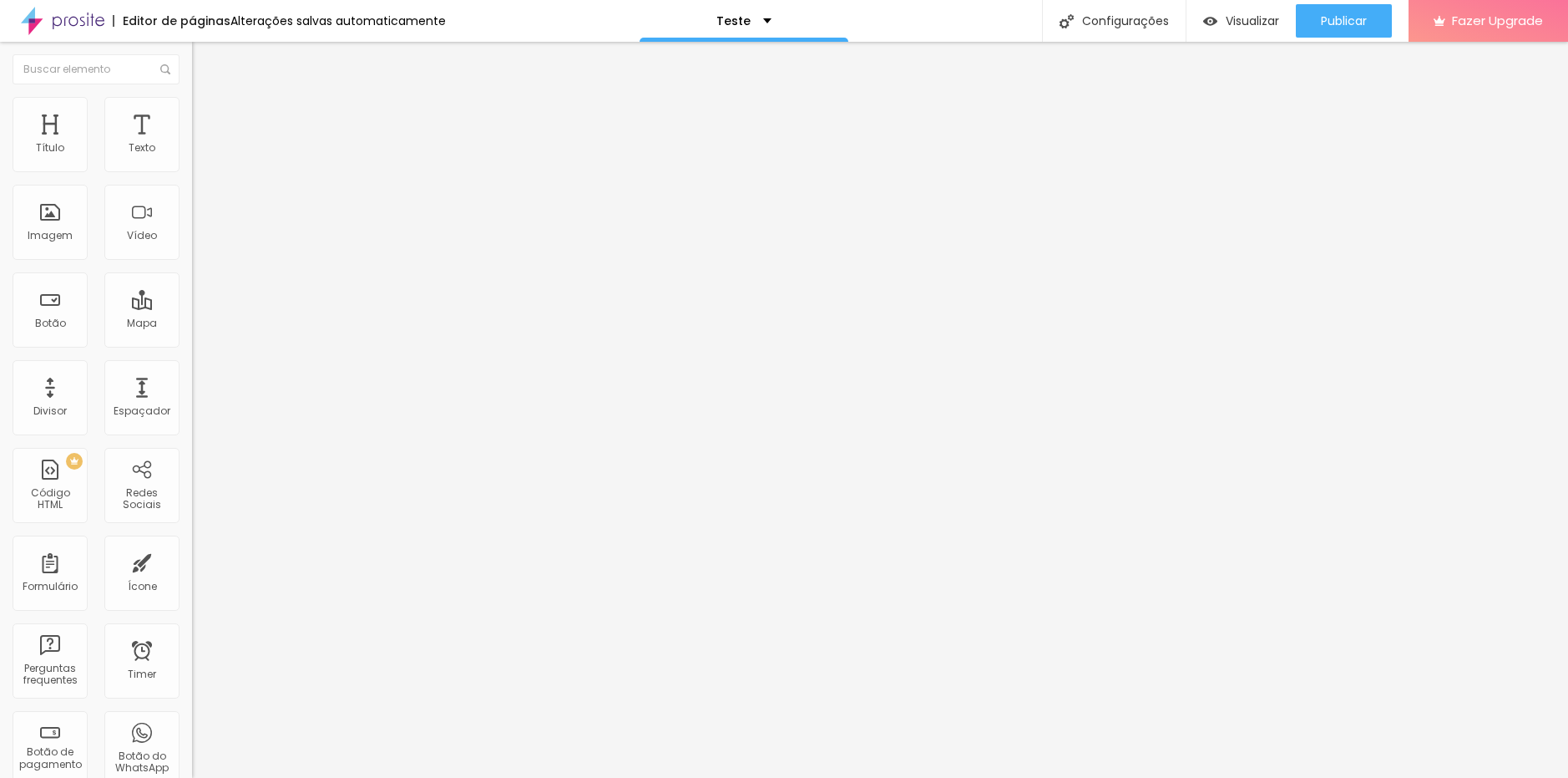
scroll to position [85, 0]
drag, startPoint x: 594, startPoint y: 495, endPoint x: 456, endPoint y: 450, distance: 145.2
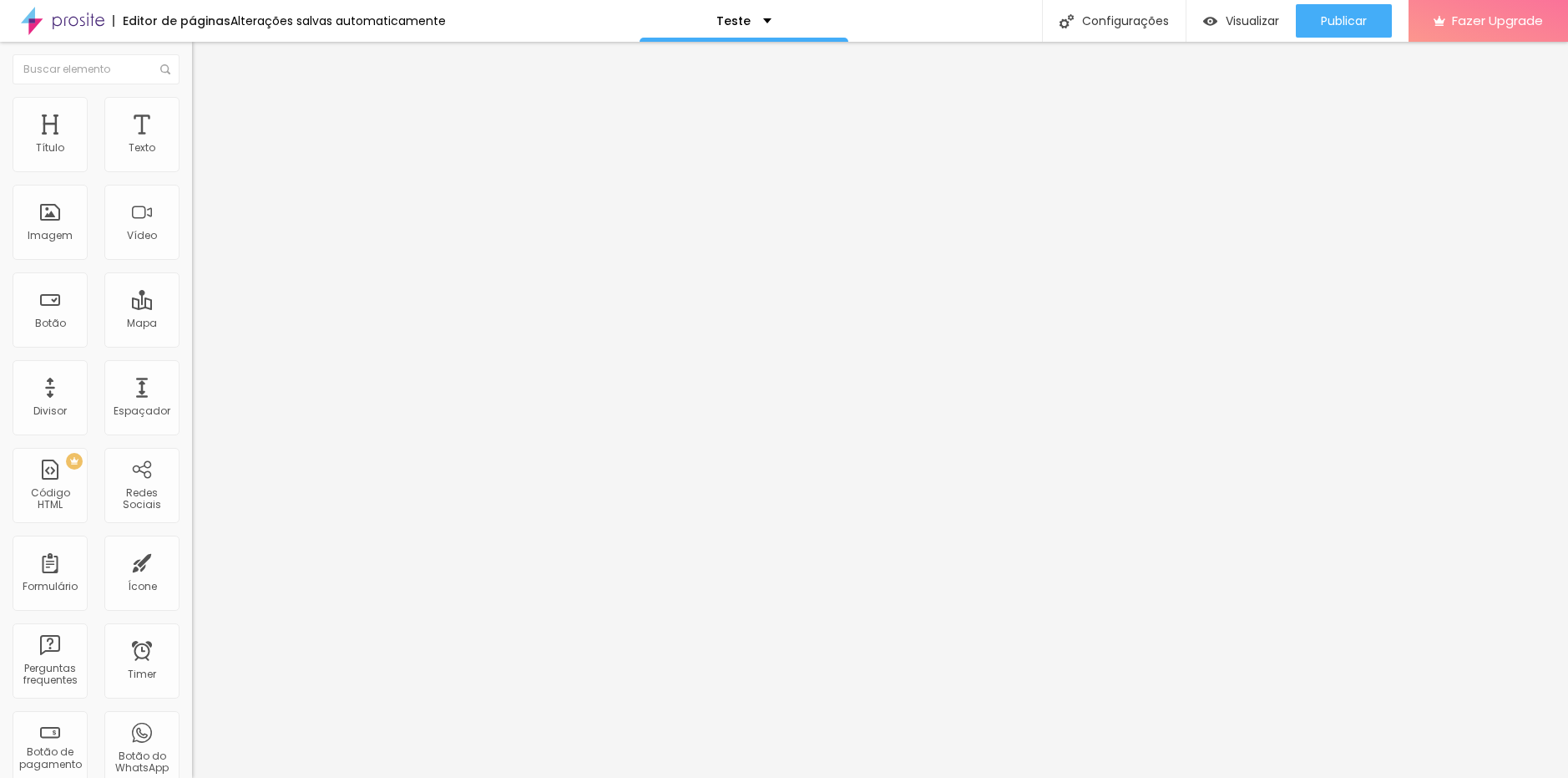
paste input "Data da realização das fotos: dia/mês/an"
type input "Data da realização das fotos: dia/mês/ano"
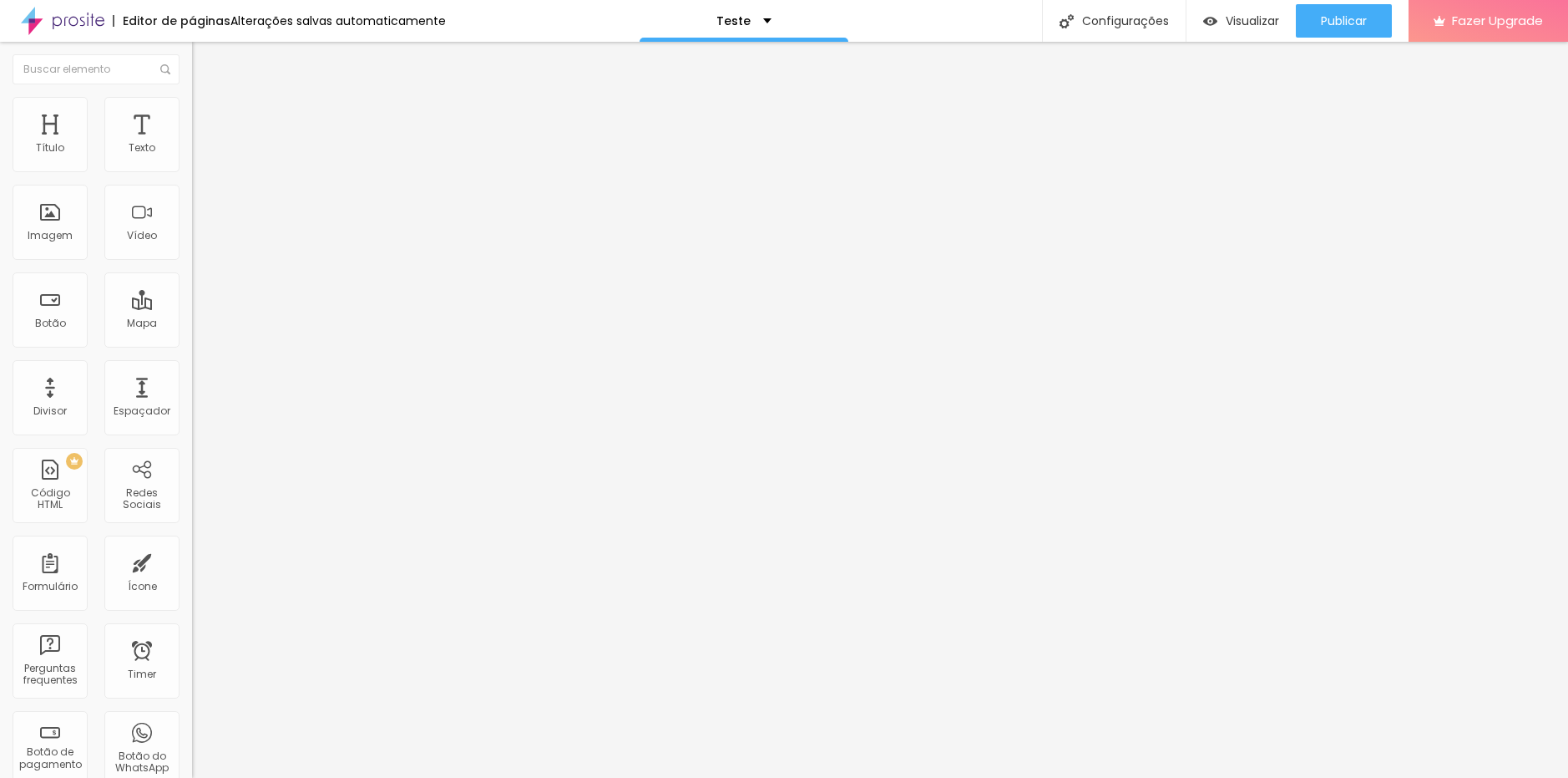
type input "Dia/Mês/Ano"
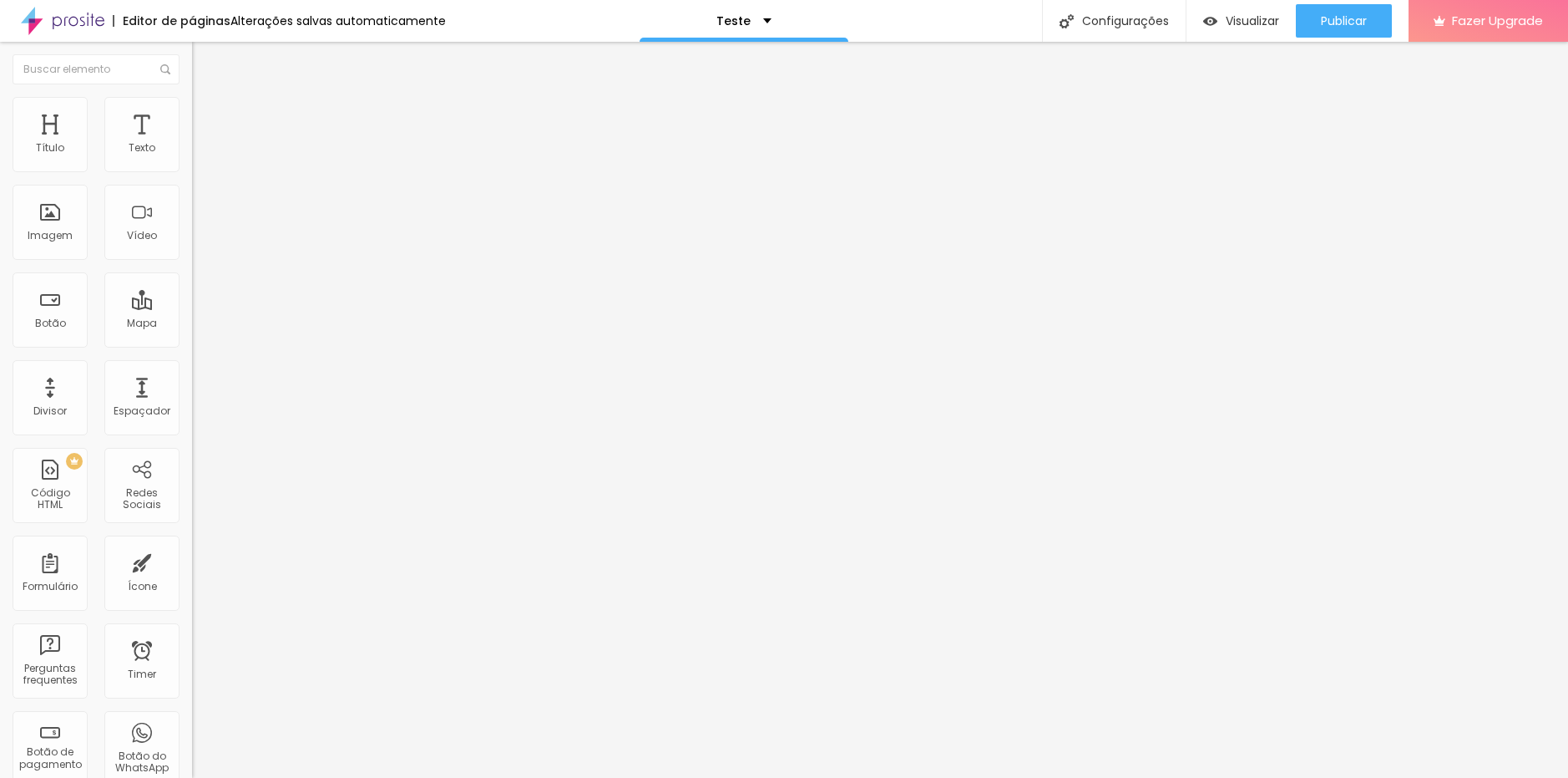
drag, startPoint x: 608, startPoint y: 542, endPoint x: 502, endPoint y: 546, distance: 106.1
paste input "Nome do Aluno(a) Atendido(a"
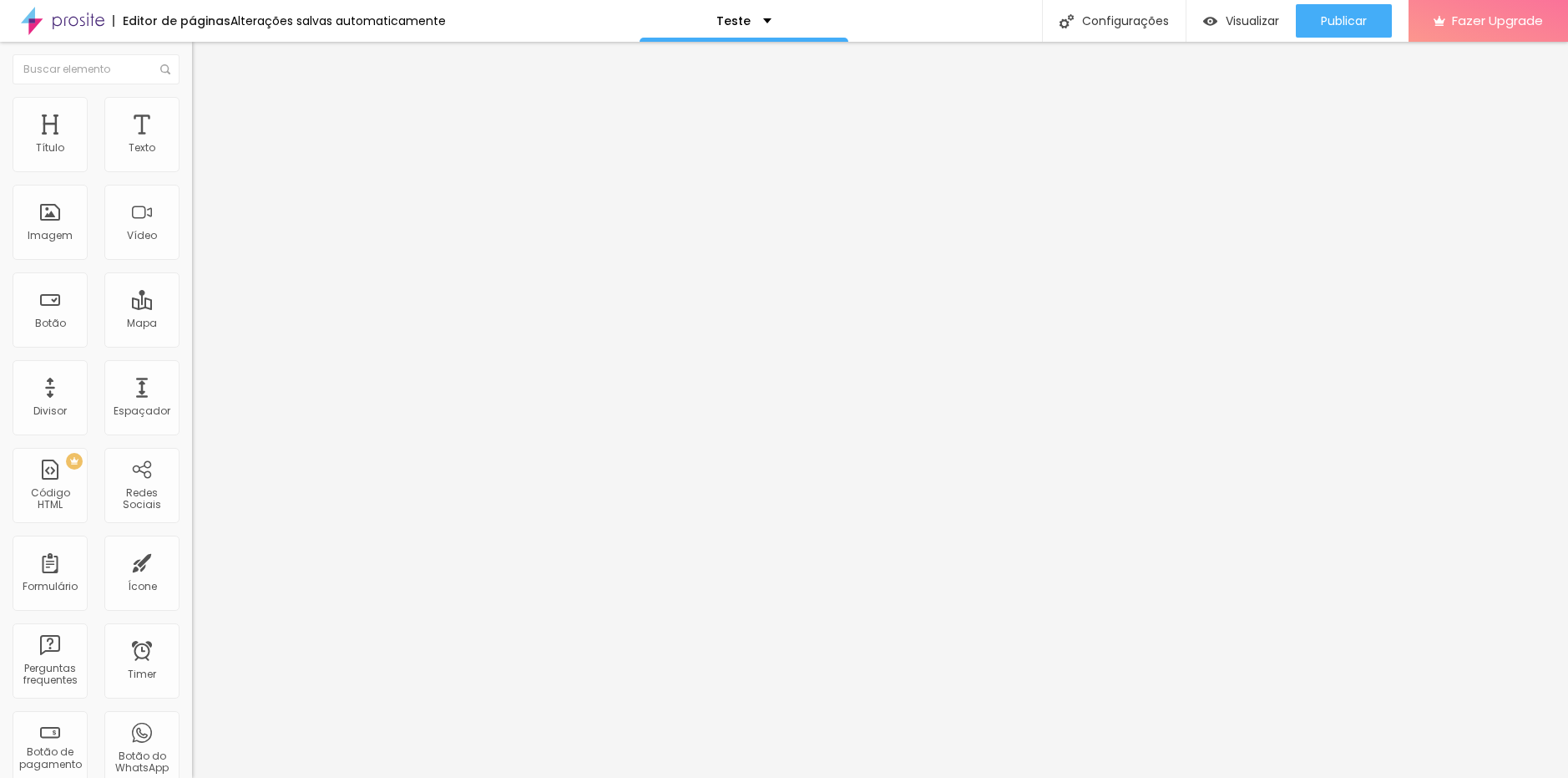
type input "Nome do Aluno(a) Atendido(a"
type input "Nome completo do aluno(a)"
type input "Nome do Aluno(a) Atendido(a)"
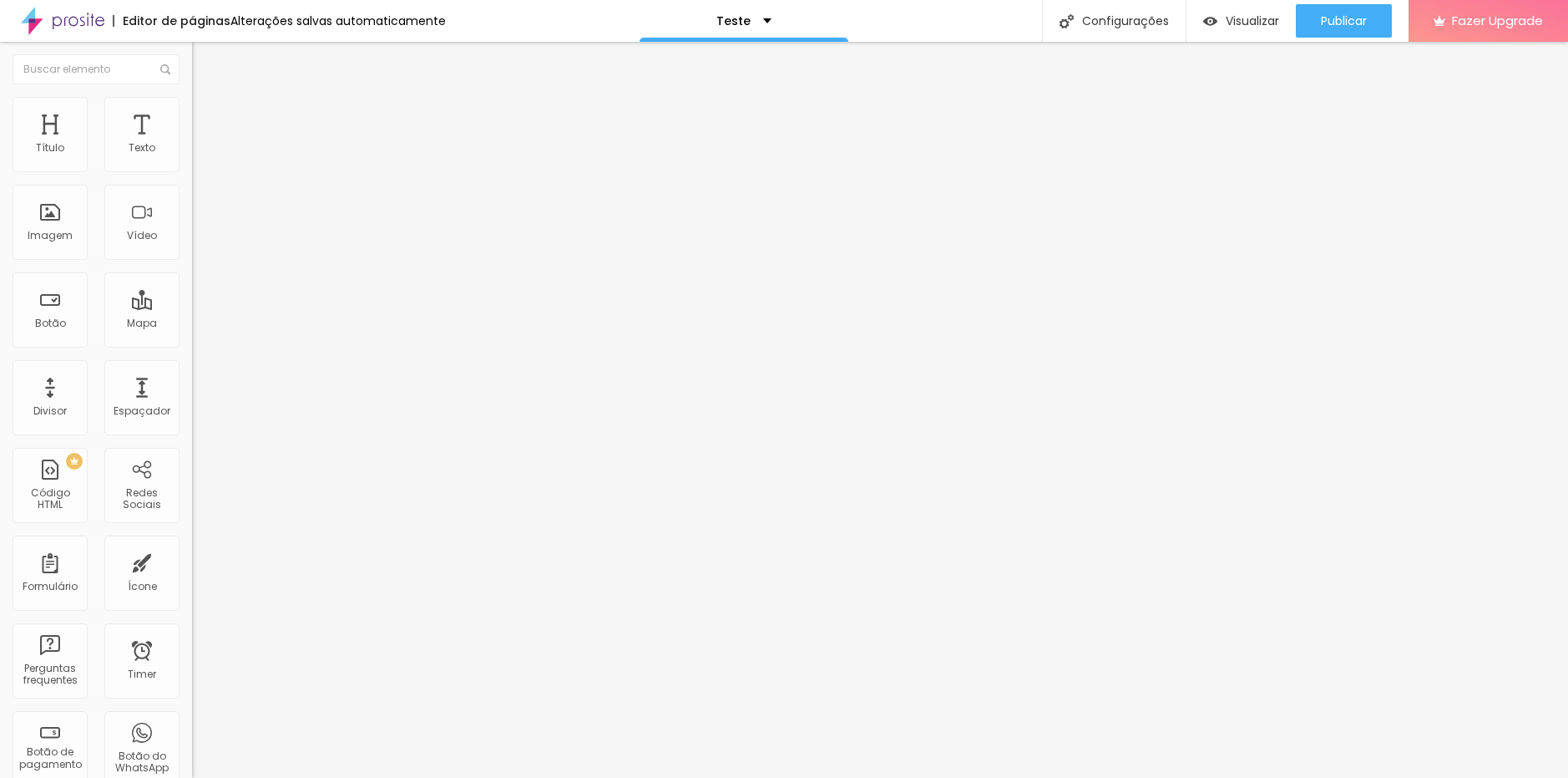
drag, startPoint x: 623, startPoint y: 499, endPoint x: 458, endPoint y: 501, distance: 165.0
paste input "Turno/ Turma/ Professor(a)"
type input "Turno/ Turma/ Professor(a)"
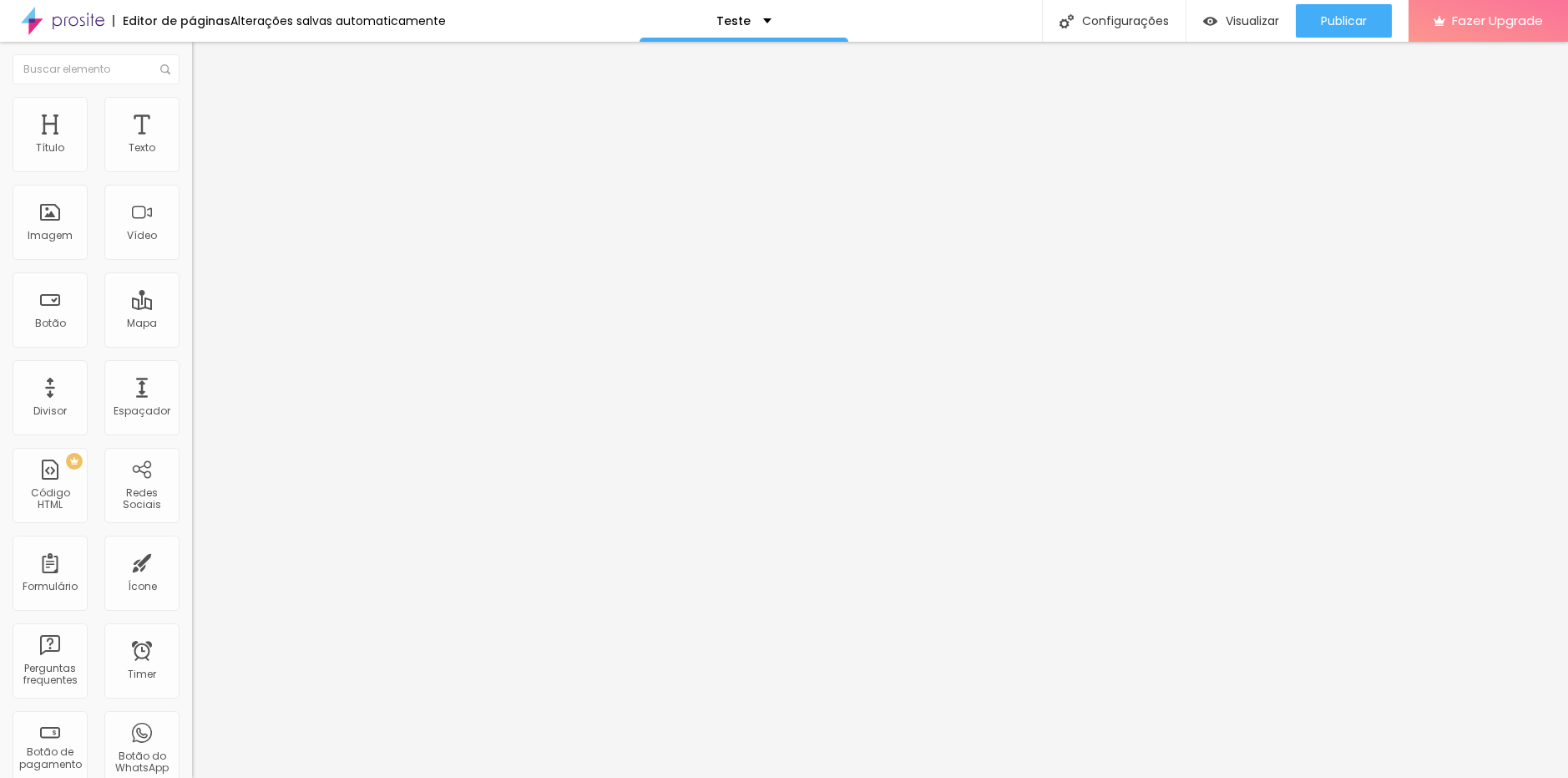
paste input "Preencha conforme solicitado"
type input "Preencha conforme solicitado"
drag, startPoint x: 883, startPoint y: 430, endPoint x: 896, endPoint y: 472, distance: 44.0
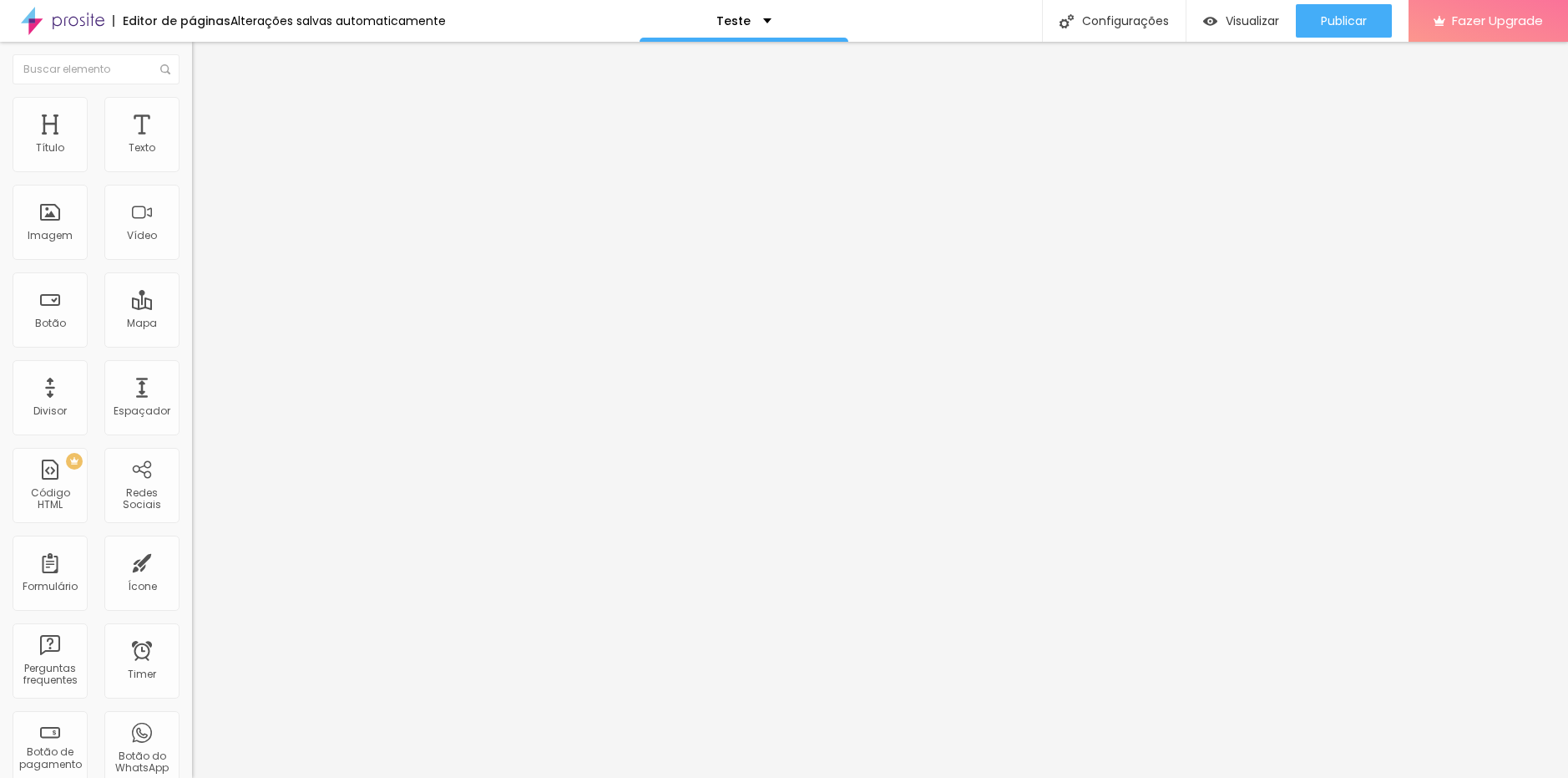
drag, startPoint x: 655, startPoint y: 500, endPoint x: 389, endPoint y: 482, distance: 266.6
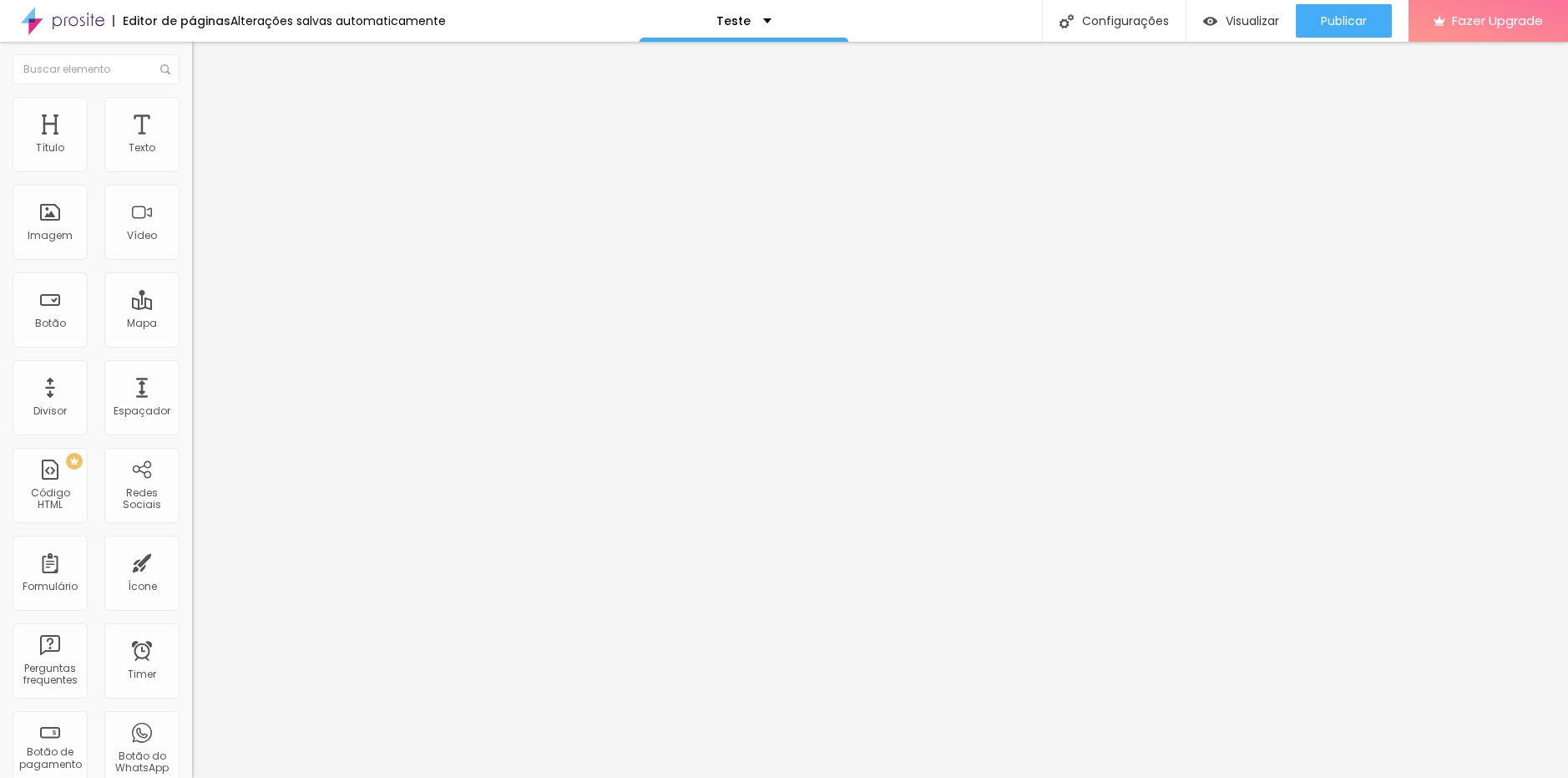
paste input "Escolha uma opção:"
type input "Escolha uma opção:"
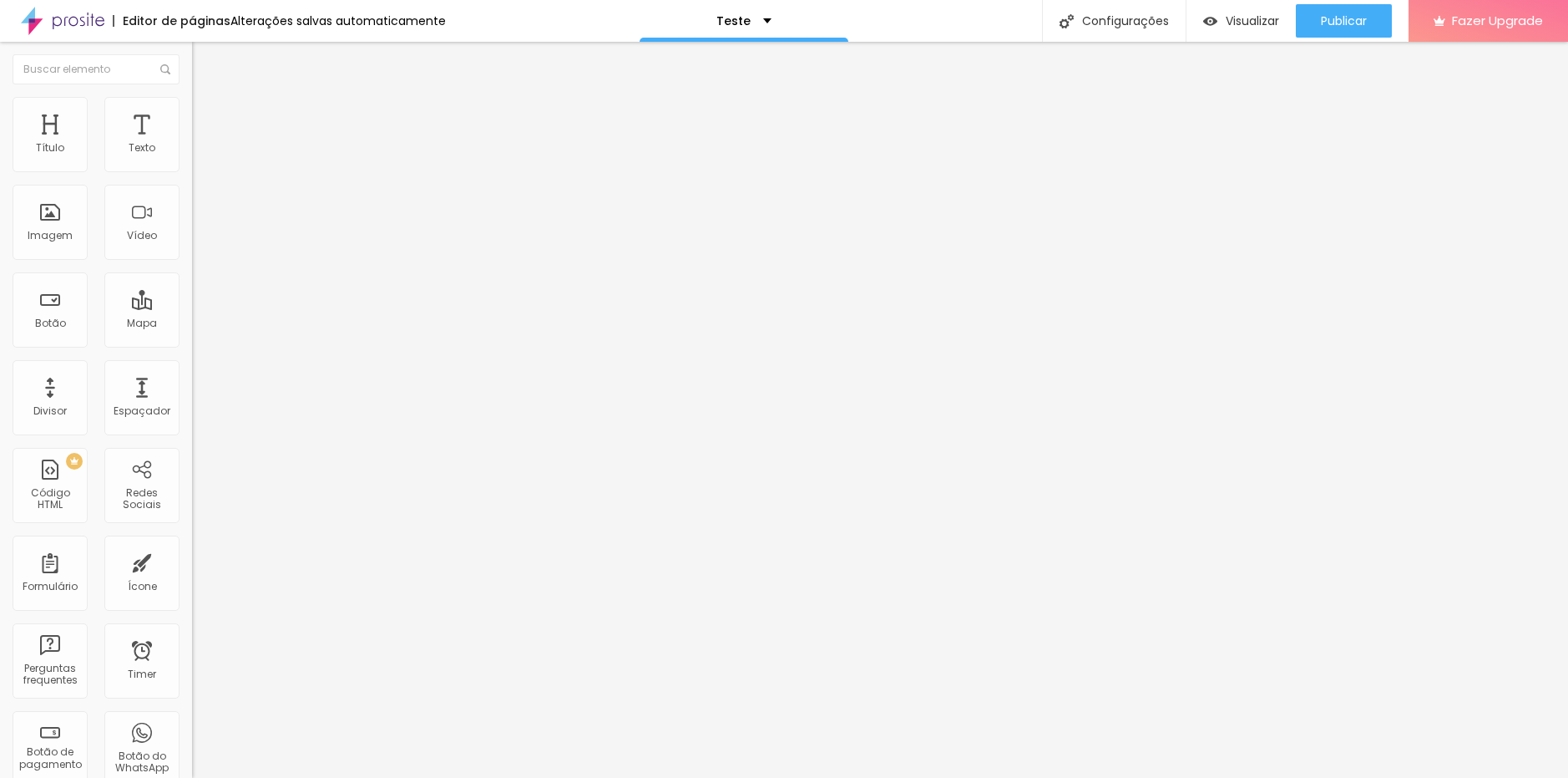
paste input "Entregar as Fotografias na Escola Enviar para a minha casa meu pedido"
type input "Entregar as Fotografias na Escola Enviar para a minha casa meu pedido"
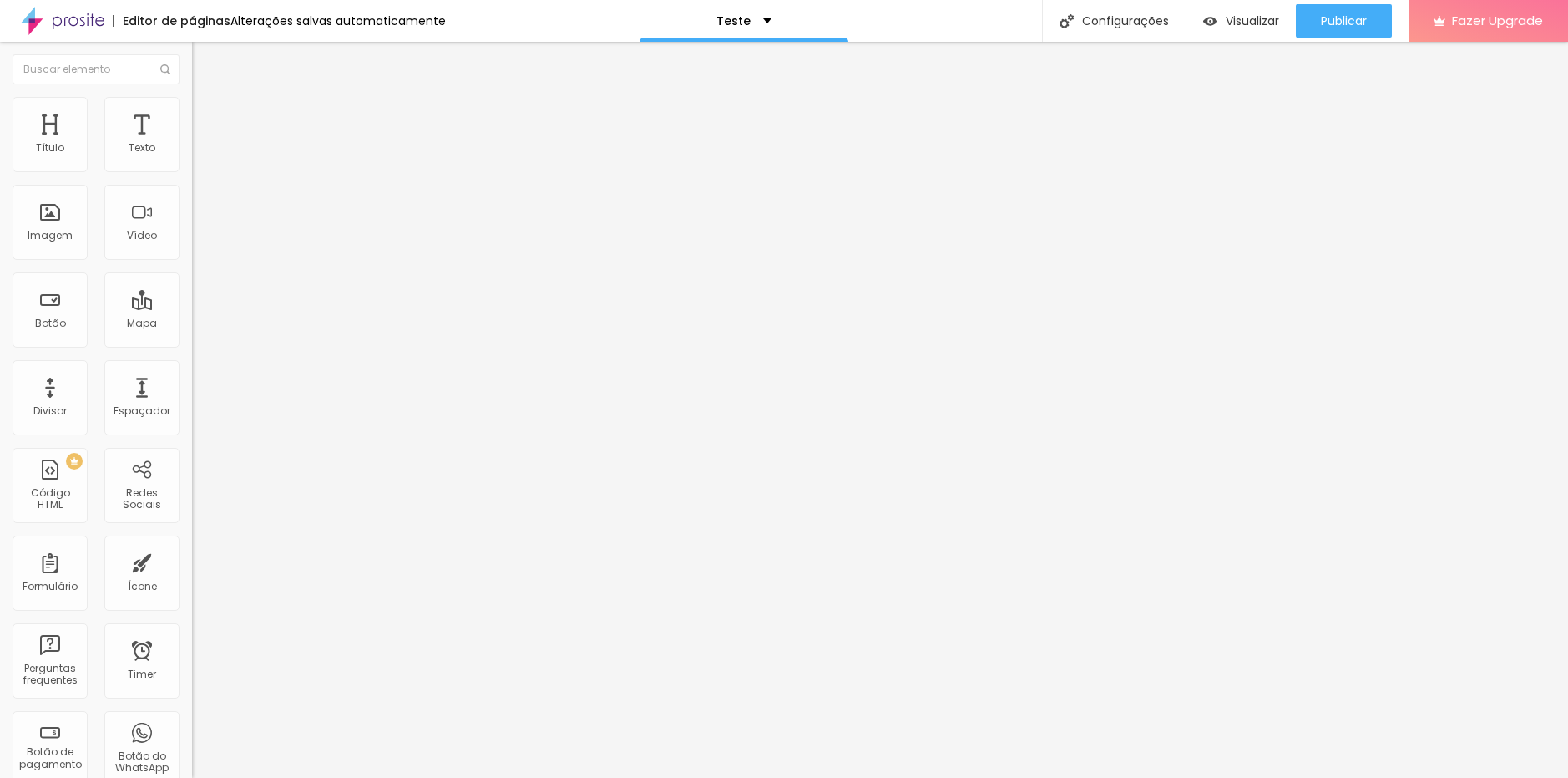
drag, startPoint x: 653, startPoint y: 542, endPoint x: 284, endPoint y: 566, distance: 369.8
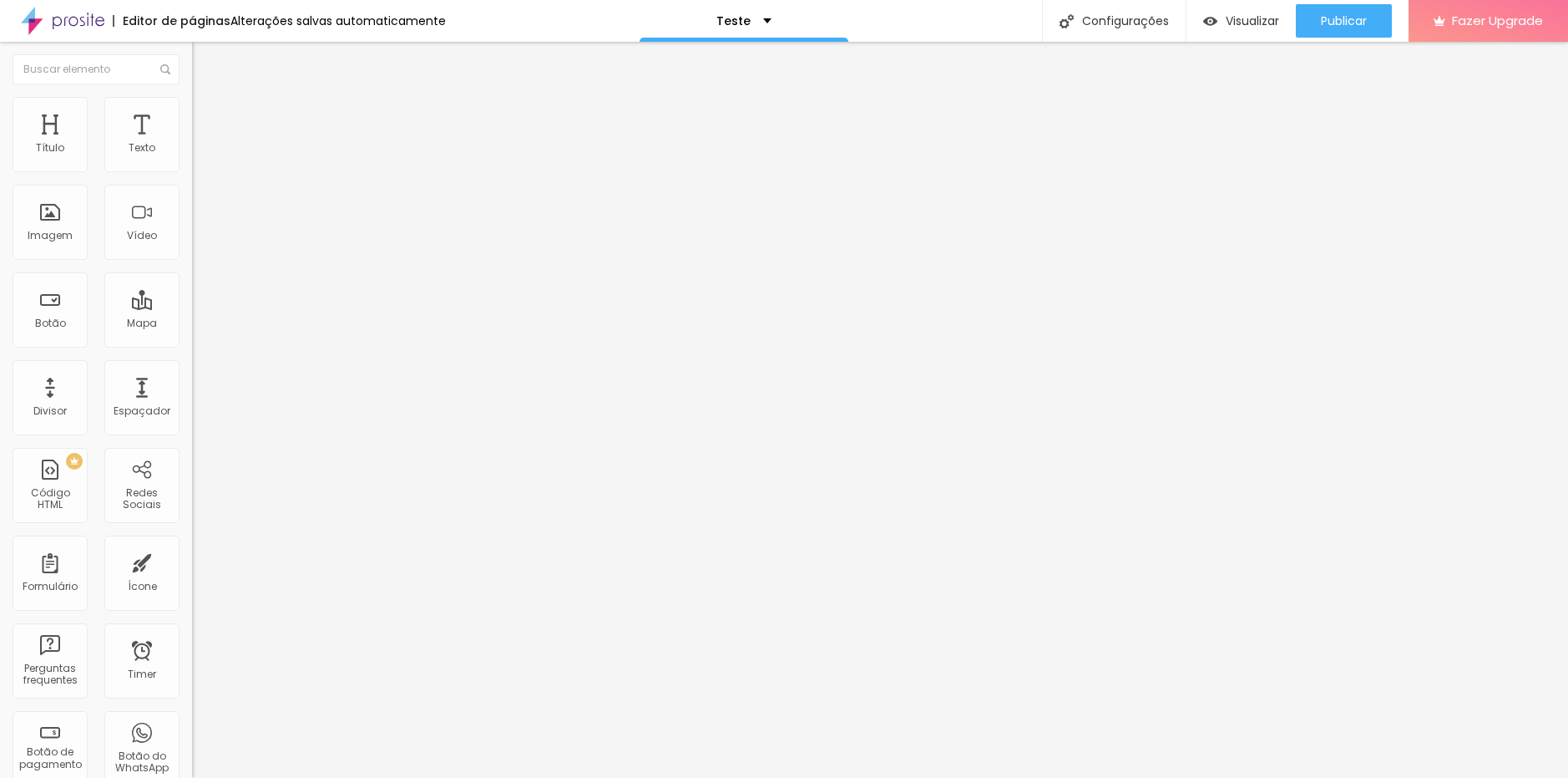
paste input "Caso tenha selecionado acima, a opção de receber seu material, na sua residênci…"
type input "Caso tenha selecionado acima, a opção de receber seu material, na sua residênci…"
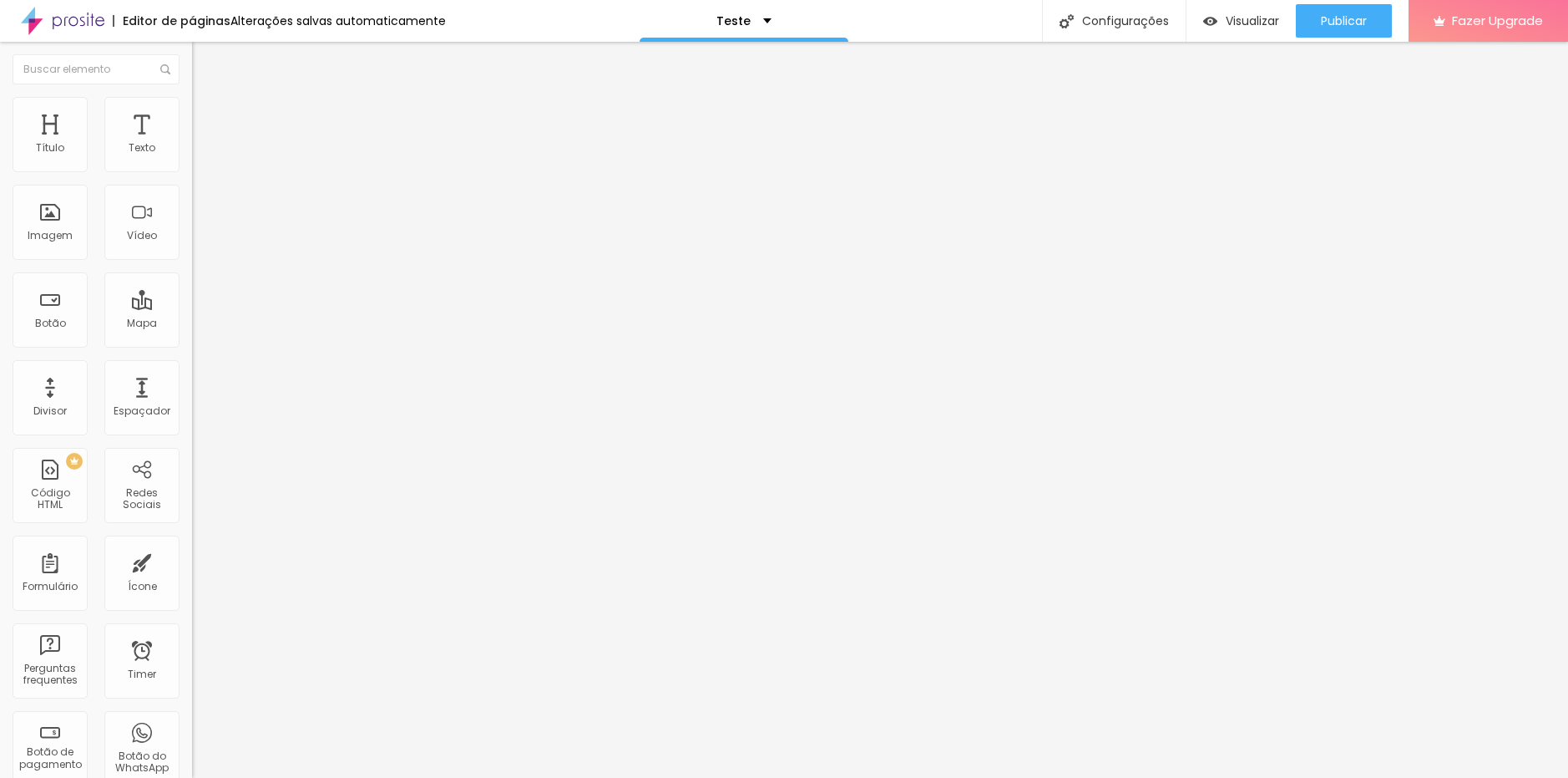
paste input "Seu endereço completo com o CEP para cálculo do FRETE"
type input "Seu endereço completo com o CEP para cálculo do FRETE"
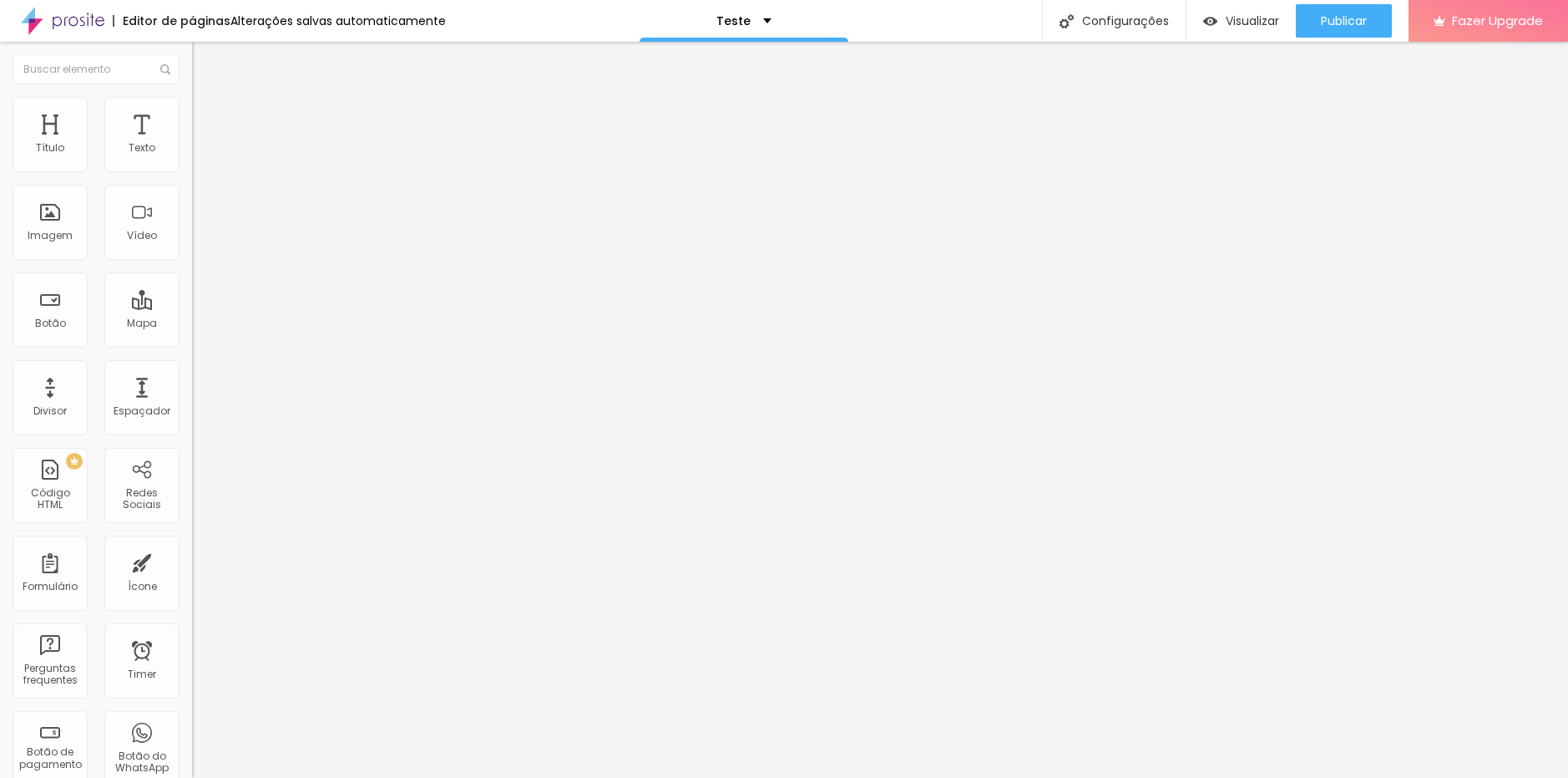
drag, startPoint x: 650, startPoint y: 494, endPoint x: 464, endPoint y: 490, distance: 186.0
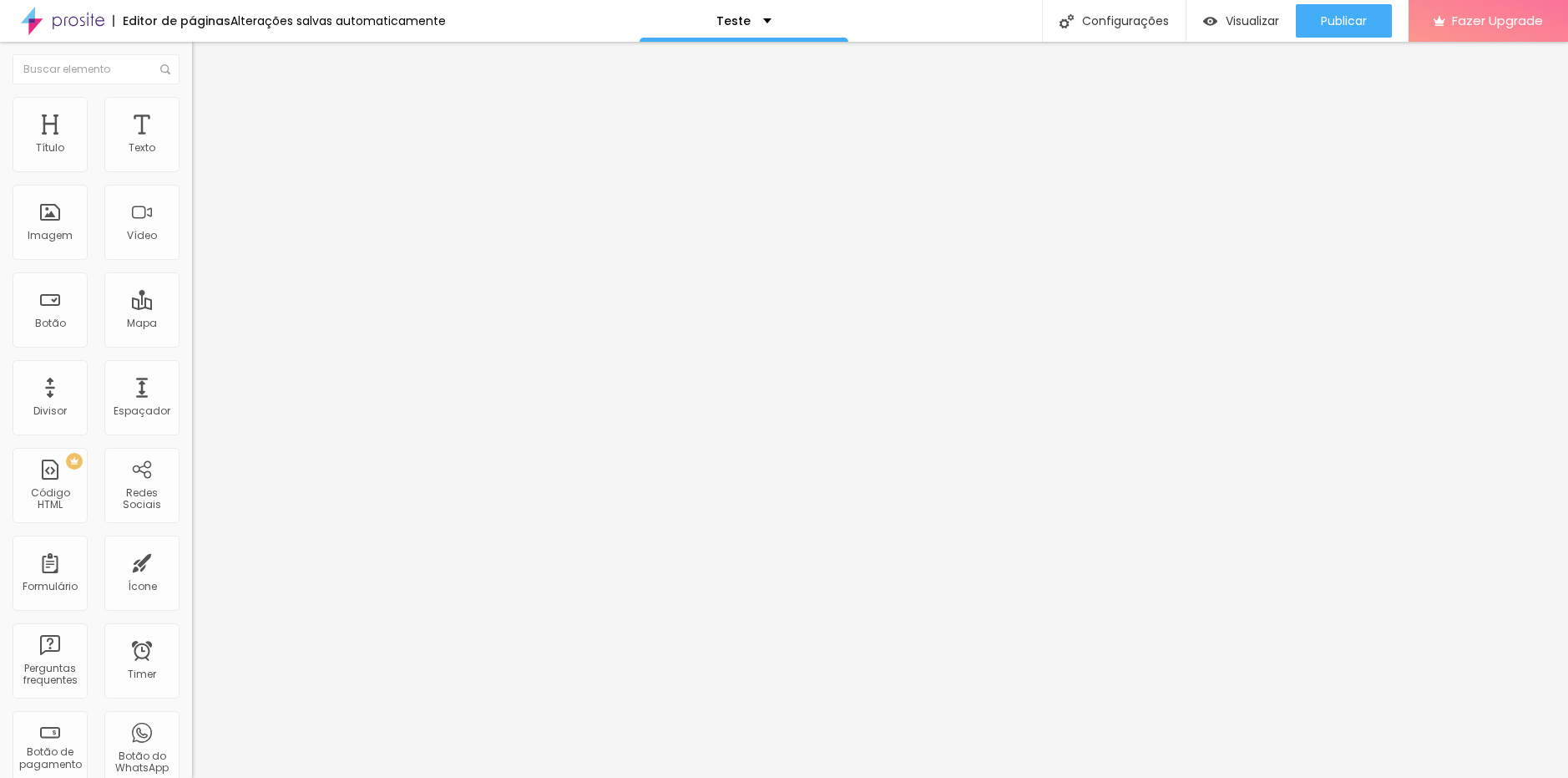
paste input "Caso deseje adquirir uma quantidade maior de fotografias, descreva aqui o que d…"
type input "Caso deseje adquirir uma quantidade maior de fotografias, descreva aqui o que d…"
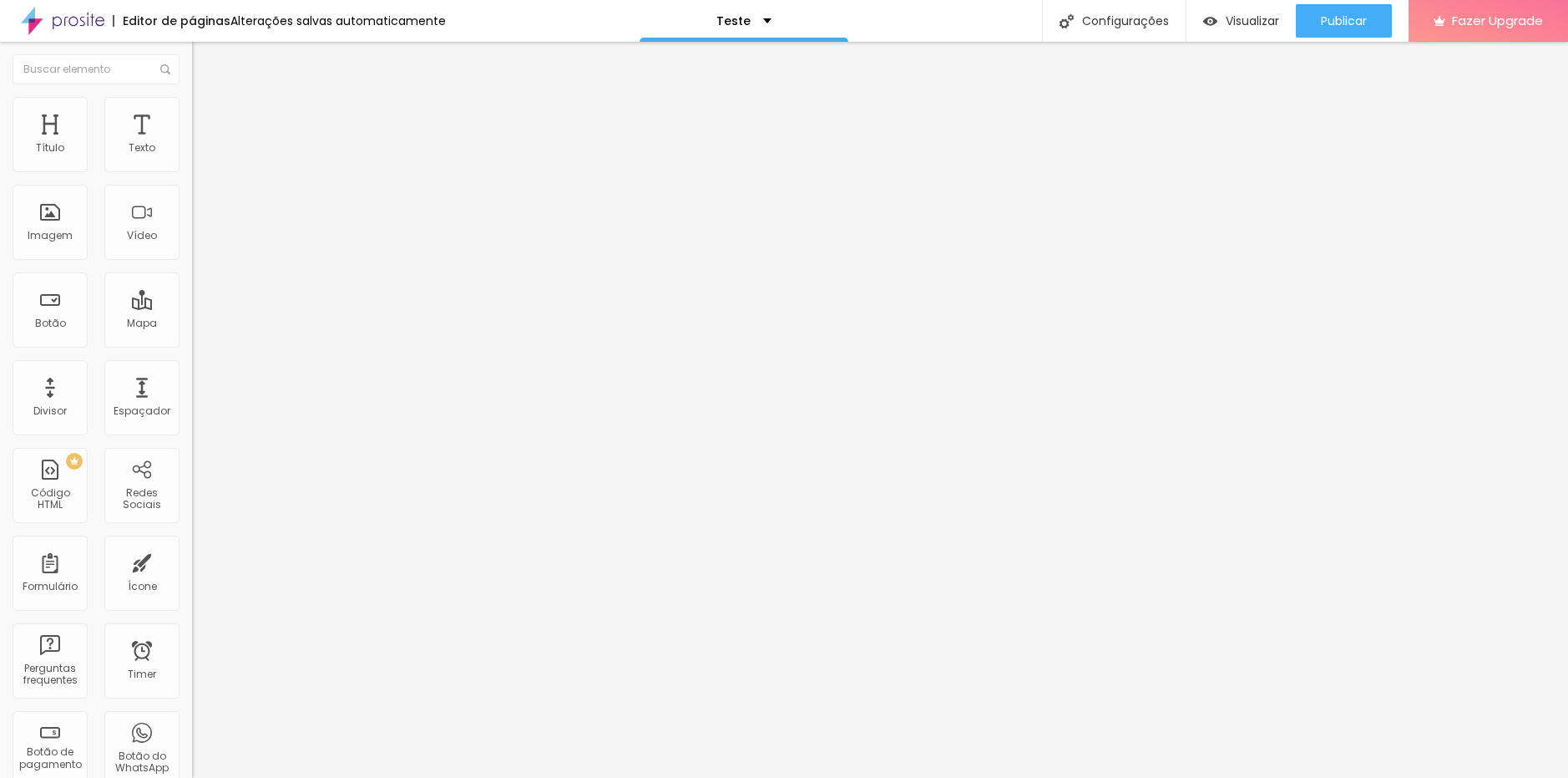
scroll to position [483, 0]
drag, startPoint x: 632, startPoint y: 520, endPoint x: 547, endPoint y: 521, distance: 85.0
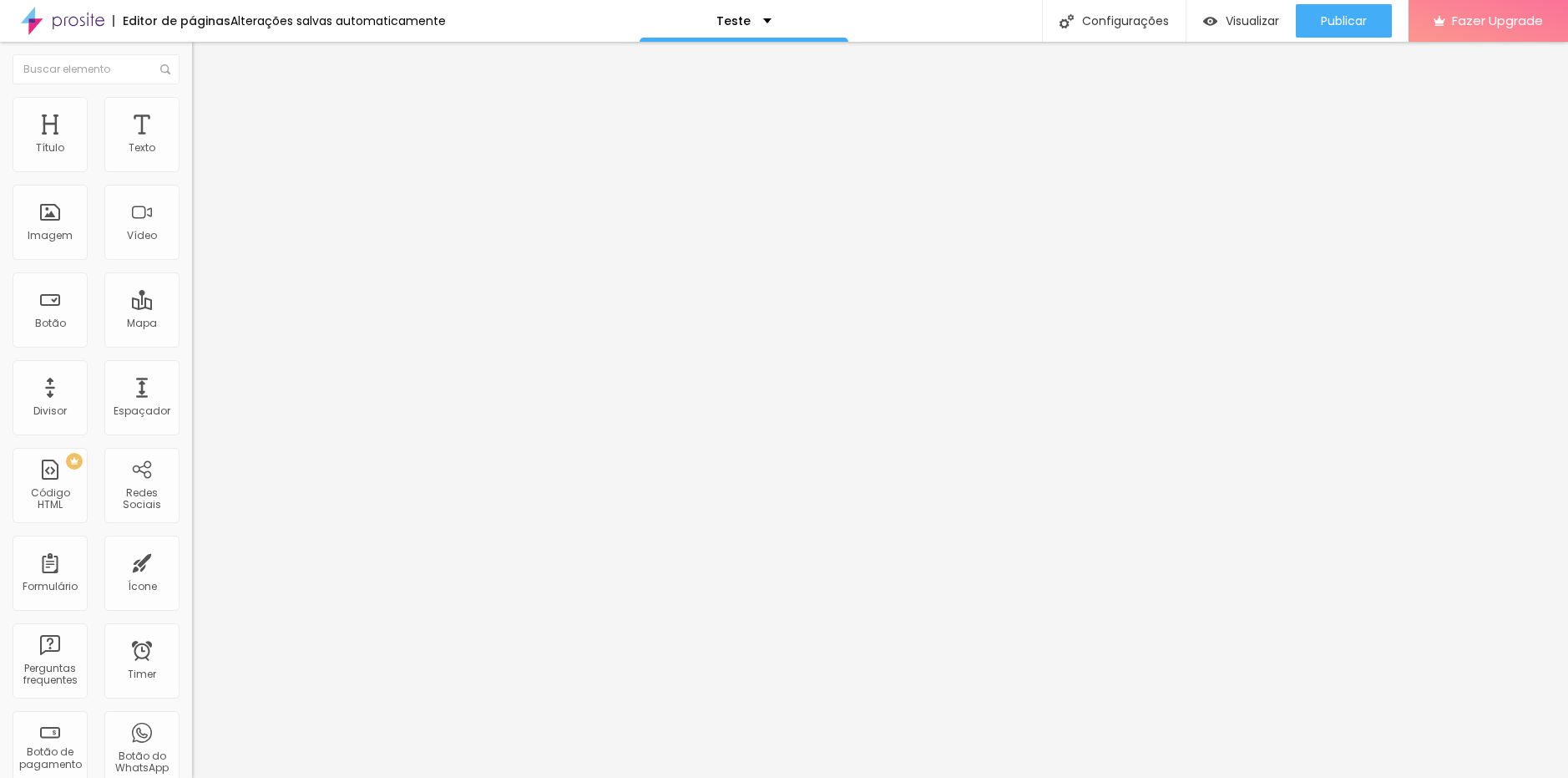
scroll to position [401, 0]
drag, startPoint x: 562, startPoint y: 506, endPoint x: 451, endPoint y: 533, distance: 114.2
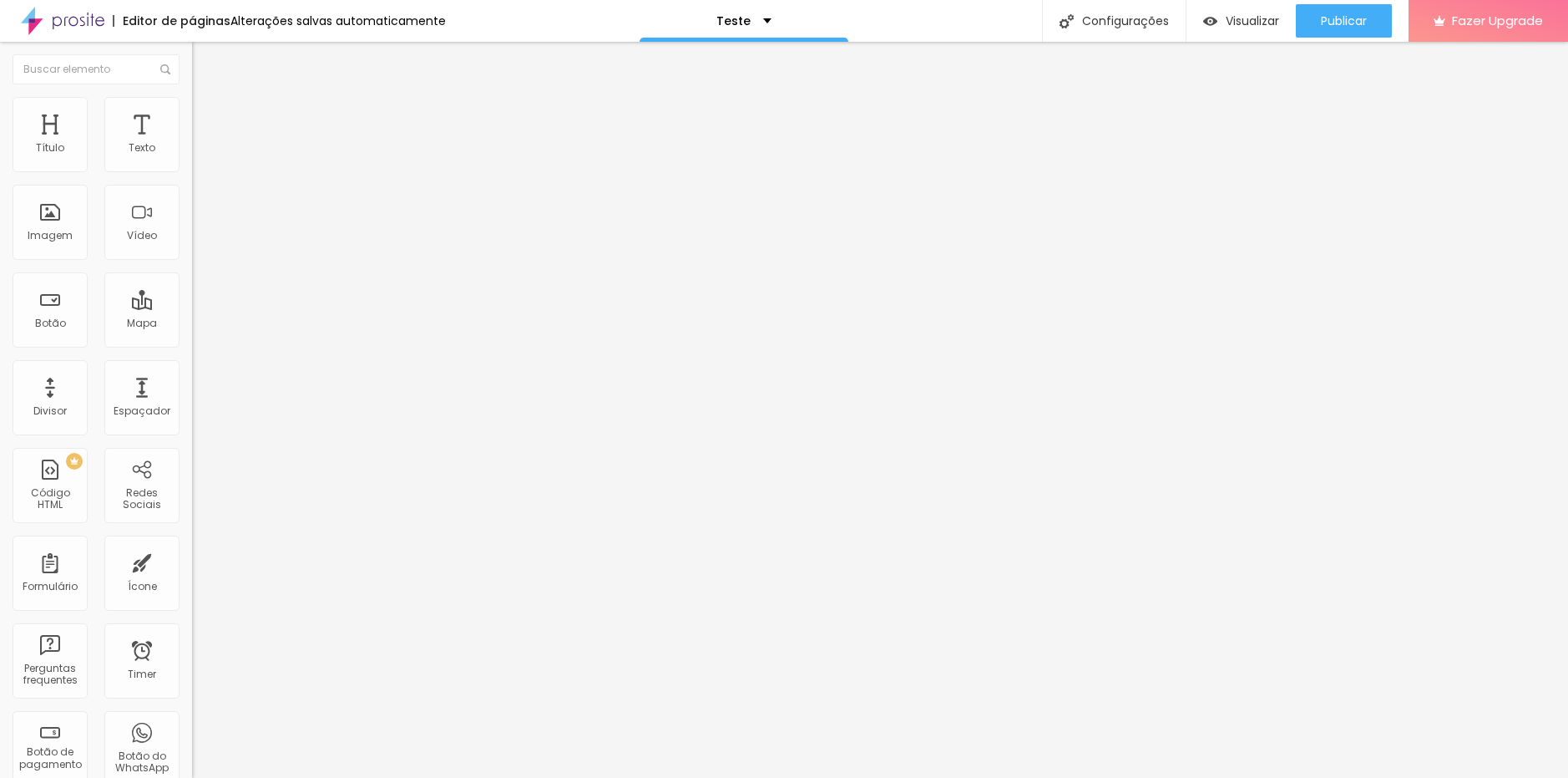
paste input "AUTORIZAÇÃO DE USO DE IMAGEM E VÍDEO : A CONTRATANTE autoriza, de forma livre e…"
type input "AUTORIZAÇÃO DE USO DE IMAGEM E VÍDEO : A CONTRATANTE autoriza, de forma livre e…"
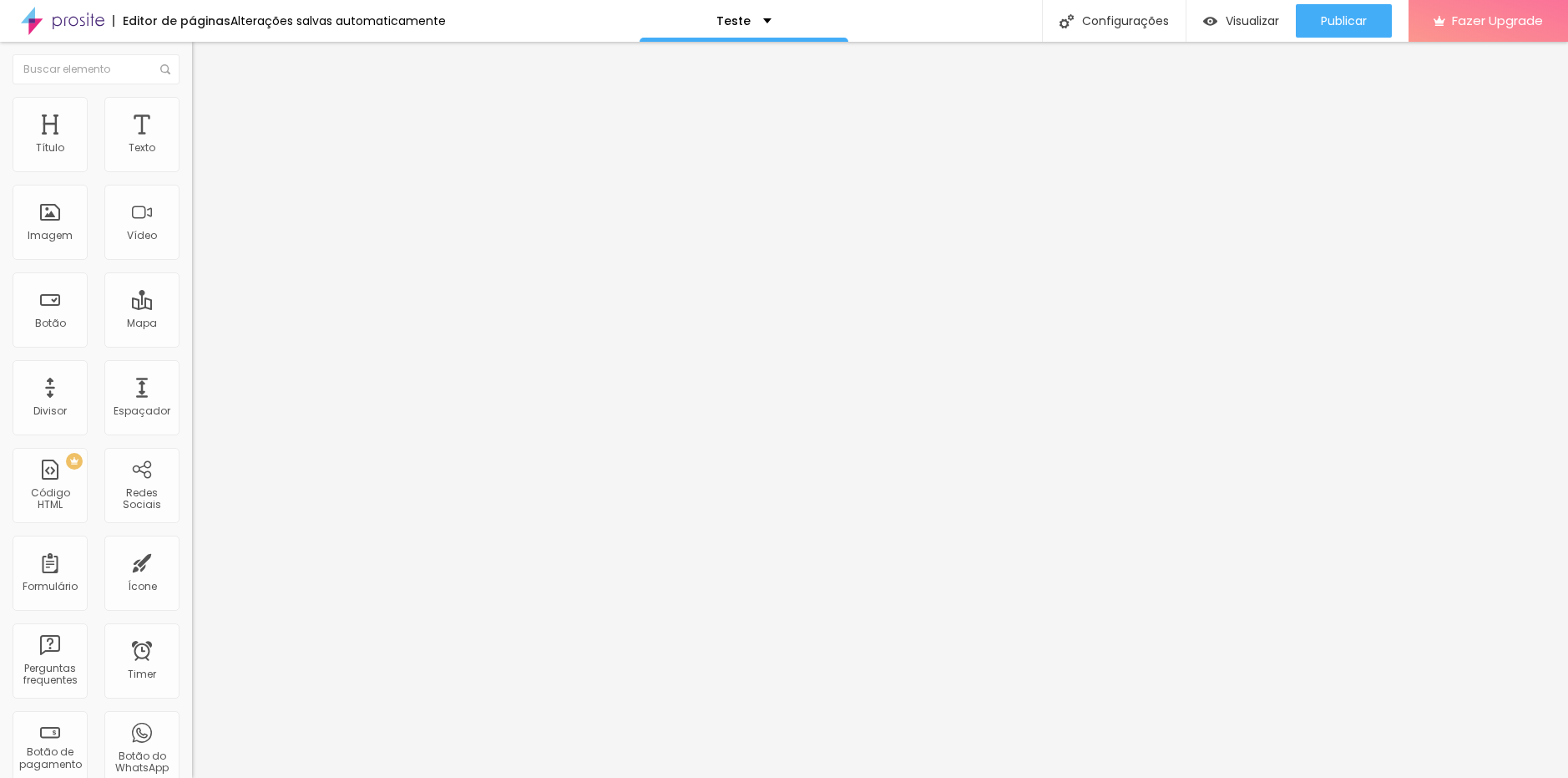
drag, startPoint x: 629, startPoint y: 534, endPoint x: 555, endPoint y: 543, distance: 74.5
drag, startPoint x: 630, startPoint y: 533, endPoint x: 548, endPoint y: 551, distance: 84.0
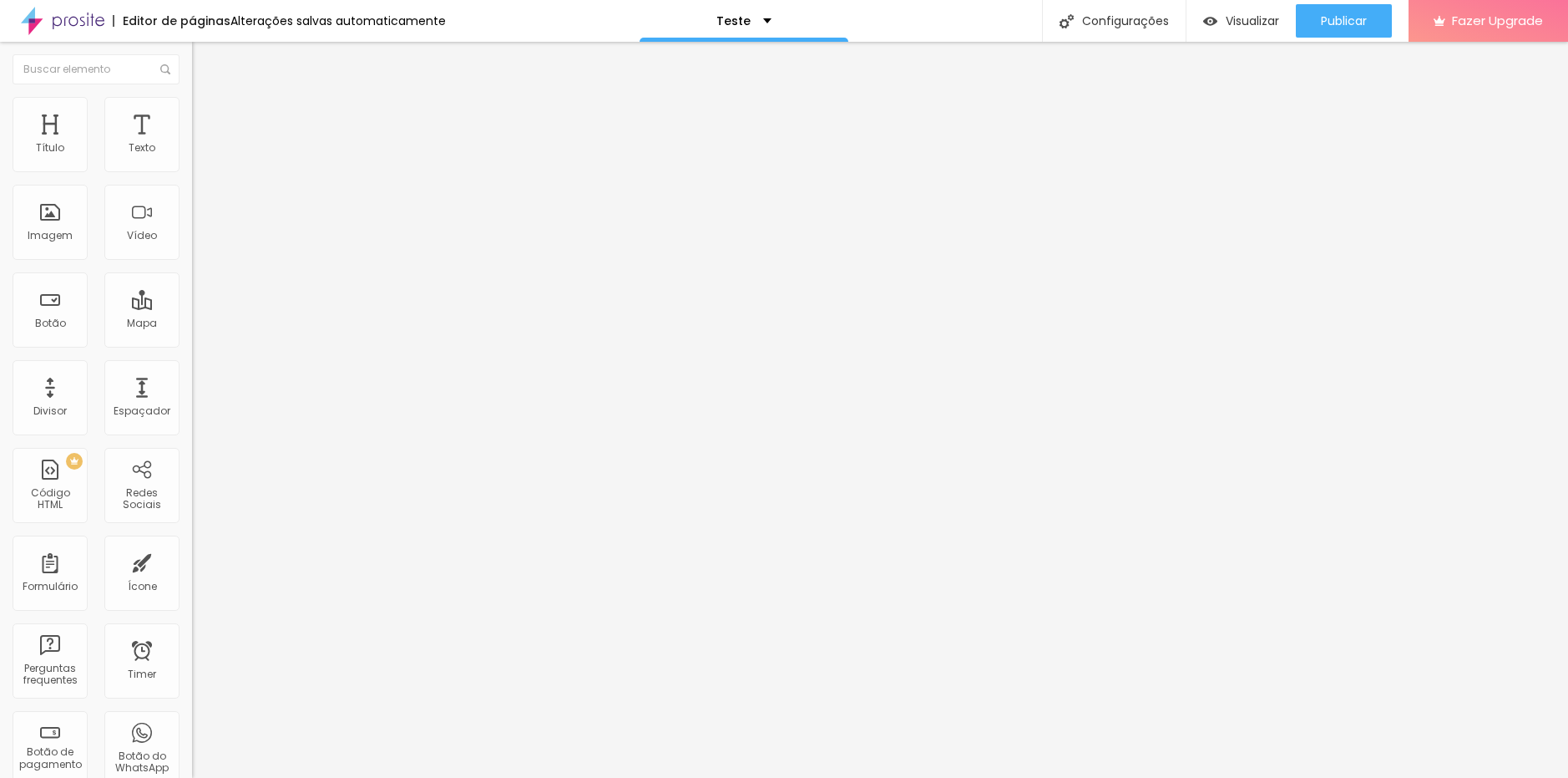
scroll to position [860, 0]
type input "Marcação Obrigatória"
click at [1109, 23] on div "Configurações" at bounding box center [1114, 20] width 143 height 42
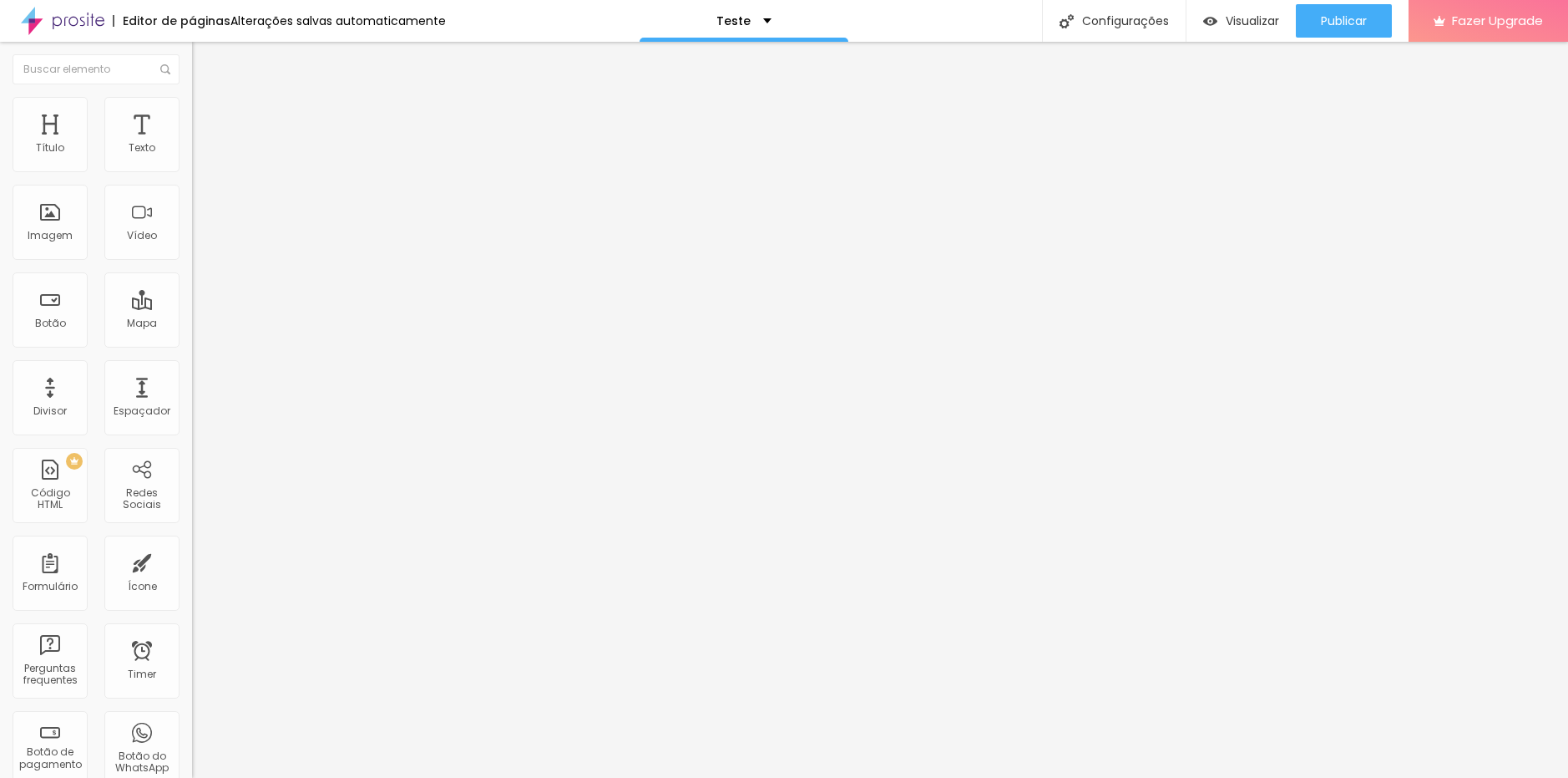
drag, startPoint x: 777, startPoint y: 451, endPoint x: 759, endPoint y: 585, distance: 135.2
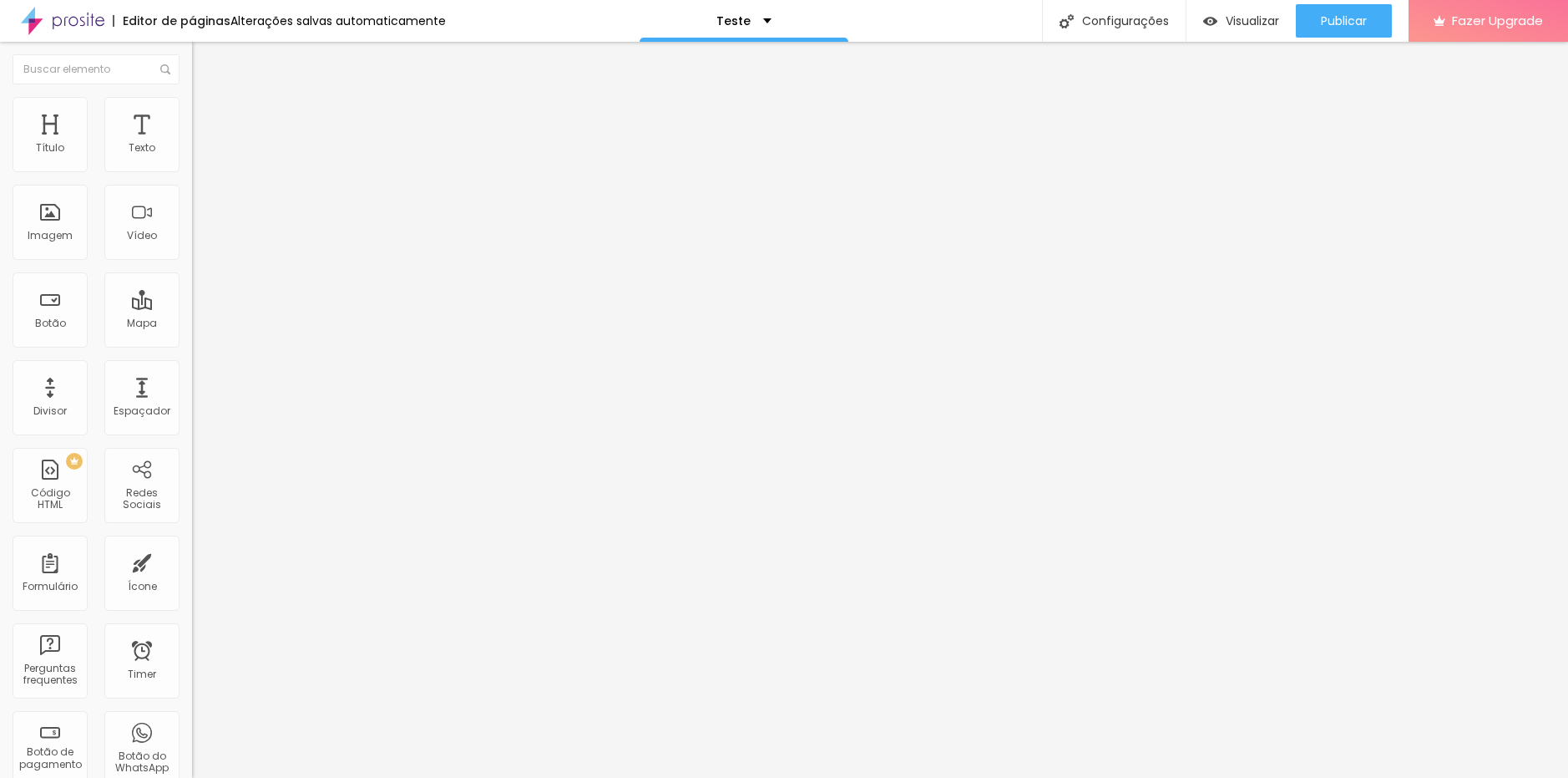
click at [1315, 25] on button "Publicar" at bounding box center [1344, 21] width 96 height 33
click at [192, 103] on img at bounding box center [199, 105] width 15 height 15
type input "15"
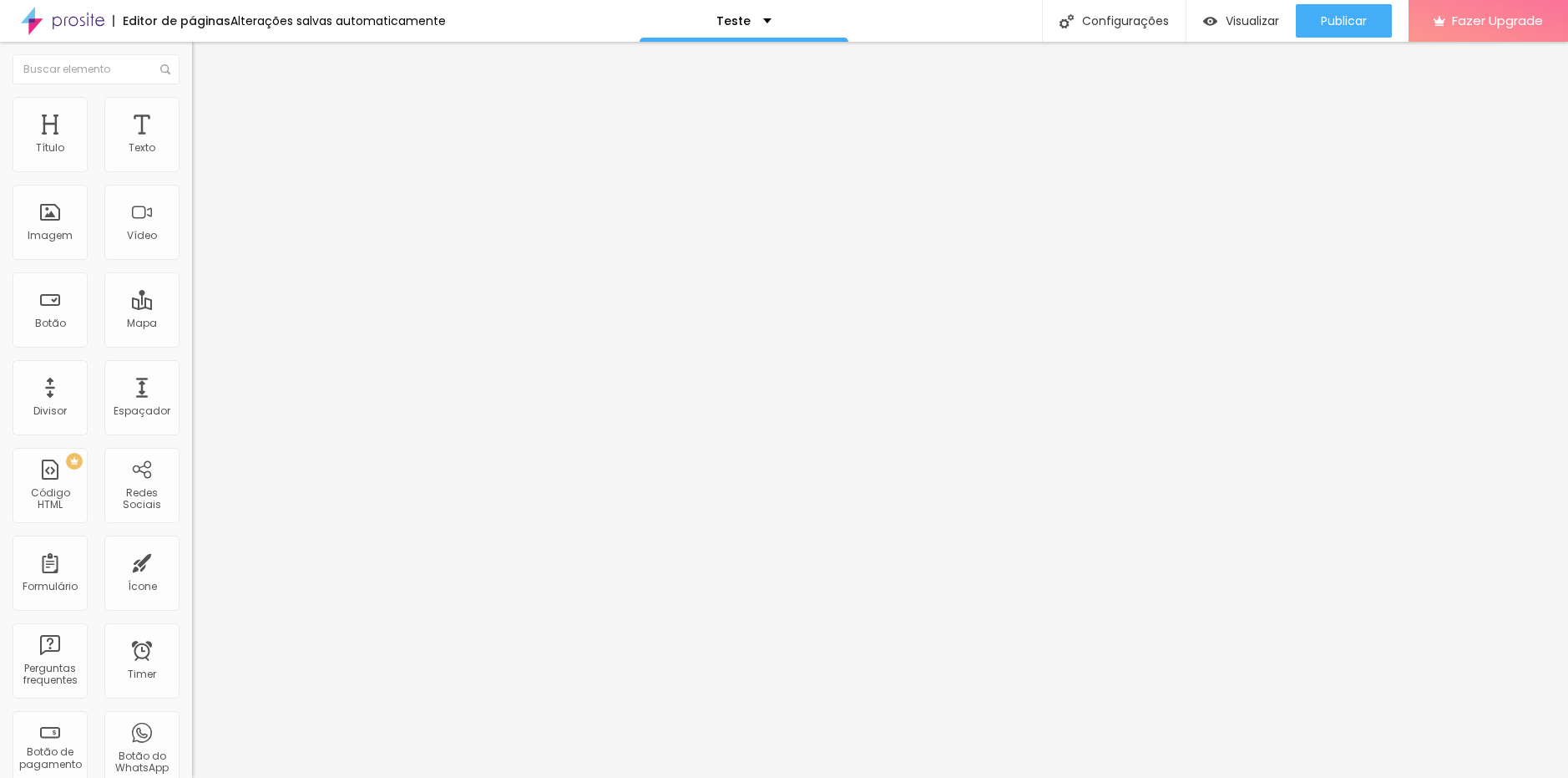
type input "15"
type input "21"
type input "22"
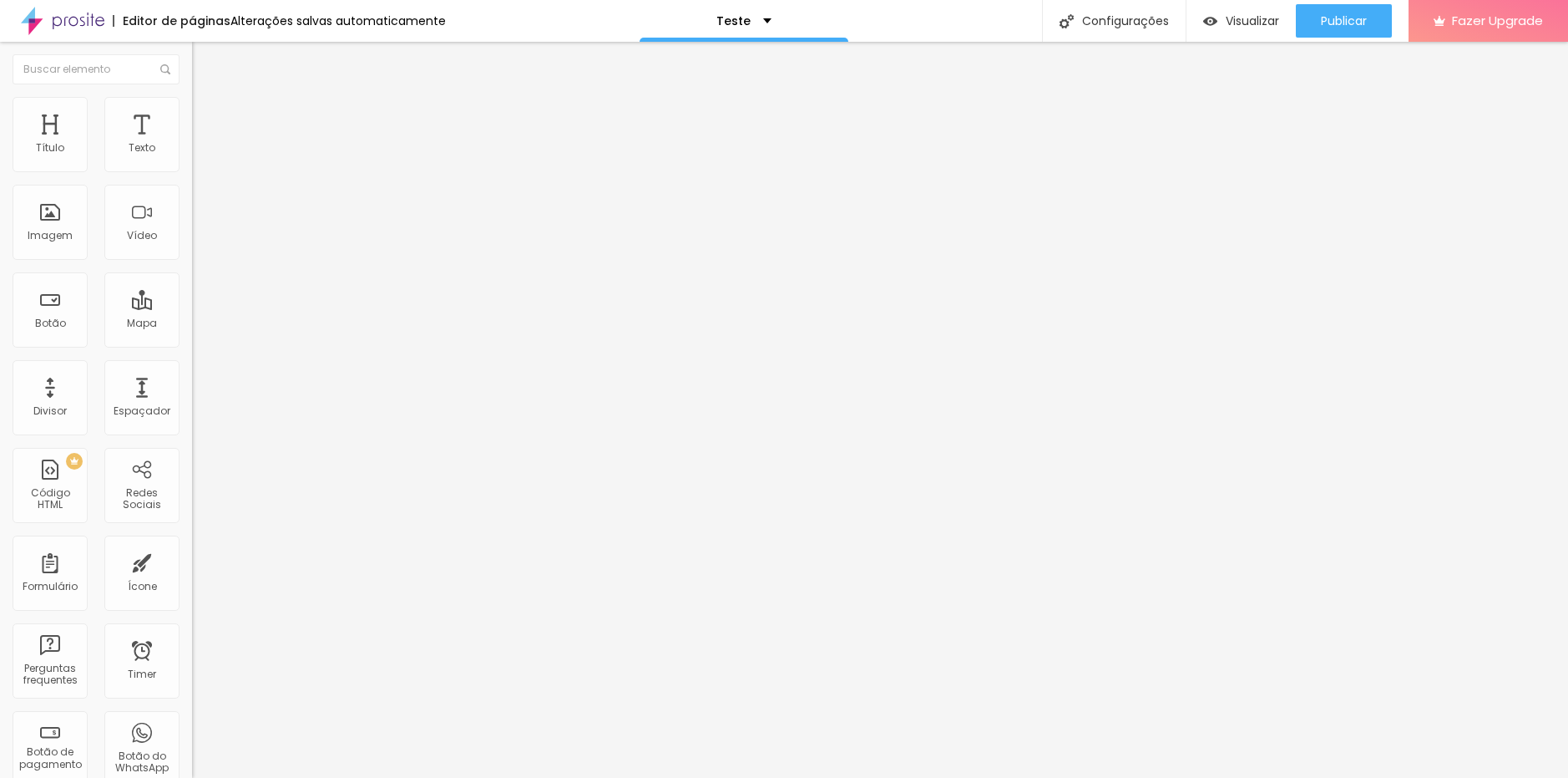
type input "23"
type input "25"
type input "24"
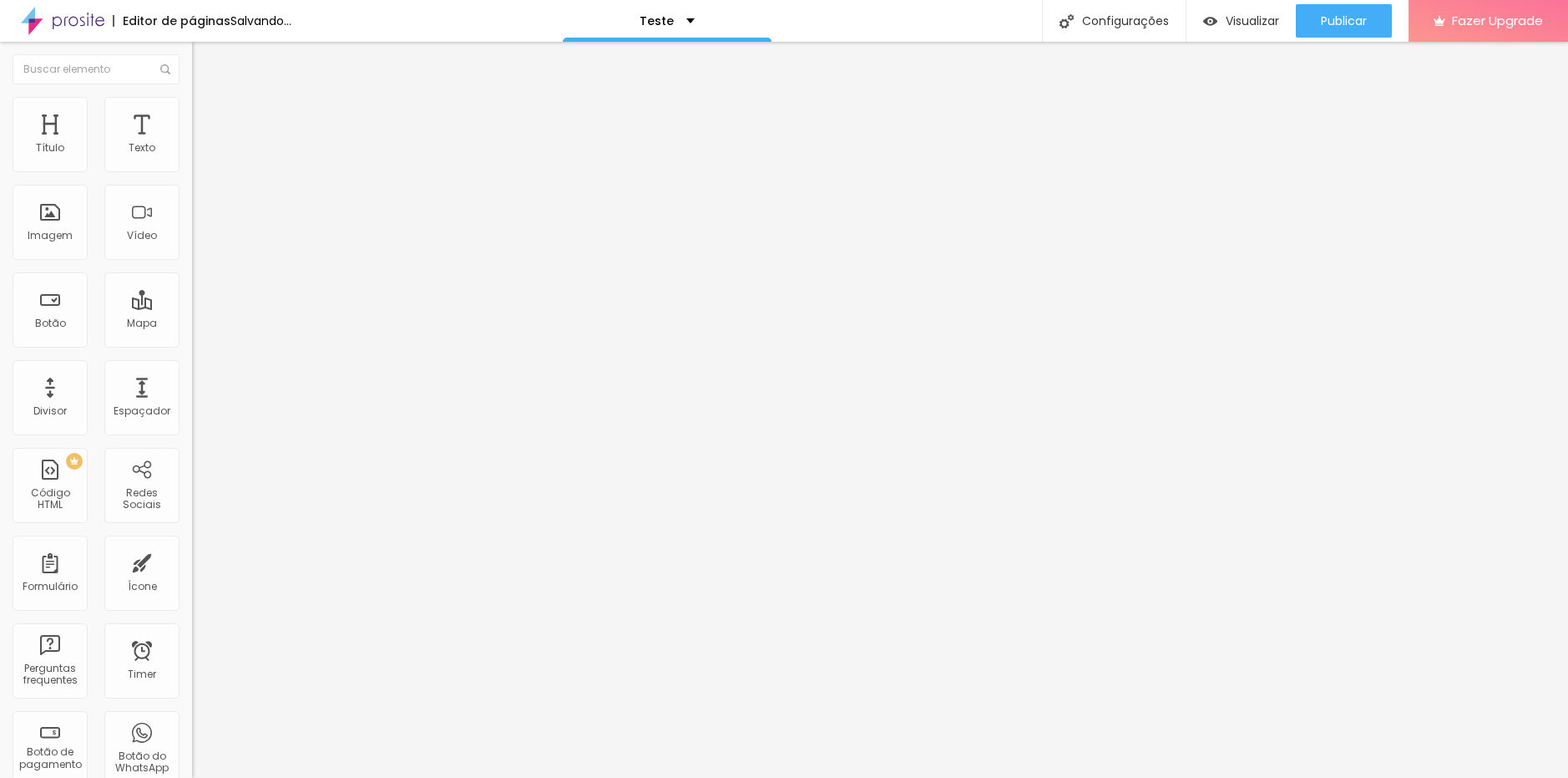
type input "24"
type input "23"
type input "22"
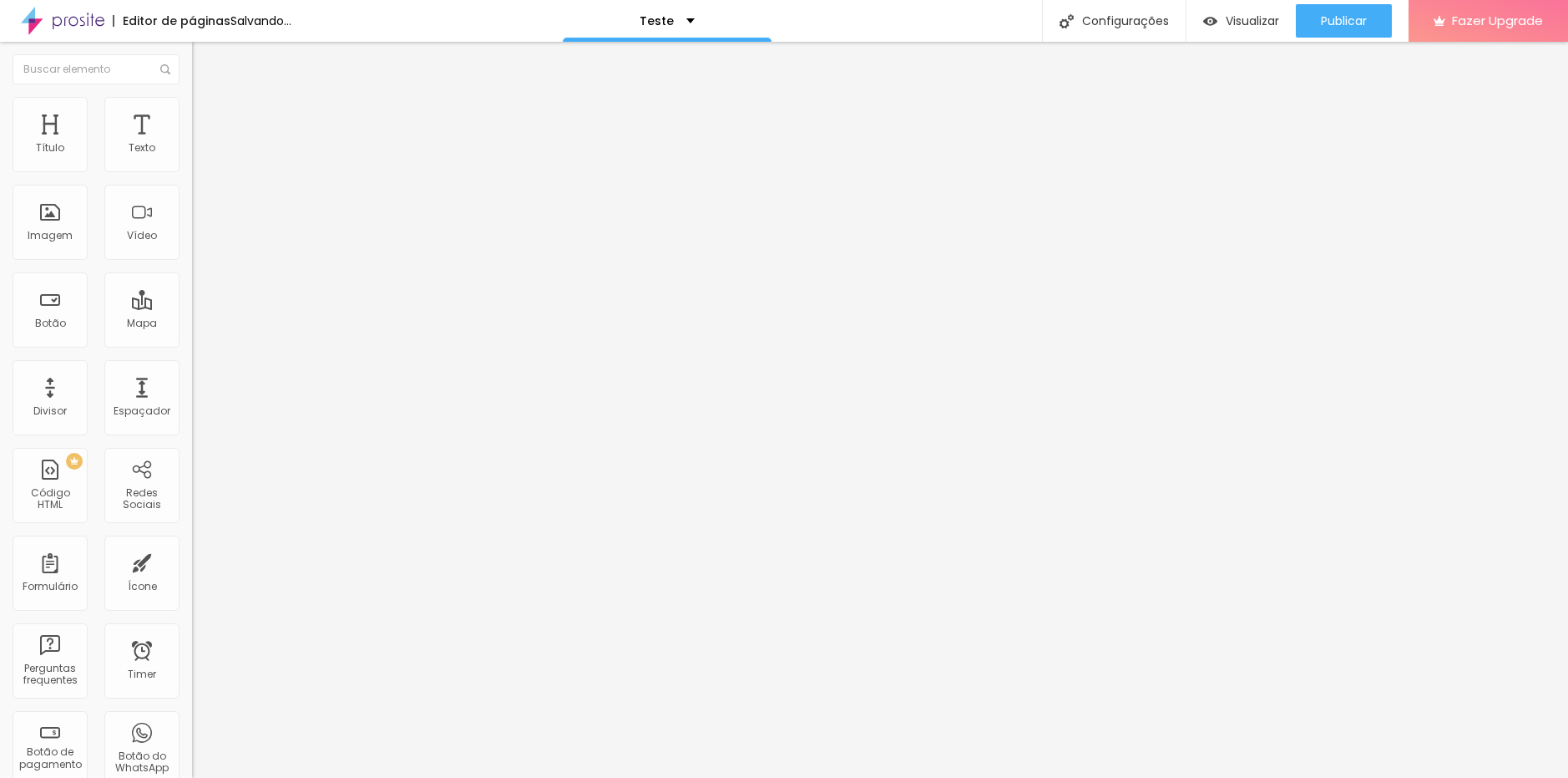
type input "21"
type input "18"
type input "17"
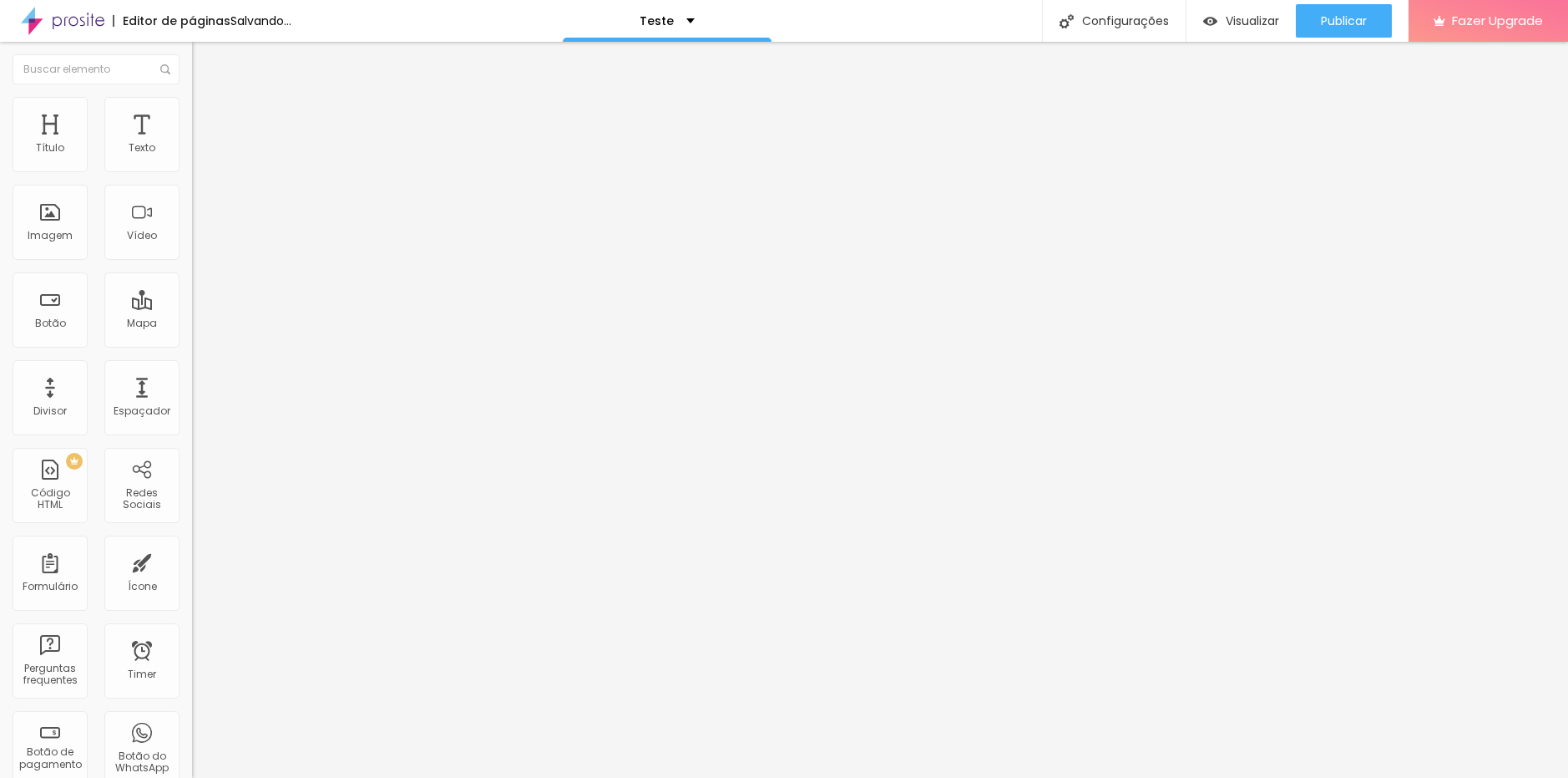
type input "17"
type input "16"
type input "15"
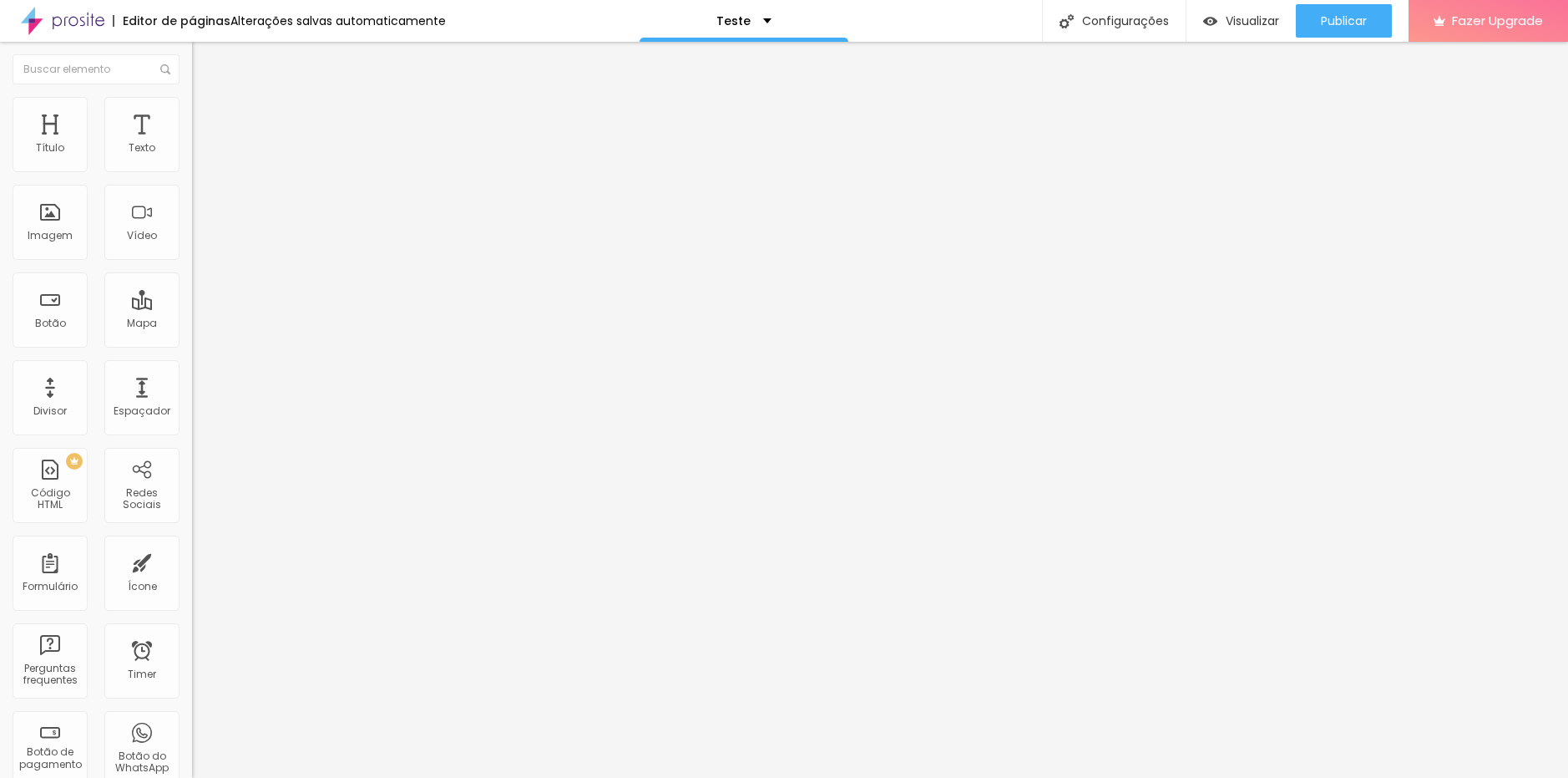
type input "15"
click at [192, 307] on input "range" at bounding box center [245, 314] width 107 height 13
click at [192, 95] on img at bounding box center [199, 88] width 15 height 15
click at [199, 243] on icon "button" at bounding box center [204, 237] width 10 height 10
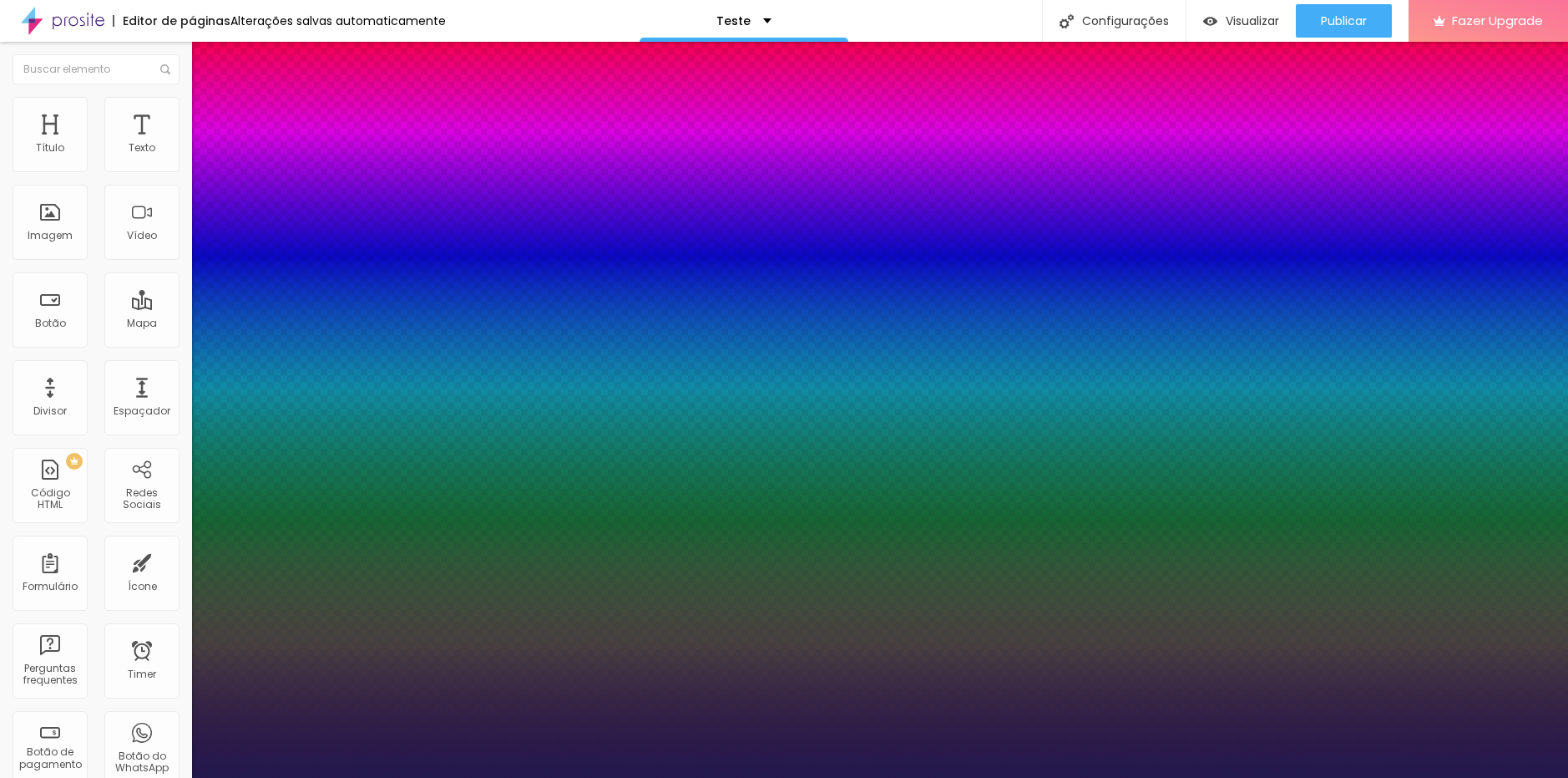
type input "1"
type input "15"
type input "1"
type input "16"
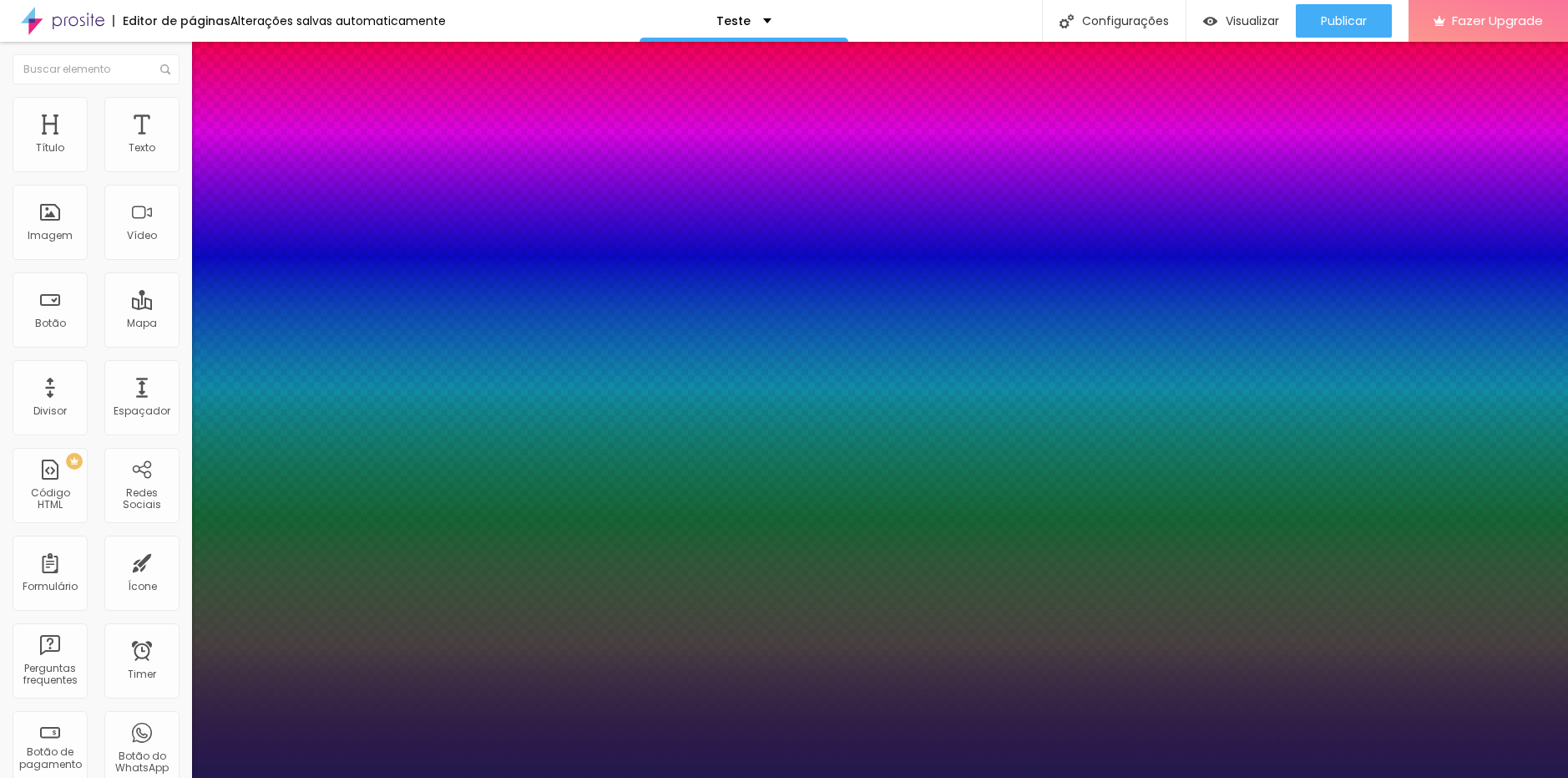
type input "16"
type input "1"
type input "17"
type input "1"
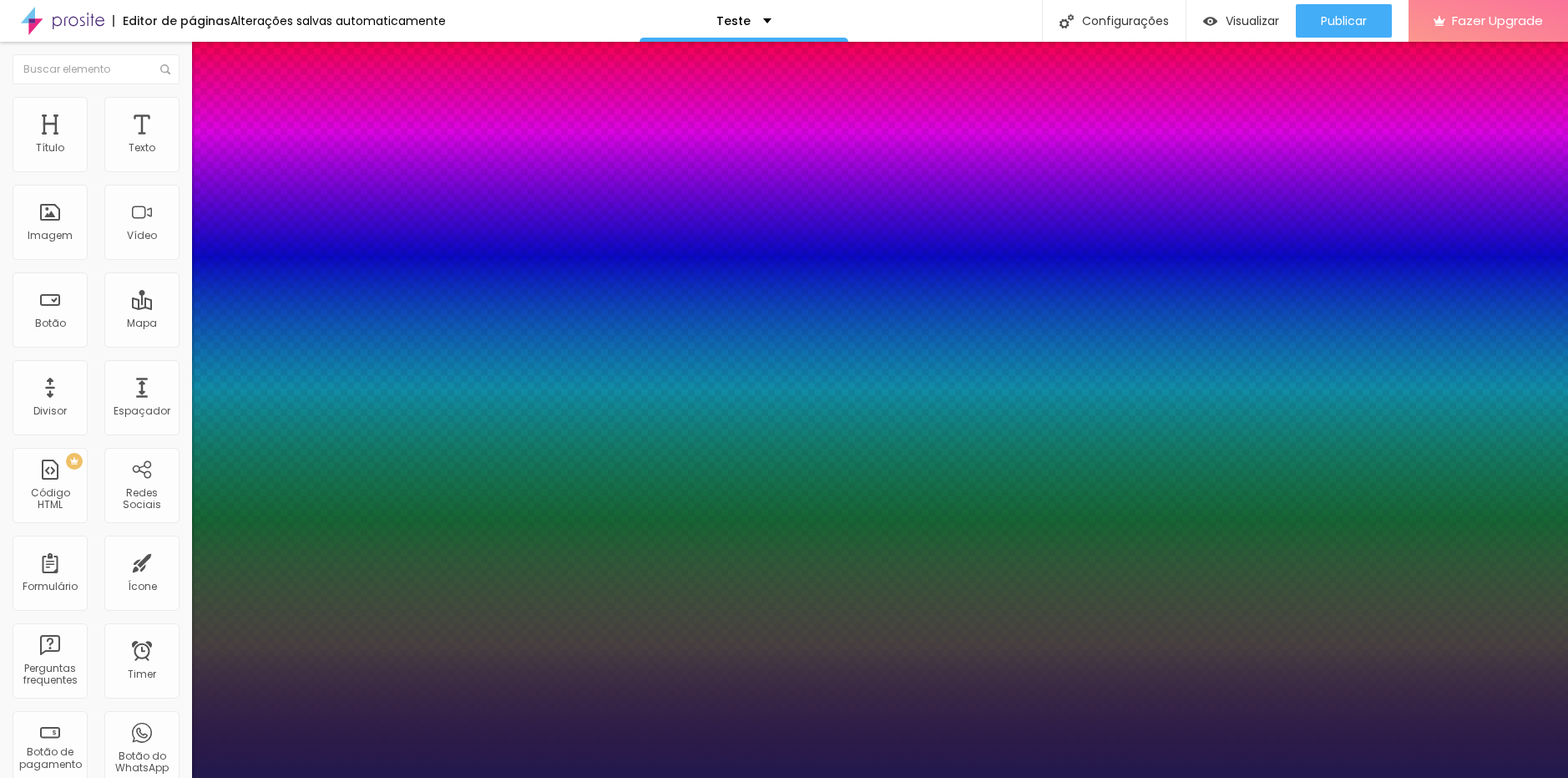
type input "18"
type input "1"
type input "19"
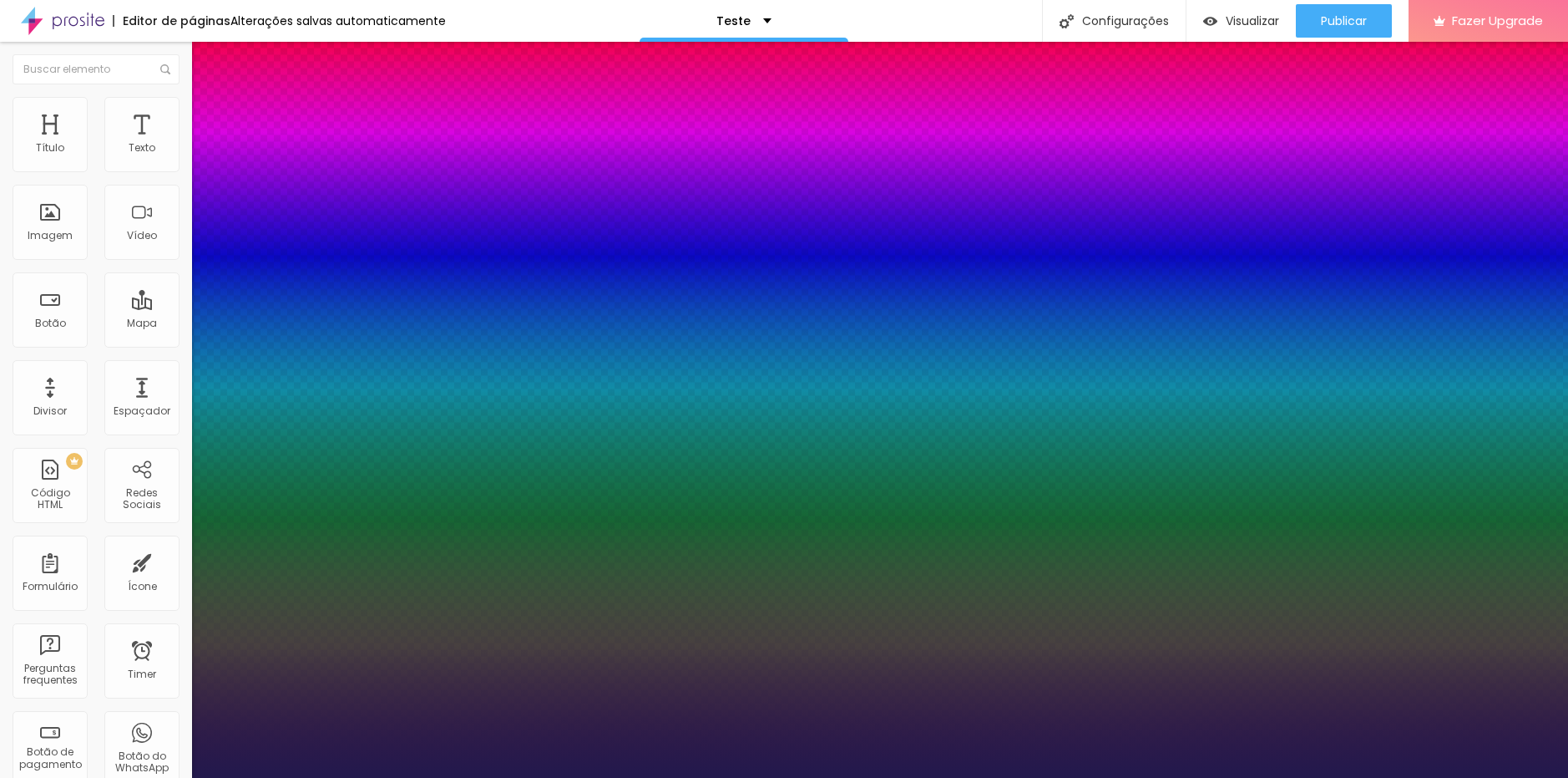
type input "1"
type input "20"
type input "1"
type input "21"
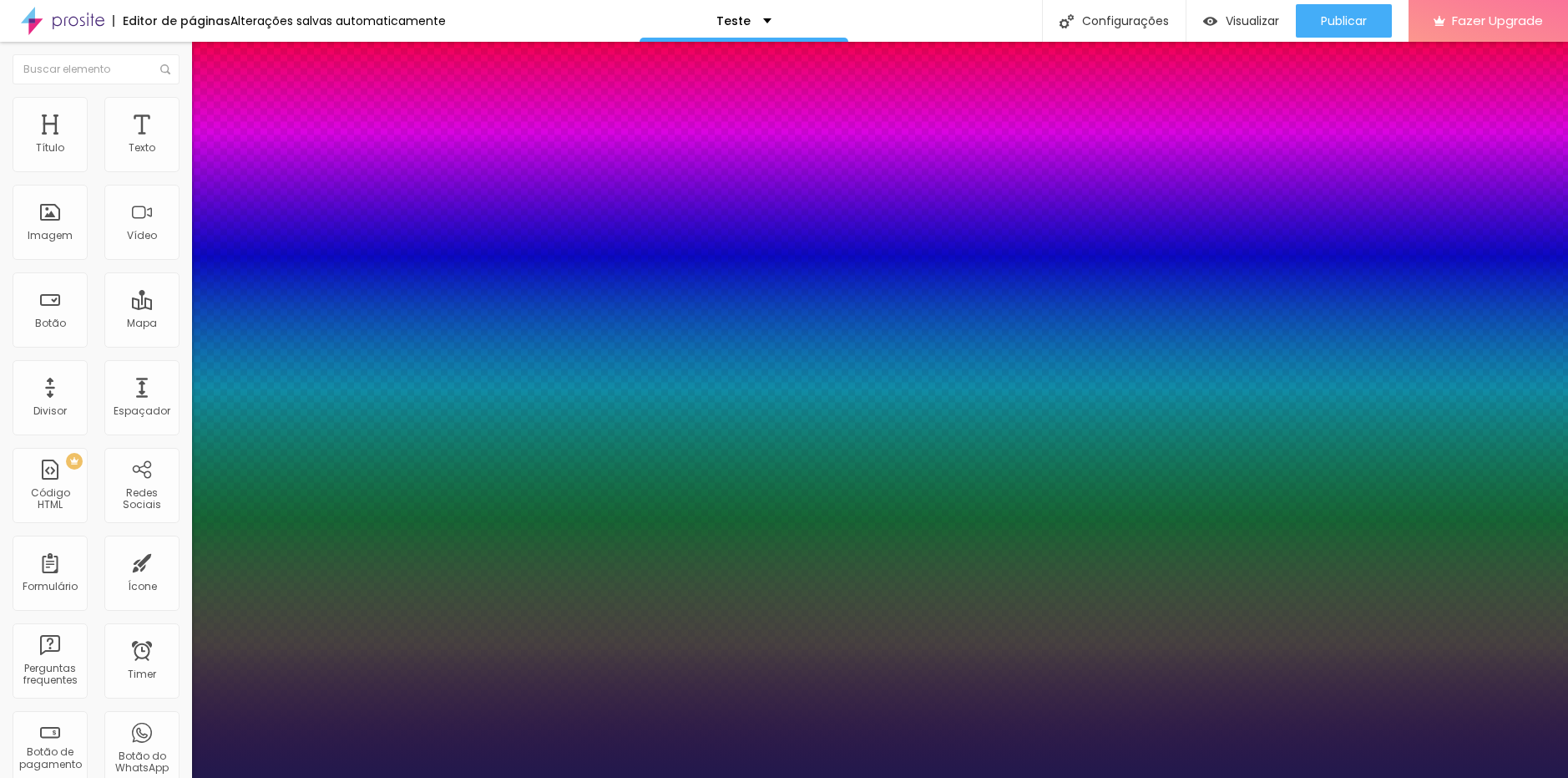
type input "21"
type input "1"
type input "21"
click at [575, 777] on div at bounding box center [784, 778] width 1568 height 0
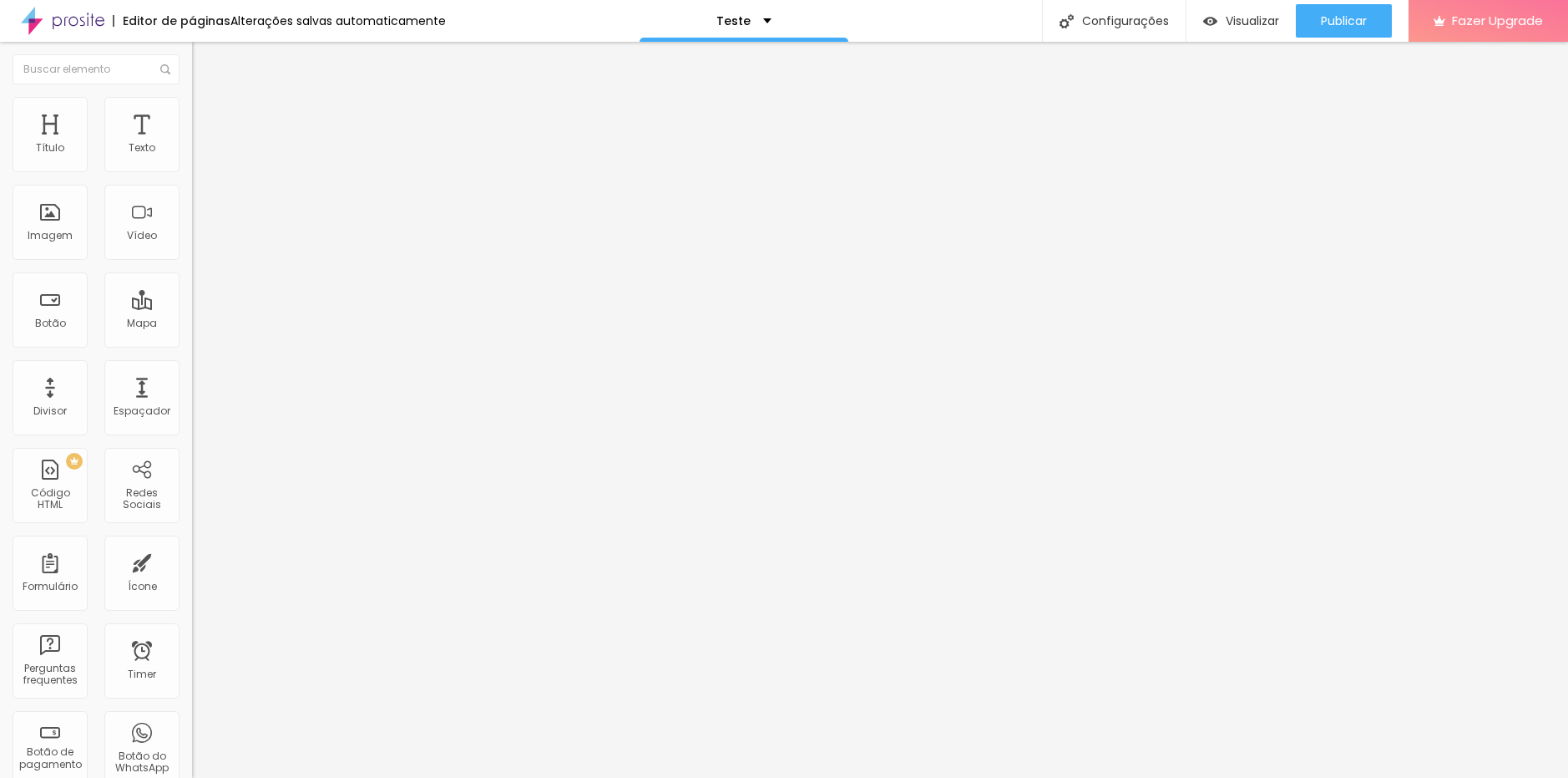
click at [192, 98] on img at bounding box center [199, 105] width 15 height 15
click at [207, 98] on span "Estilo" at bounding box center [220, 91] width 26 height 14
click at [199, 243] on icon "button" at bounding box center [204, 237] width 10 height 10
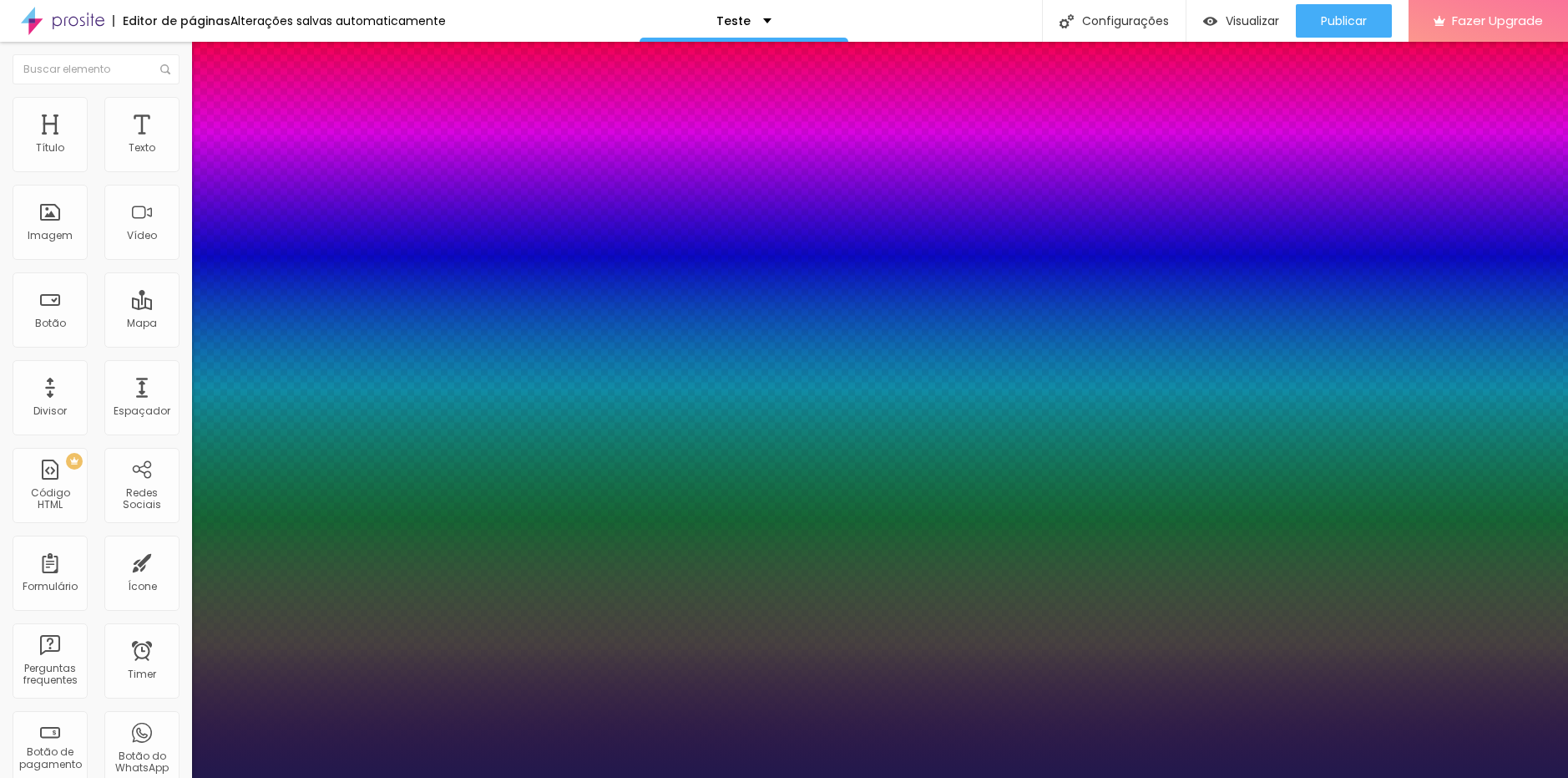
type input "1"
type input "22"
type input "1"
type input "26"
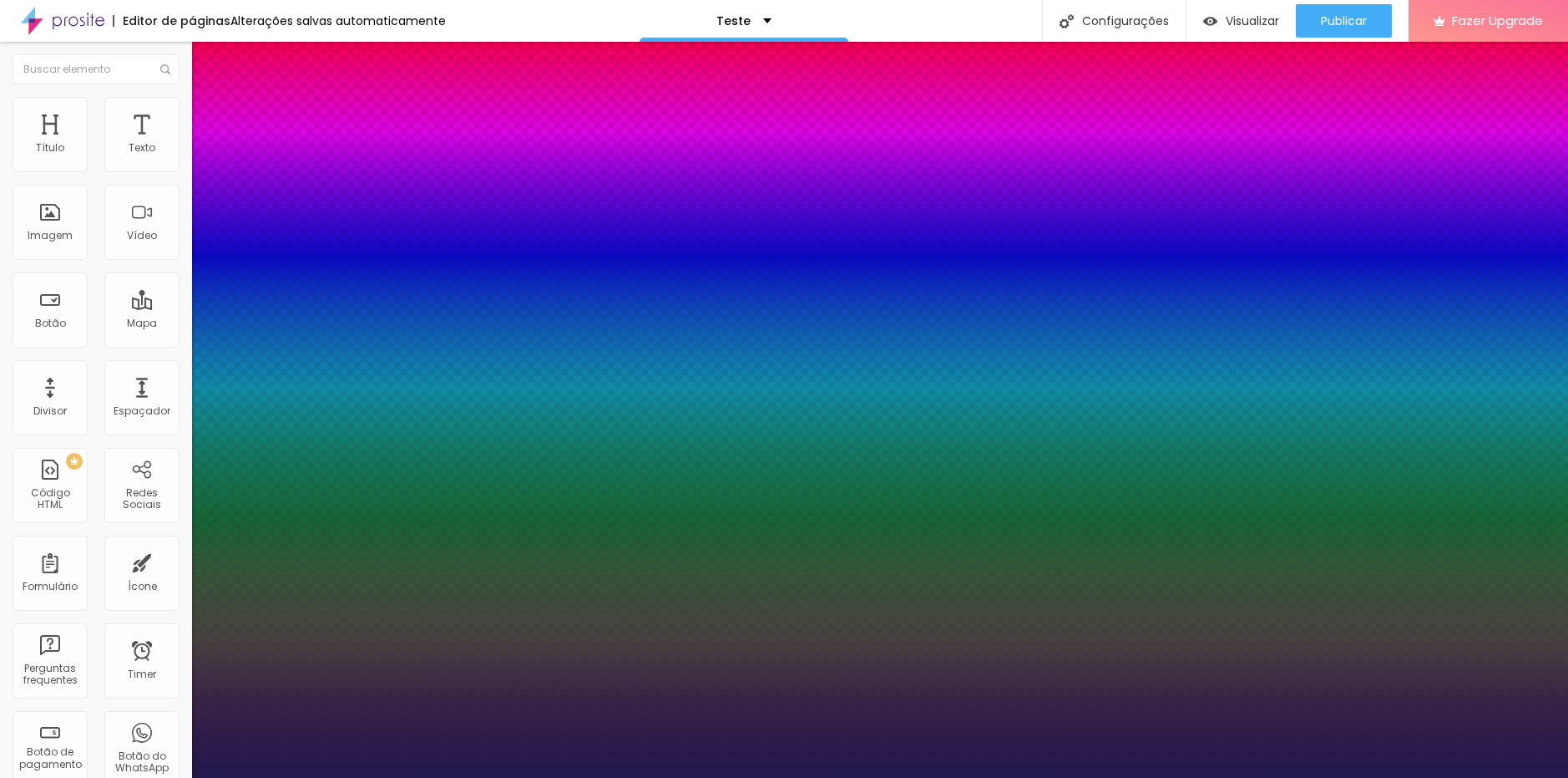
type input "26"
type input "1"
type input "27"
type input "1"
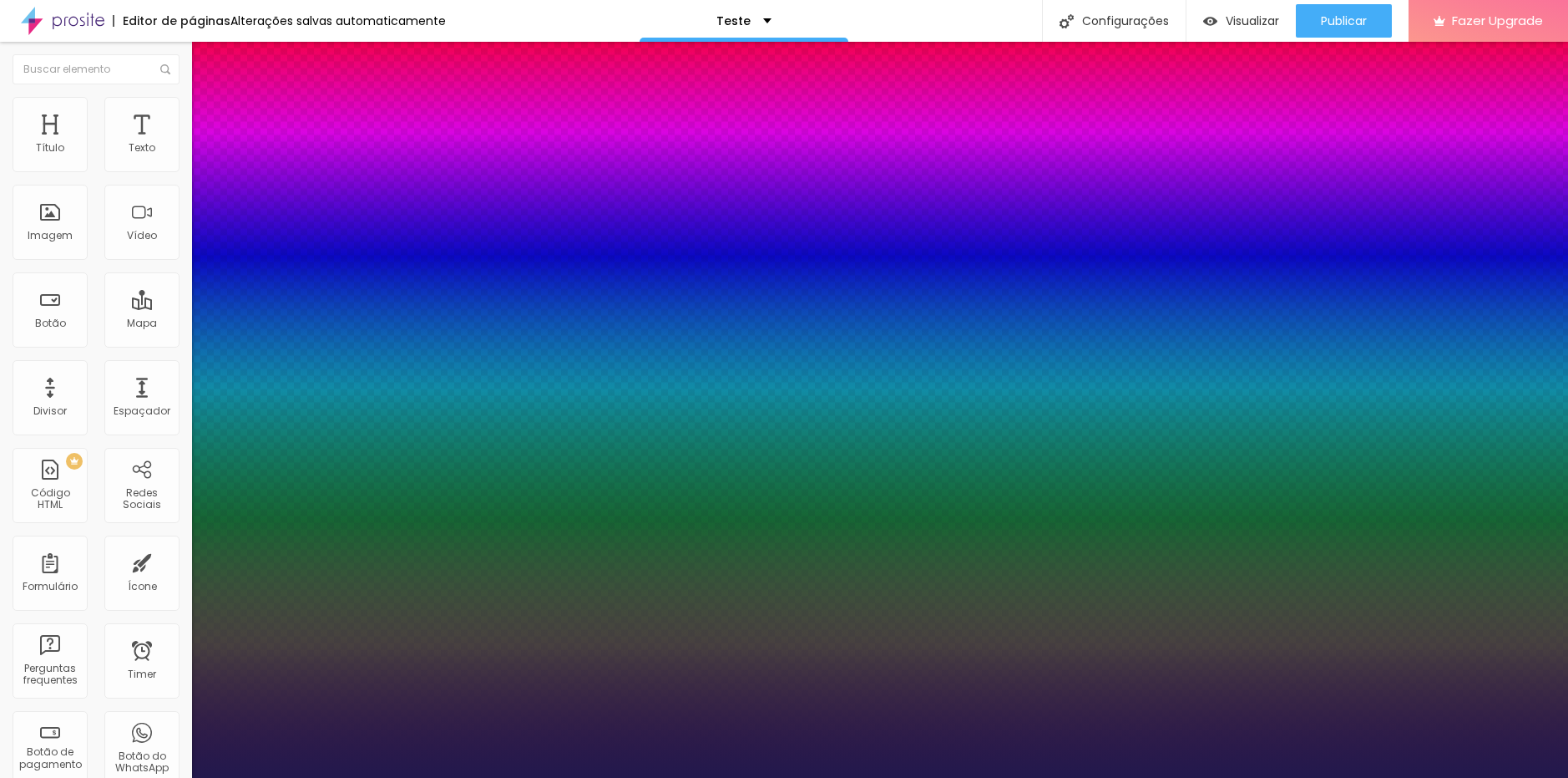
type input "25"
type input "1"
type input "22"
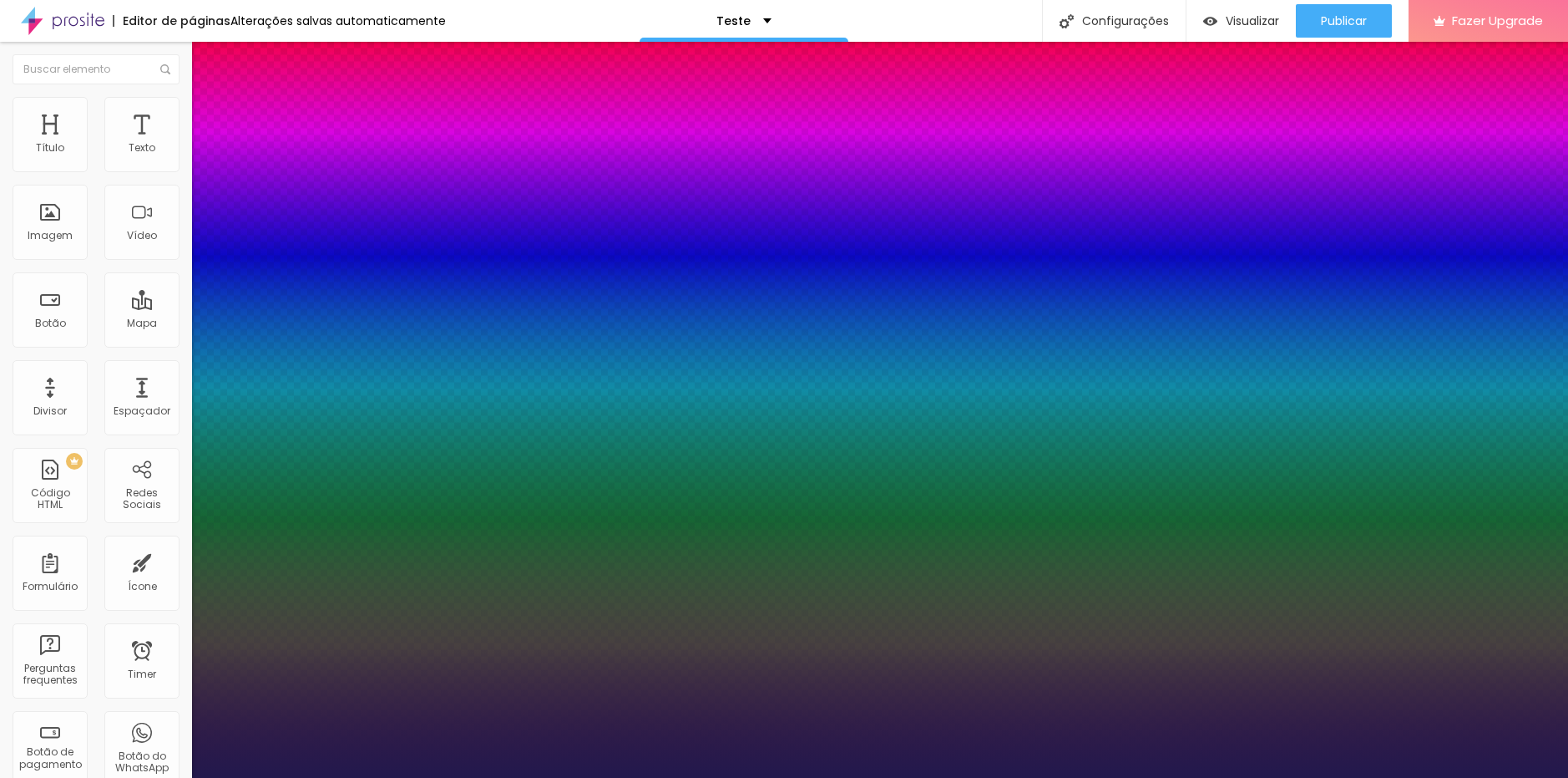
type input "1"
type input "26"
type input "1"
type input "25"
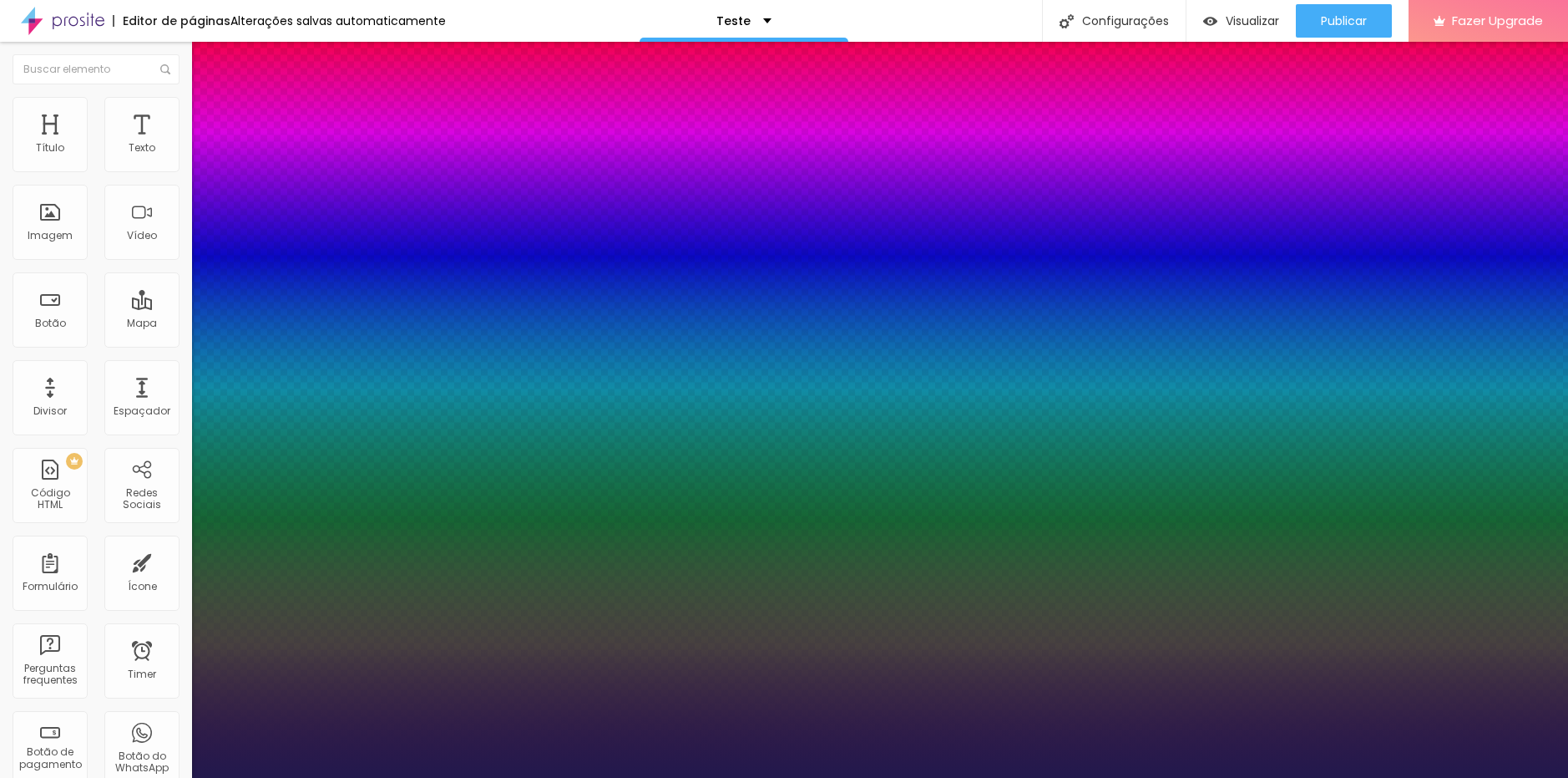
type input "25"
type input "1"
type input "22"
type input "1"
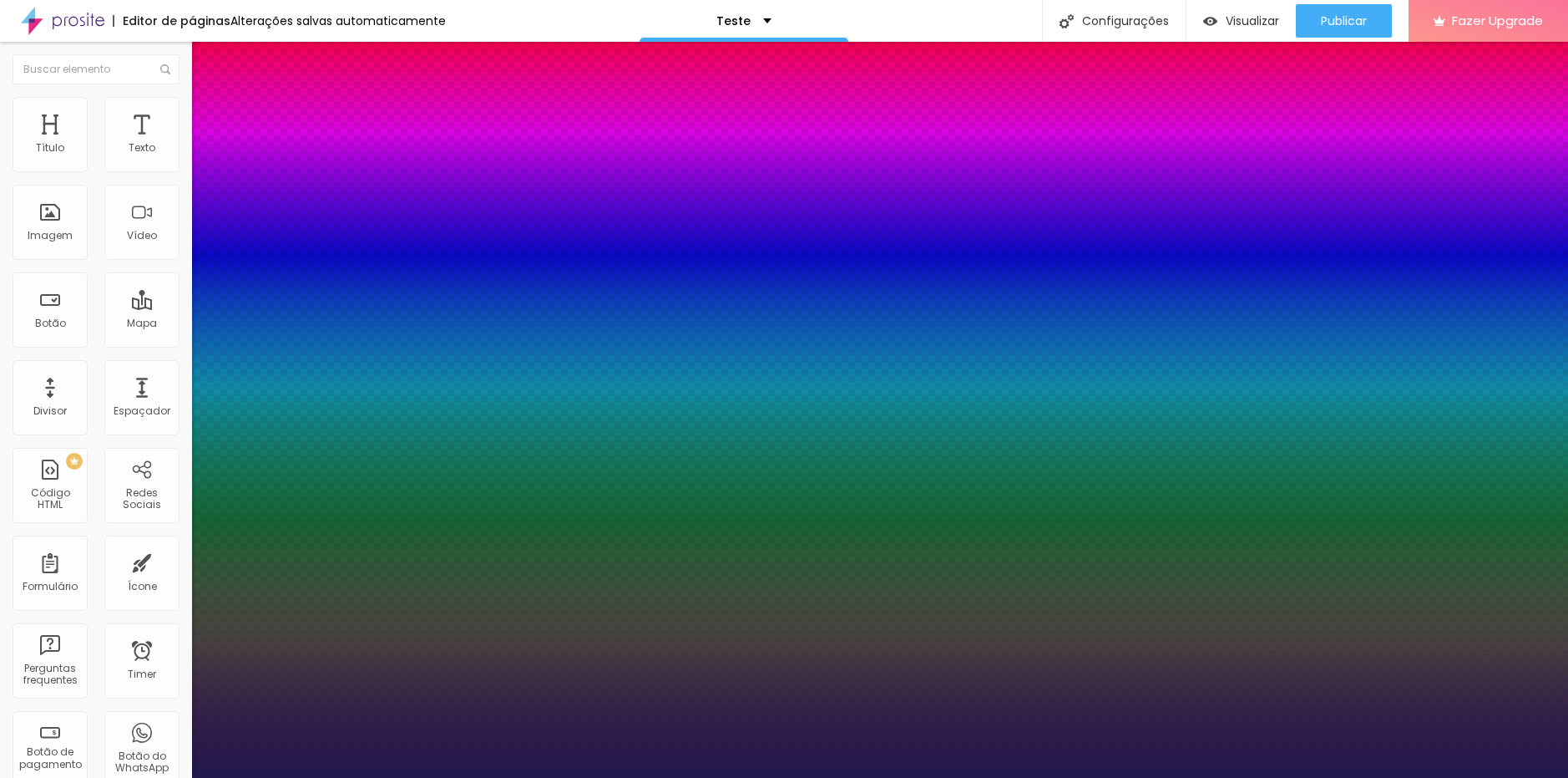
type input "23"
type input "1"
type input "23"
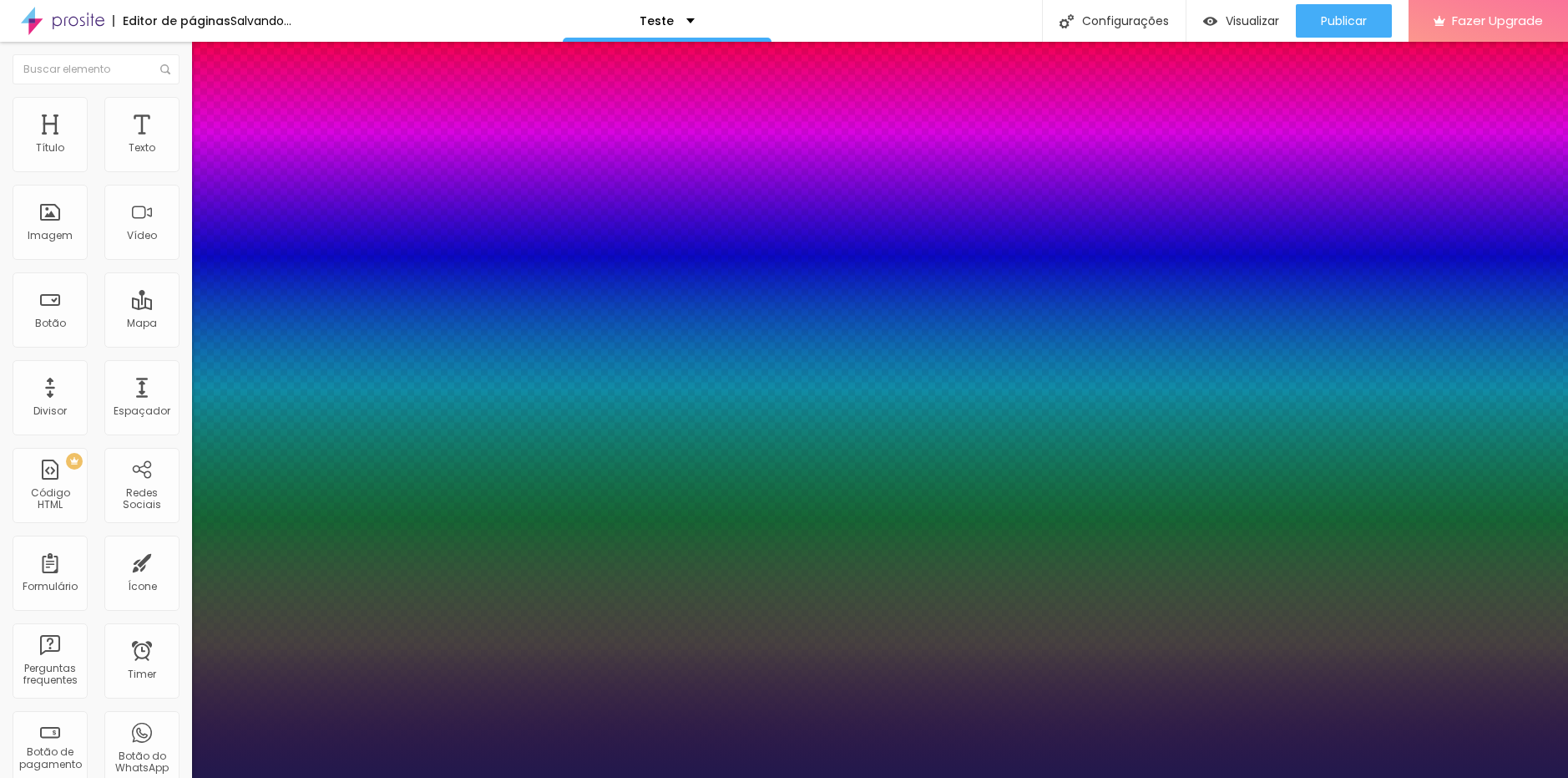
type input "1"
click at [675, 777] on div at bounding box center [784, 778] width 1568 height 0
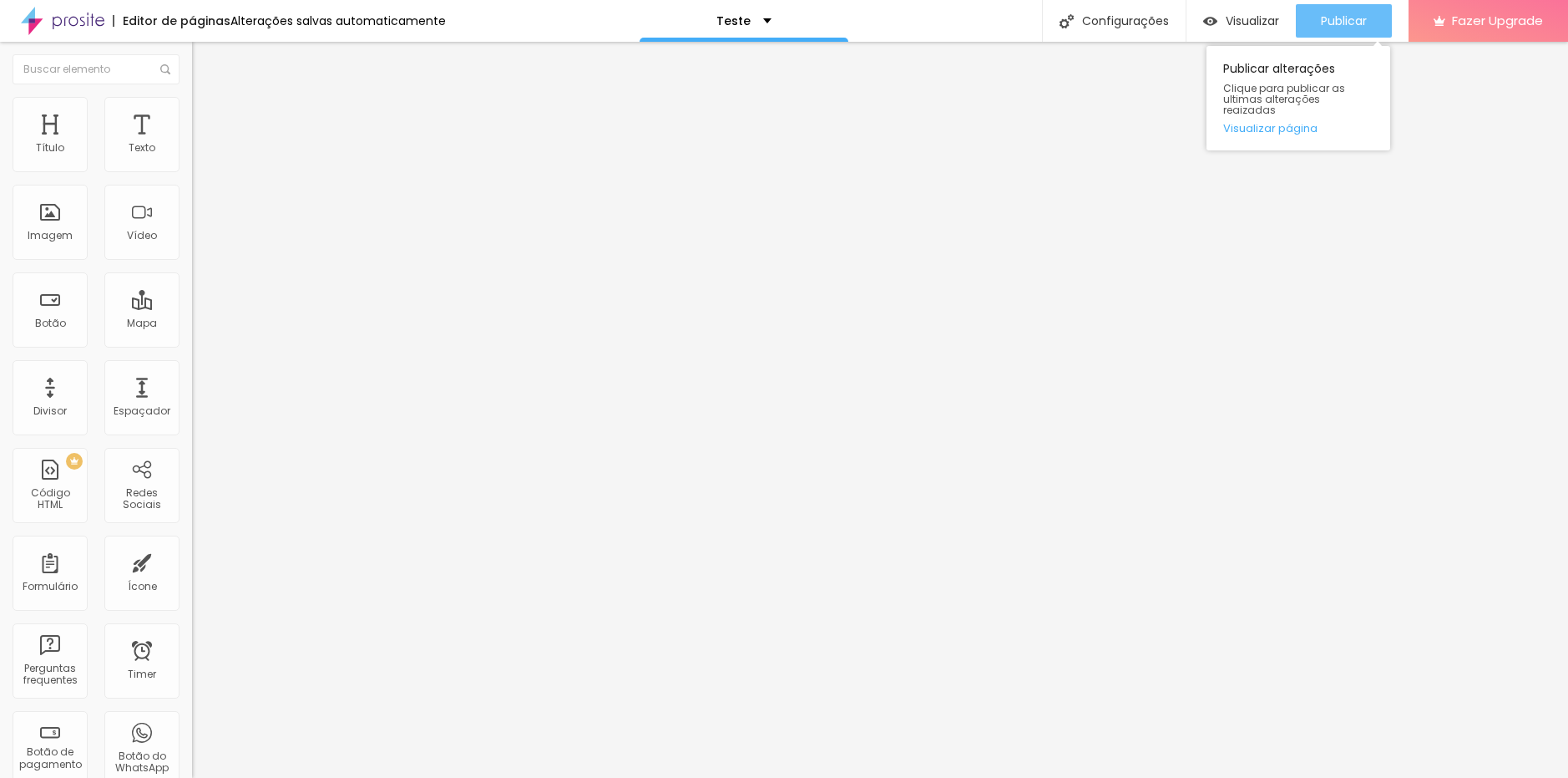
click at [1350, 21] on span "Publicar" at bounding box center [1344, 20] width 46 height 13
